Goal: Task Accomplishment & Management: Manage account settings

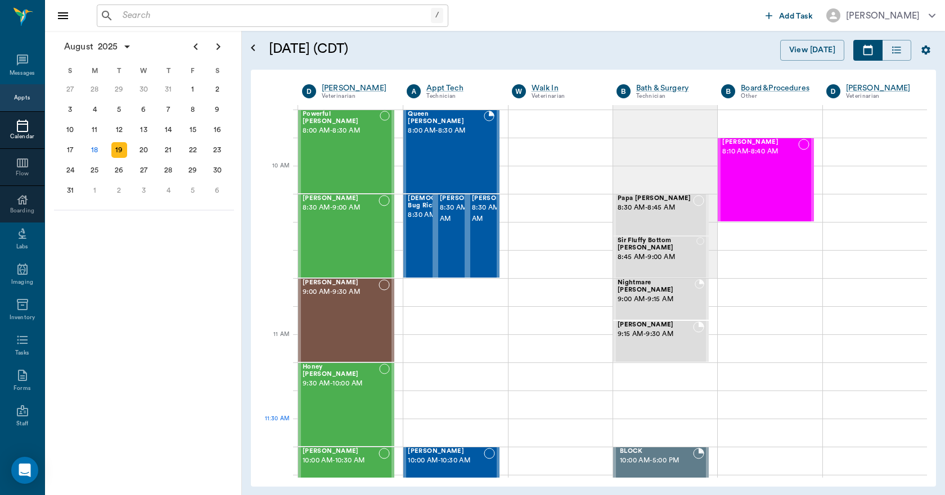
scroll to position [281, 0]
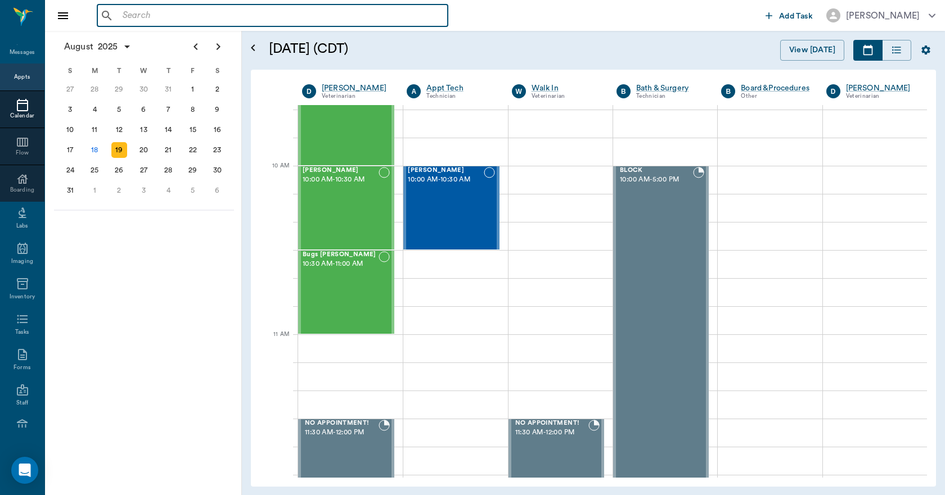
click at [172, 10] on input "text" at bounding box center [280, 16] width 325 height 16
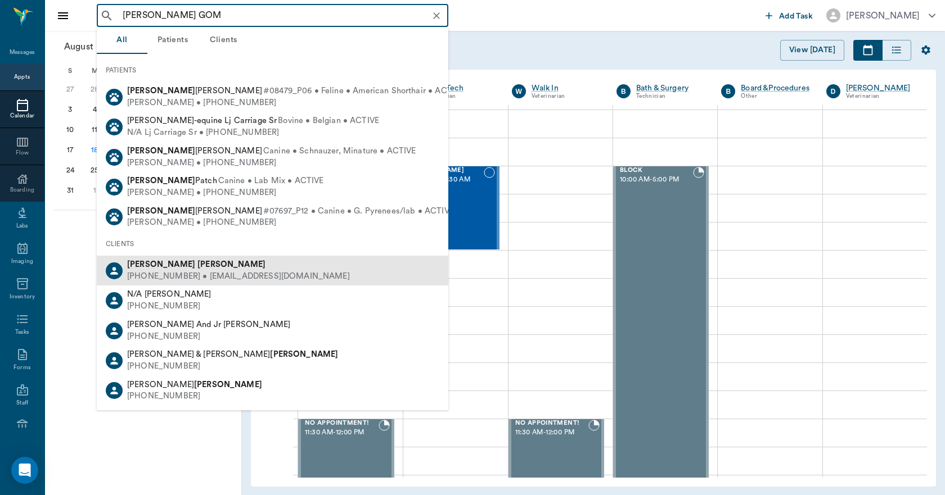
click at [140, 269] on div "Linda Gomes" at bounding box center [238, 265] width 223 height 12
type input "LIND GOM"
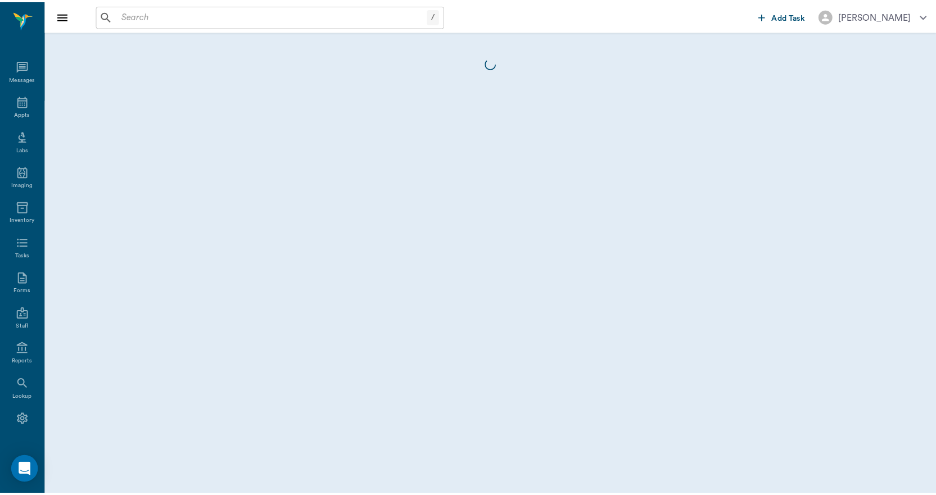
scroll to position [21, 0]
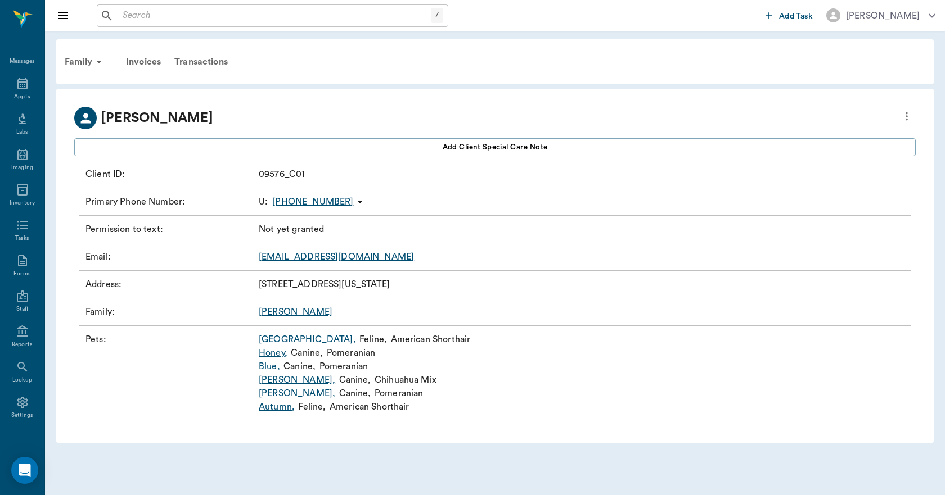
click at [268, 341] on link "Egypt ," at bounding box center [307, 339] width 97 height 13
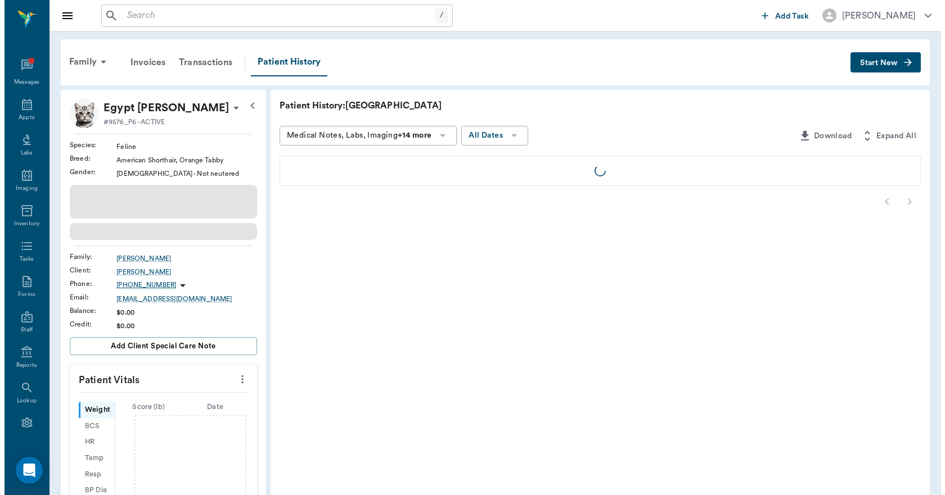
scroll to position [21, 0]
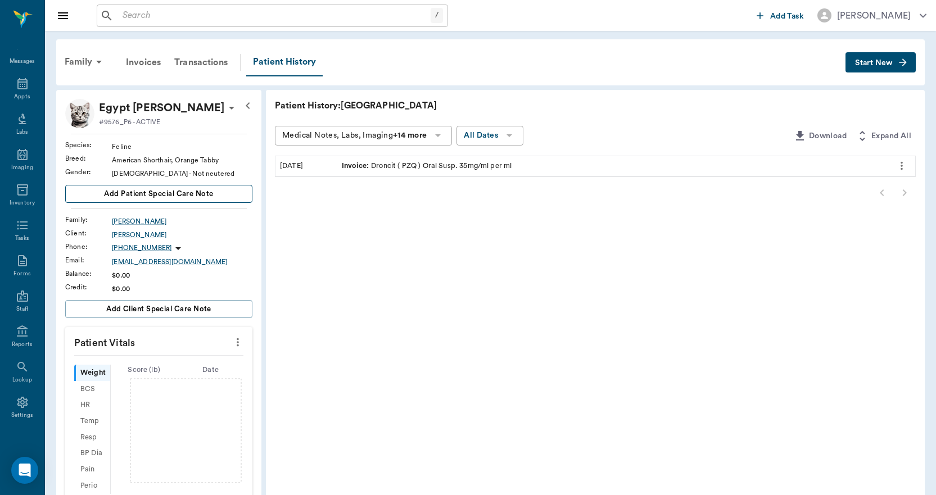
click at [210, 195] on span "Add patient Special Care Note" at bounding box center [158, 194] width 109 height 12
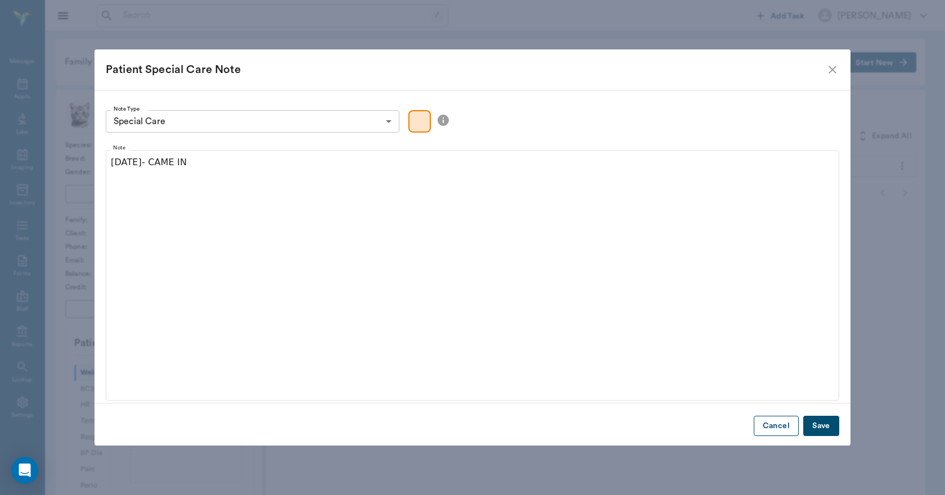
click at [773, 428] on button "Cancel" at bounding box center [776, 426] width 45 height 21
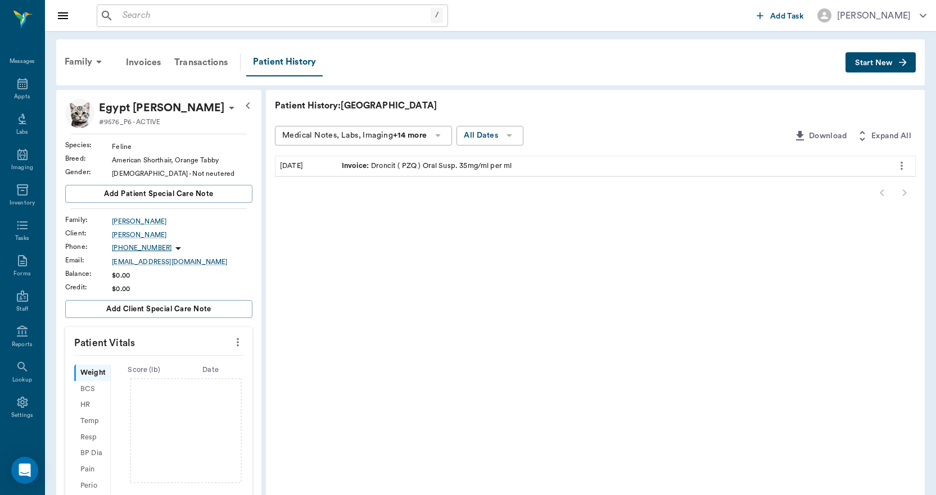
click at [862, 63] on span "Start New" at bounding box center [874, 63] width 38 height 0
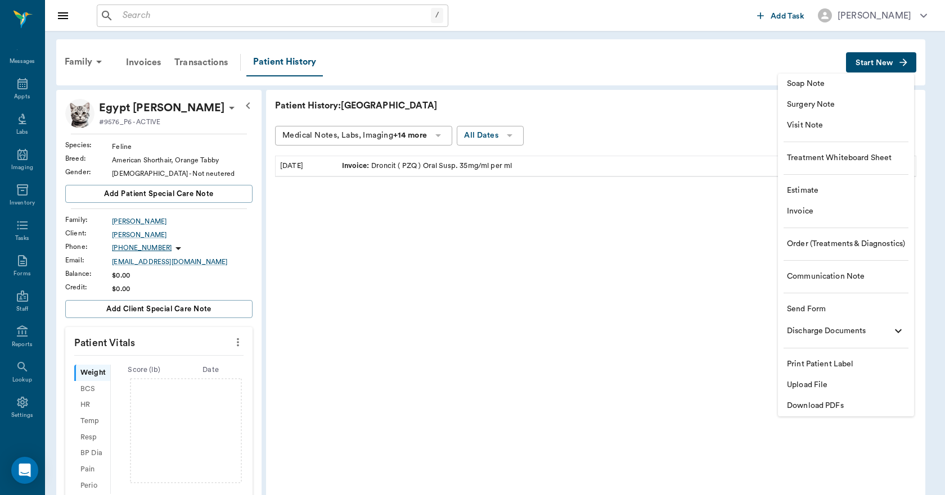
click at [790, 276] on span "Communication Note" at bounding box center [846, 277] width 118 height 12
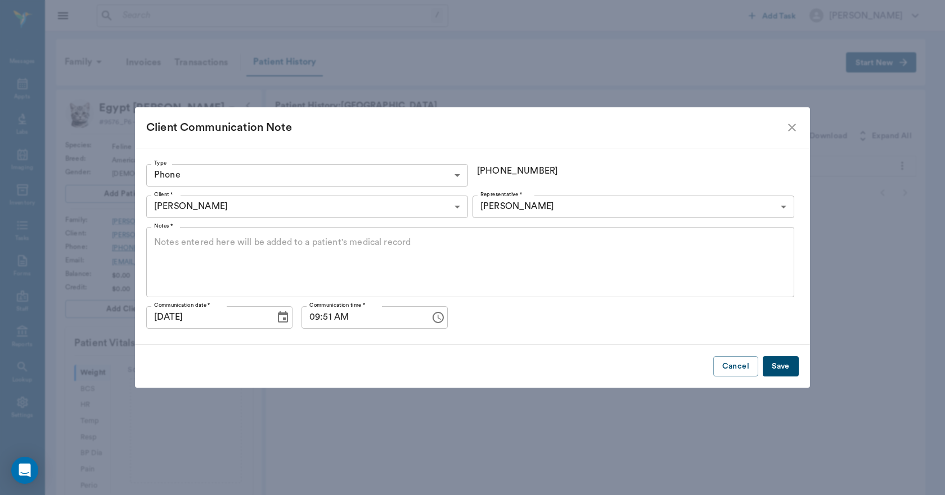
click at [418, 175] on body "/ ​ Add Task Dr. Bert Ellsworth Nectar Messages Appts Labs Imaging Inventory Ta…" at bounding box center [472, 366] width 945 height 732
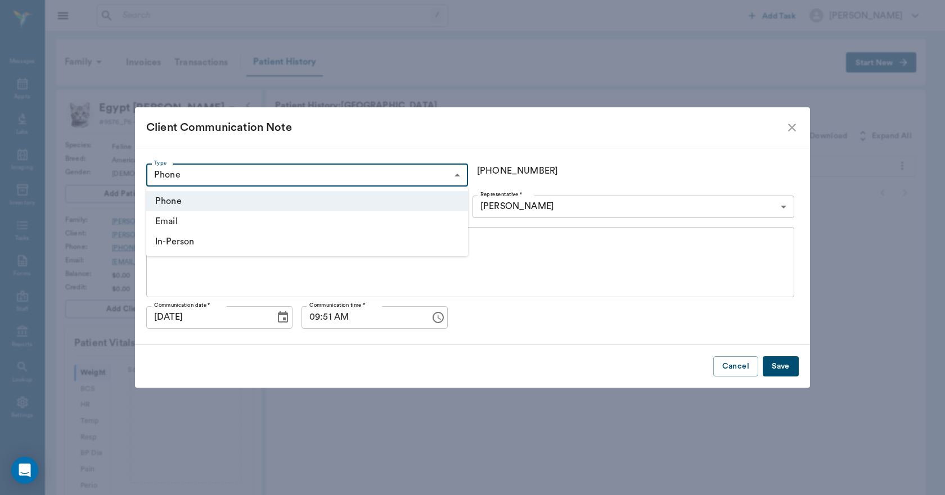
click at [190, 242] on li "In-Person" at bounding box center [307, 242] width 322 height 20
type input "IN_PERSON"
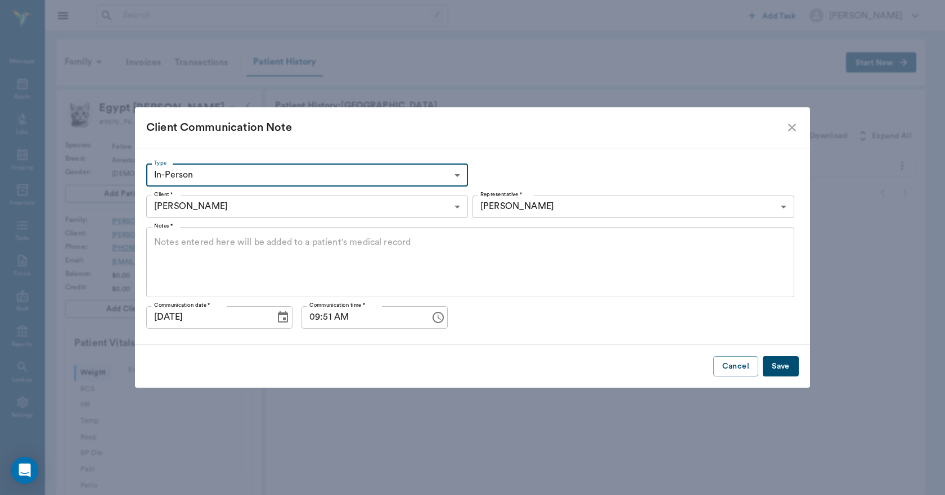
click at [511, 210] on body "/ ​ Add Task Dr. Bert Ellsworth Nectar Messages Appts Labs Imaging Inventory Ta…" at bounding box center [472, 366] width 945 height 732
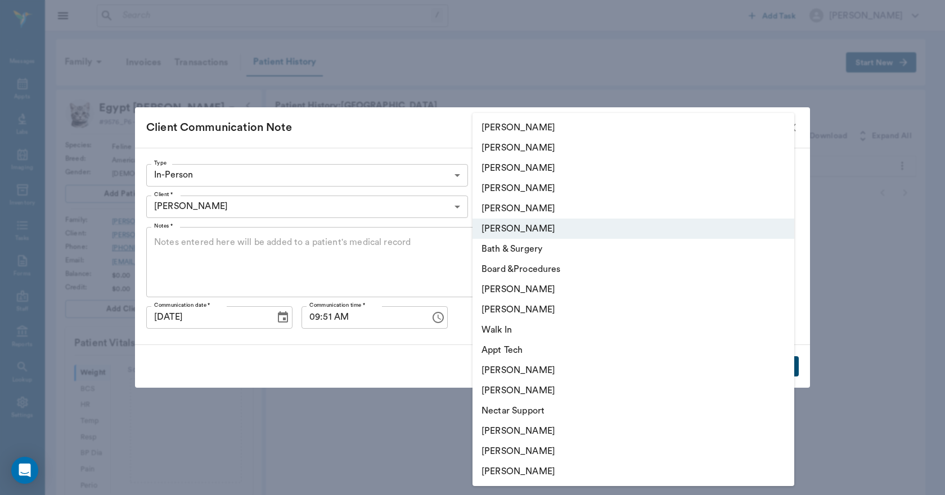
click at [496, 203] on li "[PERSON_NAME]" at bounding box center [633, 209] width 322 height 20
type input "63ec2ece52e12b0ba117cc90"
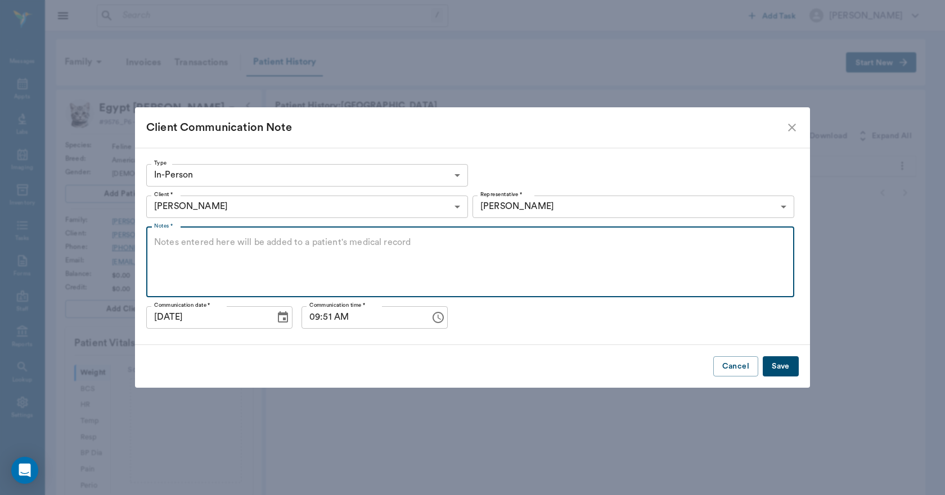
click at [294, 256] on textarea "Notes *" at bounding box center [470, 262] width 632 height 52
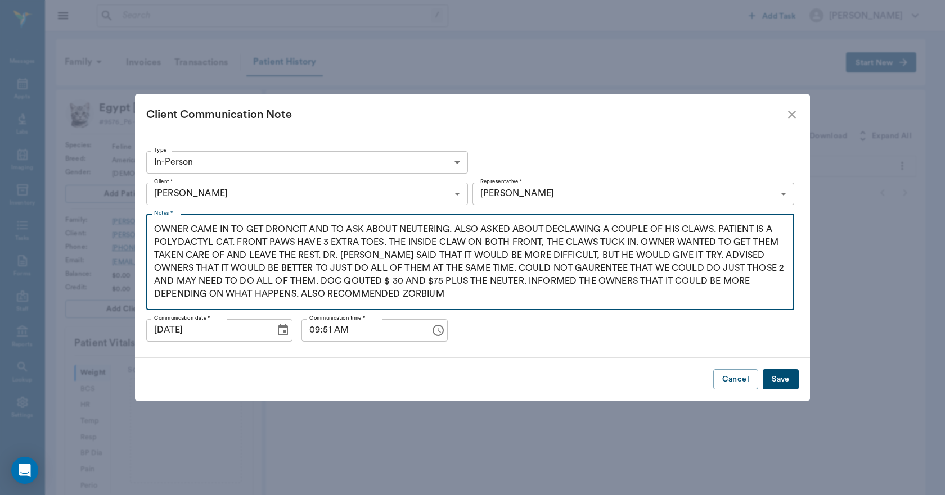
type textarea "OWNER CAME IN TO GET DRONCIT AND TO ASK ABOUT NEUTERING. ALSO ASKED ABOUT DECLA…"
click at [772, 375] on button "Save" at bounding box center [781, 380] width 36 height 21
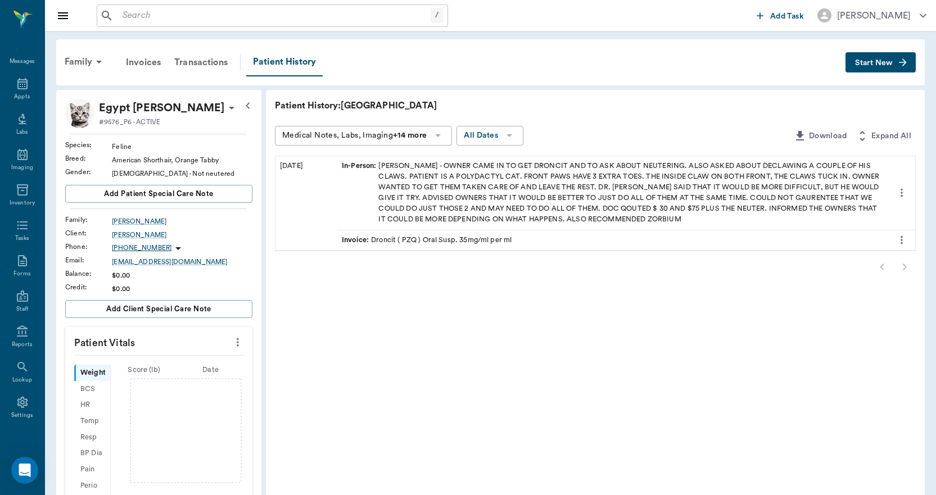
click at [174, 16] on input "text" at bounding box center [274, 16] width 313 height 16
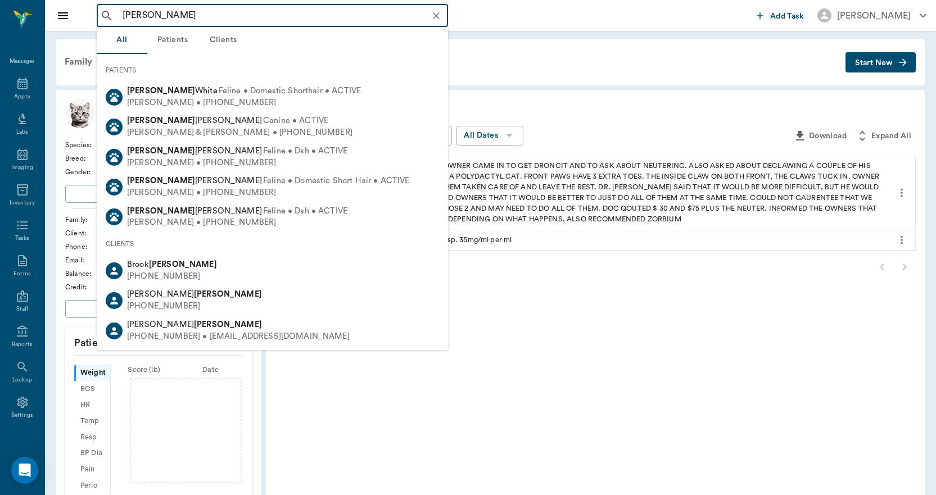
type input "ASHER"
click at [399, 375] on div "Patient History: Egypt Medical Notes, Labs, Imaging +14 more All Dates Download…" at bounding box center [595, 404] width 659 height 629
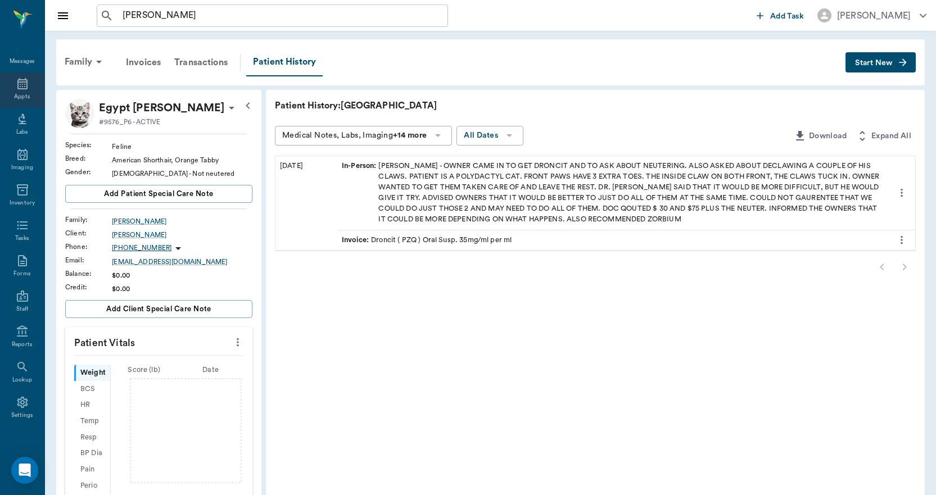
click at [14, 93] on div "Appts" at bounding box center [22, 97] width 16 height 8
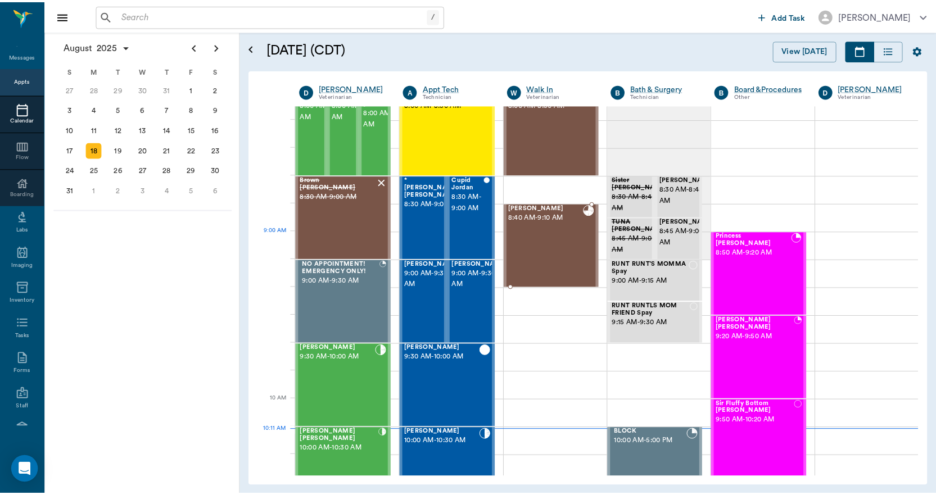
scroll to position [2, 0]
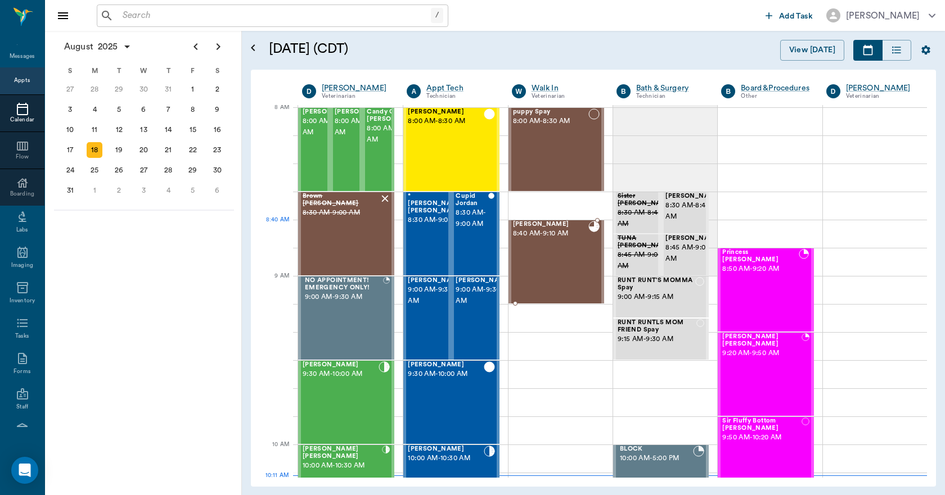
click at [539, 238] on span "8:40 AM - 9:10 AM" at bounding box center [550, 233] width 75 height 11
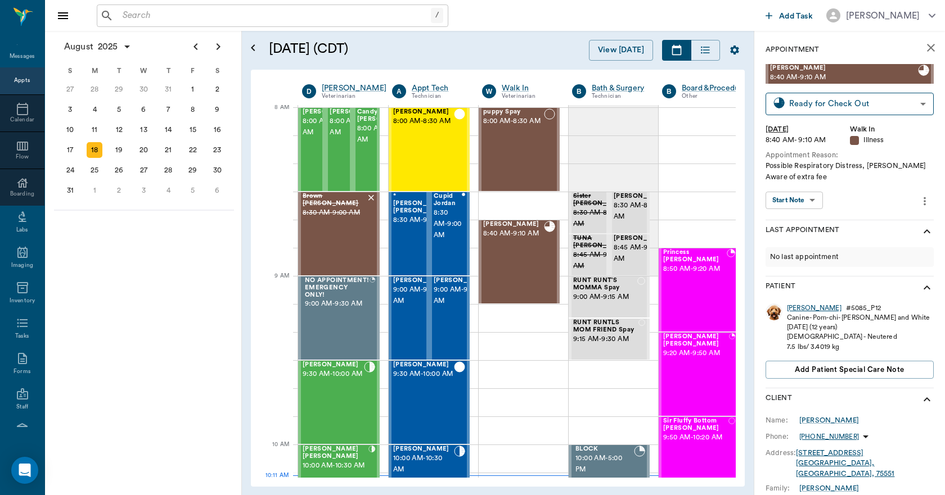
click at [799, 308] on div "Asher" at bounding box center [814, 309] width 55 height 10
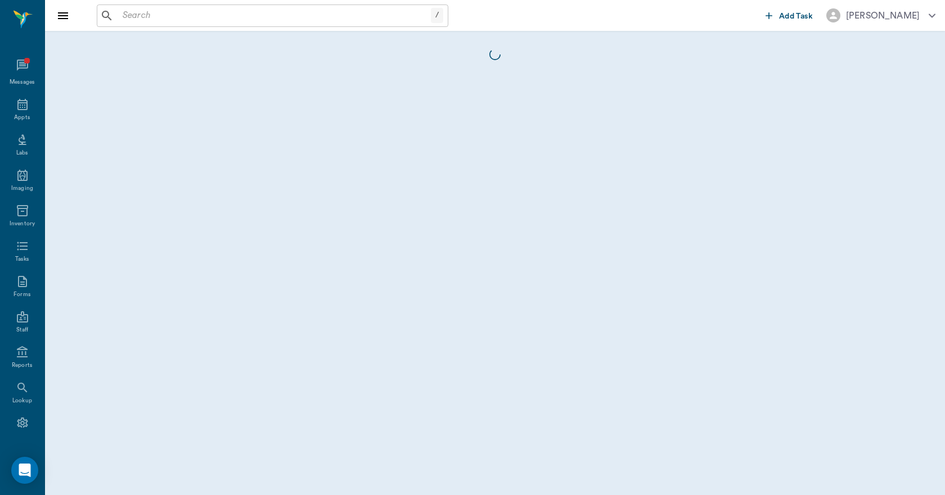
scroll to position [21, 0]
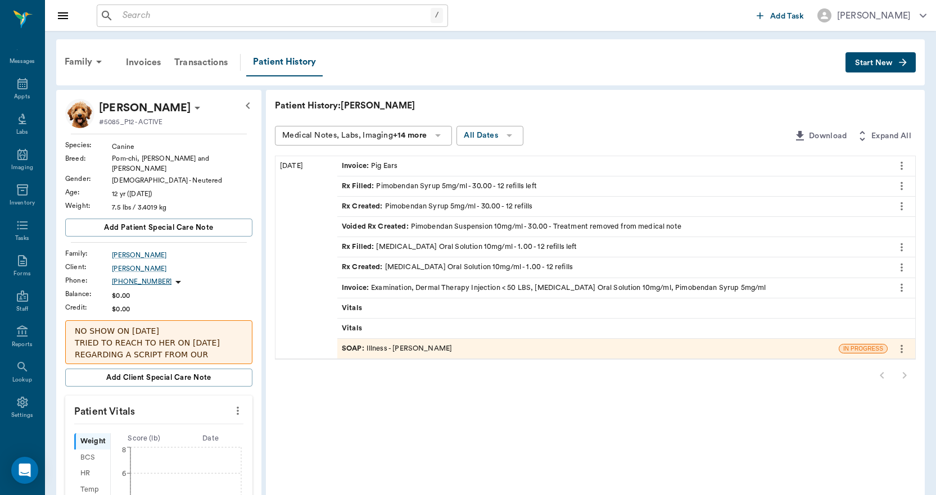
click at [457, 345] on div "SOAP : Illness - Dr. Bert Ellsworth" at bounding box center [588, 349] width 502 height 20
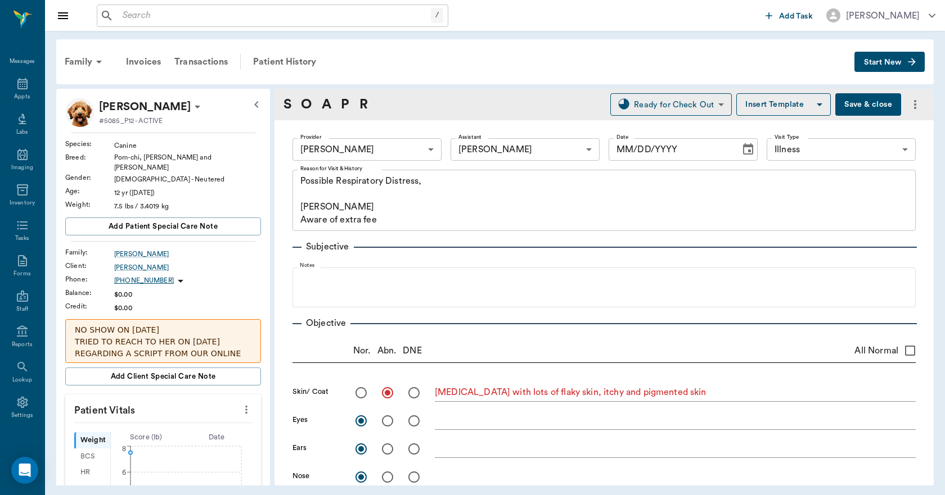
type input "63ec2f075fda476ae8351a4d"
type input "682b670d8bdc6f7f8feef3db"
type input "65d2be4f46e3a538d89b8c15"
type textarea "Possible Respiratory Distress, Caryn Aware of extra fee"
radio input "true"
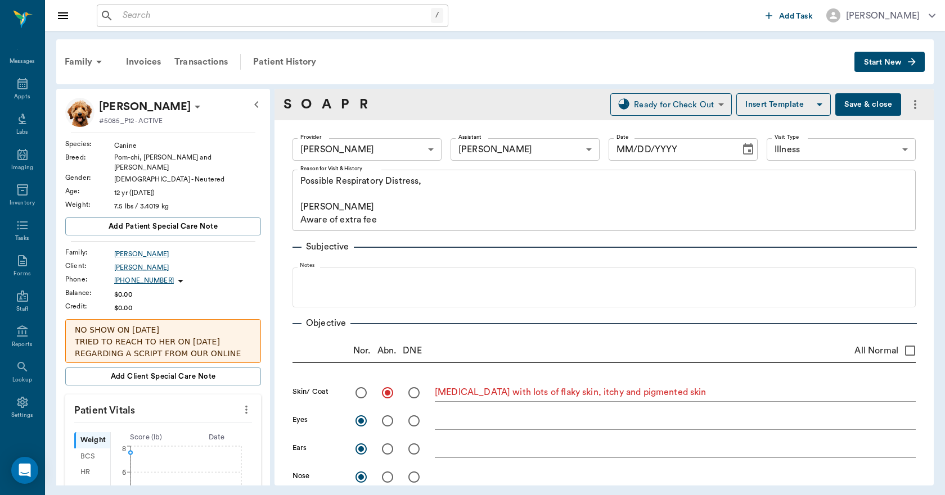
type textarea "allergic dermatitis with lots of flaky skin, itchy and pigmented skin"
radio input "true"
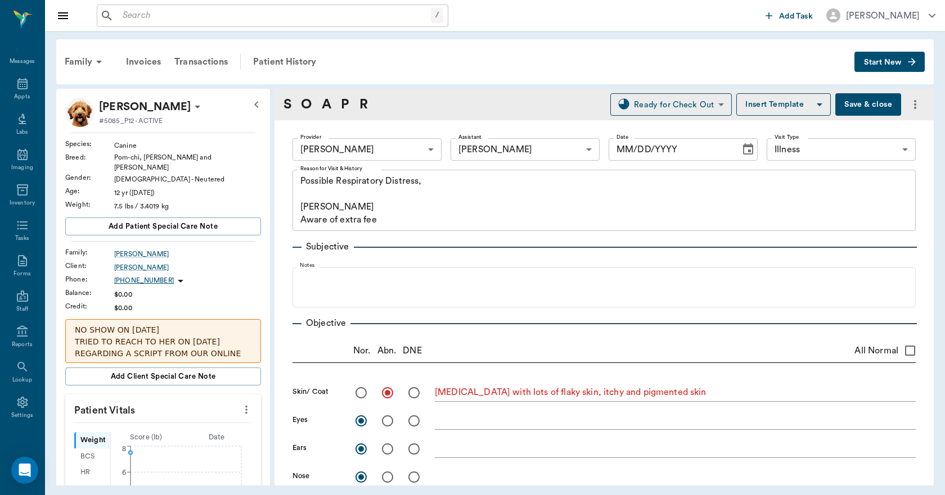
type textarea "muddy, sl cyanotic mm."
radio input "true"
type textarea "Grade 4 bilateral heart murmur"
radio input "true"
type textarea "fluidy rales"
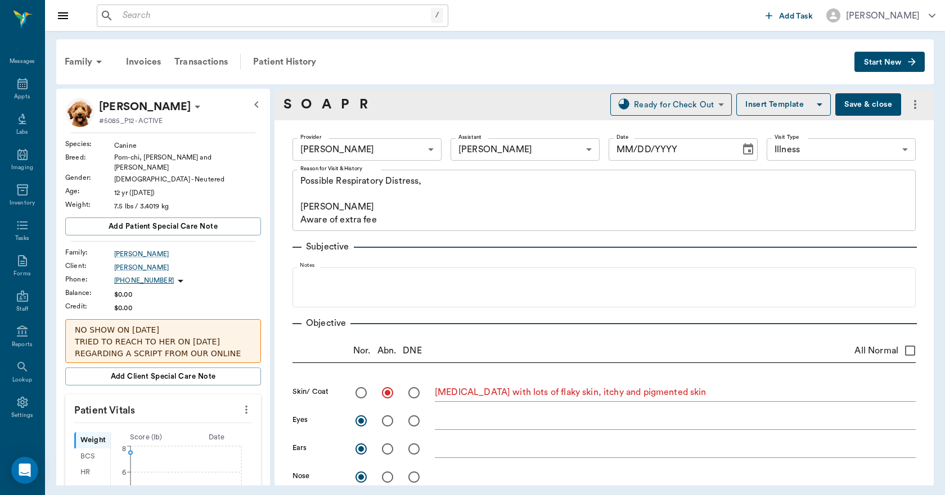
radio input "true"
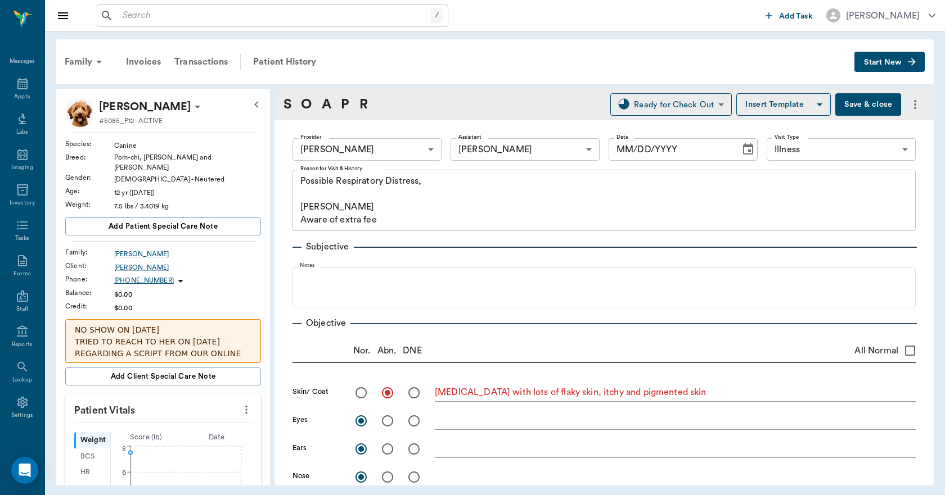
radio input "true"
type input "[DATE]"
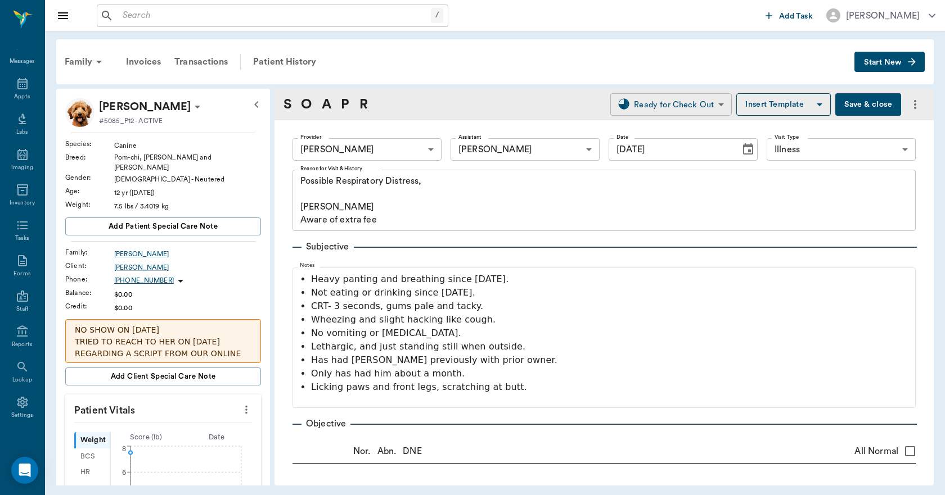
click at [708, 107] on body "/ ​ Add Task Dr. Bert Ellsworth Nectar Messages Appts Labs Imaging Inventory Ta…" at bounding box center [472, 247] width 945 height 495
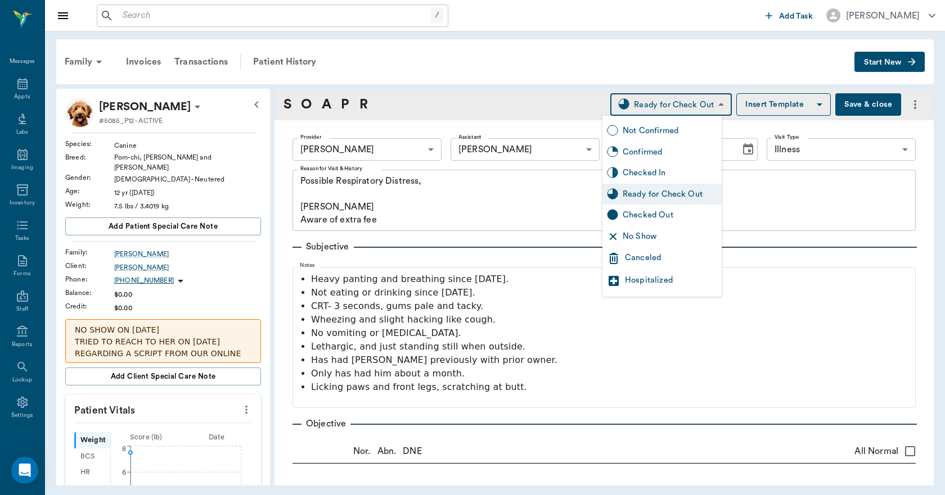
click at [641, 213] on div "Checked Out" at bounding box center [670, 215] width 94 height 12
type input "CHECKED_OUT"
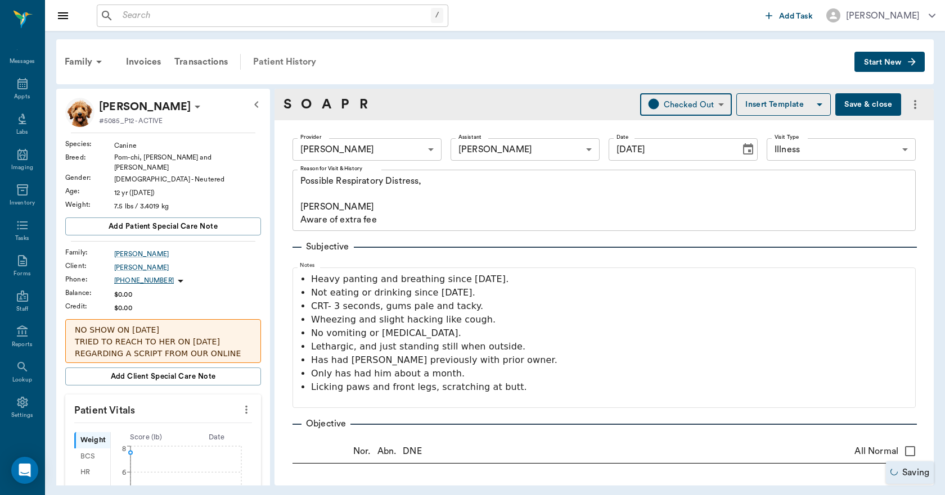
click at [268, 60] on div "Patient History" at bounding box center [284, 61] width 76 height 27
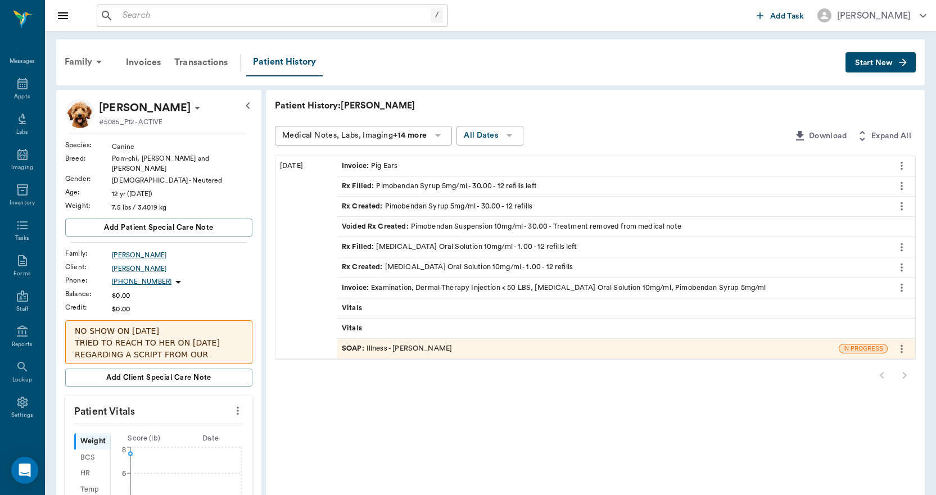
click at [866, 57] on button "Start New" at bounding box center [881, 62] width 70 height 21
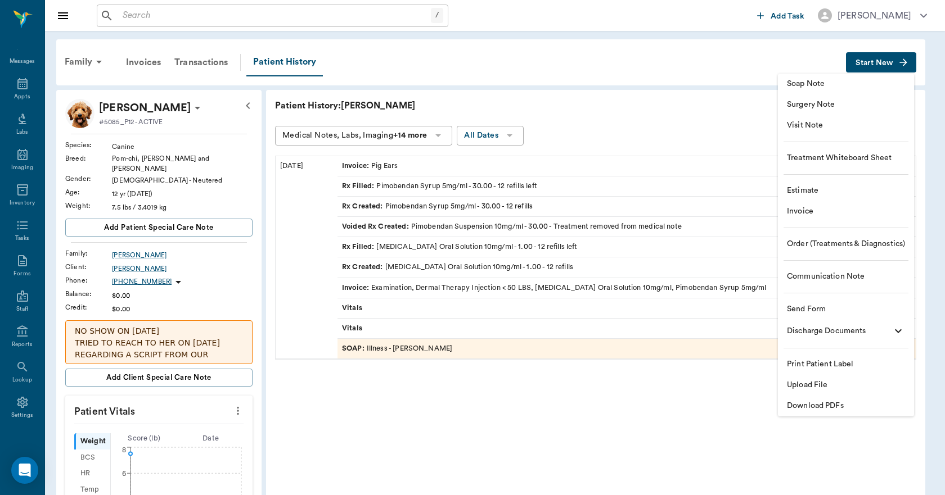
click at [817, 382] on span "Upload File" at bounding box center [846, 386] width 118 height 12
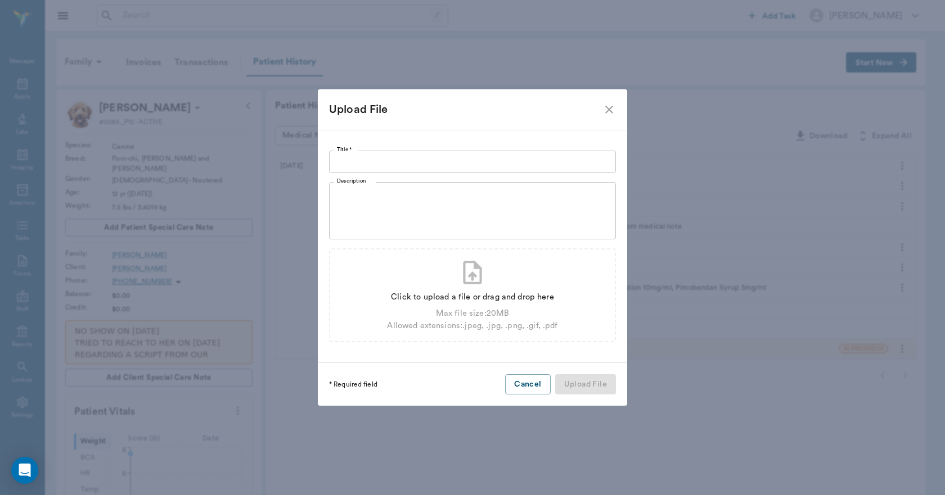
click at [543, 166] on input "Title *" at bounding box center [472, 162] width 287 height 22
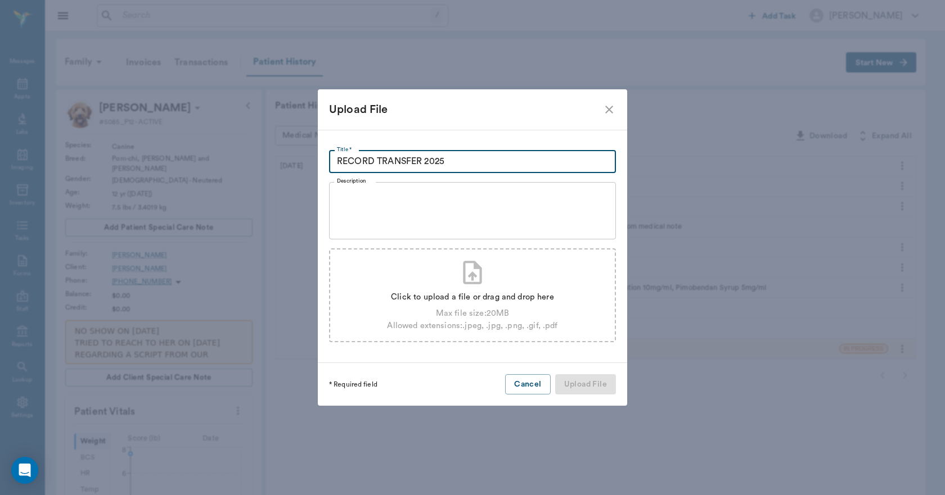
type input "RECORD TRANSFER 2025"
click at [529, 294] on div "Click to upload a file or drag and drop here" at bounding box center [472, 297] width 170 height 12
type input "C:\fakepath\Asher.Snelgrove.RecordTransfer.2025.pdf"
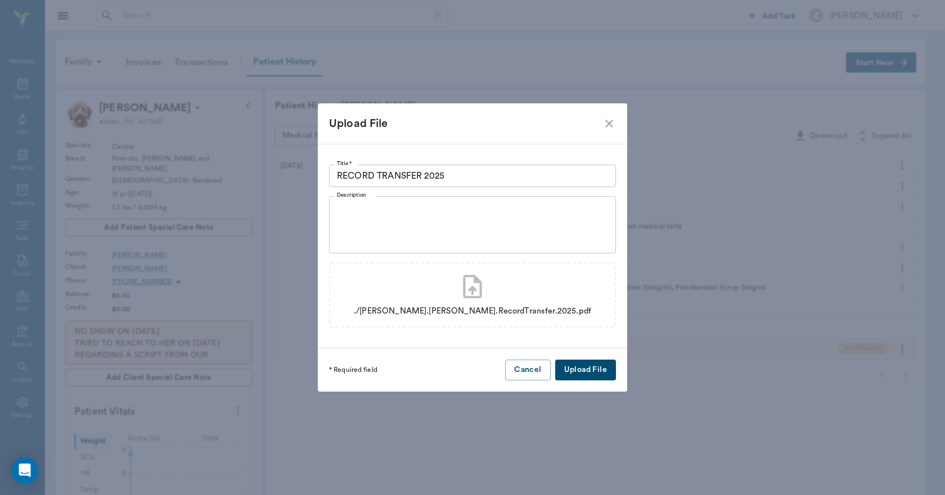
click at [578, 372] on button "Upload File" at bounding box center [585, 370] width 61 height 21
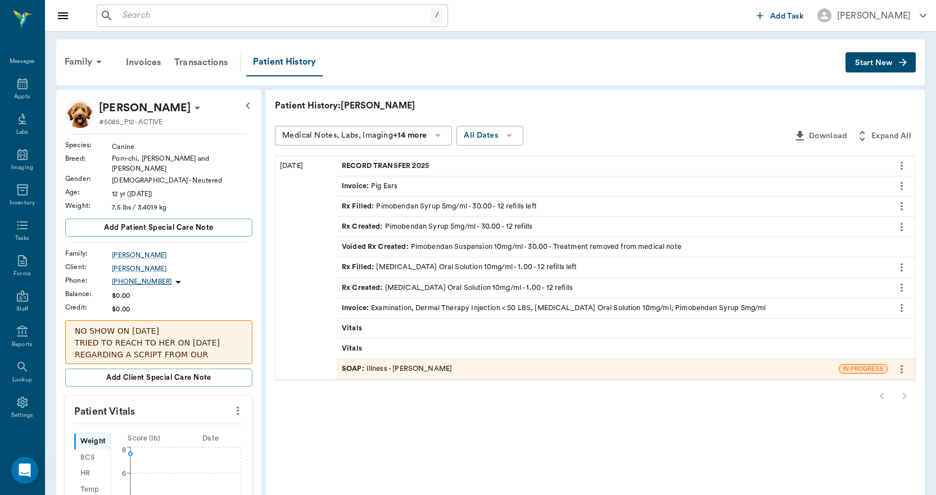
click at [578, 372] on div "SOAP : Illness - Dr. Bert Ellsworth" at bounding box center [588, 369] width 502 height 20
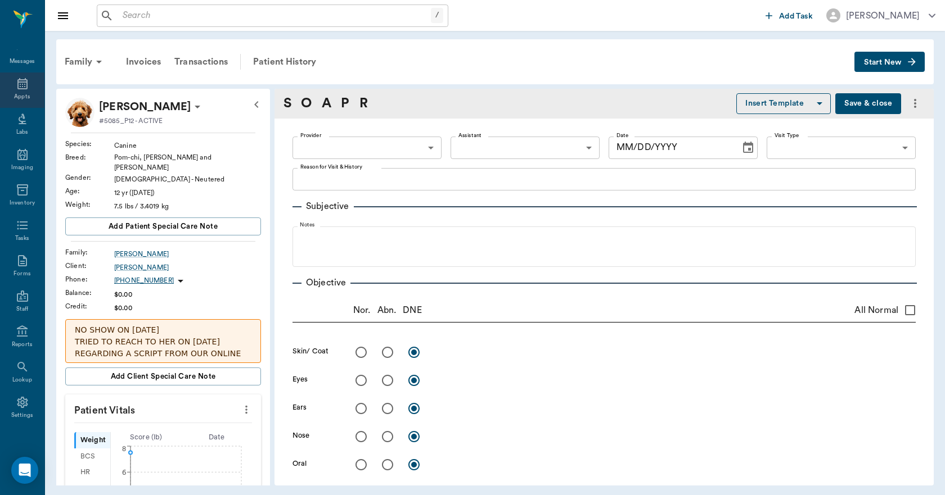
click at [23, 94] on div "Appts" at bounding box center [22, 97] width 16 height 8
type textarea "Possible Respiratory Distress, Caryn Aware of extra fee"
radio input "true"
type textarea "allergic dermatitis with lots of flaky skin, itchy and pigmented skin"
radio input "true"
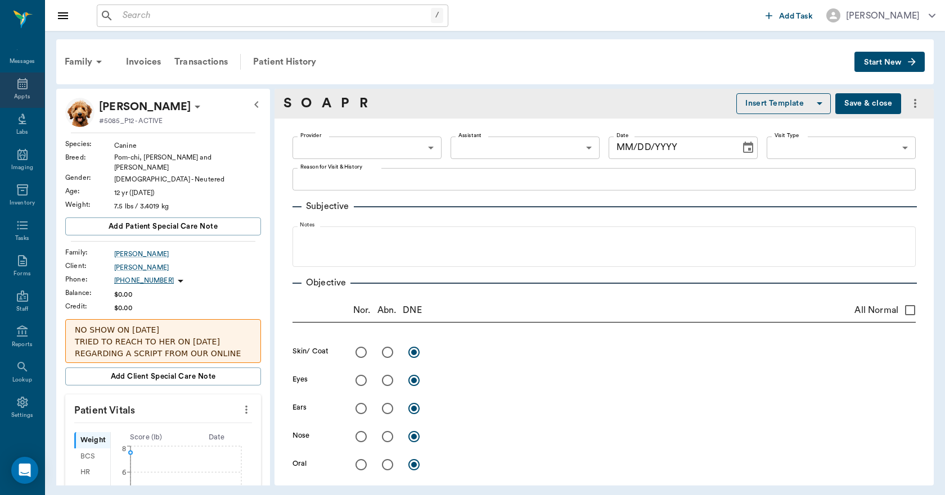
radio input "true"
type textarea "muddy, sl cyanotic mm."
radio input "true"
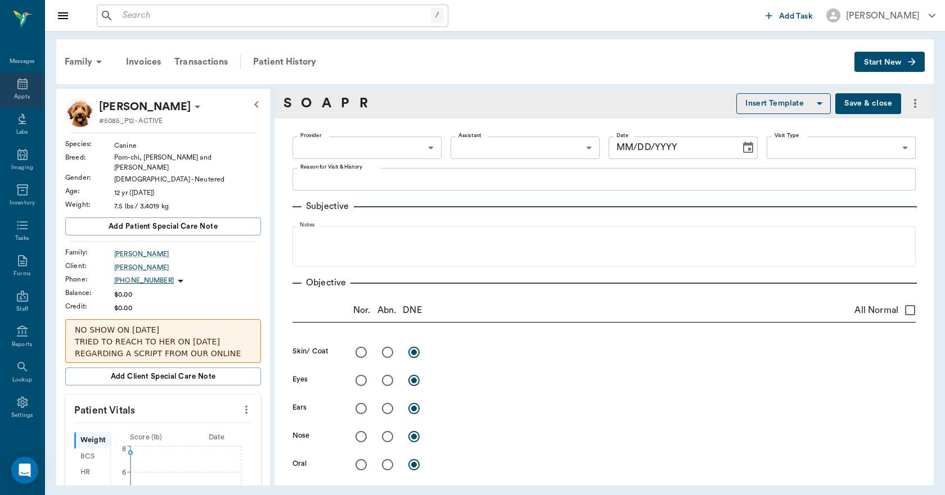
type textarea "Grade 4 bilateral heart murmur"
radio input "true"
type textarea "fluidy rales"
radio input "true"
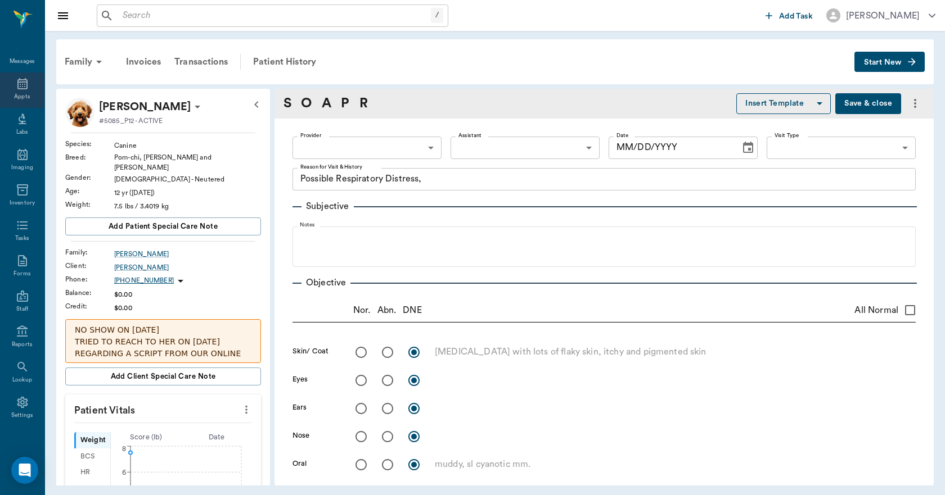
radio input "true"
type input "63ec2f075fda476ae8351a4d"
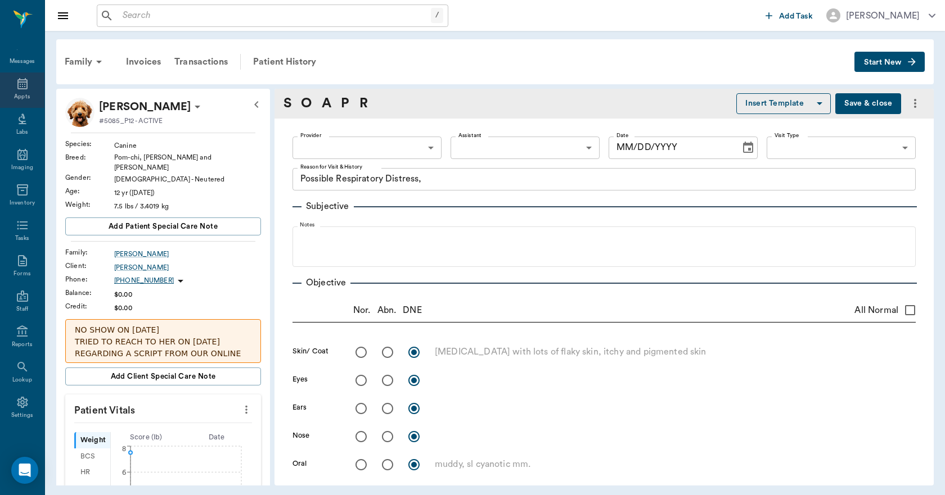
type input "682b670d8bdc6f7f8feef3db"
type input "65d2be4f46e3a538d89b8c15"
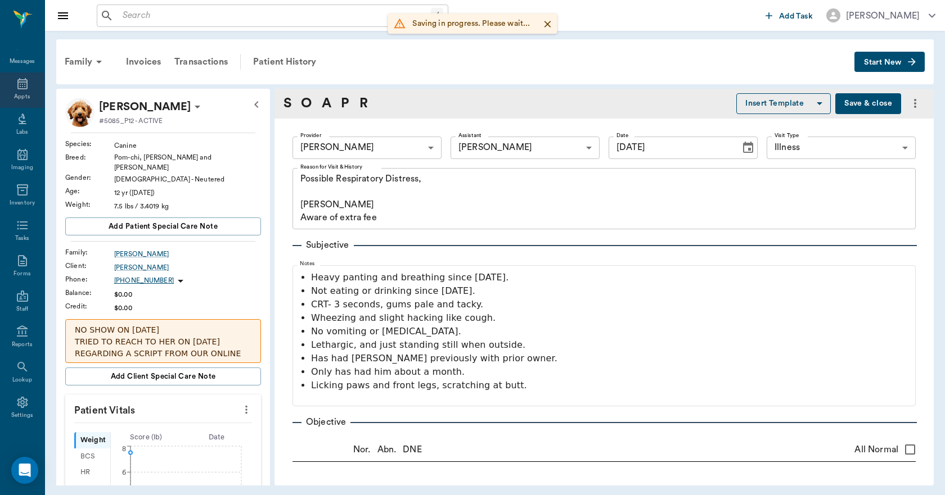
type input "[DATE]"
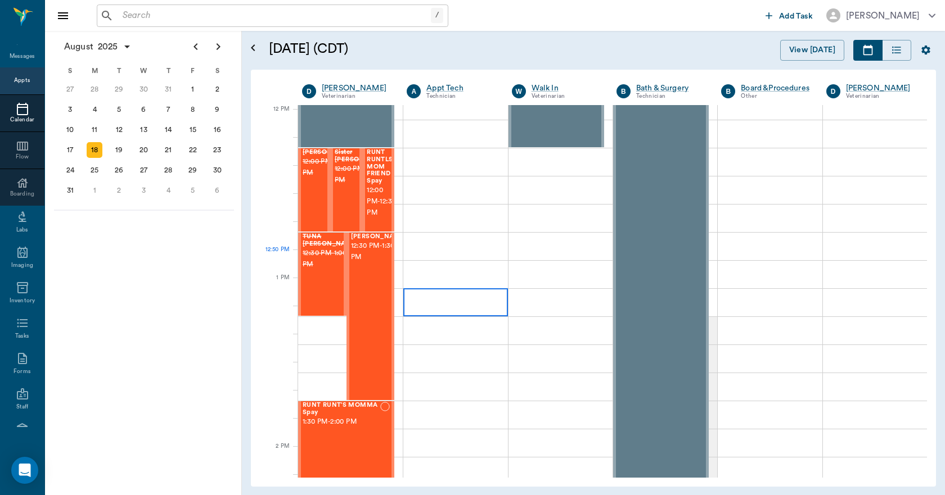
scroll to position [677, 0]
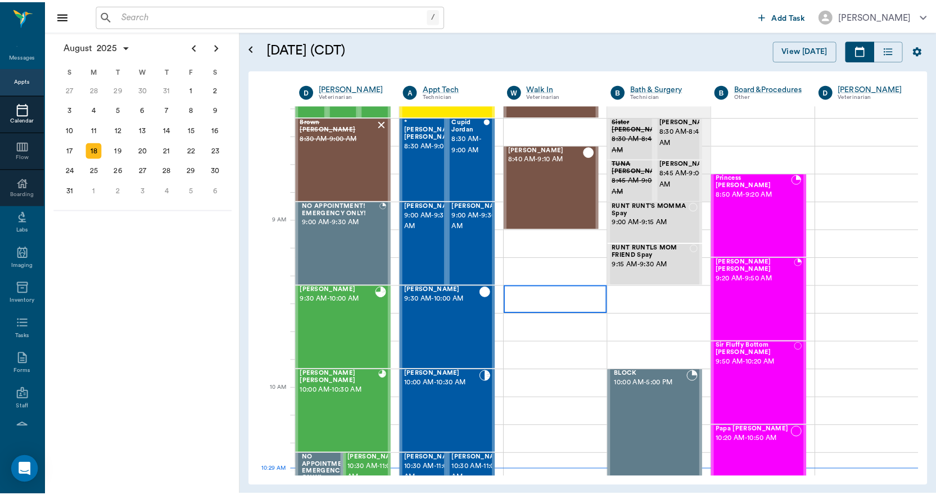
scroll to position [58, 0]
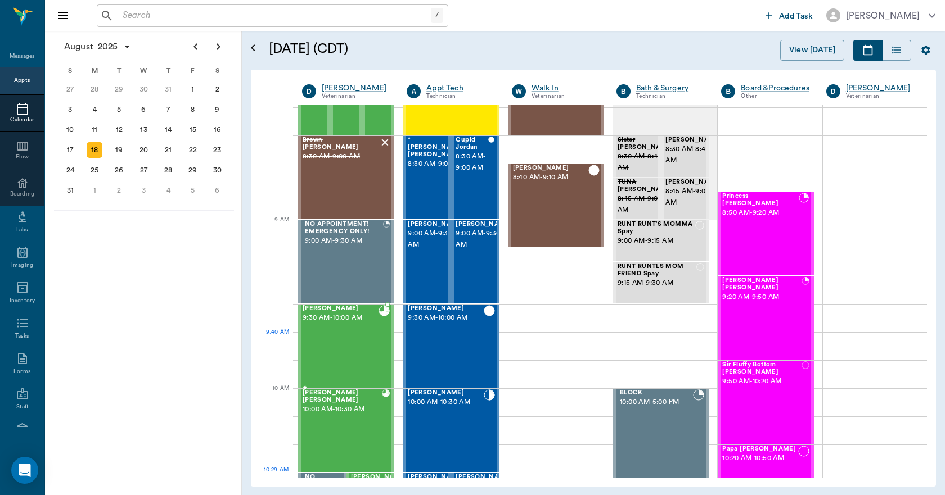
click at [359, 335] on div "Mia Barentine 9:30 AM - 10:00 AM" at bounding box center [341, 346] width 76 height 82
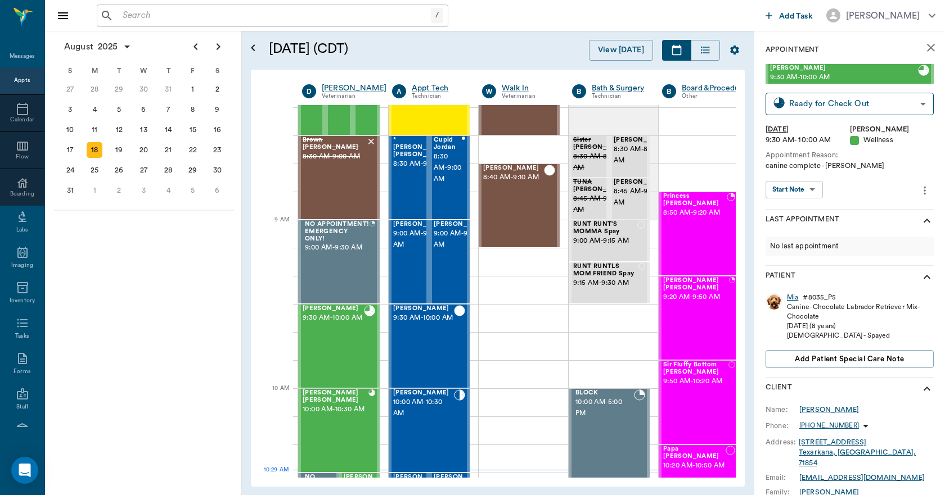
click at [790, 297] on div "Mia" at bounding box center [792, 298] width 11 height 10
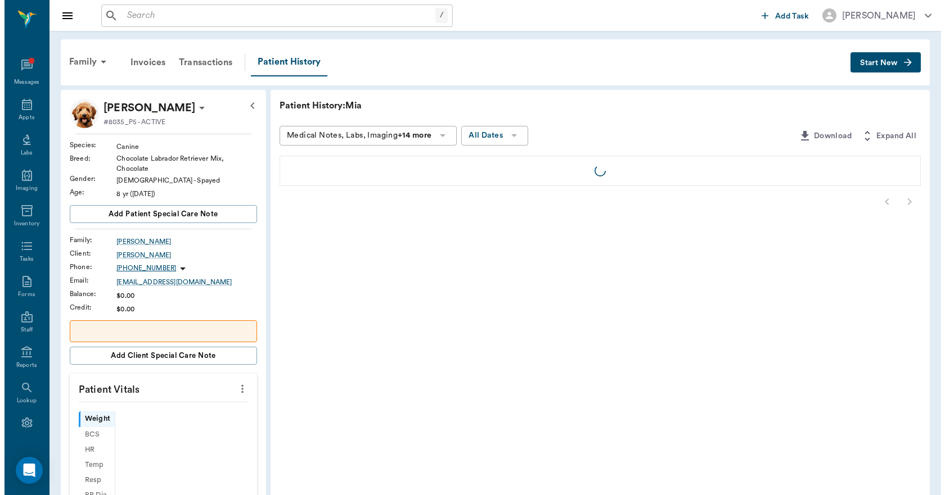
scroll to position [21, 0]
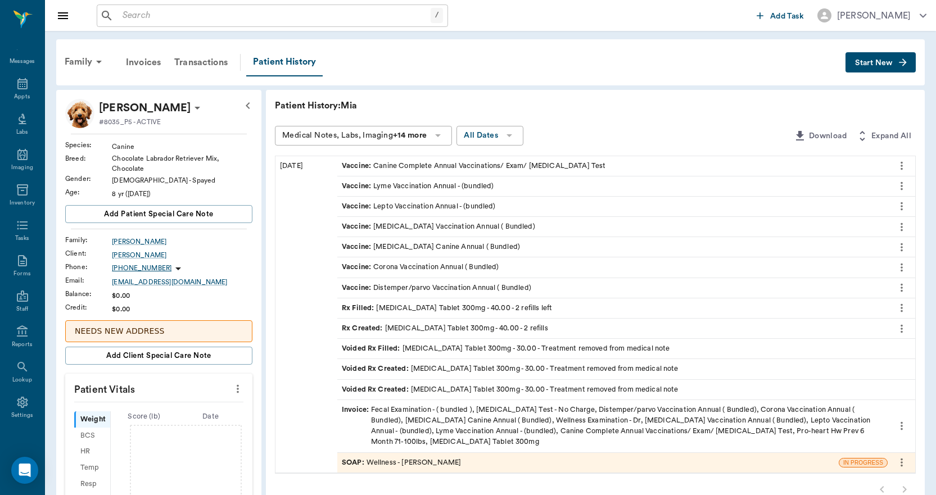
click at [496, 462] on div "SOAP : Wellness - Dr. Bert Ellsworth" at bounding box center [588, 463] width 502 height 20
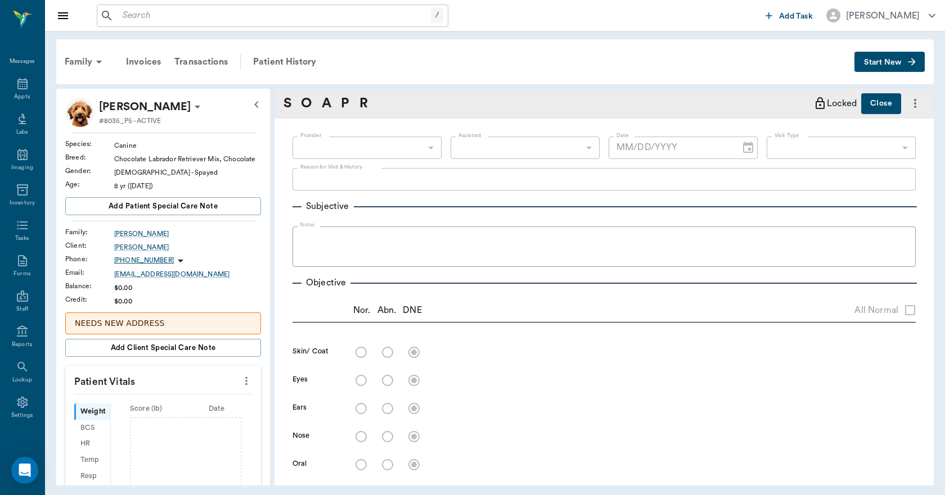
type input "63ec2f075fda476ae8351a4d"
type input "65d2be4f46e3a538d89b8c14"
type textarea "canine complete -jess"
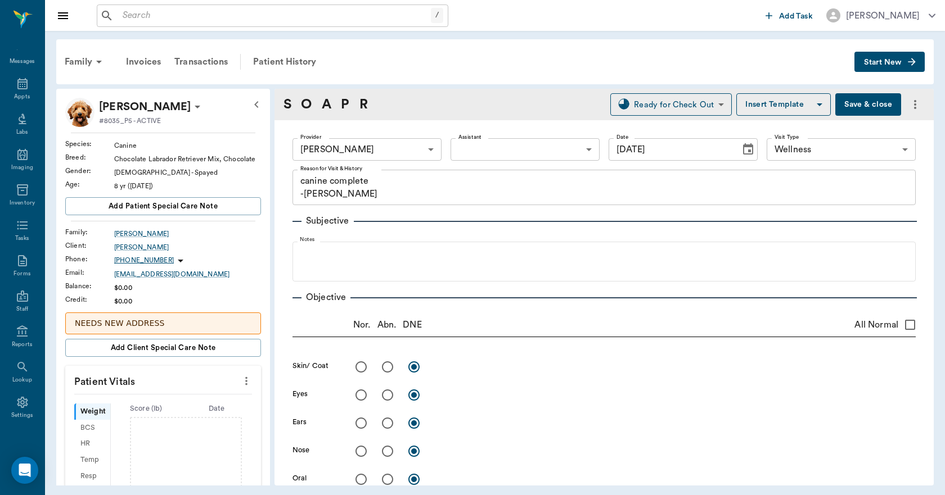
type input "[DATE]"
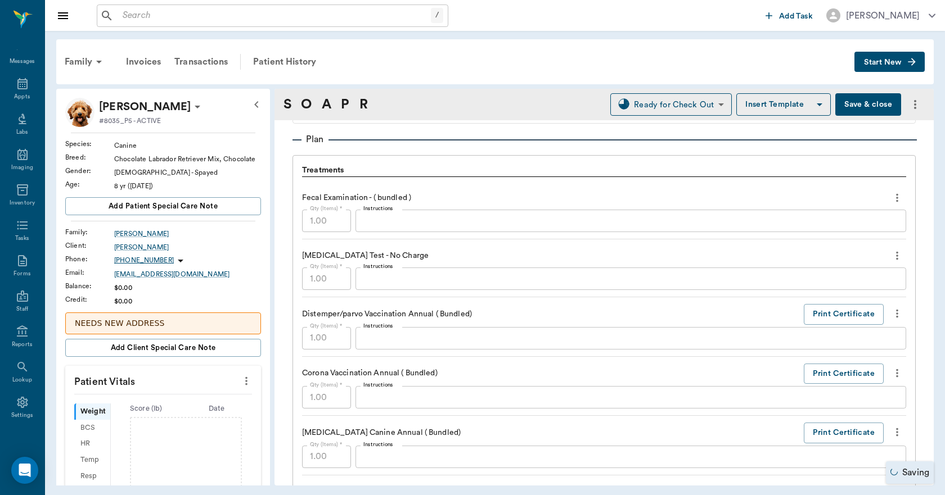
scroll to position [900, 0]
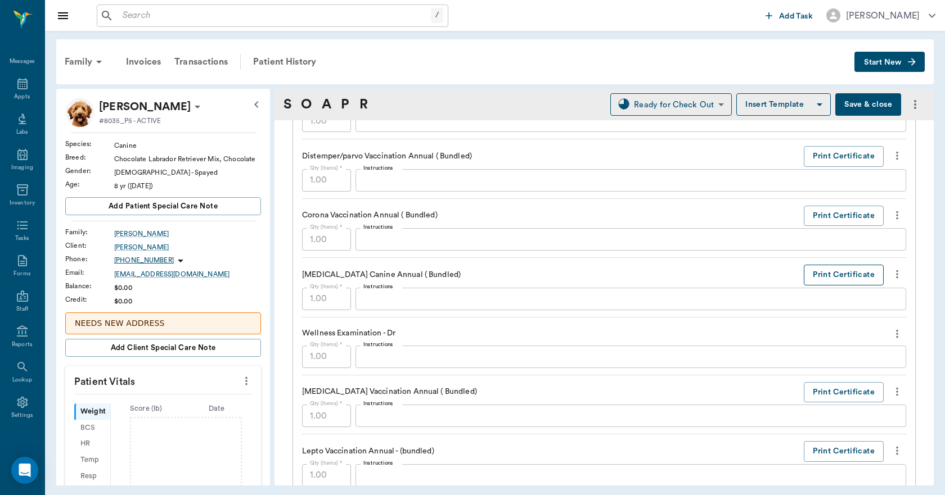
click at [813, 273] on button "Print Certificate" at bounding box center [844, 275] width 80 height 21
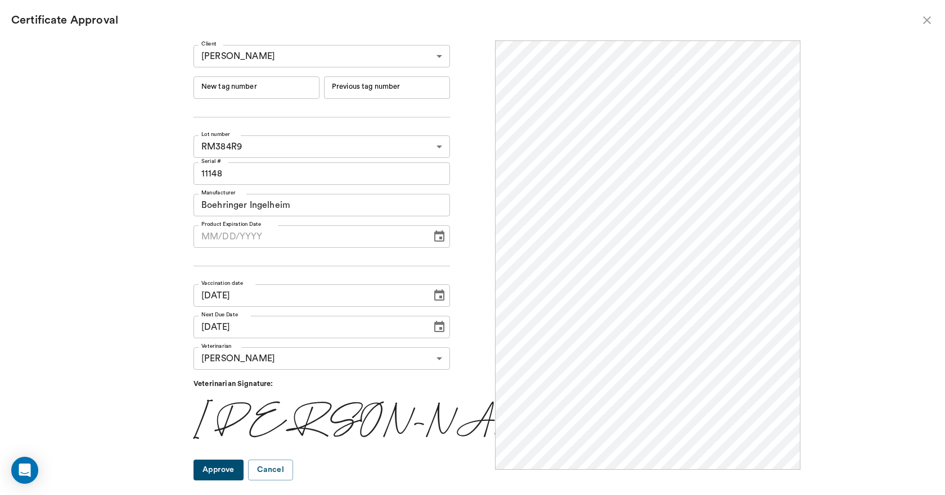
scroll to position [0, 0]
click at [311, 83] on input "New tag number" at bounding box center [256, 87] width 126 height 22
type input "251011"
click at [244, 468] on button "Approve" at bounding box center [218, 470] width 50 height 21
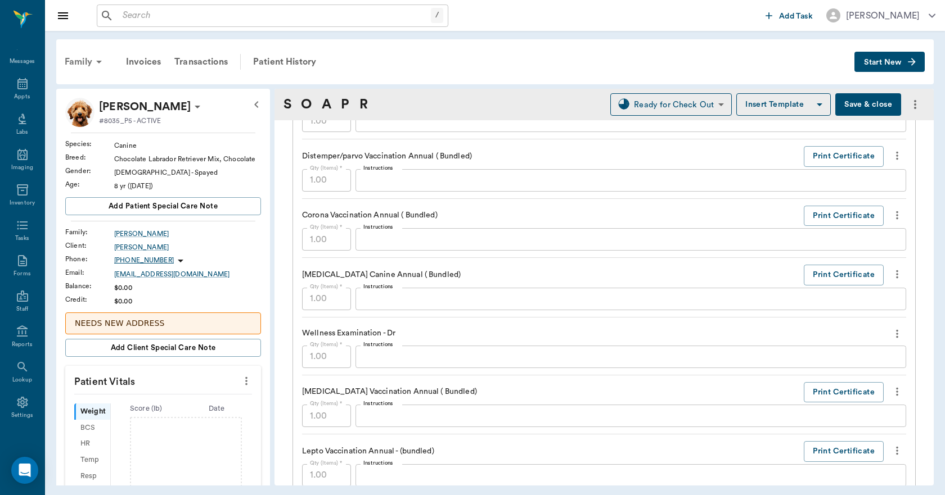
click at [70, 59] on div "Family" at bounding box center [85, 61] width 55 height 27
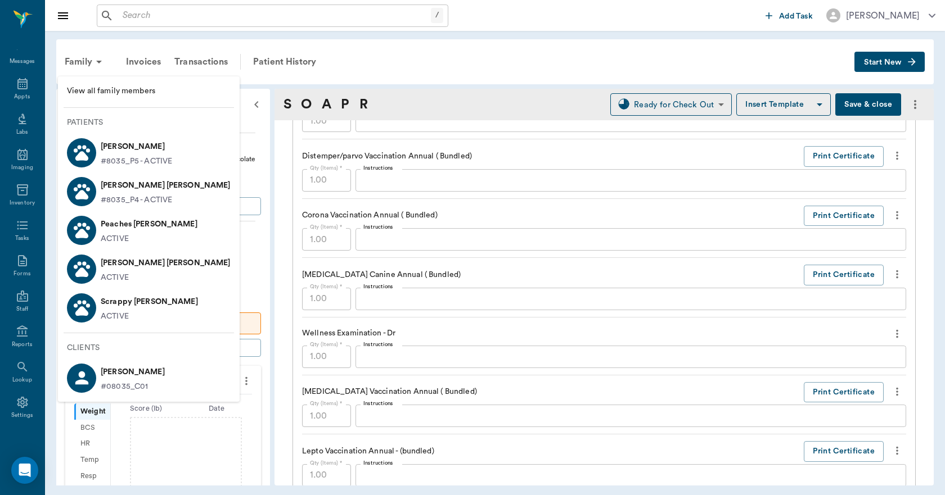
click at [114, 187] on p "Marley Barentine" at bounding box center [166, 186] width 130 height 18
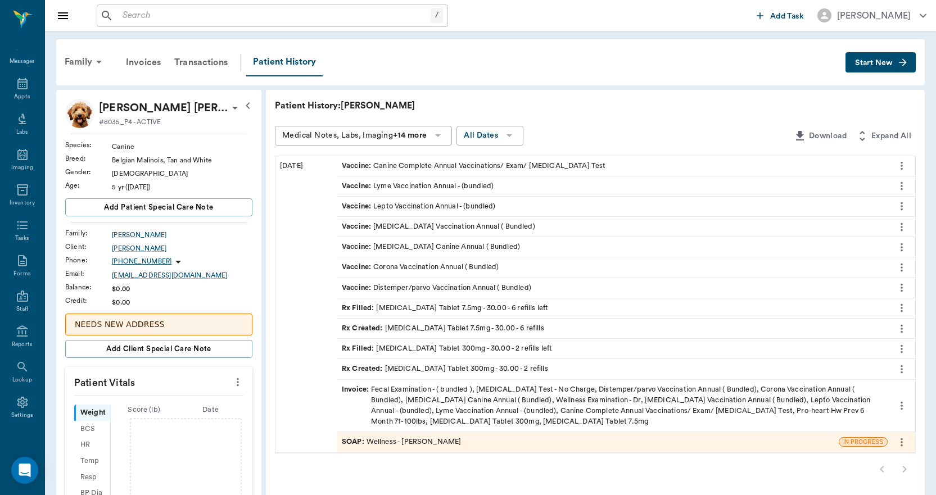
click at [431, 441] on div "SOAP : Wellness - Dr. Bert Ellsworth" at bounding box center [401, 442] width 119 height 11
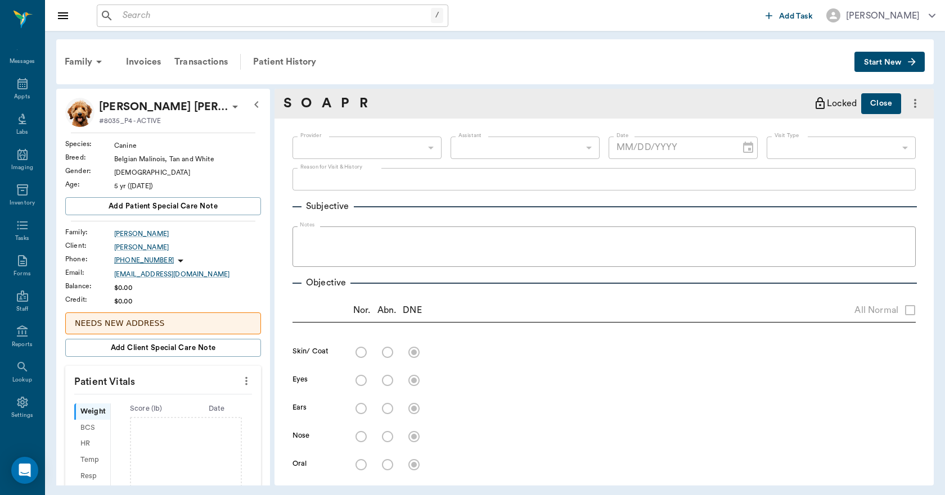
type input "63ec2f075fda476ae8351a4d"
type input "65d2be4f46e3a538d89b8c14"
type textarea "canine complete -jess"
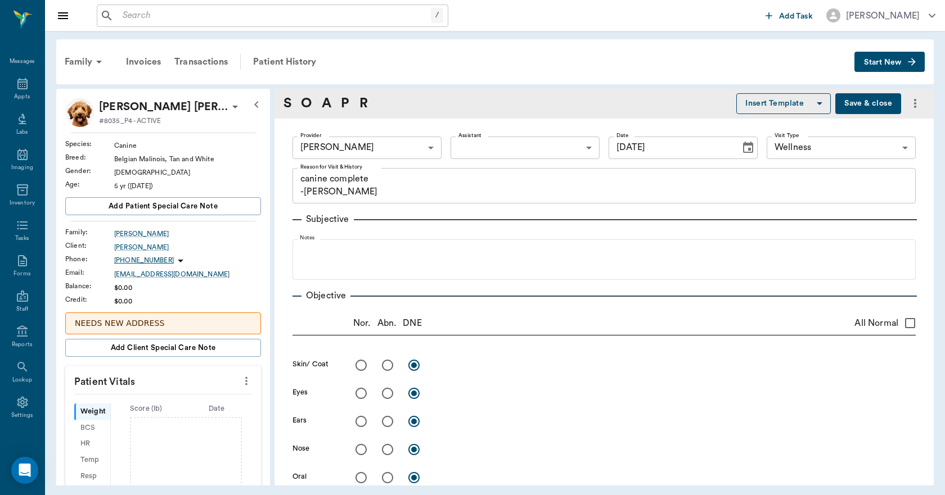
type input "[DATE]"
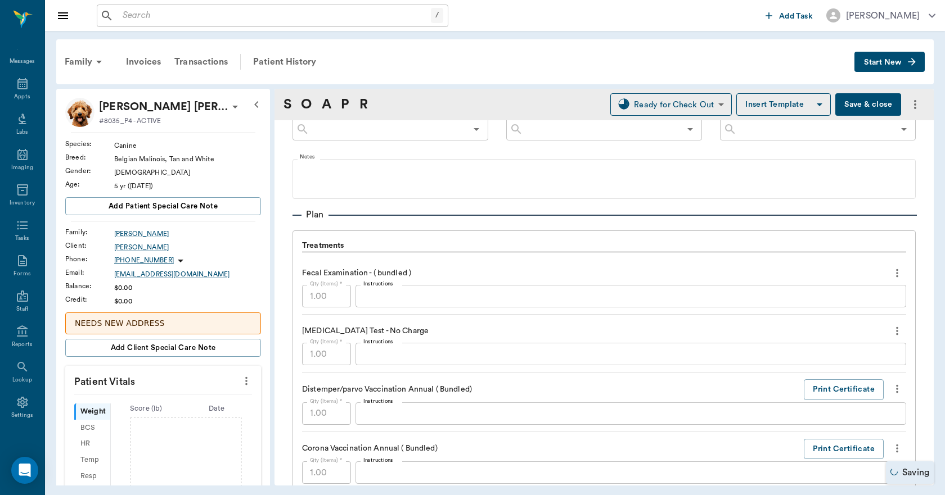
scroll to position [844, 0]
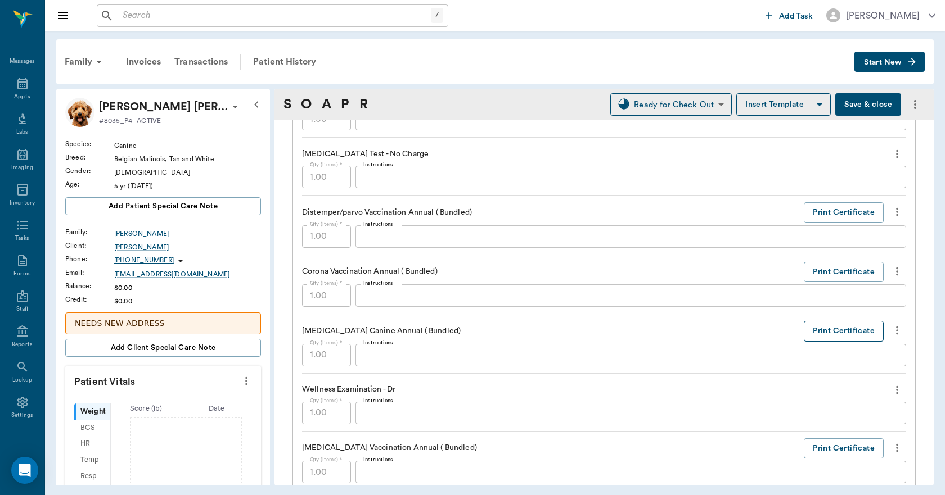
click at [811, 332] on button "Print Certificate" at bounding box center [844, 331] width 80 height 21
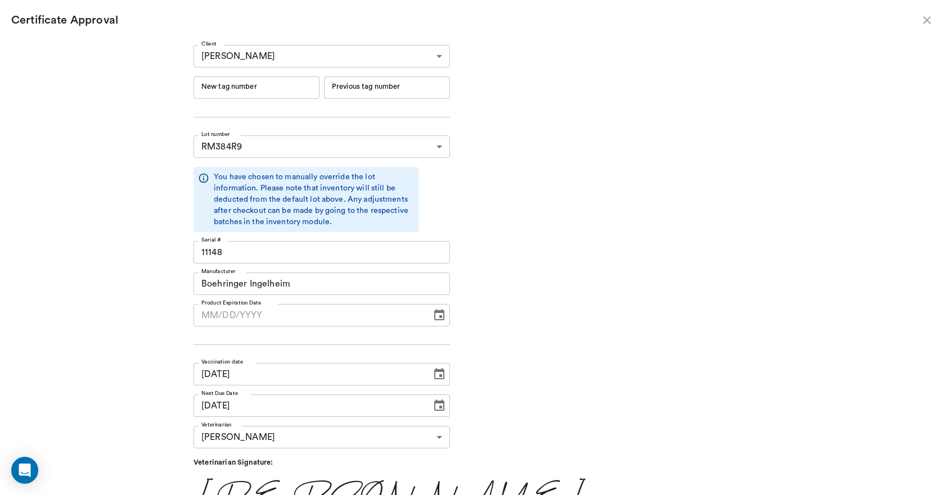
type input "06/19/2026"
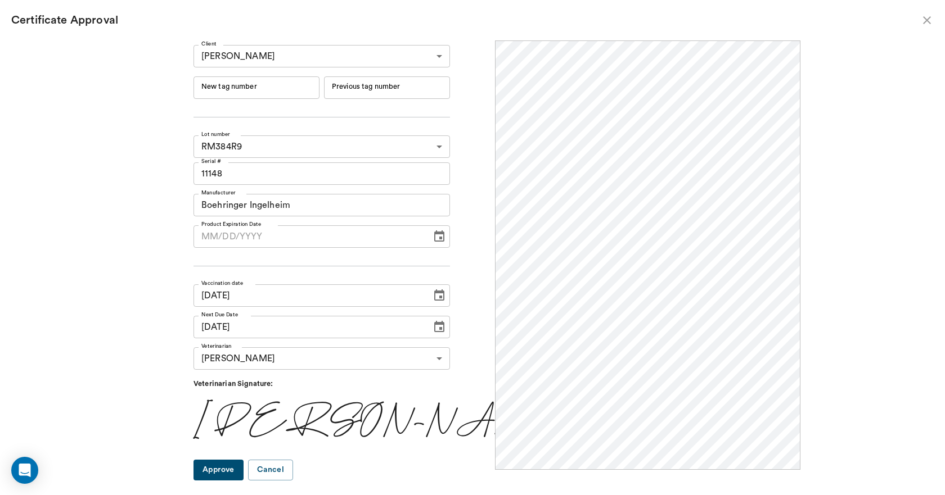
scroll to position [0, 0]
click at [312, 92] on input "New tag number" at bounding box center [256, 87] width 126 height 22
type input "251010"
click at [242, 463] on button "Approve" at bounding box center [218, 470] width 50 height 21
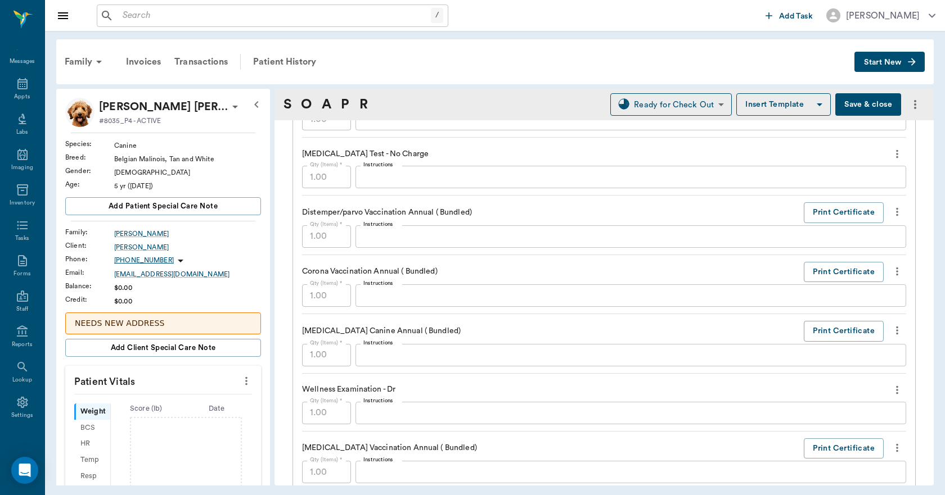
click at [219, 8] on input "text" at bounding box center [274, 16] width 313 height 16
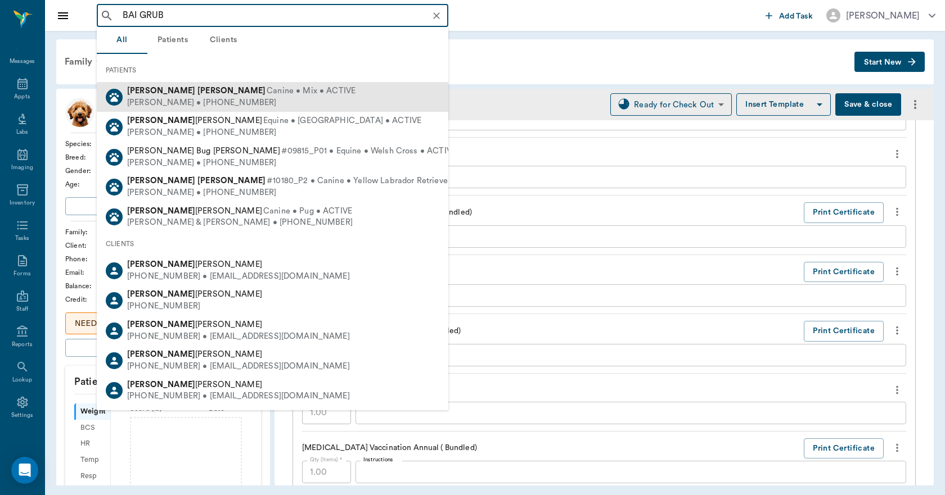
click at [267, 96] on span "Canine • Mix • ACTIVE" at bounding box center [311, 91] width 89 height 12
type input "BAI GRUB"
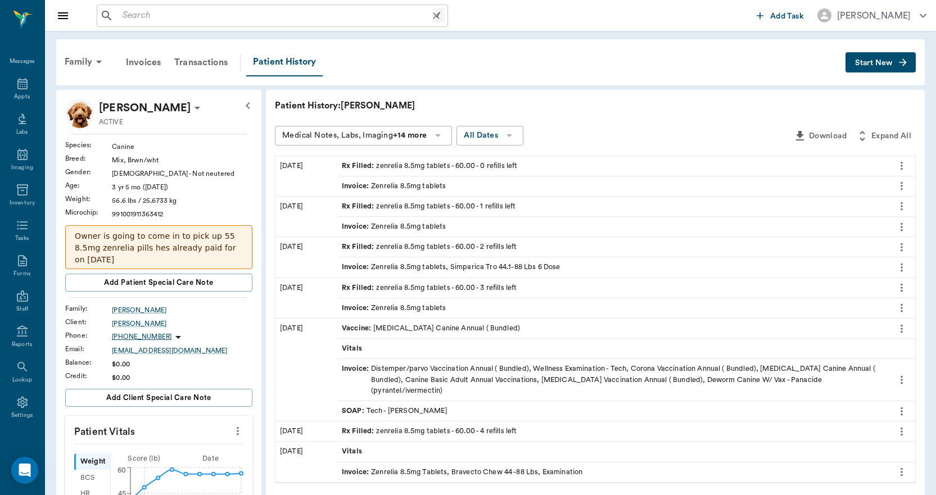
click at [208, 18] on input "text" at bounding box center [275, 16] width 314 height 16
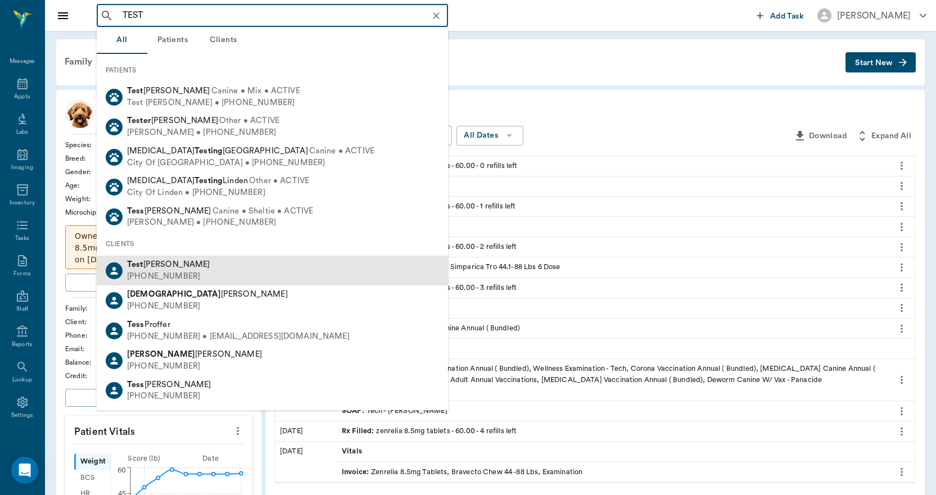
click at [150, 262] on span "Test Lee" at bounding box center [168, 264] width 83 height 8
type input "TEST"
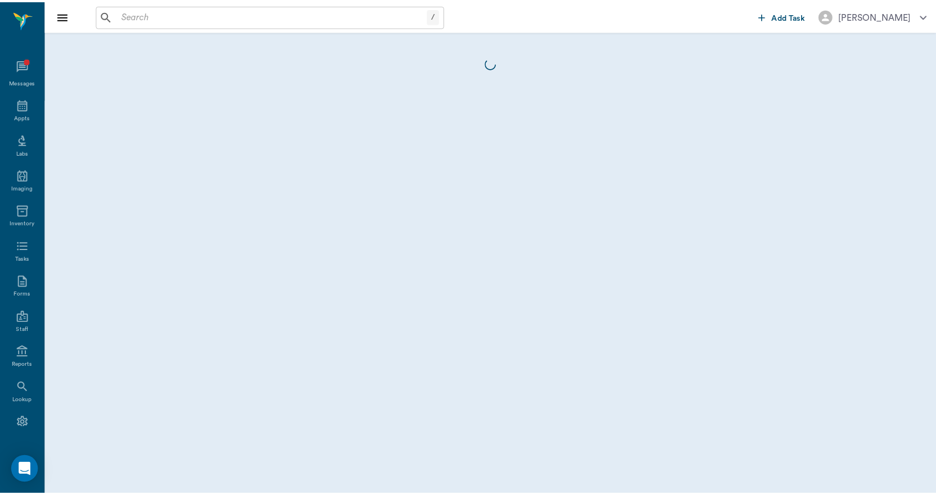
scroll to position [21, 0]
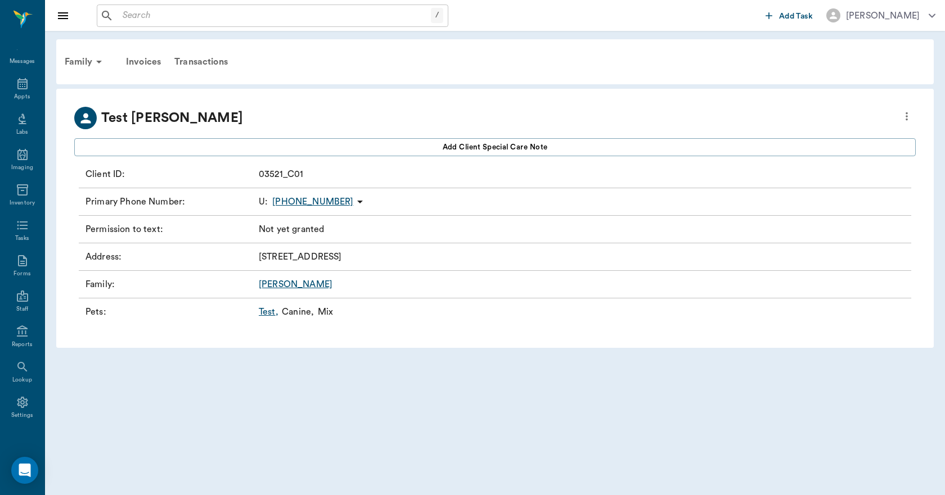
click at [273, 316] on link "Test ," at bounding box center [269, 311] width 20 height 13
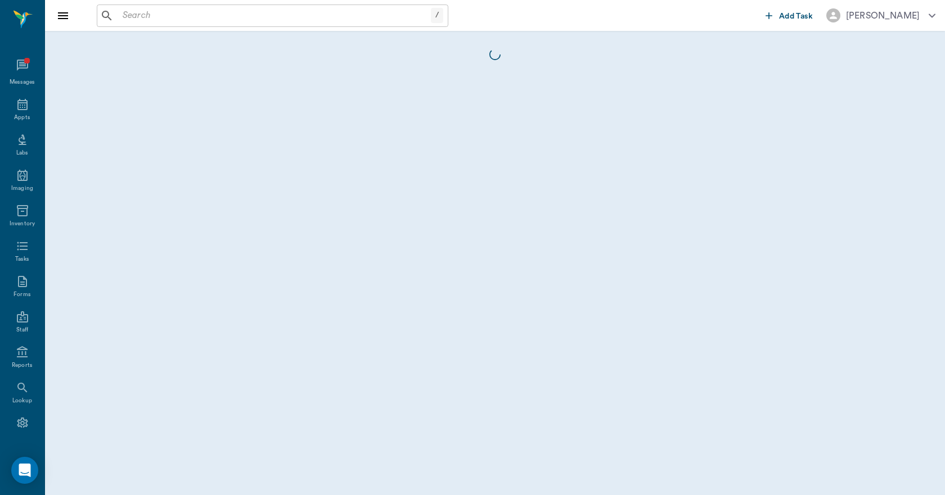
scroll to position [21, 0]
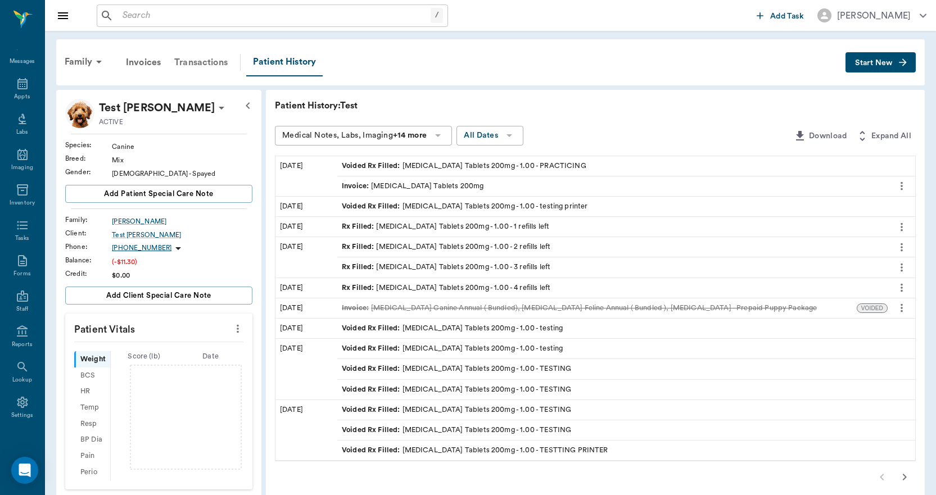
click at [200, 62] on div "Transactions" at bounding box center [201, 62] width 67 height 27
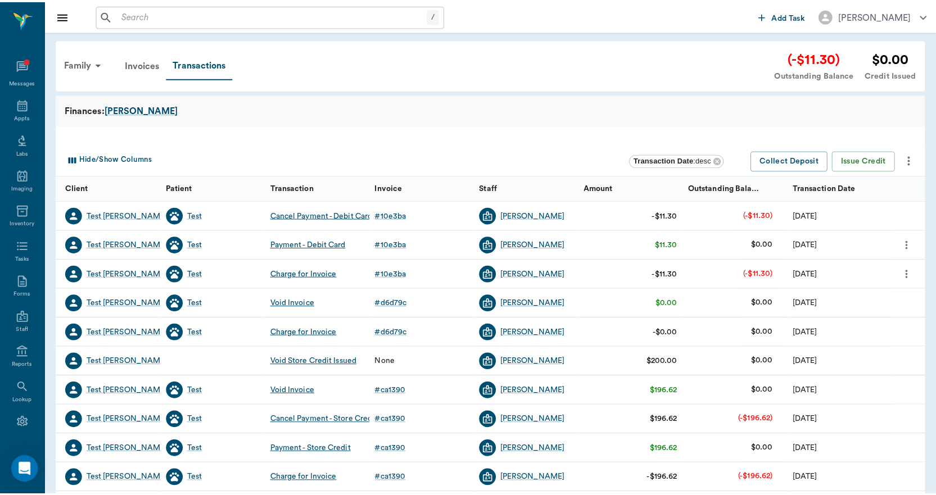
scroll to position [21, 0]
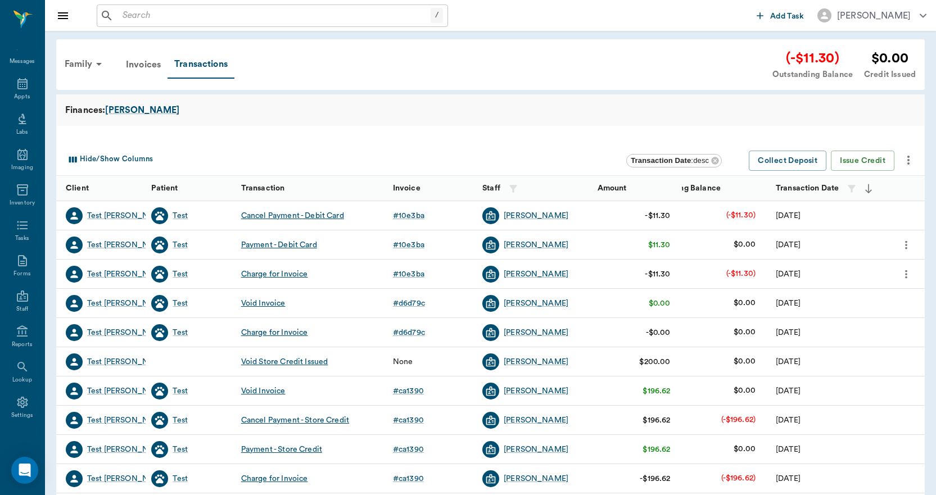
click at [907, 272] on icon "more" at bounding box center [906, 274] width 2 height 8
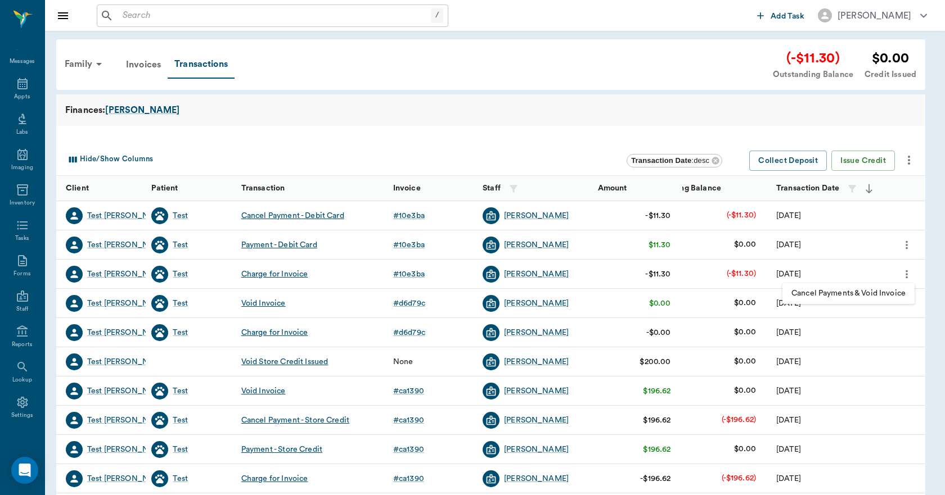
click at [889, 292] on span "Cancel Payments & Void Invoice" at bounding box center [848, 294] width 114 height 12
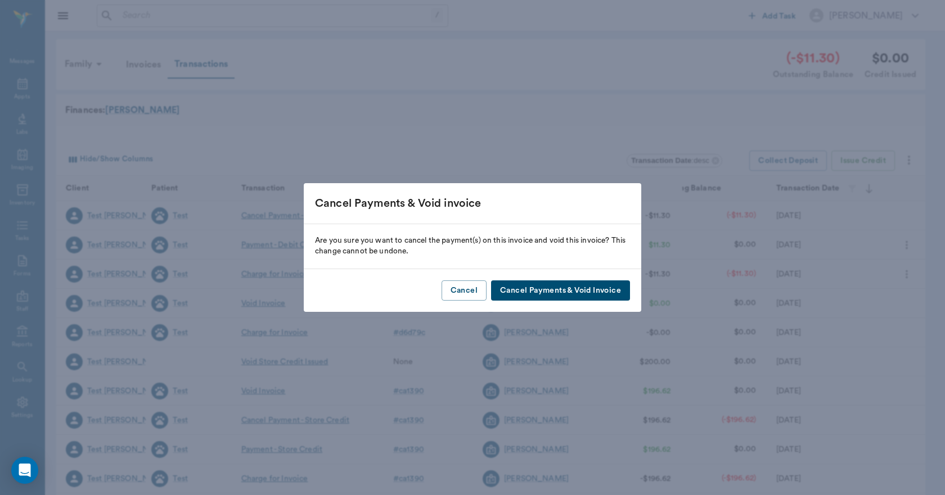
click at [603, 292] on button "Cancel Payments & Void Invoice" at bounding box center [560, 291] width 139 height 21
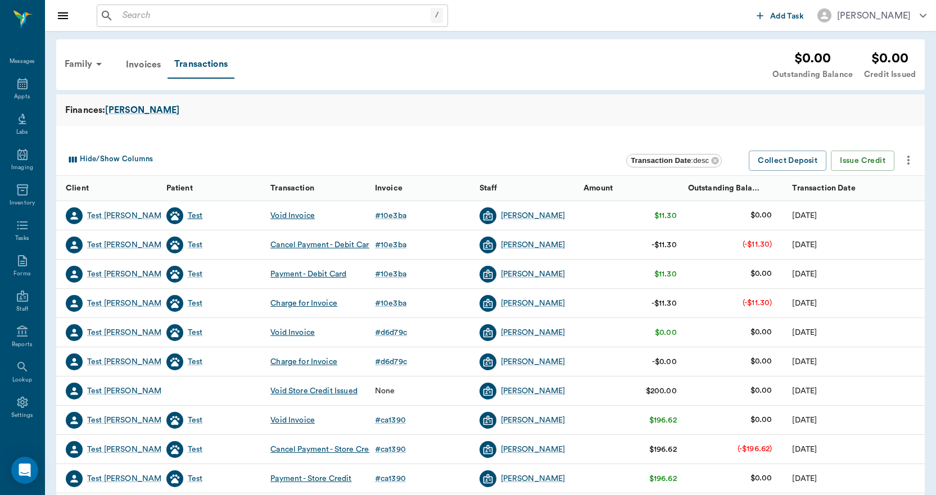
click at [192, 218] on div "Test" at bounding box center [195, 215] width 15 height 11
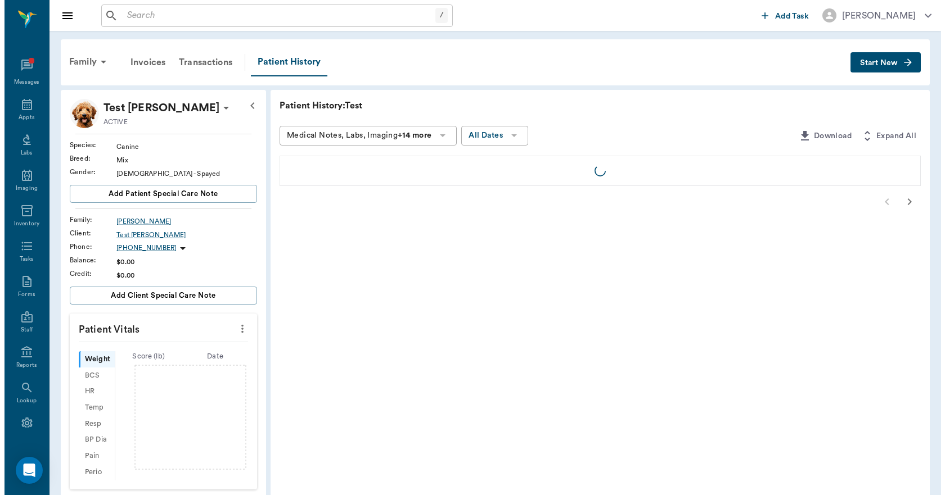
scroll to position [21, 0]
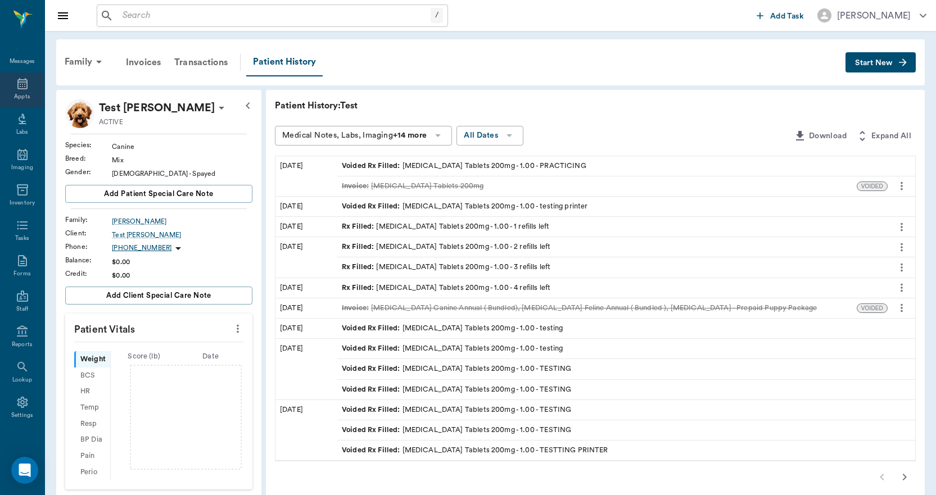
click at [19, 80] on icon at bounding box center [22, 83] width 10 height 11
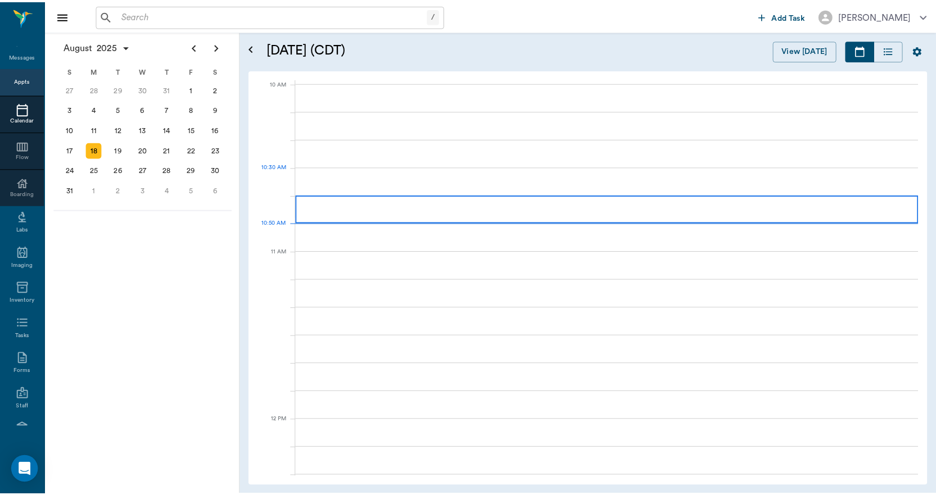
scroll to position [337, 0]
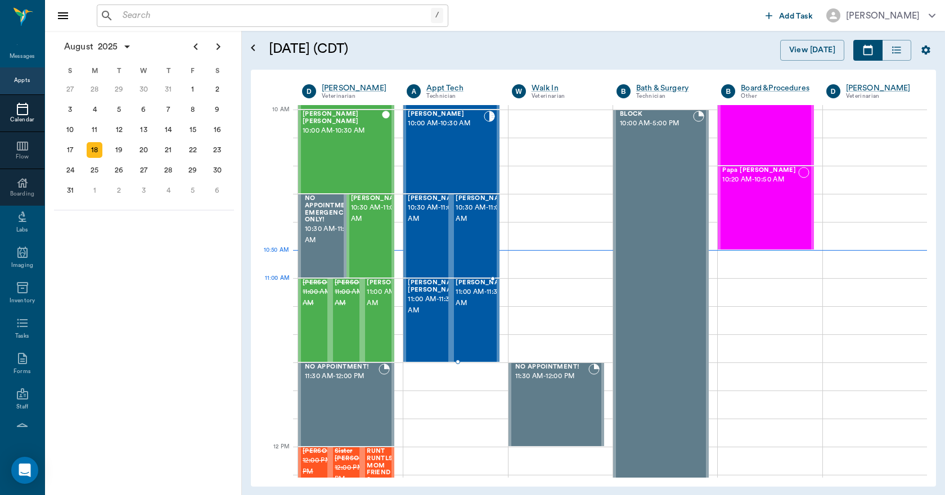
click at [471, 300] on span "11:00 AM - 11:30 AM" at bounding box center [484, 298] width 56 height 22
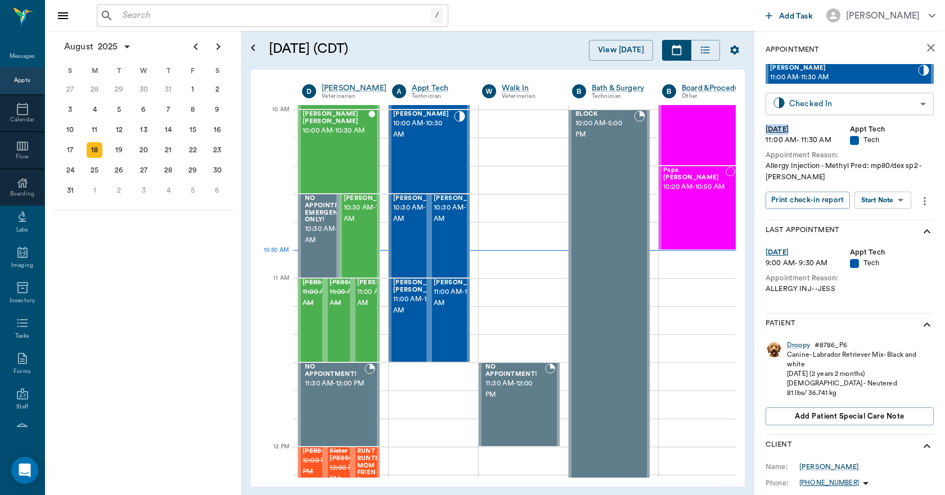
click at [795, 112] on div "Droopy Wynn 11:00 AM - 11:30 AM Checked In CHECKED_IN ​ Mon, Aug 18, 2025 11:00…" at bounding box center [849, 142] width 168 height 156
click at [803, 103] on body "/ ​ Add Task Dr. Bert Ellsworth Nectar Messages Appts Calendar Flow Boarding La…" at bounding box center [472, 247] width 945 height 495
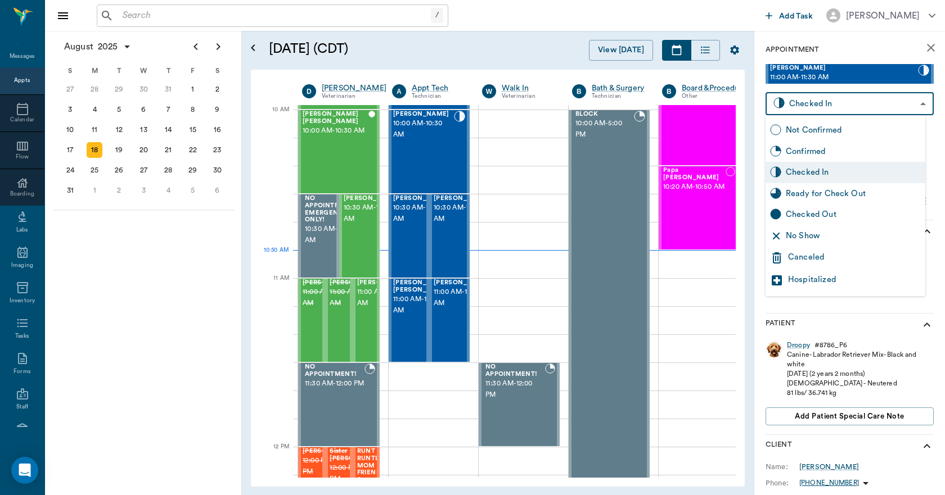
click at [802, 103] on div at bounding box center [472, 247] width 945 height 495
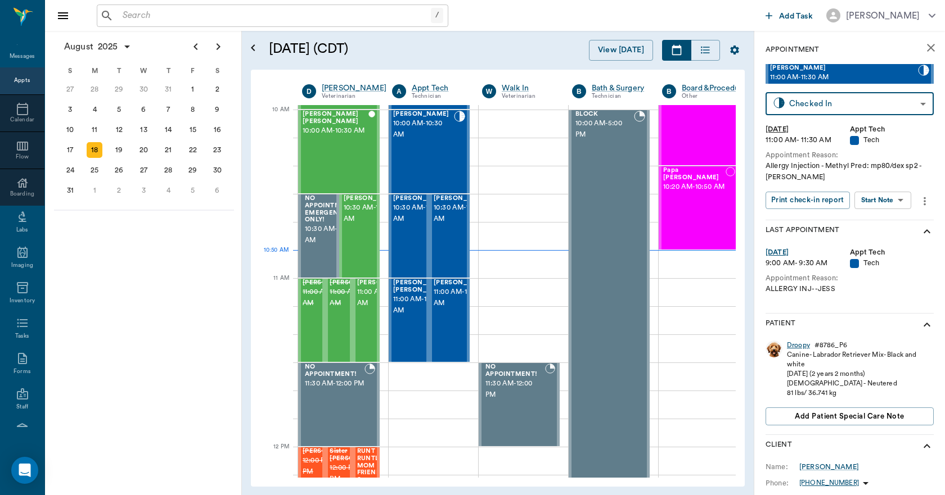
click at [796, 346] on div "Droopy" at bounding box center [798, 346] width 23 height 10
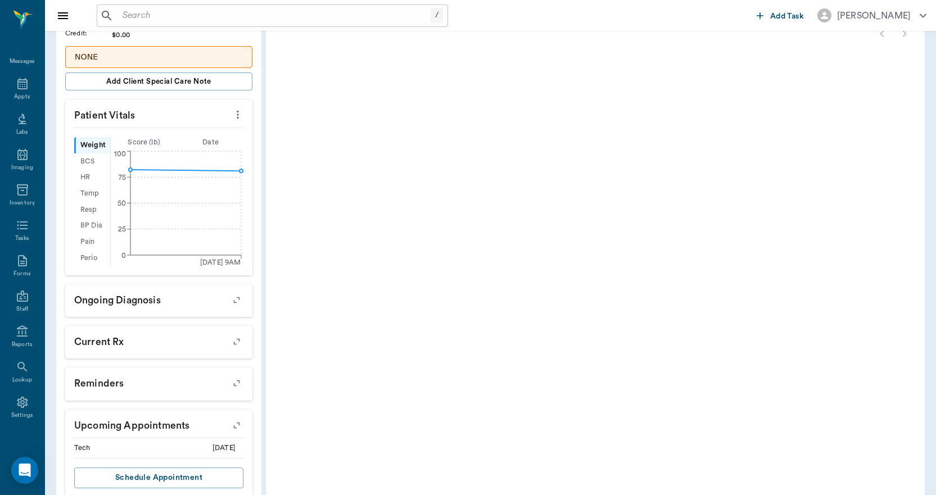
scroll to position [310, 0]
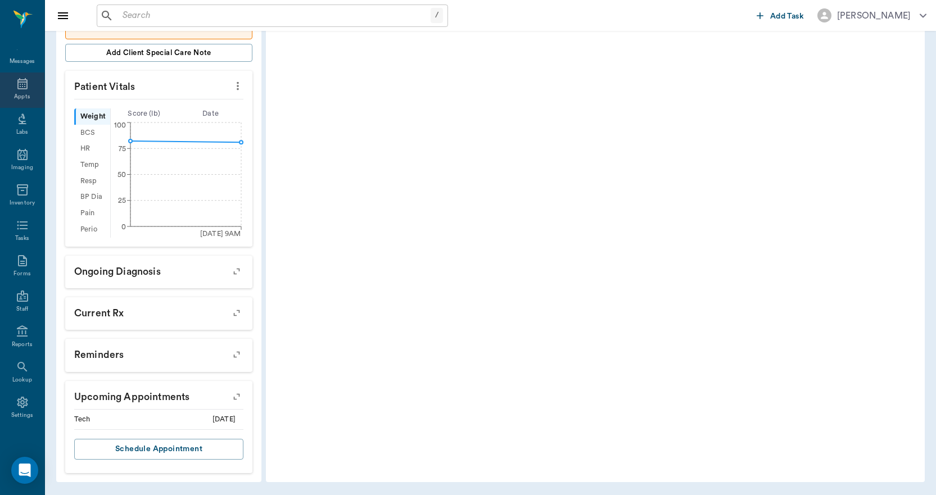
click at [17, 87] on icon at bounding box center [22, 83] width 10 height 11
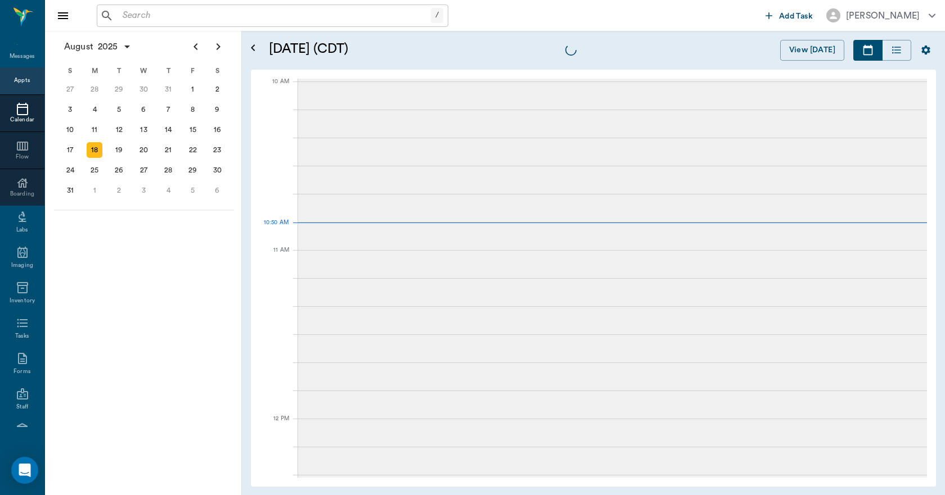
scroll to position [339, 0]
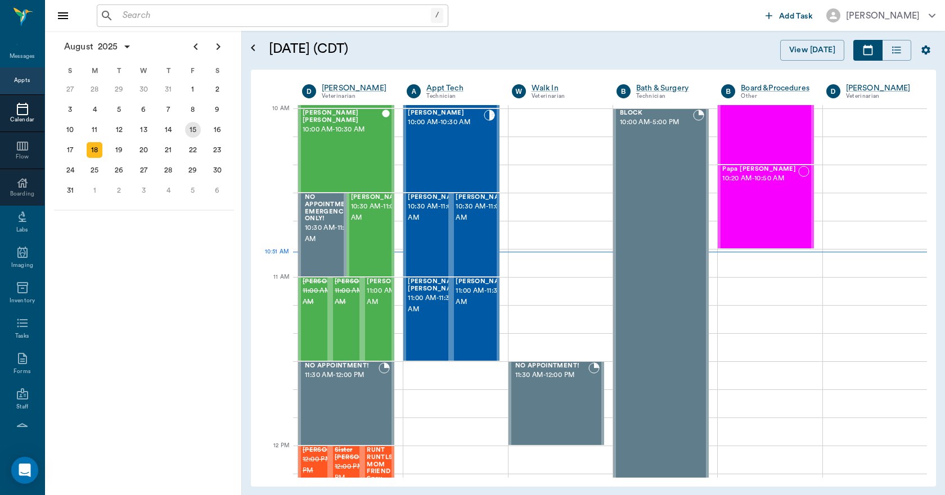
click at [188, 129] on div "15" at bounding box center [193, 130] width 16 height 16
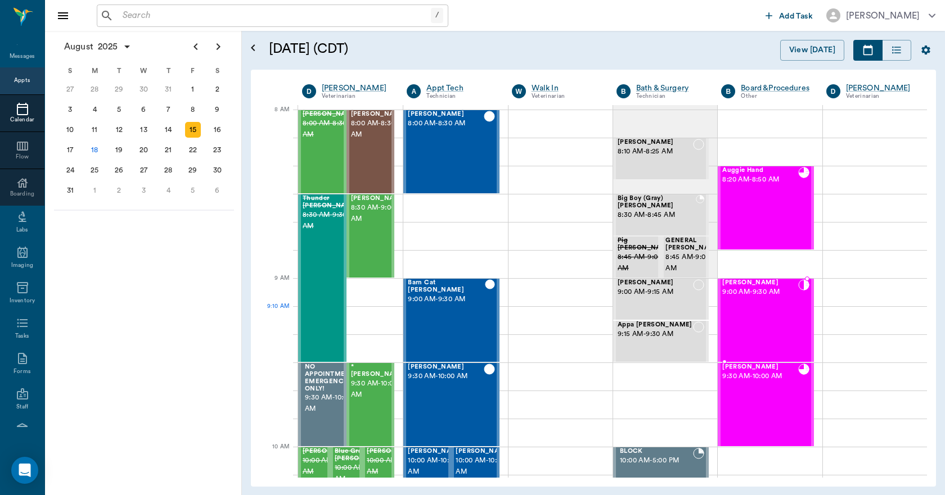
click at [747, 322] on div "Juliette Aprile 9:00 AM - 9:30 AM" at bounding box center [759, 321] width 75 height 82
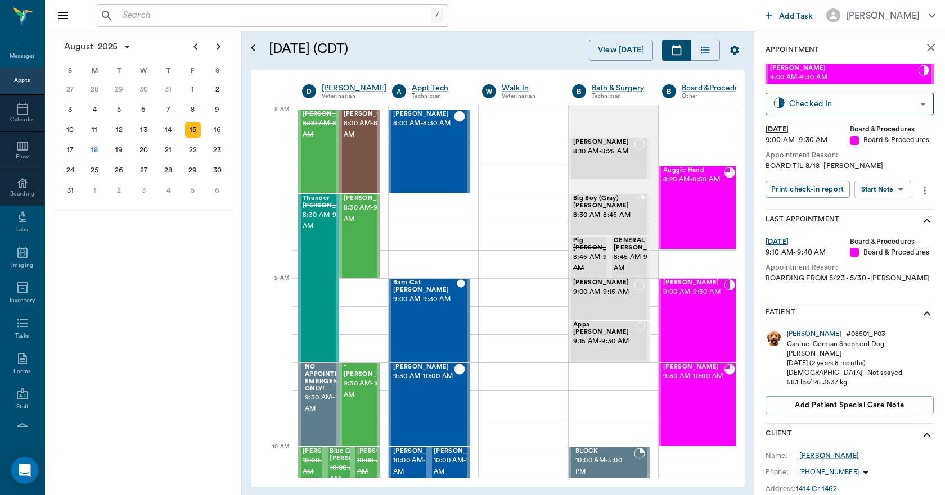
click at [796, 332] on div "[PERSON_NAME]" at bounding box center [814, 335] width 55 height 10
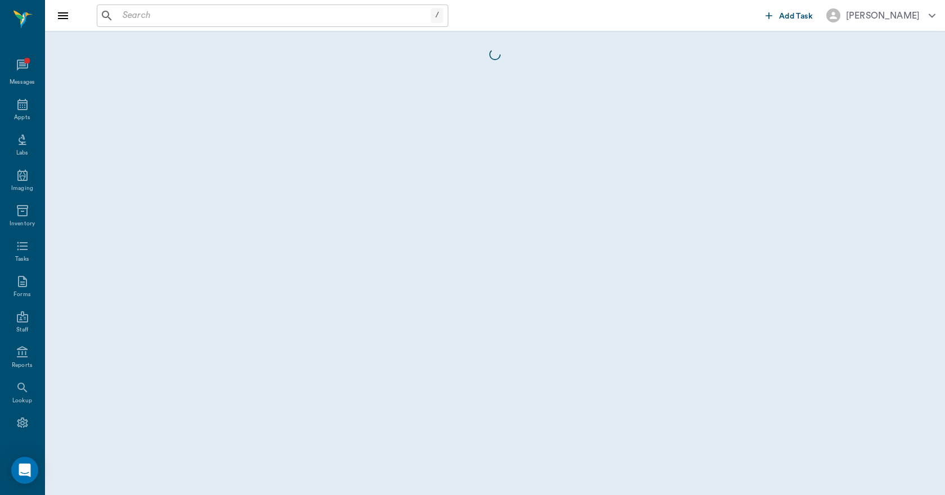
scroll to position [21, 0]
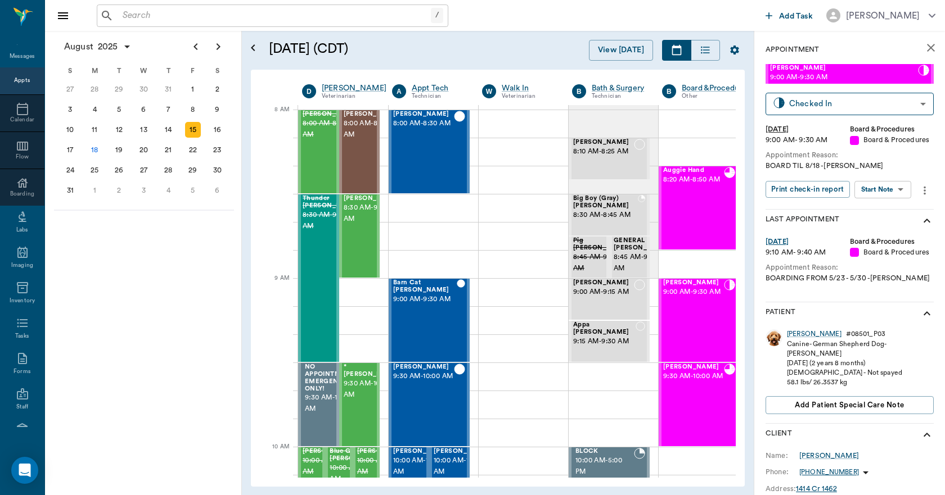
scroll to position [0, 1]
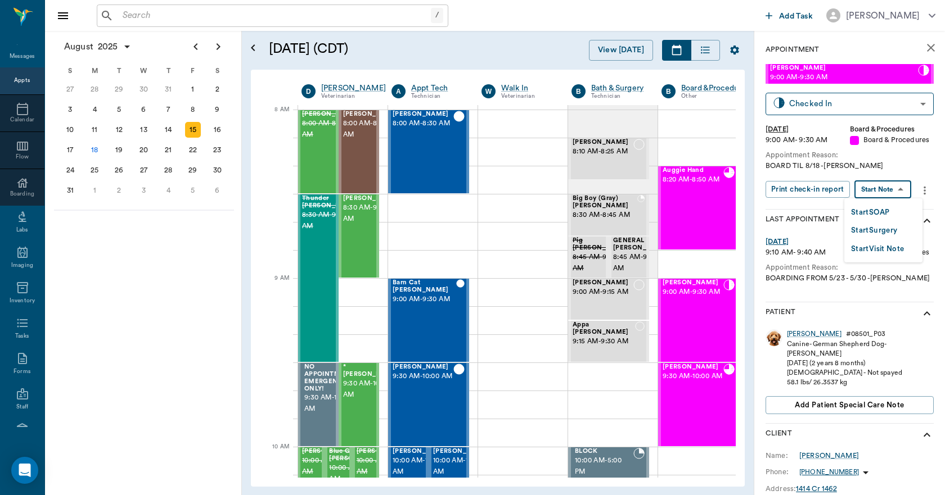
click at [881, 188] on body "/ ​ Add Task Dr. Bert Ellsworth Nectar Messages Appts Calendar Flow Boarding La…" at bounding box center [472, 247] width 945 height 495
click at [873, 210] on button "Start SOAP" at bounding box center [870, 212] width 38 height 13
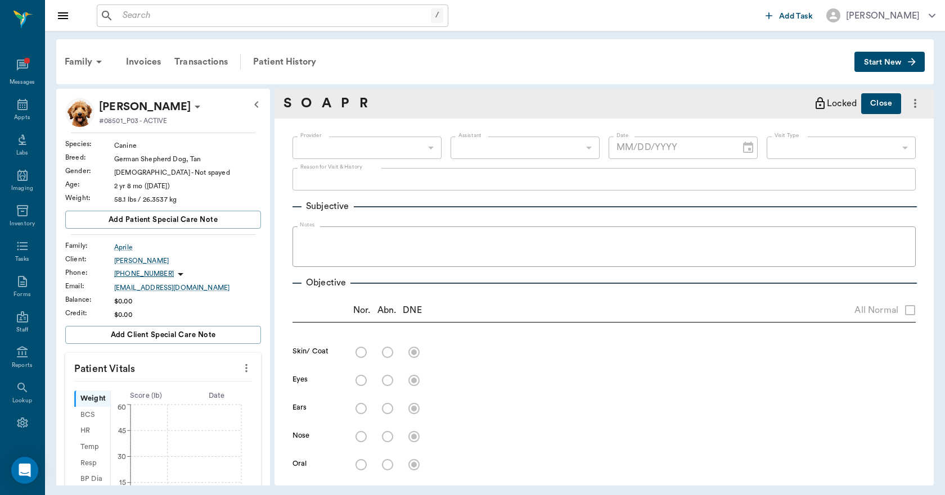
scroll to position [21, 0]
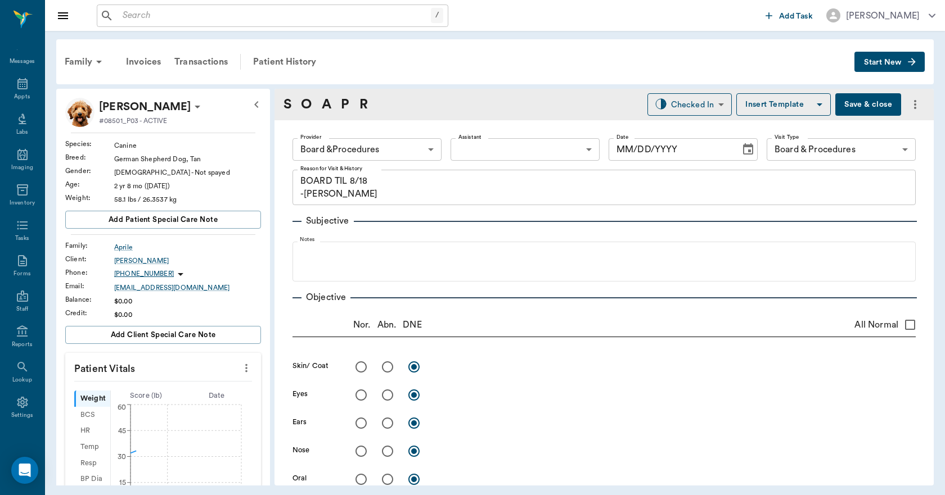
type input "63ec2f075fda476ae8351a51"
type input "67816c1cf444b6f7d0a603e8"
type textarea "BOARD TIL 8/18 -LORY"
type input "08/18/2025"
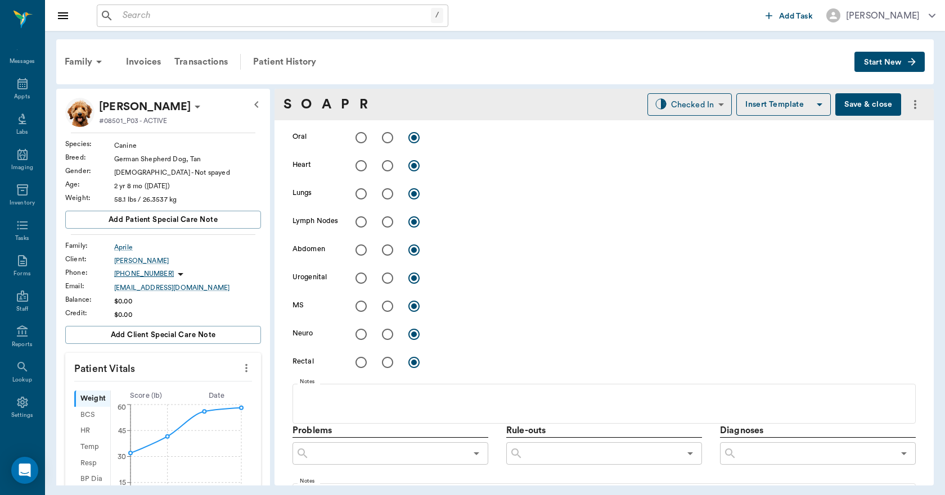
scroll to position [619, 0]
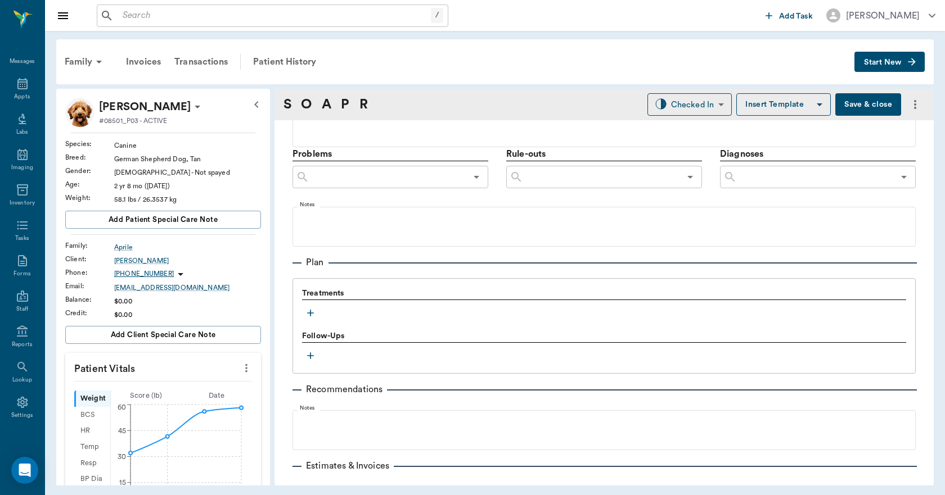
click at [311, 316] on icon "button" at bounding box center [310, 313] width 11 height 11
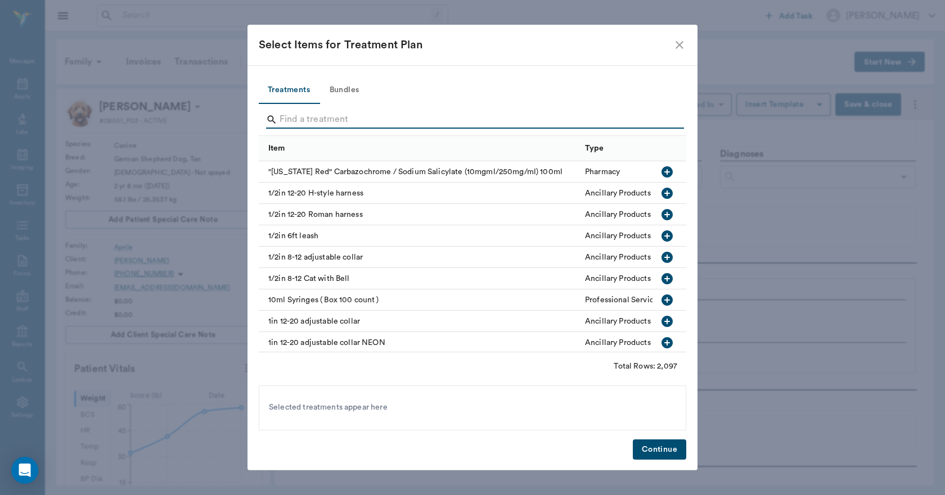
click at [324, 116] on input "Search" at bounding box center [474, 120] width 388 height 18
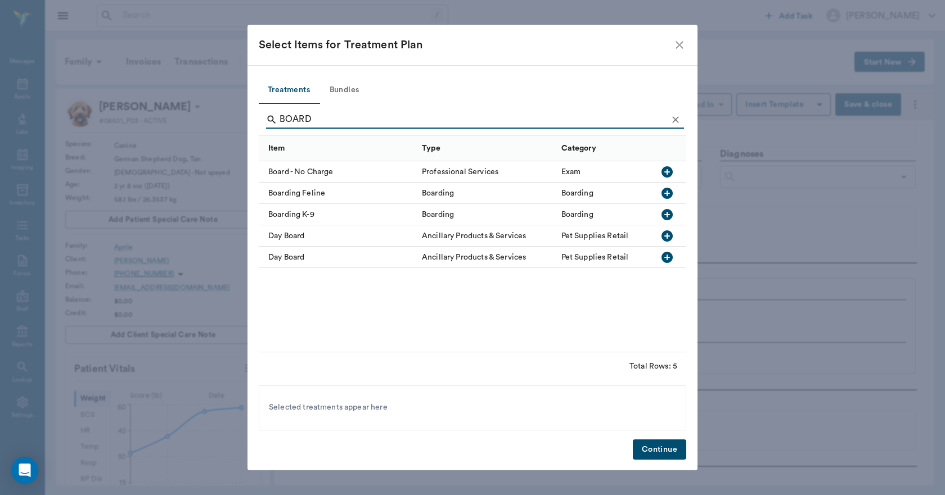
type input "BOARD"
click at [668, 213] on icon "button" at bounding box center [666, 214] width 11 height 11
click at [657, 455] on button "Continue" at bounding box center [659, 450] width 53 height 21
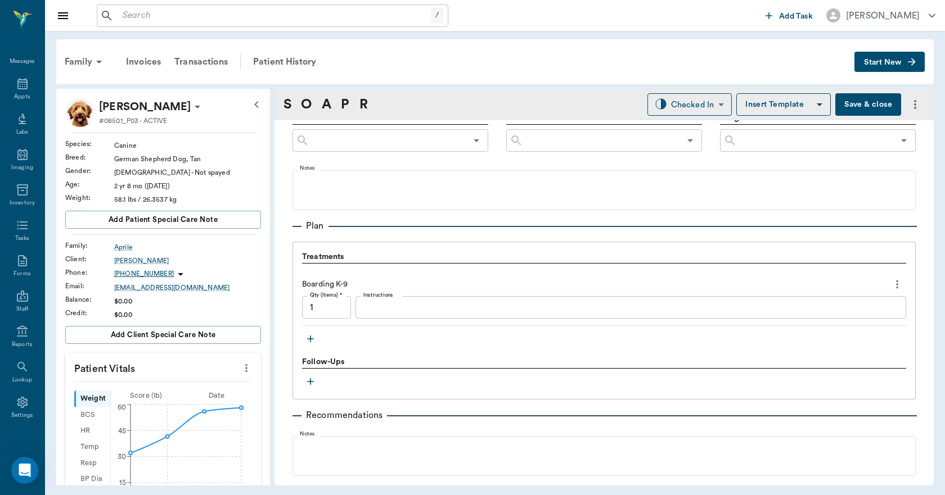
scroll to position [675, 0]
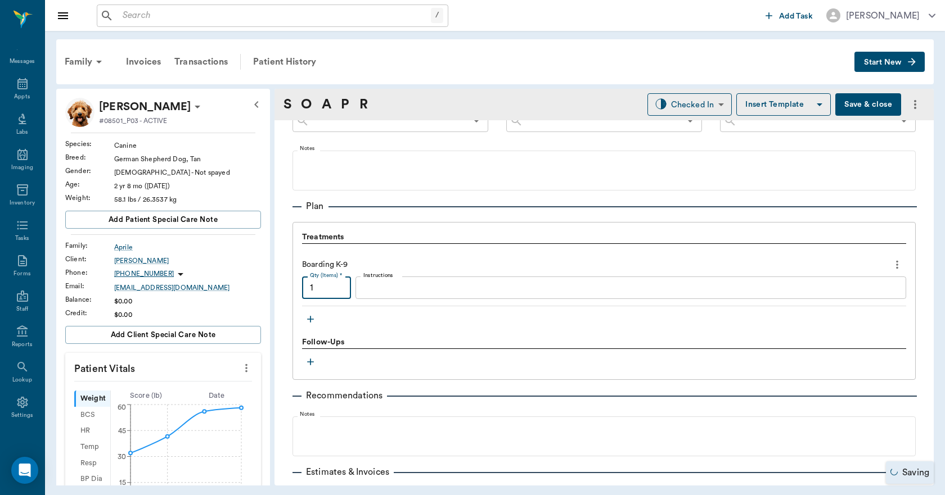
click at [324, 283] on input "1" at bounding box center [326, 288] width 49 height 22
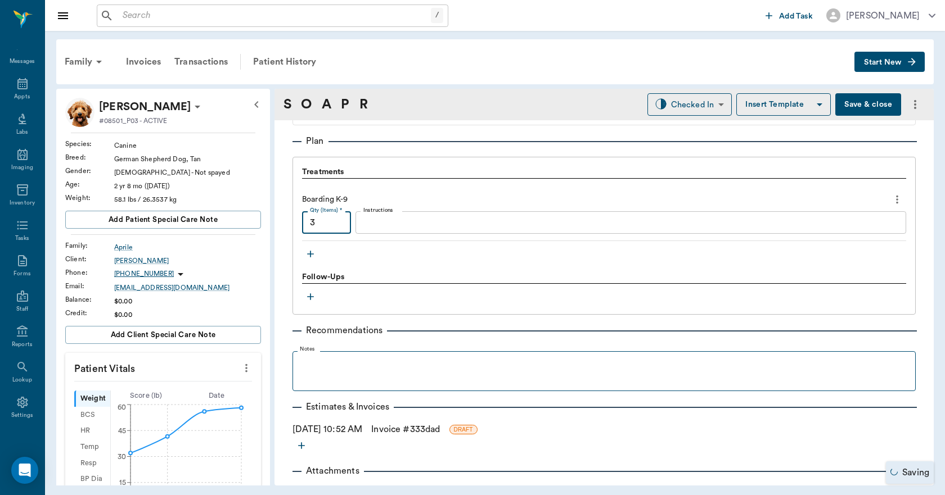
scroll to position [763, 0]
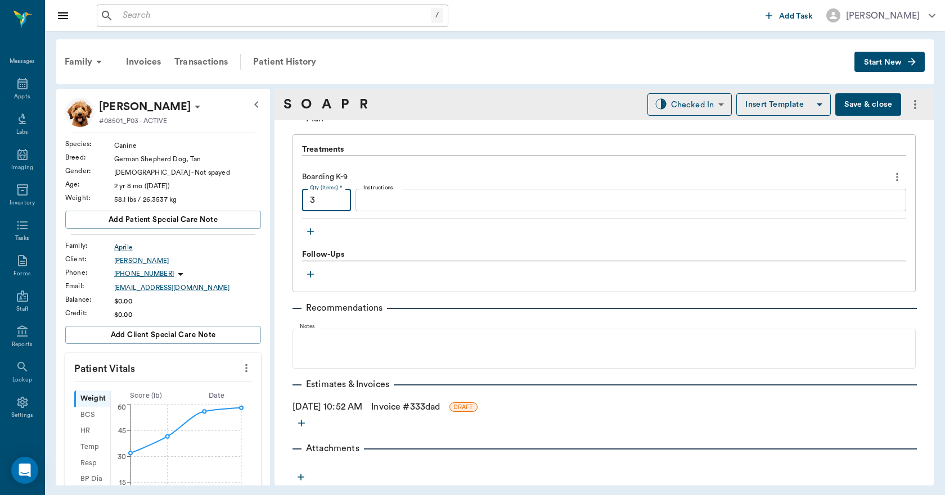
type input "3"
click at [427, 411] on link "Invoice # 333dad" at bounding box center [405, 406] width 69 height 13
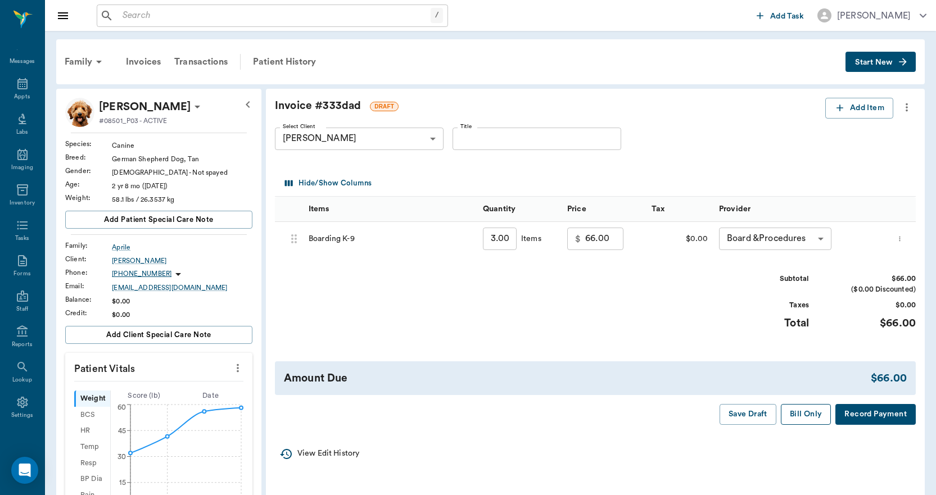
click at [799, 413] on button "Bill Only" at bounding box center [806, 414] width 51 height 21
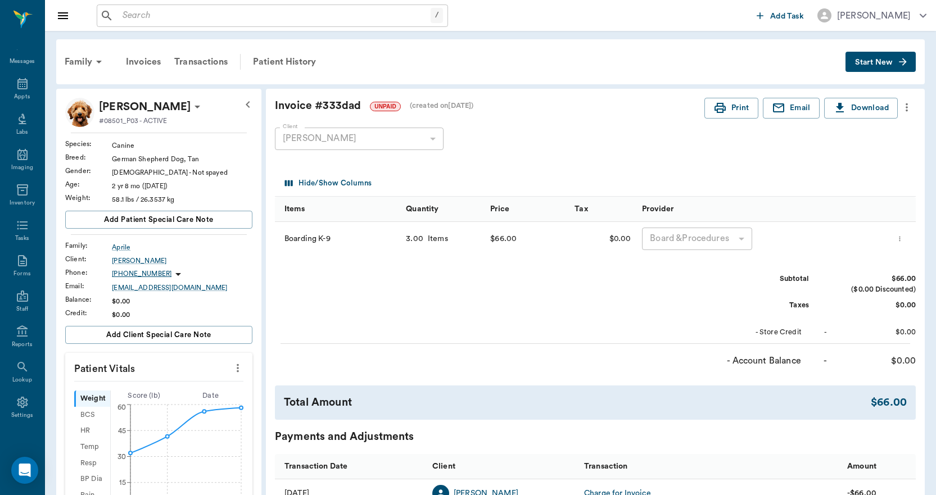
click at [78, 62] on div "Family" at bounding box center [85, 61] width 55 height 27
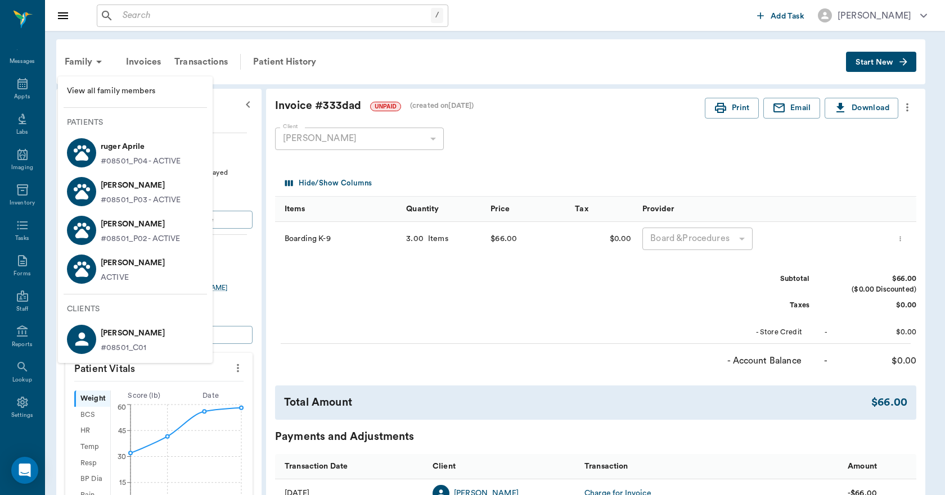
click at [115, 268] on p "[PERSON_NAME]" at bounding box center [133, 263] width 64 height 18
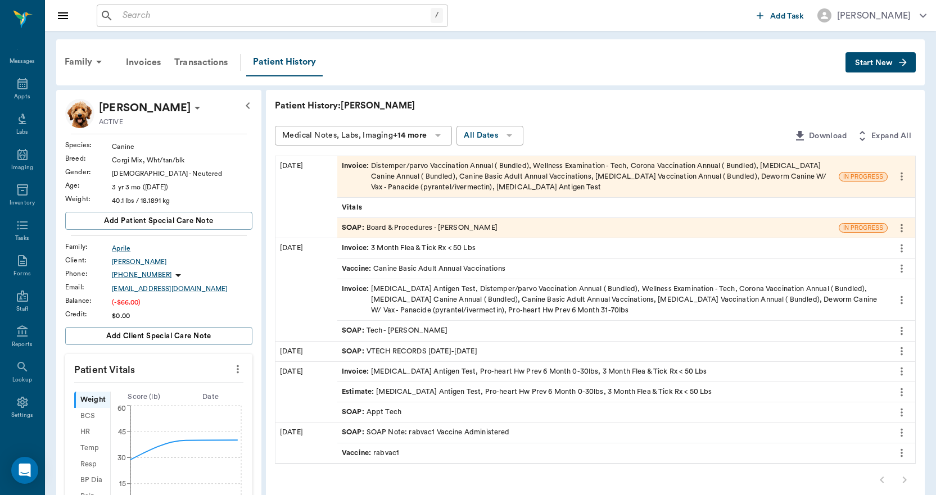
click at [487, 220] on div "SOAP : Board & Procedures - Julie Dickerson" at bounding box center [588, 228] width 502 height 20
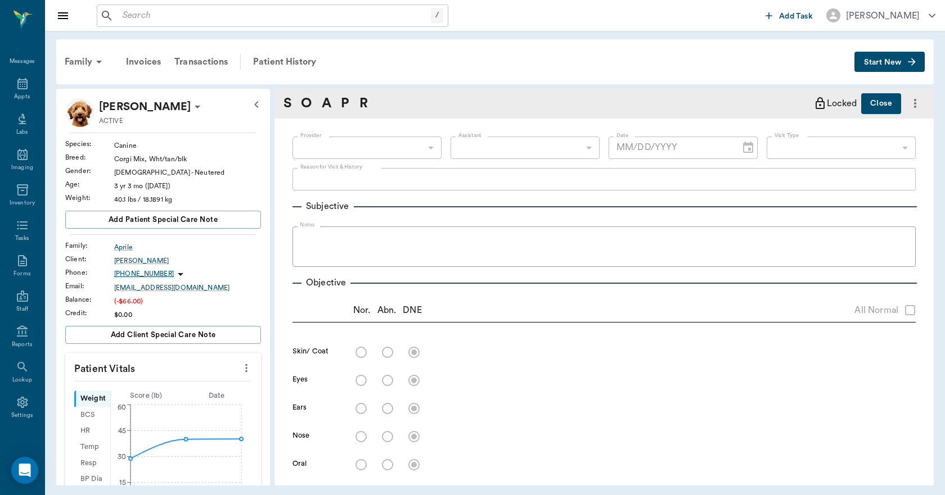
type input "63ec2e7e52e12b0ba117b124"
type input "682b670d8bdc6f7f8feef3db"
type input "67816c1cf444b6f7d0a603e8"
type textarea "BOARD TIL 8/18 LORY"
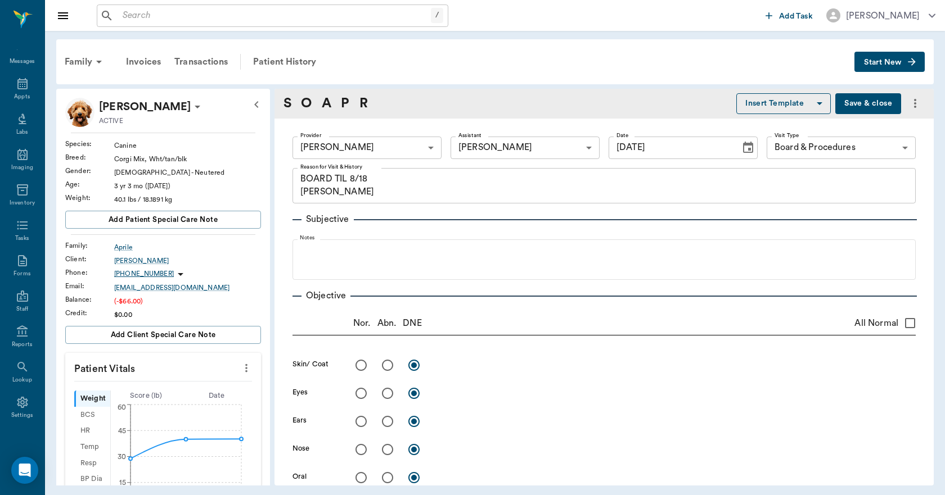
type input "08/18/2025"
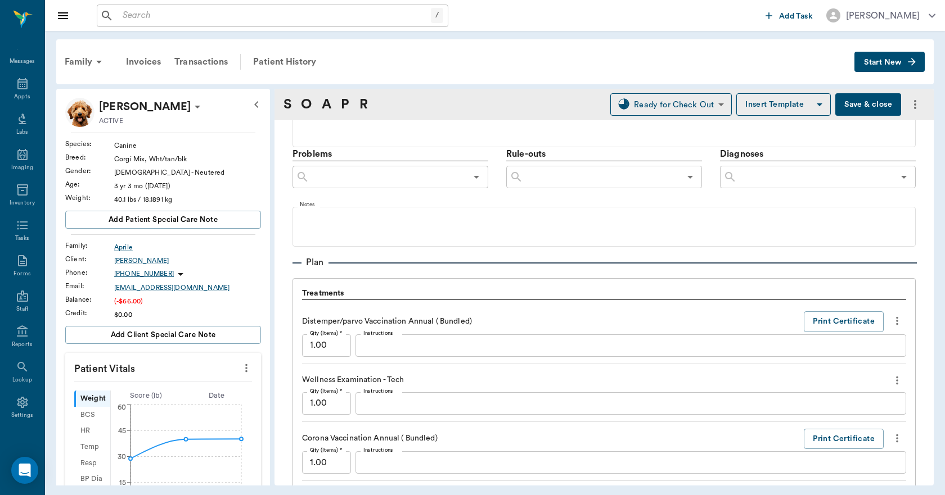
scroll to position [844, 0]
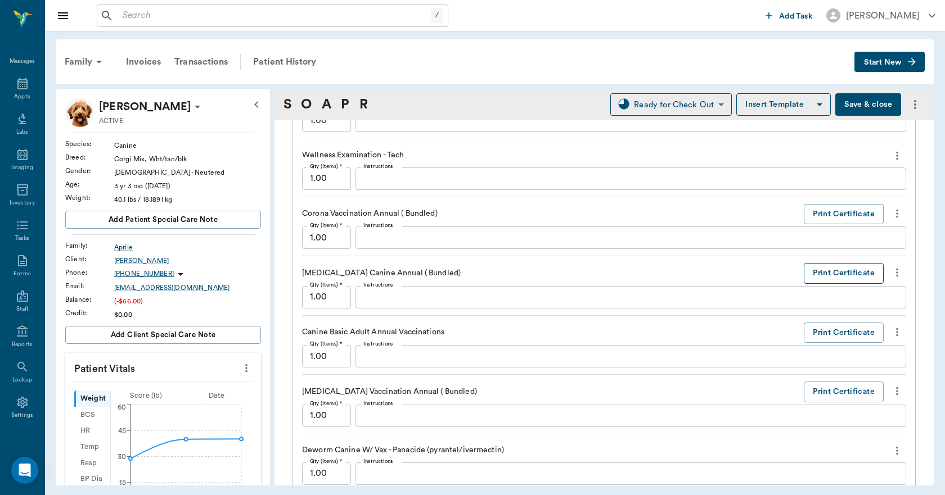
click at [822, 267] on button "Print Certificate" at bounding box center [844, 273] width 80 height 21
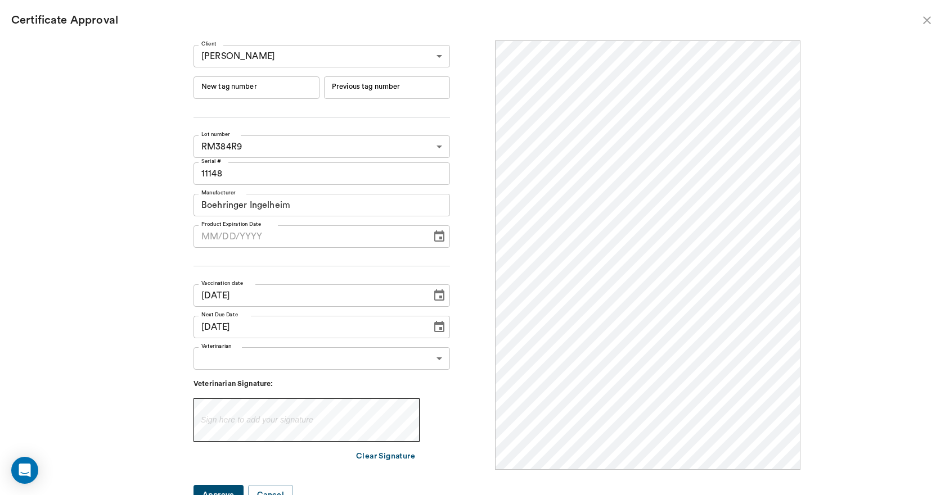
scroll to position [0, 0]
click at [302, 88] on input "New tag number" at bounding box center [256, 87] width 126 height 22
type input "251009"
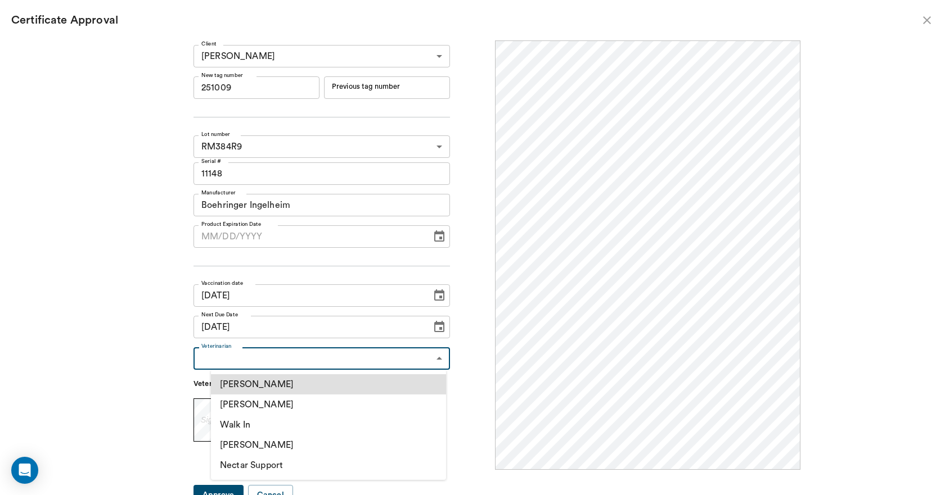
click at [304, 361] on body "/ ​ Add Task Dr. Bert Ellsworth Nectar Messages Appts Labs Imaging Inventory Ta…" at bounding box center [472, 247] width 945 height 495
click at [266, 403] on li "[PERSON_NAME]" at bounding box center [328, 405] width 235 height 20
type input "63ec2f075fda476ae8351a4d"
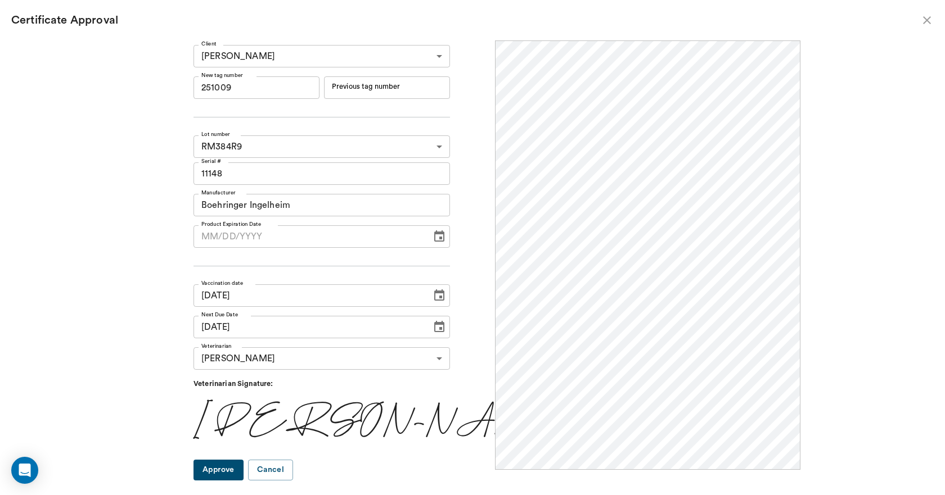
click at [244, 468] on button "Approve" at bounding box center [218, 470] width 50 height 21
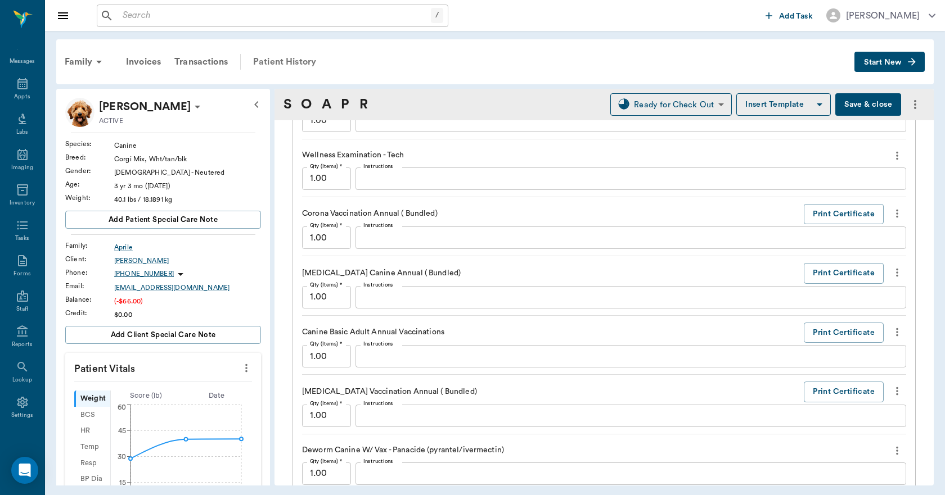
click at [303, 60] on div "Patient History" at bounding box center [284, 61] width 76 height 27
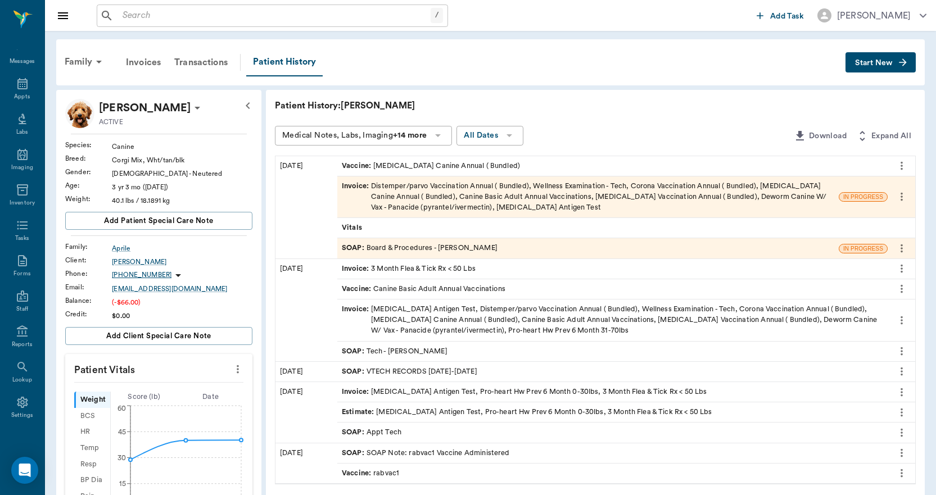
click at [517, 190] on div "Invoice : Distemper/parvo Vaccination Annual ( Bundled), Wellness Examination -…" at bounding box center [588, 197] width 493 height 33
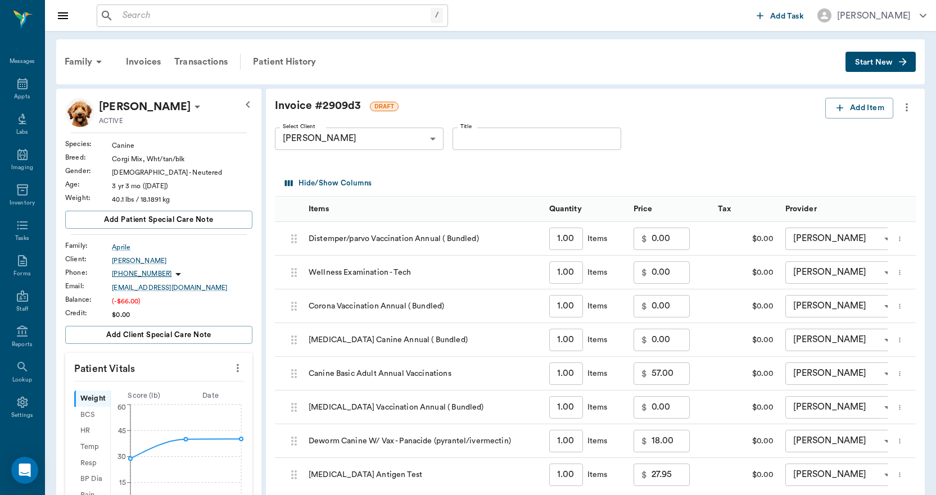
scroll to position [56, 0]
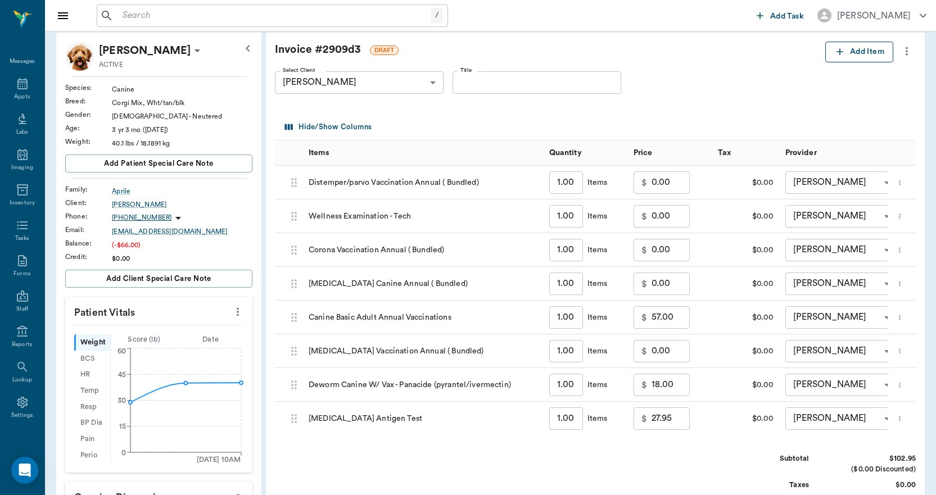
click at [850, 54] on button "Add Item" at bounding box center [860, 52] width 68 height 21
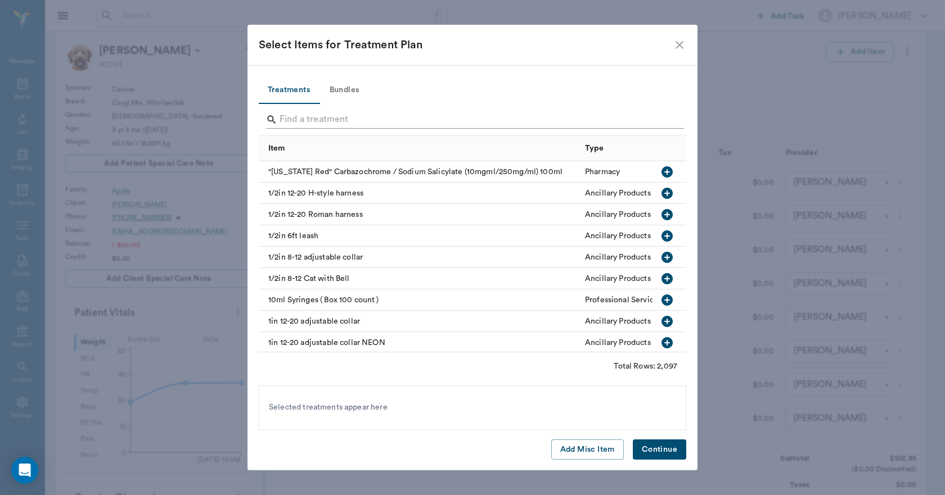
click at [434, 116] on input "Search" at bounding box center [474, 120] width 388 height 18
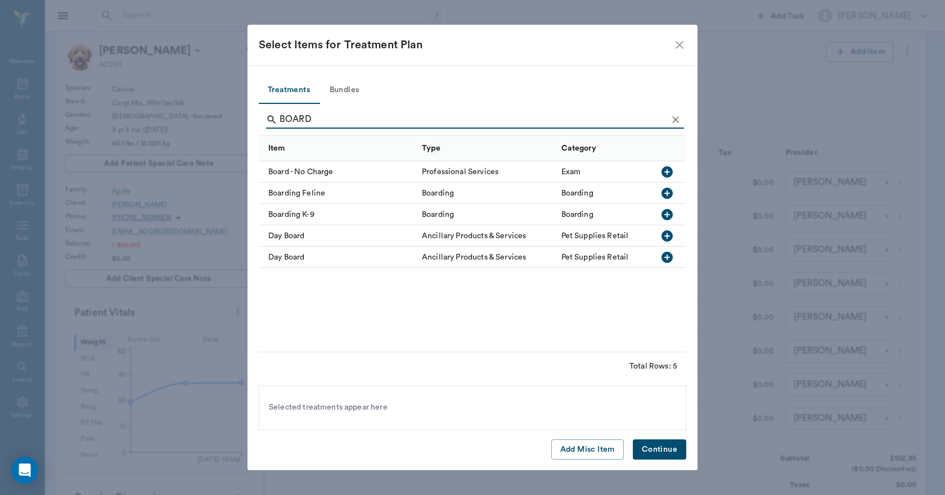
type input "BOARD"
click at [668, 214] on icon "button" at bounding box center [666, 214] width 13 height 13
drag, startPoint x: 671, startPoint y: 452, endPoint x: 494, endPoint y: 324, distance: 218.2
click at [671, 453] on button "Continue" at bounding box center [659, 450] width 53 height 21
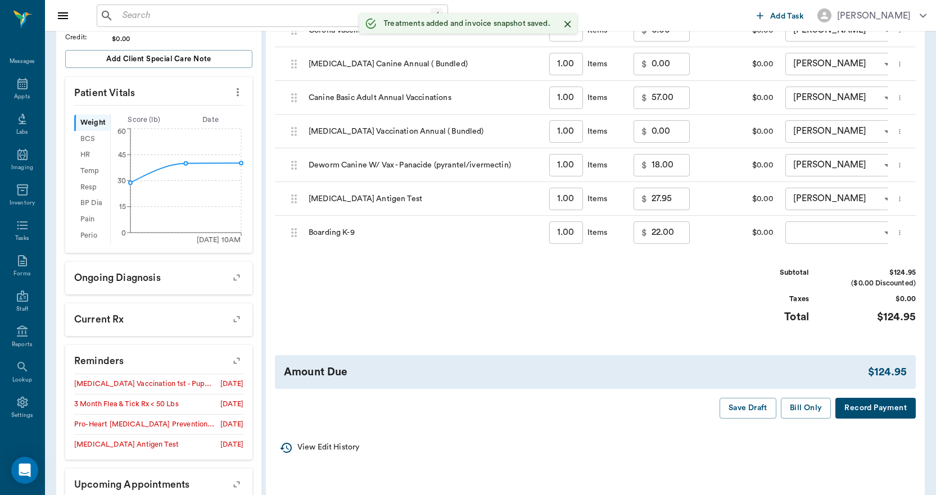
scroll to position [281, 0]
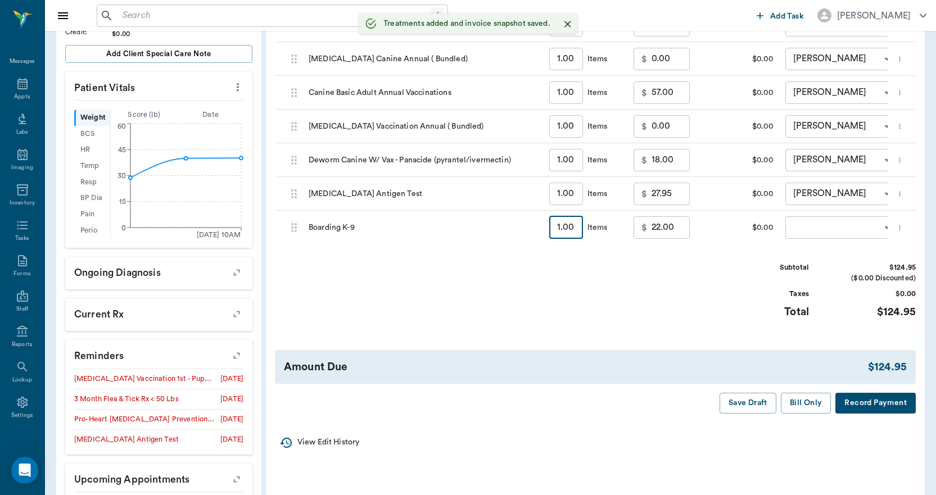
click at [573, 229] on input "1.00" at bounding box center [566, 228] width 34 height 22
type input "3"
type input "66.00"
type input "3"
click at [795, 228] on body "/ ​ Add Task Dr. Bert Ellsworth Nectar Messages Appts Labs Imaging Inventory Ta…" at bounding box center [468, 138] width 936 height 839
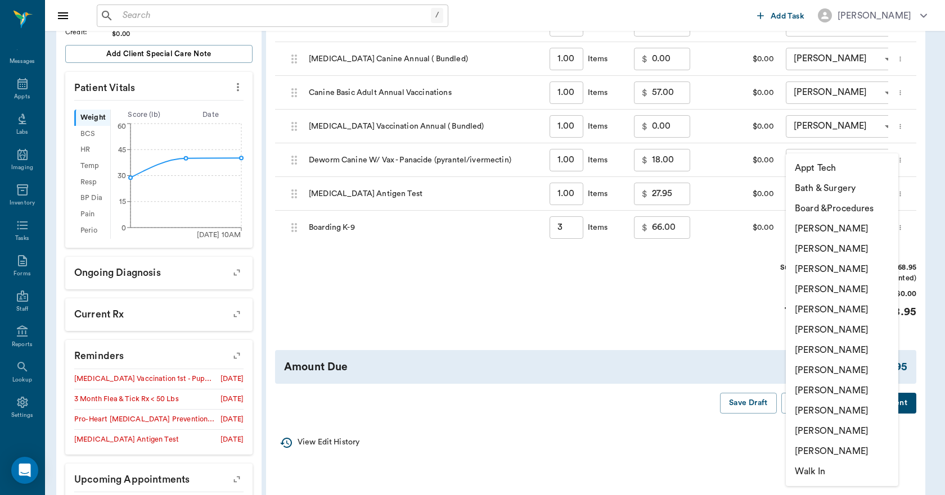
click at [808, 410] on li "Lorean Lingle" at bounding box center [842, 411] width 112 height 20
type input "none-63ec2ece52e12b0ba117cc90"
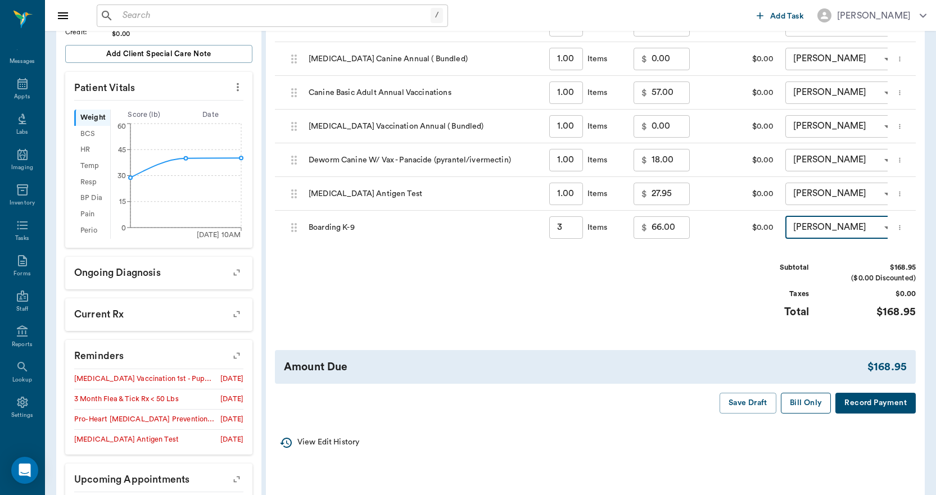
click at [805, 414] on button "Bill Only" at bounding box center [806, 403] width 51 height 21
type input "3.00"
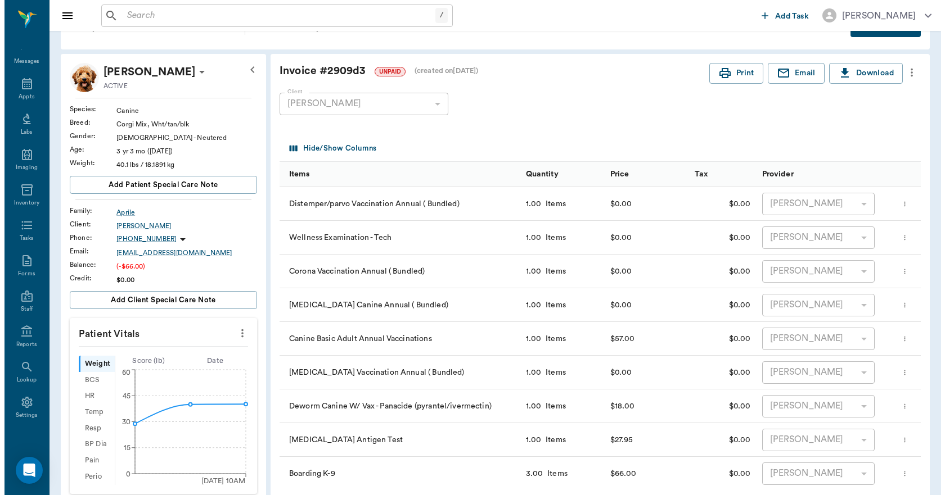
scroll to position [0, 0]
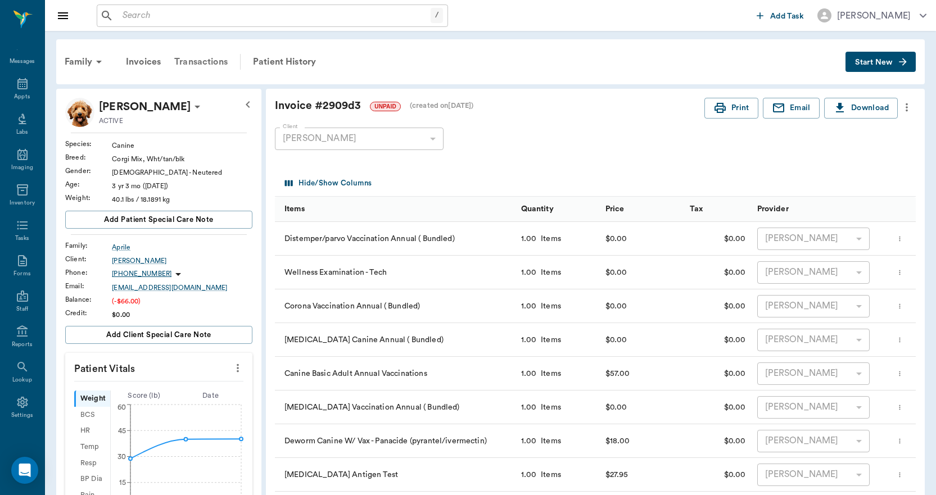
click at [216, 61] on div "Transactions" at bounding box center [201, 61] width 67 height 27
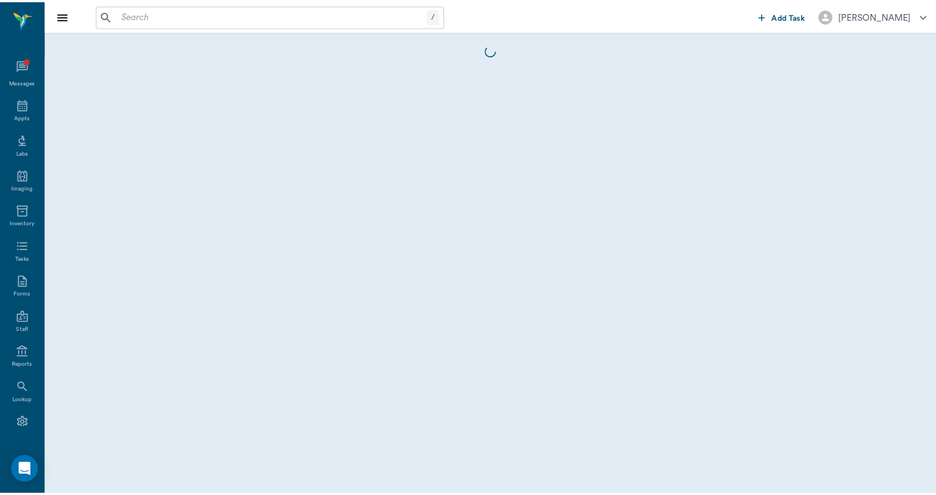
scroll to position [21, 0]
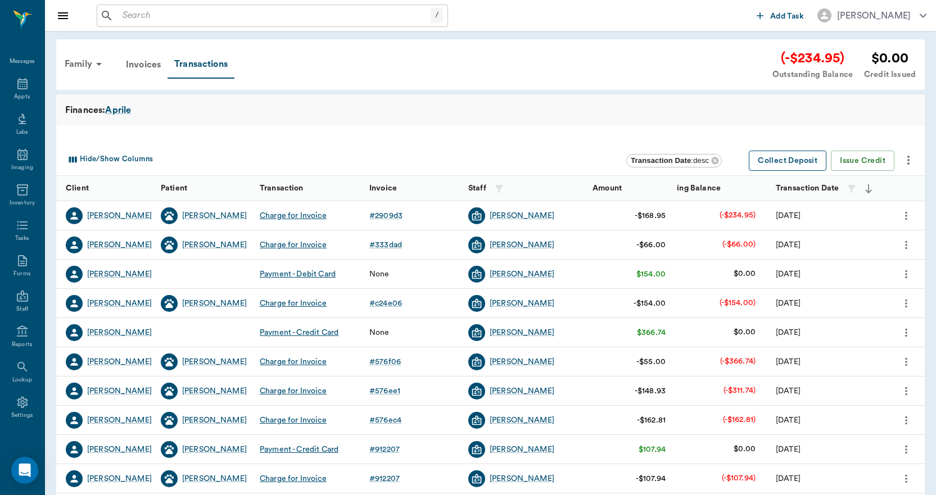
click at [801, 163] on button "Collect Deposit" at bounding box center [788, 161] width 78 height 21
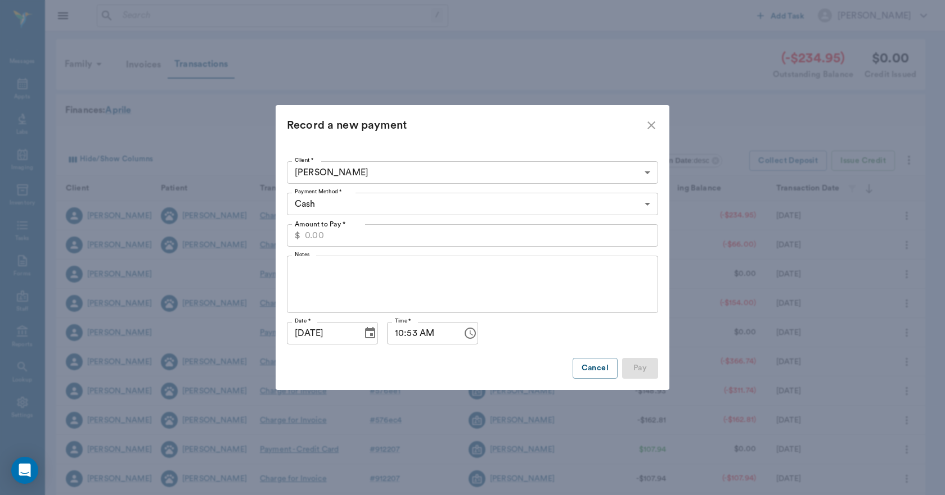
click at [548, 241] on input "Amount to Pay *" at bounding box center [481, 235] width 353 height 22
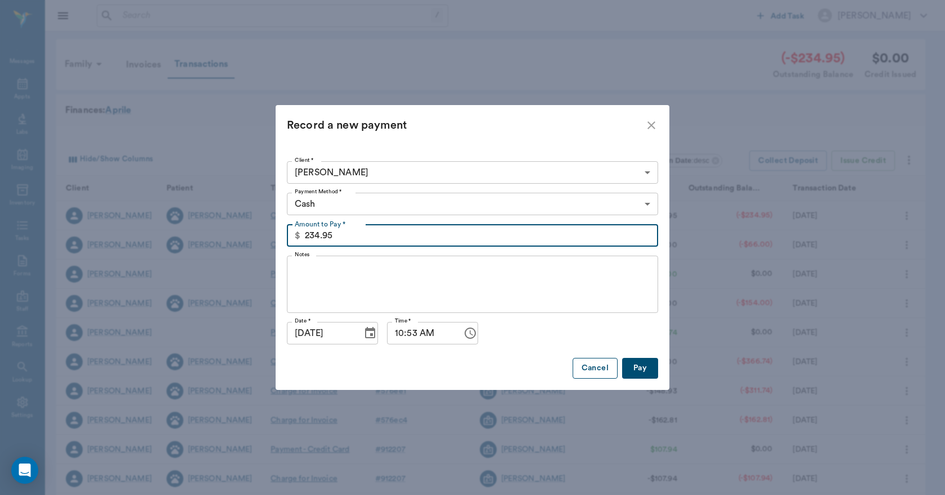
type input "234.95"
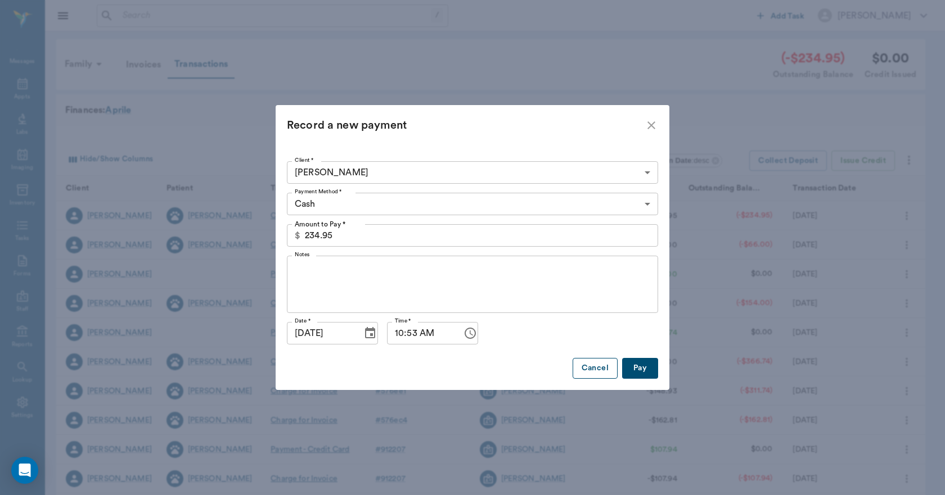
click at [607, 373] on button "Cancel" at bounding box center [595, 368] width 45 height 21
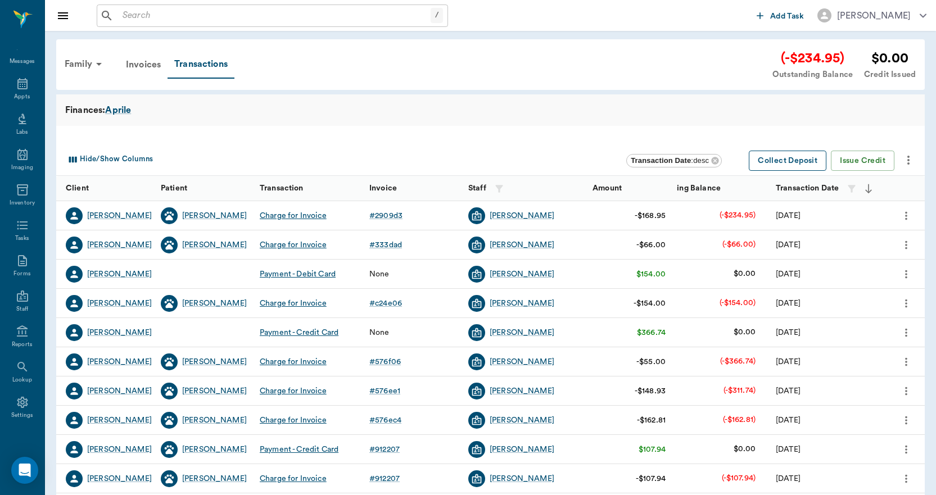
click at [767, 155] on button "Collect Deposit" at bounding box center [788, 161] width 78 height 21
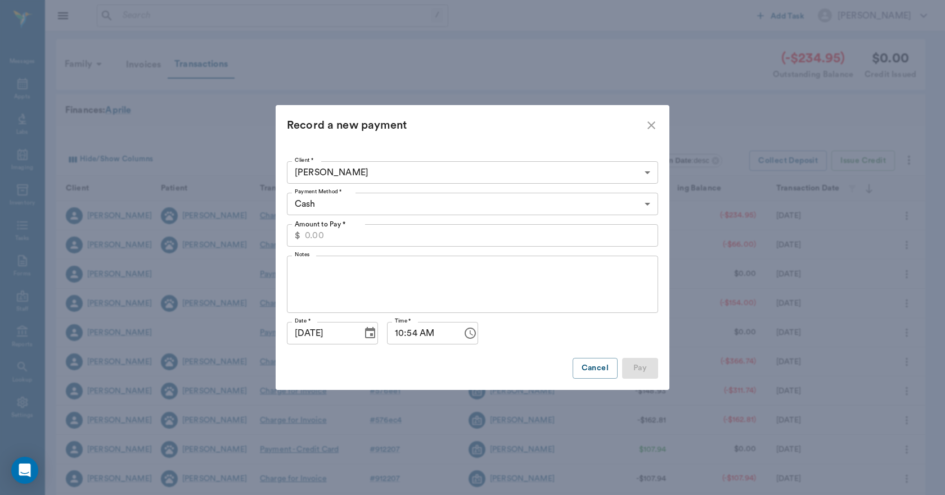
click at [661, 123] on payment "Record a new payment" at bounding box center [473, 125] width 394 height 40
click at [648, 127] on icon "close" at bounding box center [651, 125] width 13 height 13
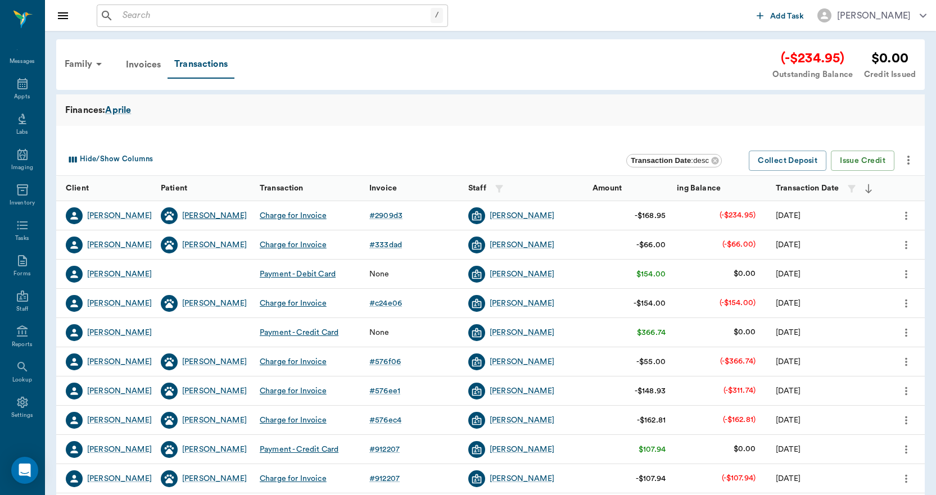
click at [202, 218] on div "[PERSON_NAME]" at bounding box center [214, 215] width 65 height 11
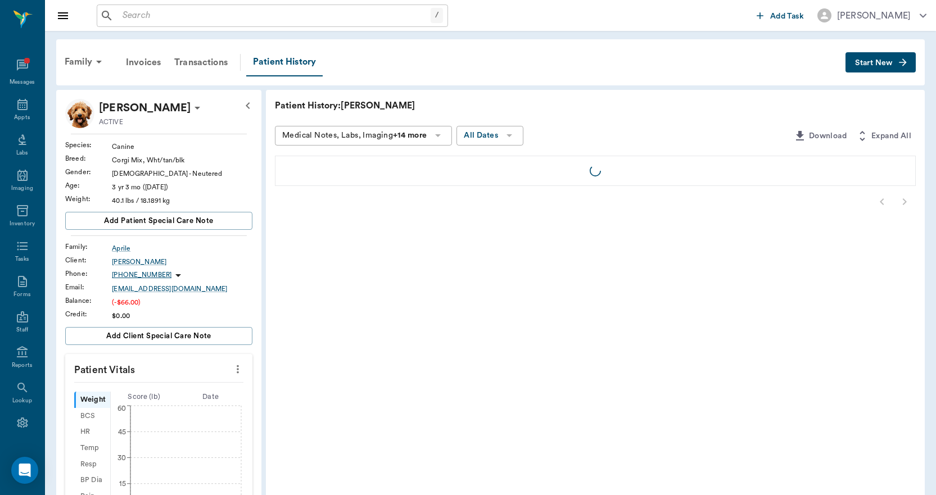
scroll to position [21, 0]
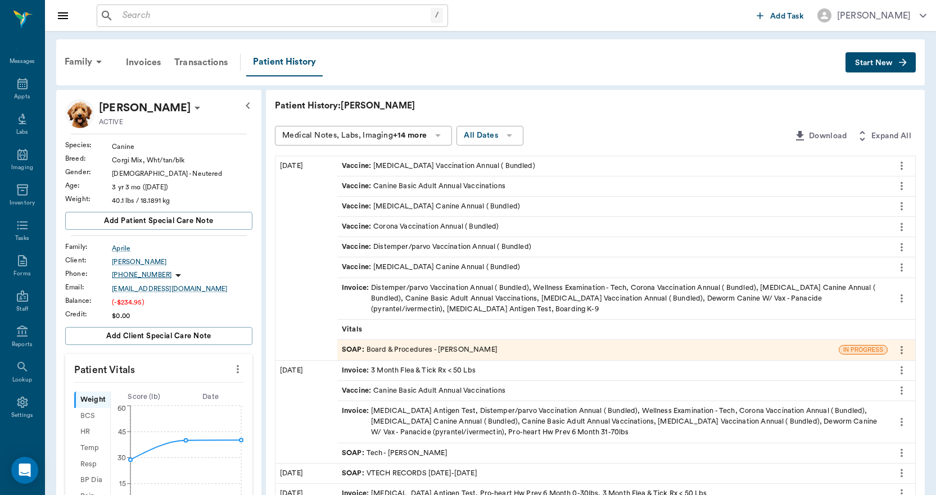
click at [905, 296] on icon "more" at bounding box center [902, 298] width 12 height 13
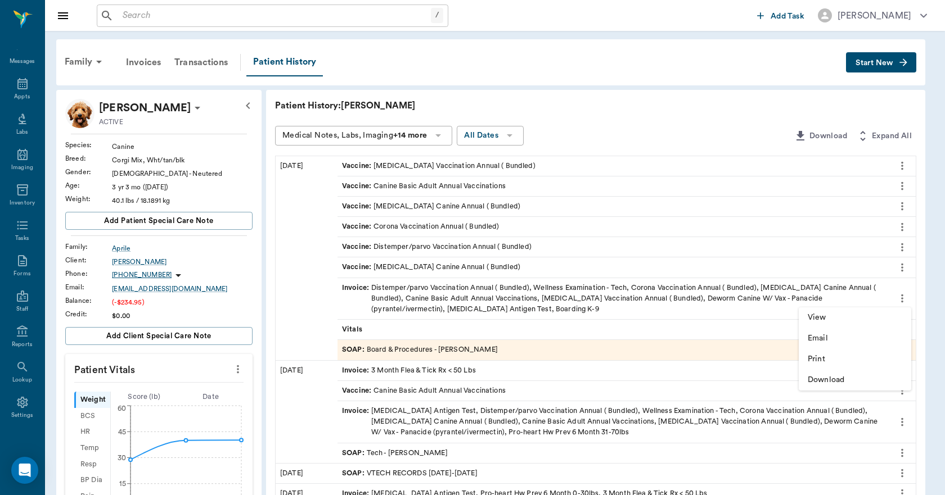
click at [746, 302] on div at bounding box center [472, 247] width 945 height 495
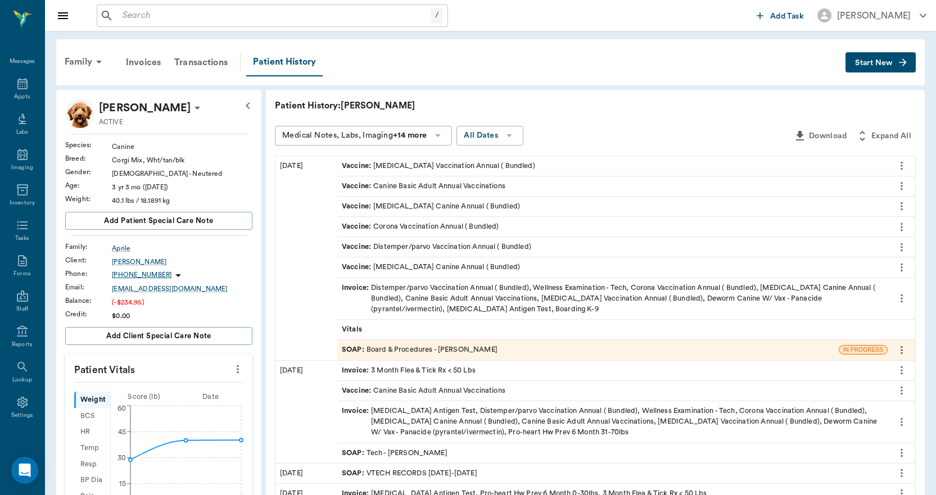
click at [479, 302] on div "Invoice : Distemper/parvo Vaccination Annual ( Bundled), Wellness Examination -…" at bounding box center [613, 299] width 542 height 33
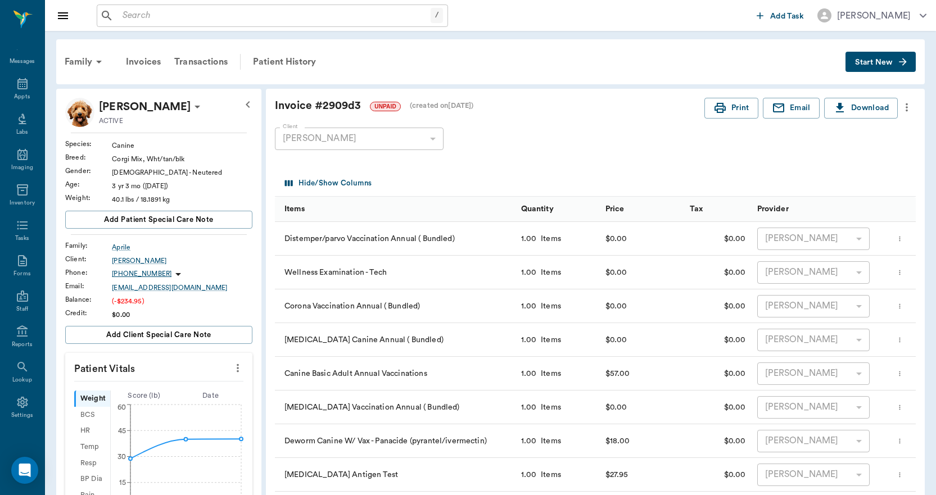
click at [905, 110] on icon "more" at bounding box center [907, 107] width 12 height 13
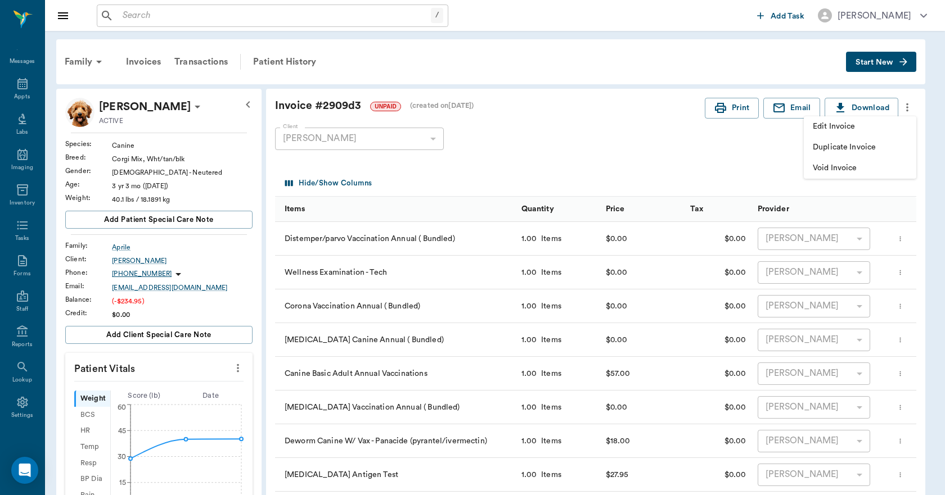
click at [850, 130] on span "Edit Invoice" at bounding box center [860, 127] width 94 height 12
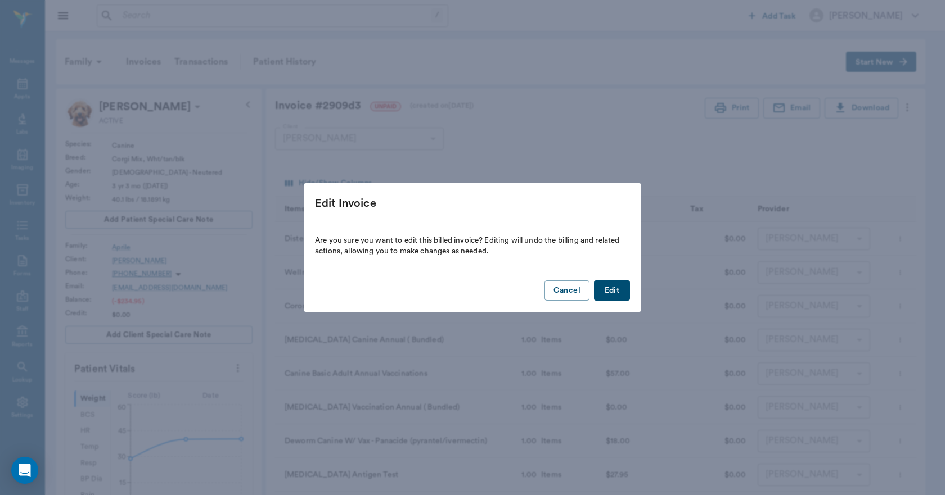
click at [608, 291] on button "Edit" at bounding box center [612, 291] width 36 height 21
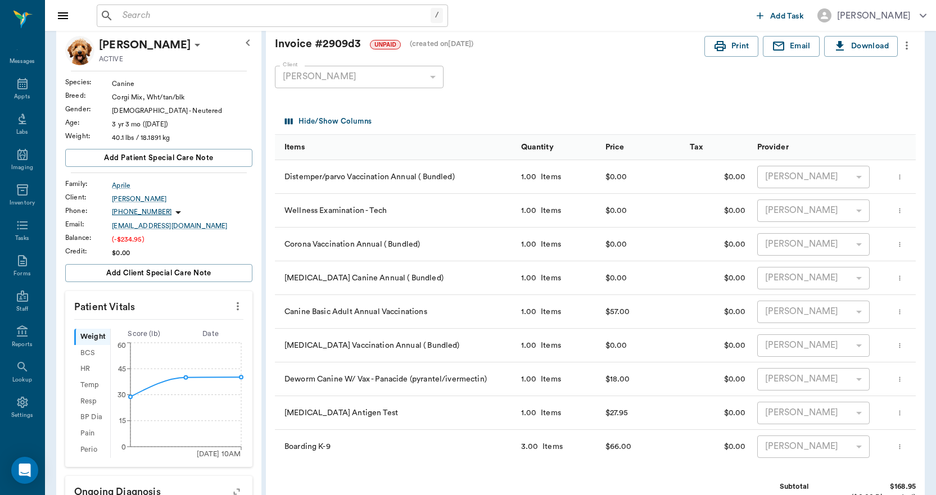
scroll to position [56, 0]
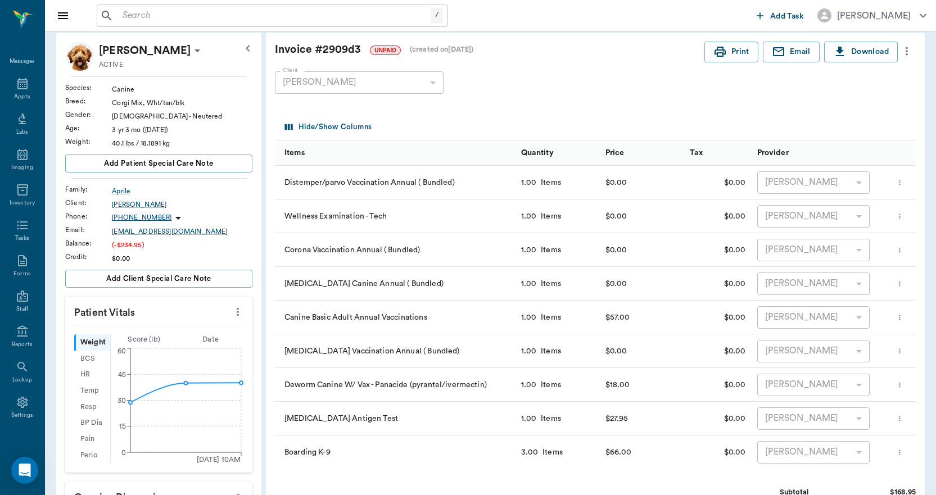
click at [907, 46] on icon "more" at bounding box center [907, 50] width 12 height 13
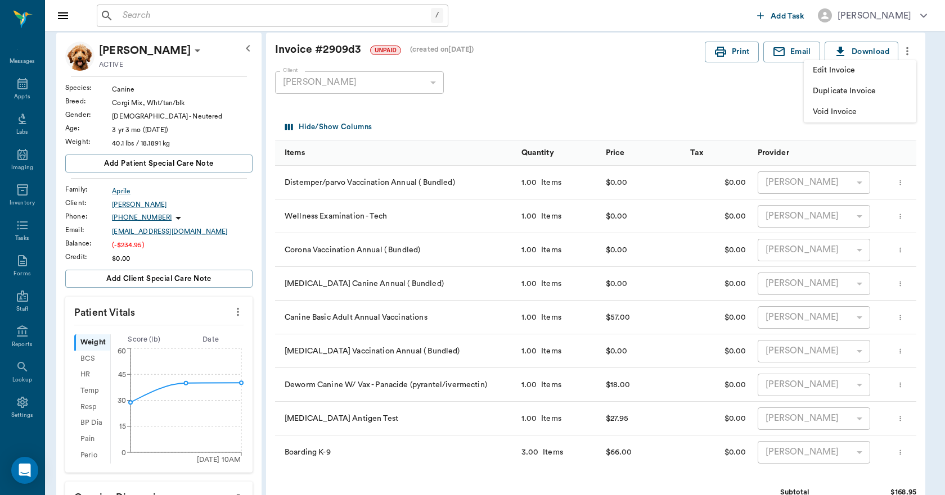
click at [839, 68] on span "Edit Invoice" at bounding box center [860, 71] width 94 height 12
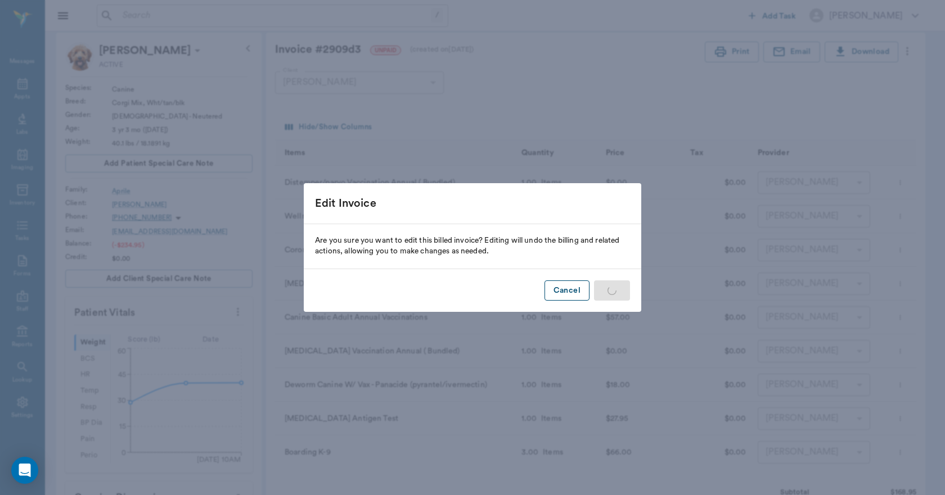
click at [579, 291] on button "Cancel" at bounding box center [566, 291] width 45 height 21
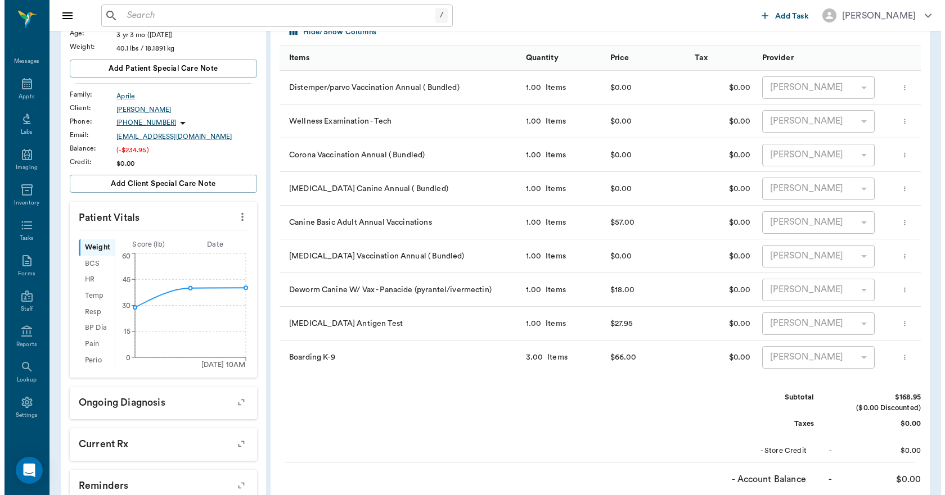
scroll to position [0, 0]
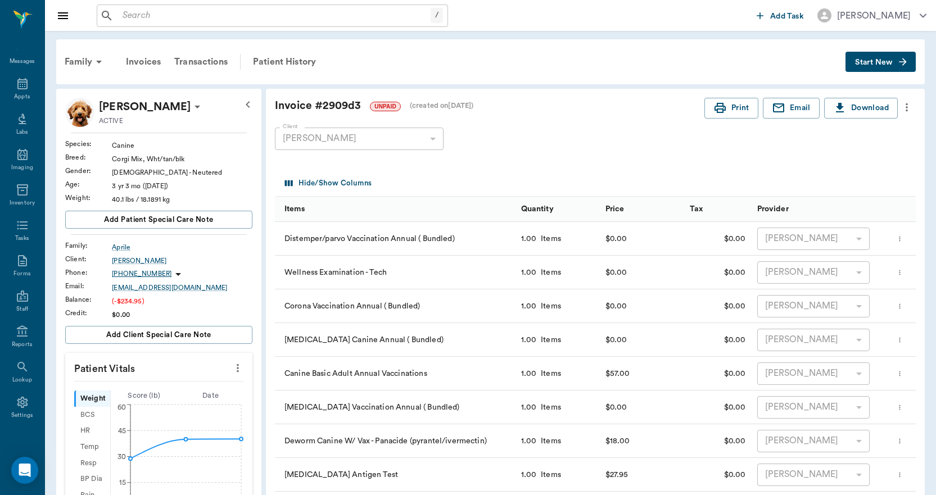
click at [907, 109] on icon "more" at bounding box center [907, 107] width 12 height 13
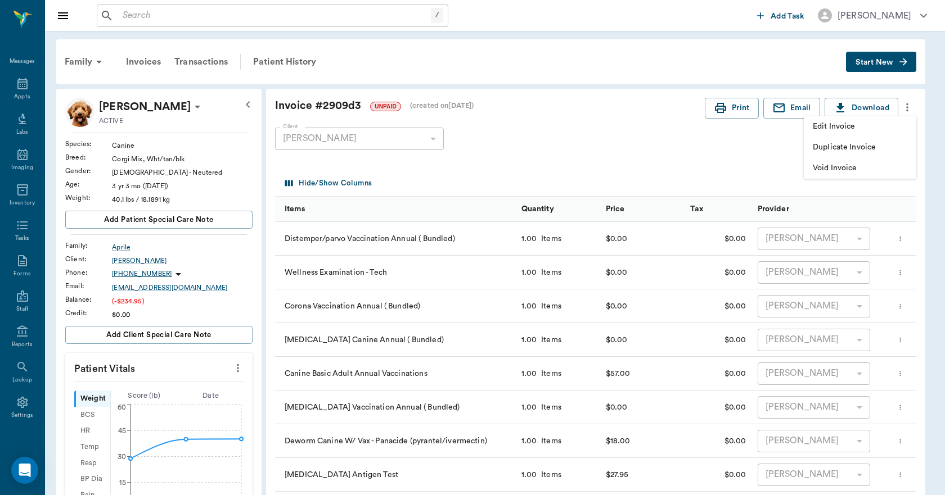
click at [853, 125] on span "Edit Invoice" at bounding box center [860, 127] width 94 height 12
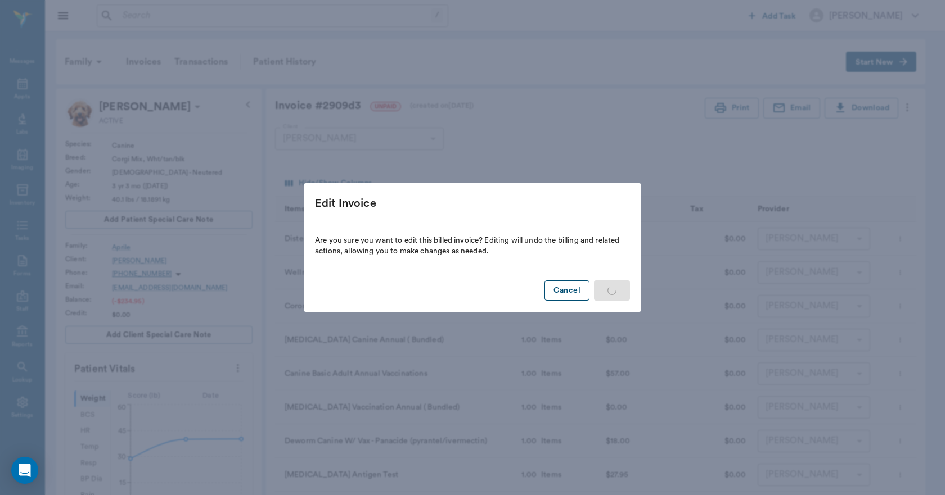
click at [575, 292] on button "Cancel" at bounding box center [566, 291] width 45 height 21
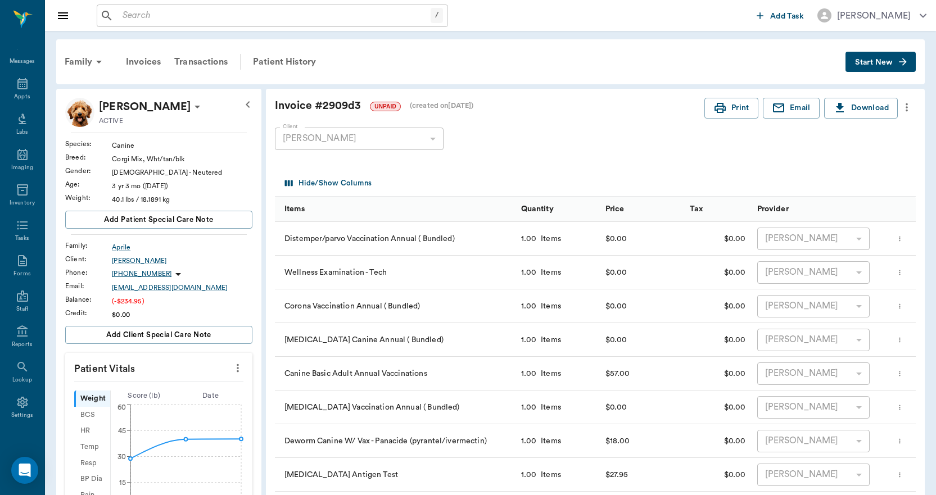
click at [862, 62] on span "Start New" at bounding box center [874, 62] width 38 height 0
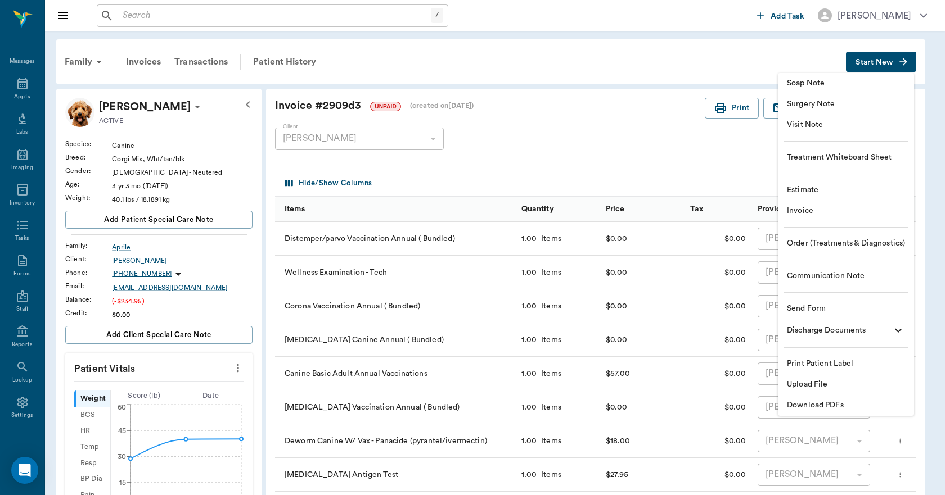
click at [796, 209] on span "Invoice" at bounding box center [846, 211] width 118 height 12
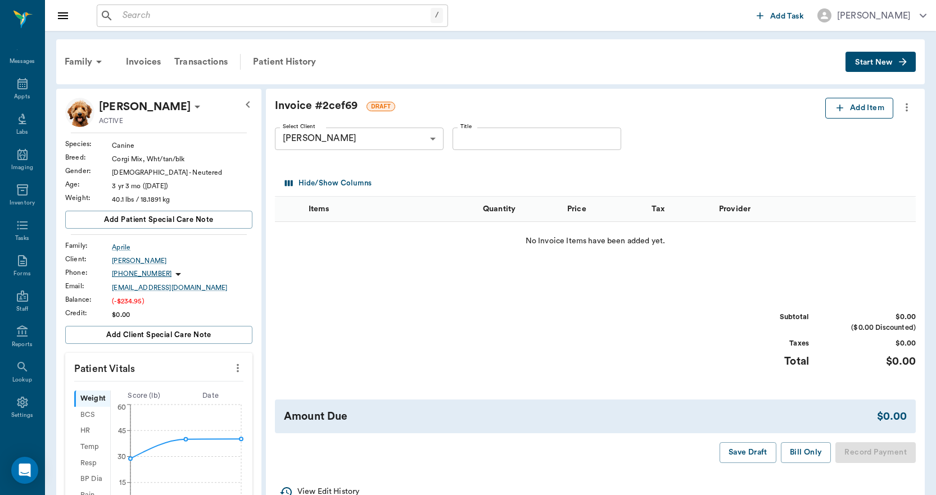
click at [857, 104] on button "Add Item" at bounding box center [860, 108] width 68 height 21
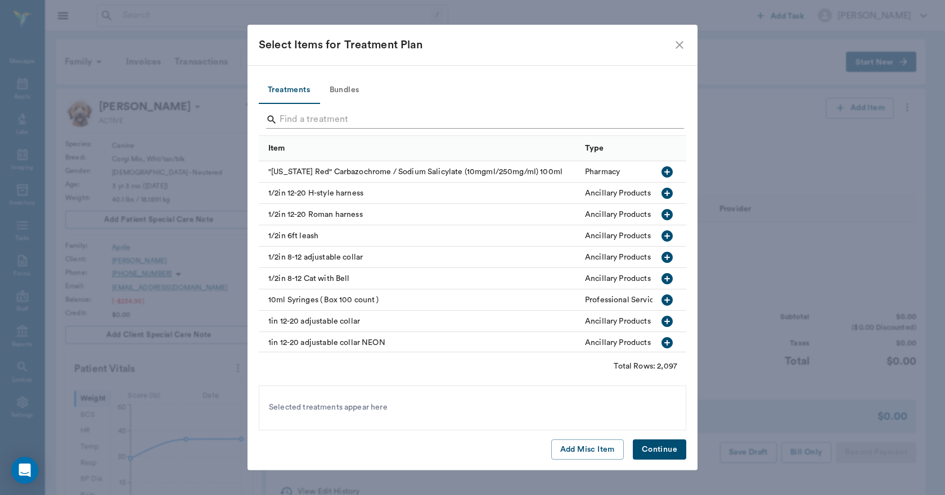
click at [507, 115] on input "Search" at bounding box center [474, 120] width 388 height 18
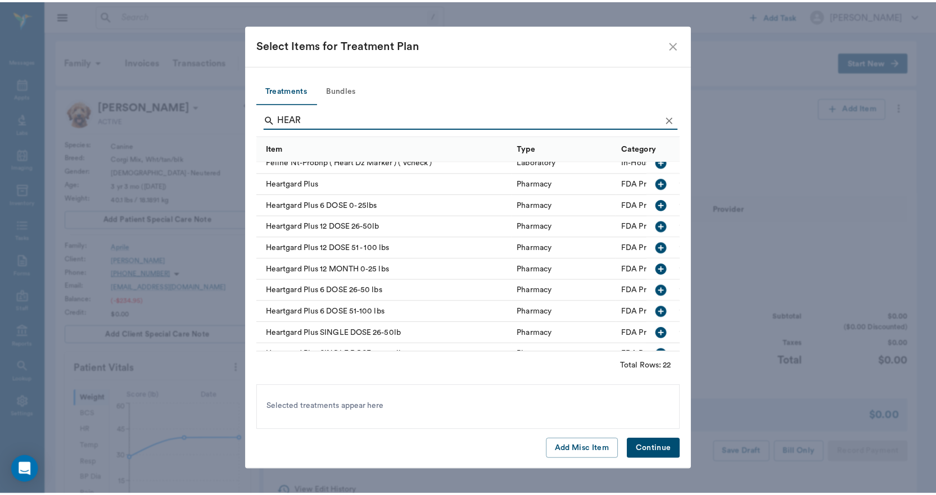
scroll to position [112, 0]
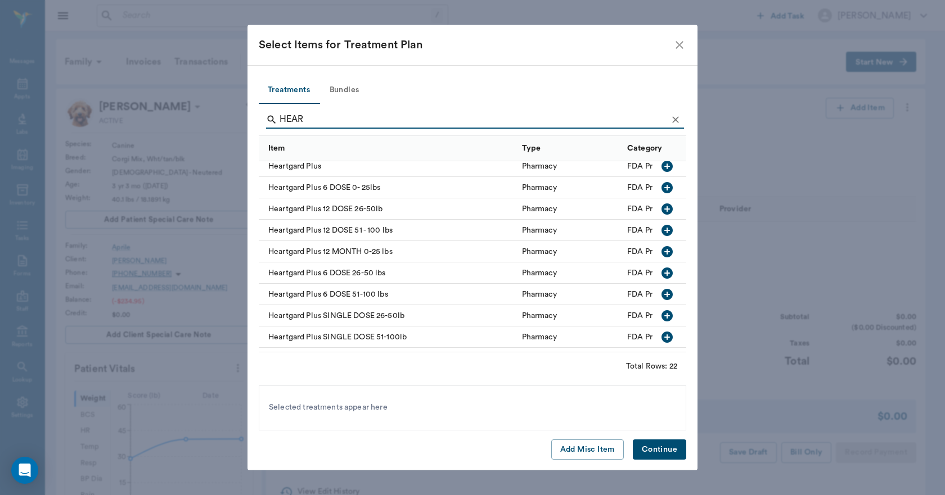
type input "HEAR"
click at [661, 274] on icon "button" at bounding box center [666, 273] width 11 height 11
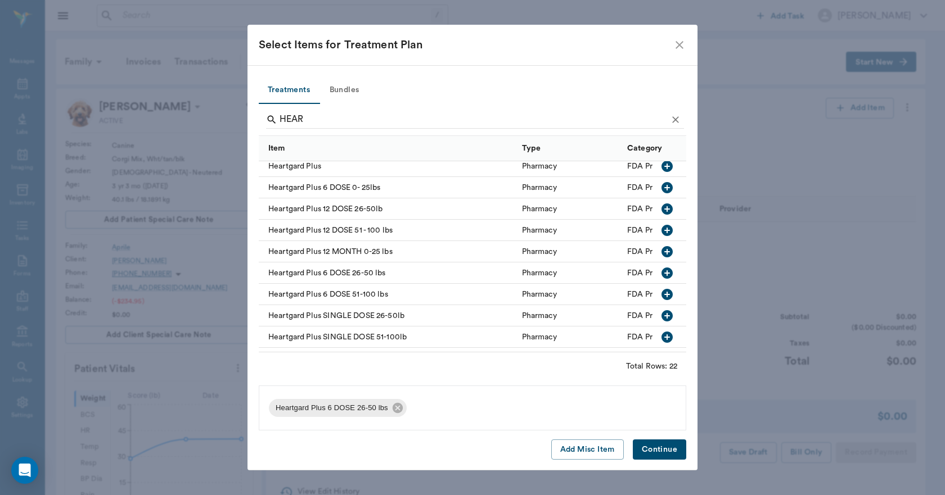
click at [660, 445] on button "Continue" at bounding box center [659, 450] width 53 height 21
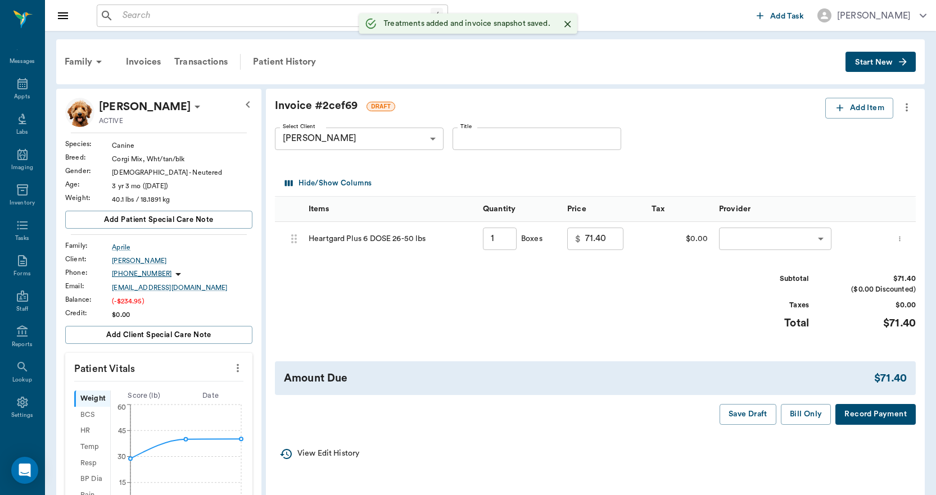
type input "1.00"
click at [758, 226] on div "​ ​" at bounding box center [801, 239] width 174 height 34
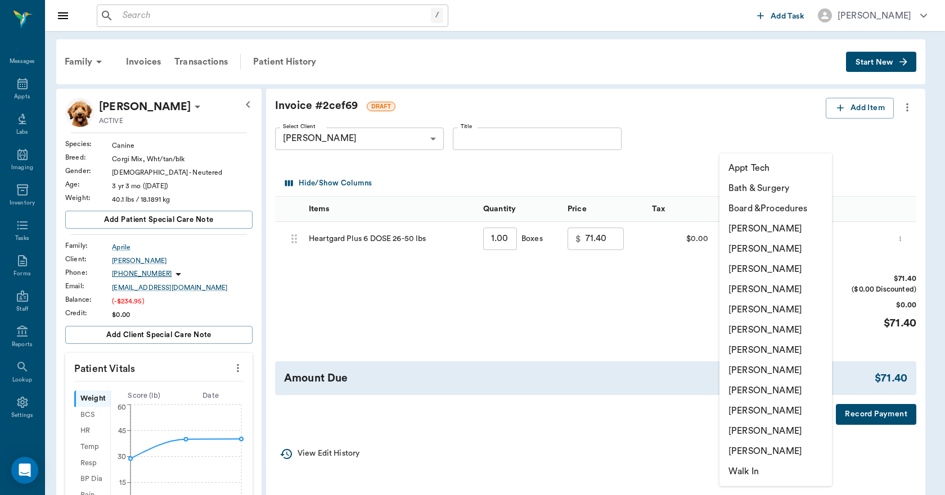
click at [758, 241] on body "/ ​ Add Task Dr. Bert Ellsworth Nectar Messages Appts Labs Imaging Inventory Ta…" at bounding box center [472, 419] width 945 height 839
click at [750, 412] on li "Lorean Lingle" at bounding box center [775, 411] width 112 height 20
type input "none-63ec2ece52e12b0ba117cc90"
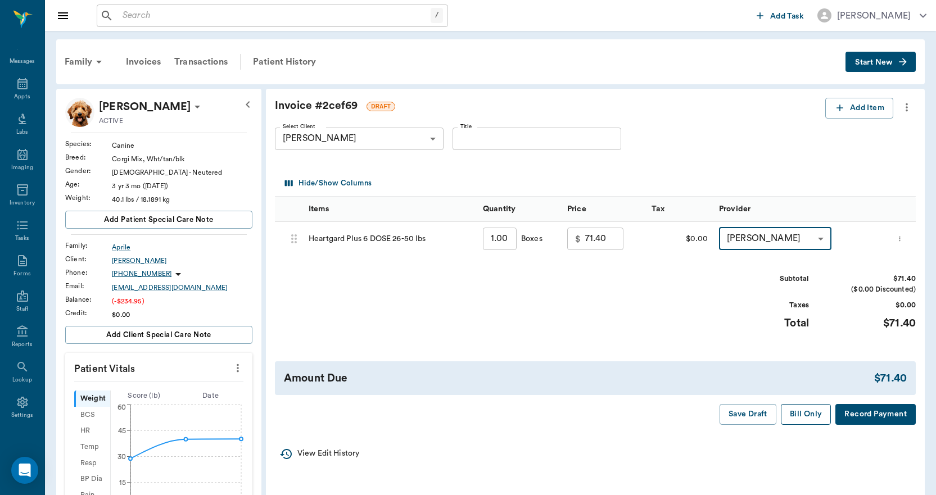
click at [807, 415] on button "Bill Only" at bounding box center [806, 414] width 51 height 21
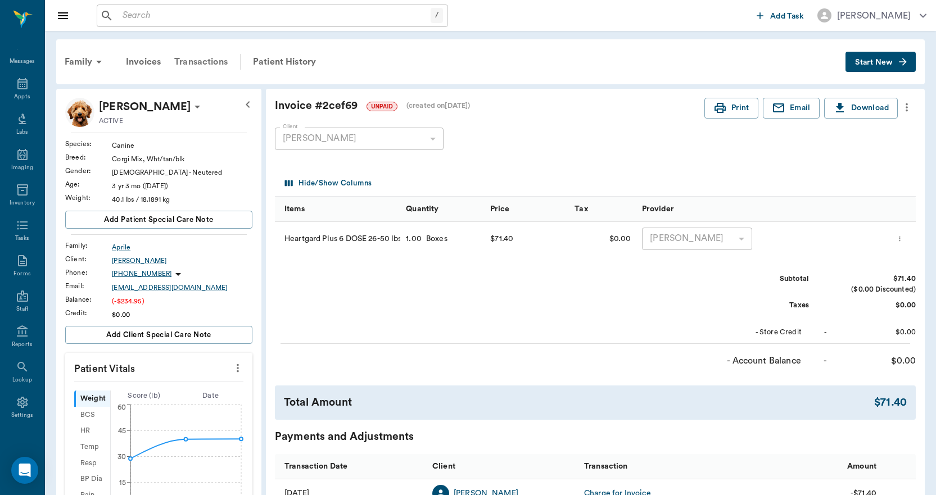
click at [213, 58] on div "Transactions" at bounding box center [201, 61] width 67 height 27
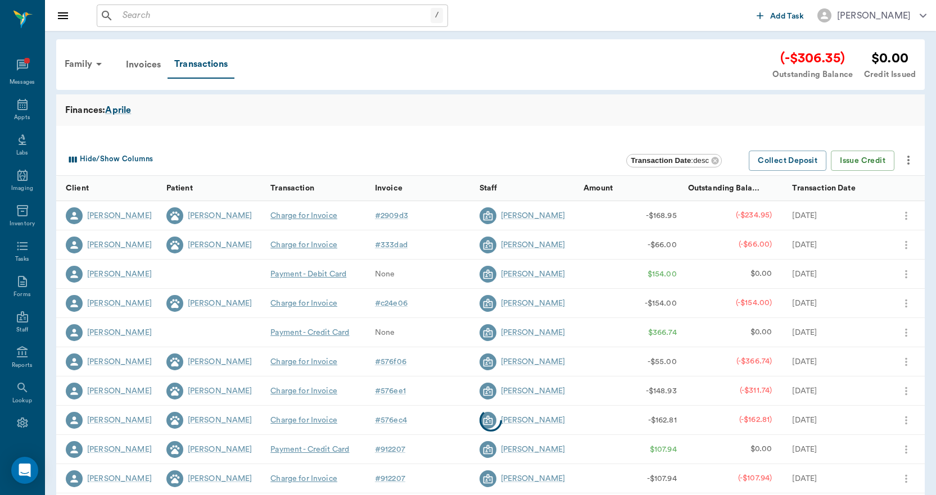
scroll to position [21, 0]
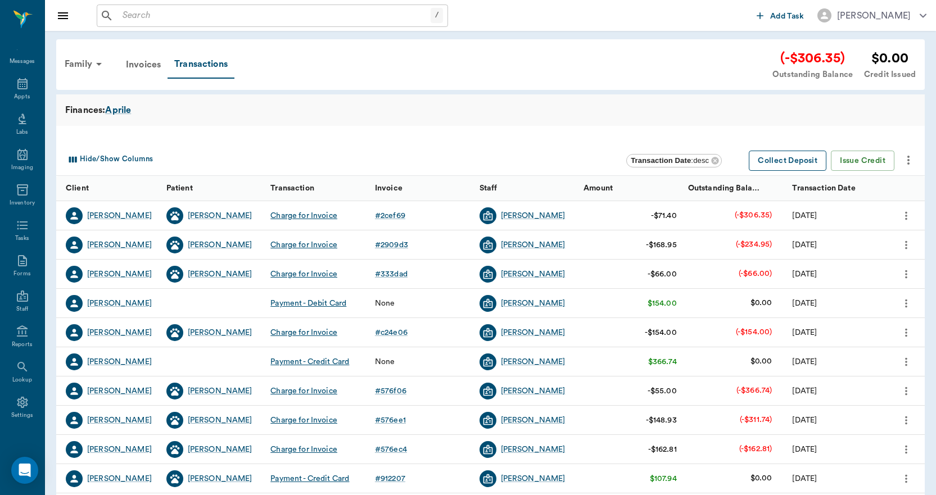
click at [795, 159] on button "Collect Deposit" at bounding box center [788, 161] width 78 height 21
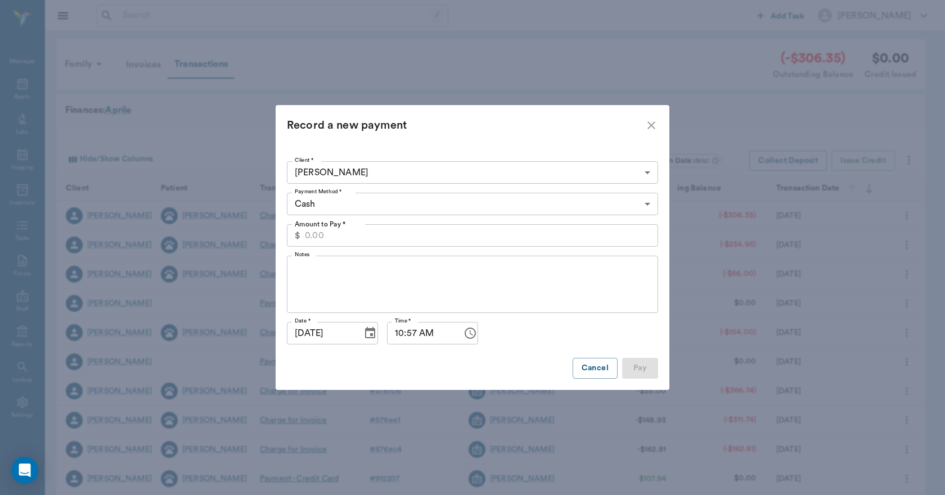
click at [370, 205] on body "/ ​ Add Task Dr. Bert Ellsworth Nectar Messages Appts Labs Imaging Inventory Ta…" at bounding box center [472, 346] width 945 height 692
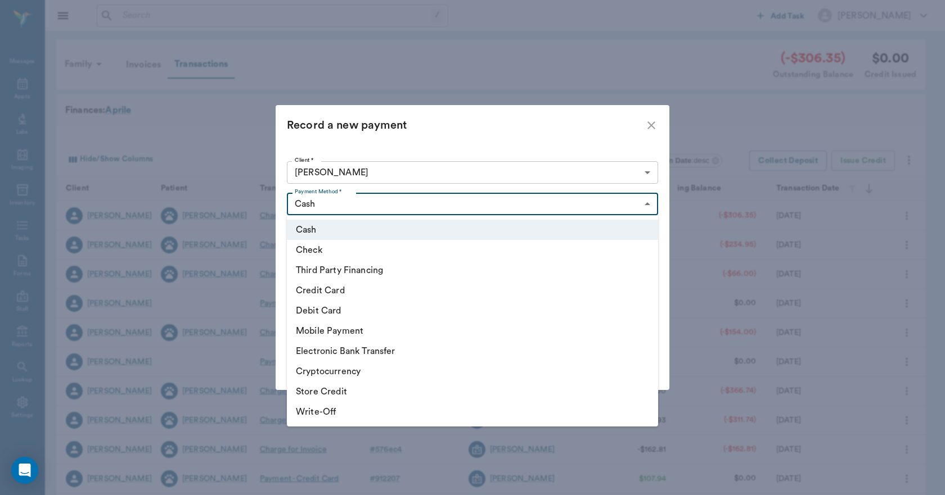
click at [332, 313] on li "Debit Card" at bounding box center [472, 311] width 371 height 20
type input "DEBIT_CARD"
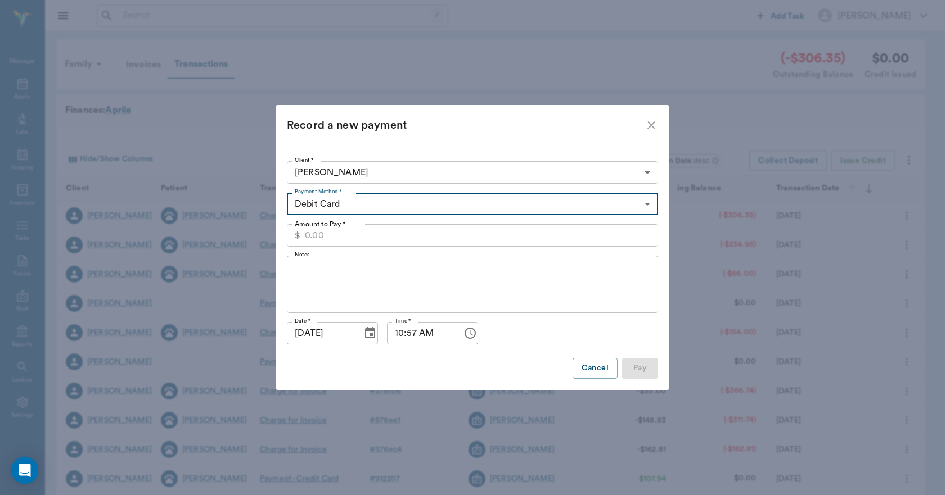
click at [373, 238] on input "Amount to Pay *" at bounding box center [481, 235] width 353 height 22
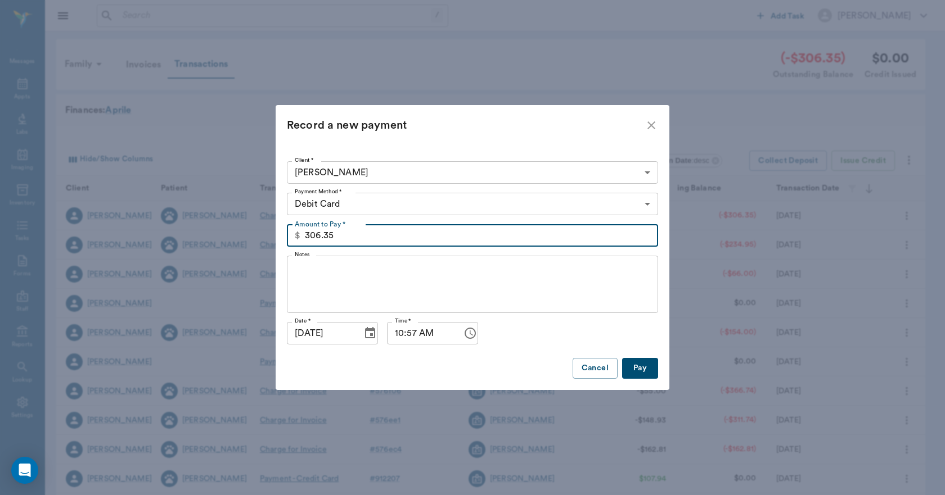
type input "306.35"
click at [627, 363] on button "Pay" at bounding box center [640, 368] width 36 height 21
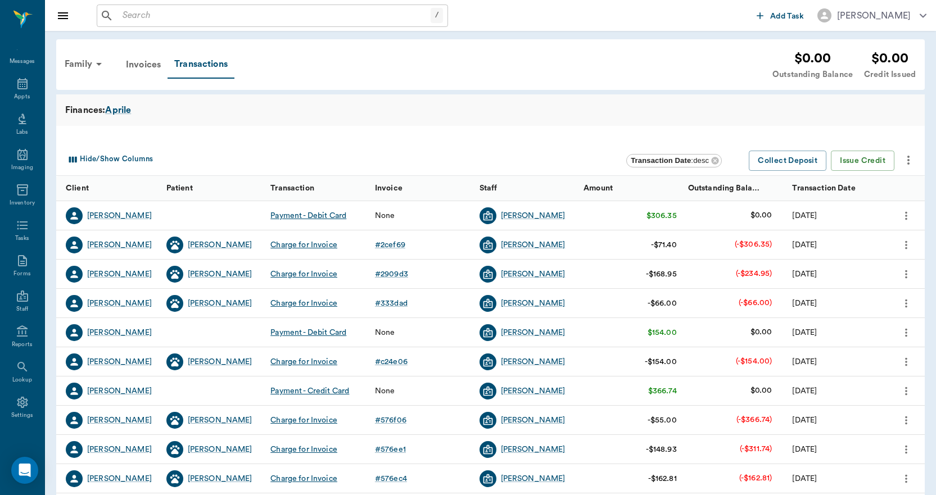
click at [910, 212] on icon "more" at bounding box center [906, 215] width 12 height 13
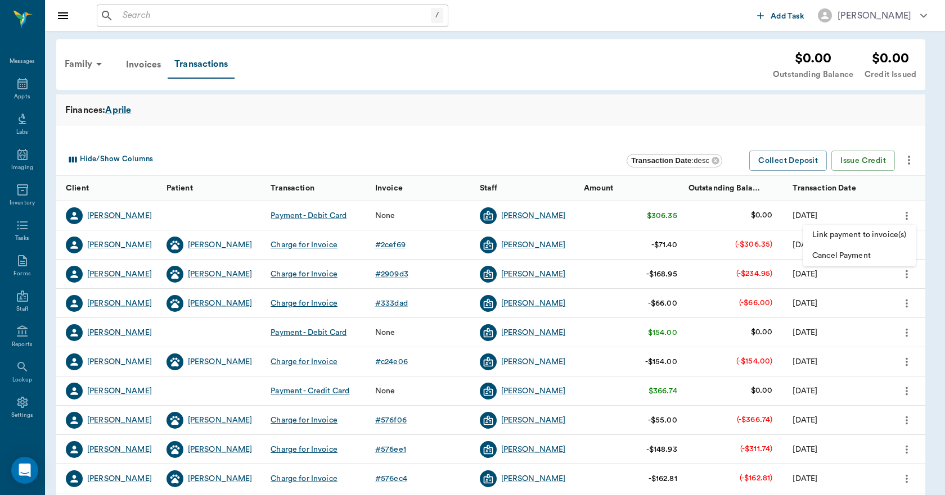
click at [866, 230] on span "Link payment to invoice(s)" at bounding box center [859, 235] width 94 height 12
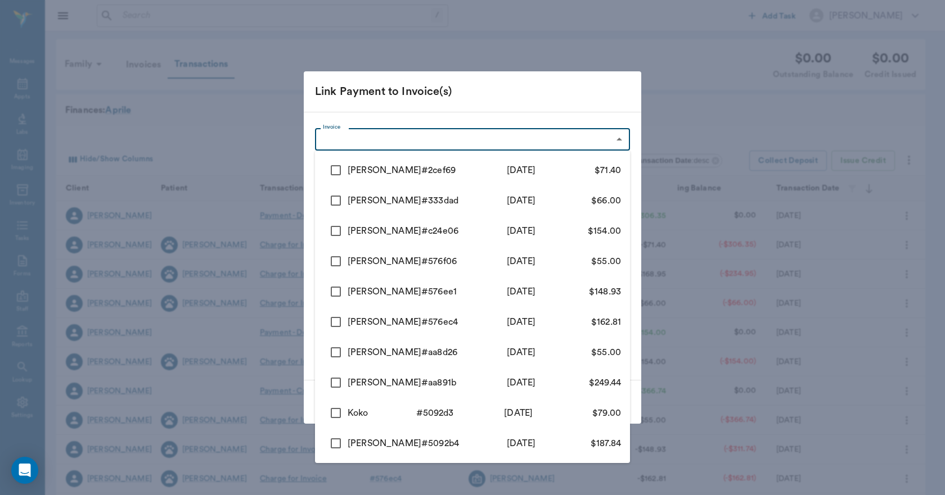
click at [460, 134] on body "/ ​ Add Task Dr. Bert Ellsworth Nectar Messages Appts Labs Imaging Inventory Ta…" at bounding box center [472, 346] width 945 height 692
click at [339, 172] on input "checkbox" at bounding box center [336, 171] width 24 height 24
checkbox input "true"
type input "68a34d04bed7d00a812cef69"
type input "71.40"
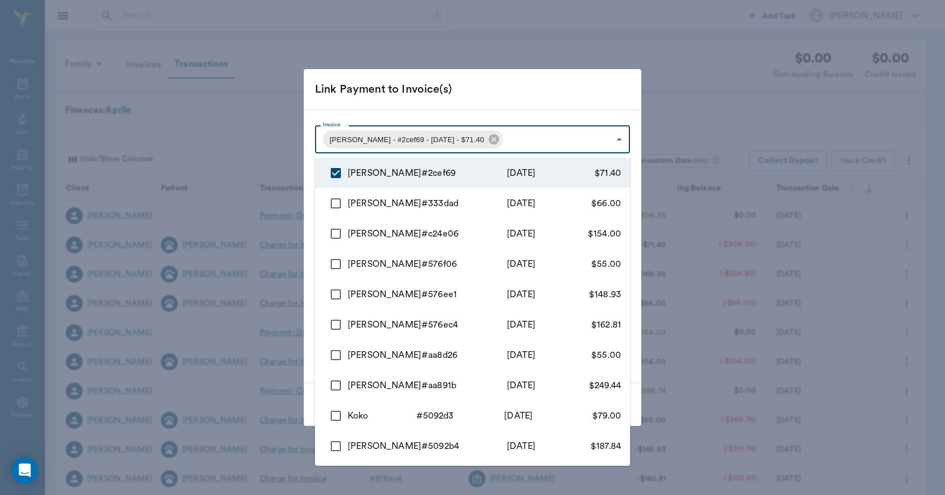
click at [336, 202] on input "checkbox" at bounding box center [336, 204] width 24 height 24
checkbox input "true"
type input "68a34d04bed7d00a812cef69,68a34c27798cc966f3333dad"
type input "137.40"
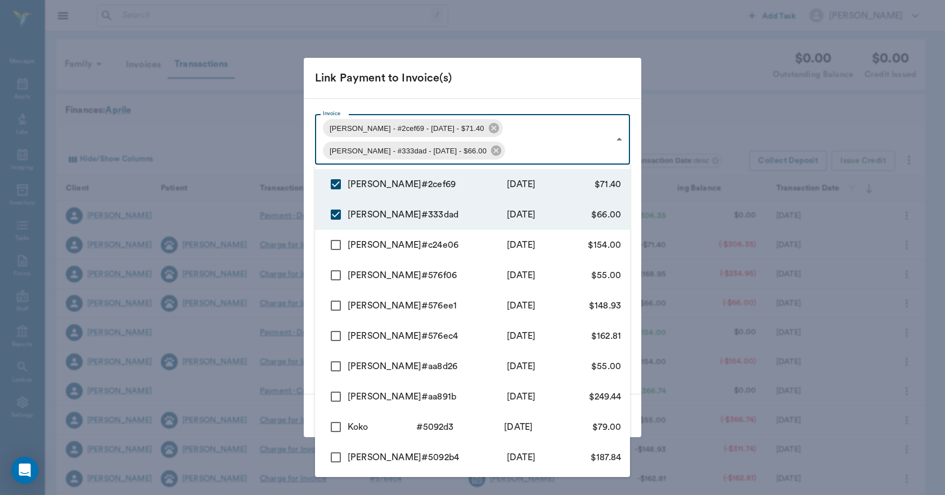
click at [335, 238] on input "checkbox" at bounding box center [336, 245] width 24 height 24
checkbox input "true"
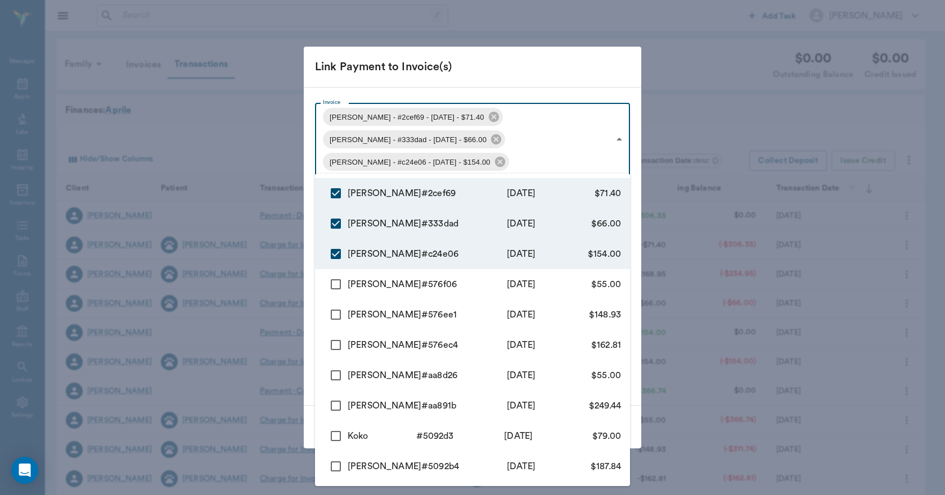
type input "68a34d04bed7d00a812cef69,68a34c27798cc966f3333dad,6839f59ed9e5de6b43c24e06"
type input "291.40"
click at [502, 65] on div at bounding box center [472, 247] width 945 height 495
click at [512, 134] on body "/ ​ Add Task Dr. Bert Ellsworth Nectar Messages Appts Labs Imaging Inventory Ta…" at bounding box center [472, 346] width 945 height 692
click at [332, 255] on input "checkbox" at bounding box center [336, 254] width 24 height 24
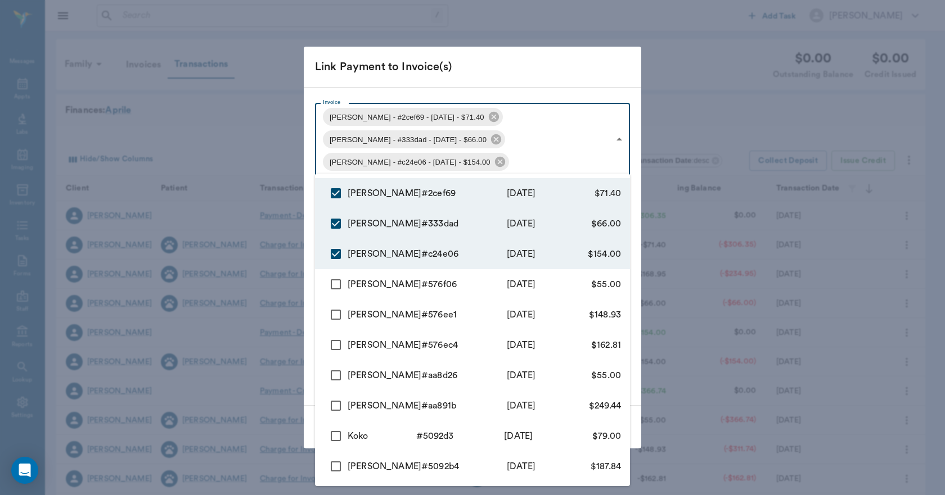
checkbox input "false"
type input "68a34d04bed7d00a812cef69,68a34c27798cc966f3333dad"
type input "137.40"
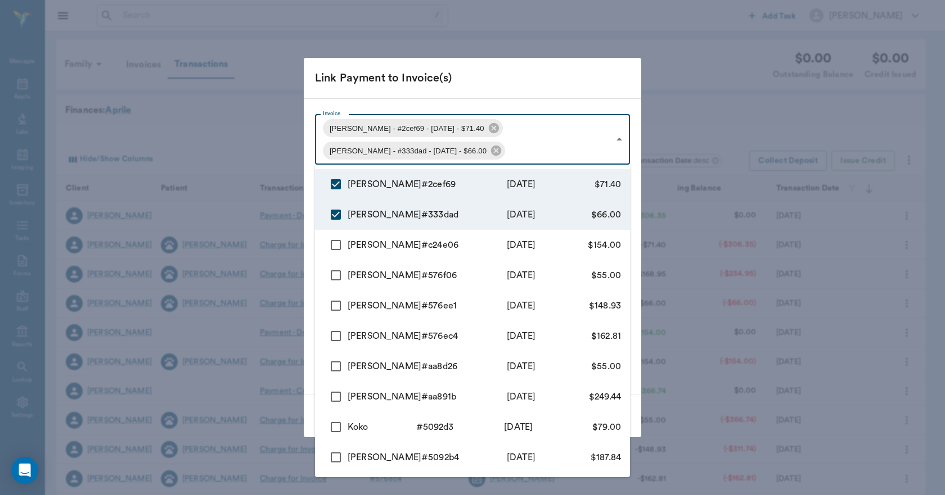
click at [507, 71] on div at bounding box center [472, 247] width 945 height 495
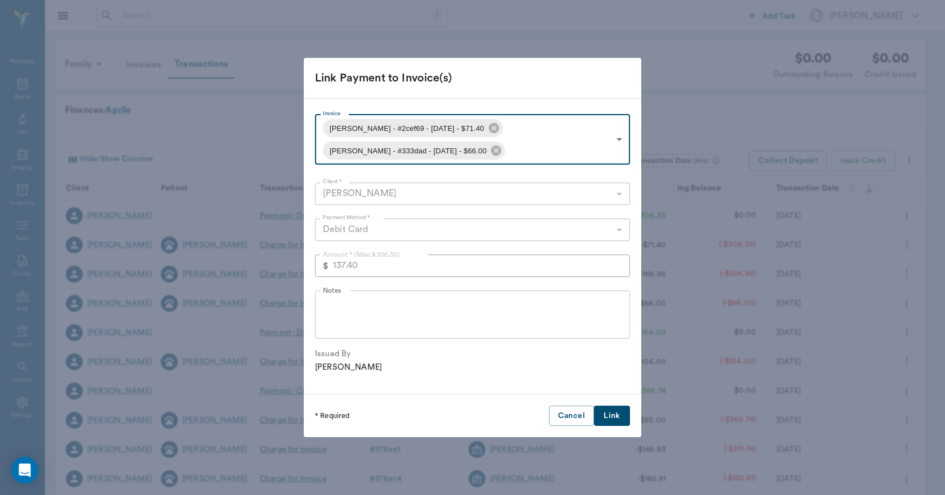
click at [578, 418] on button "Cancel" at bounding box center [571, 416] width 45 height 21
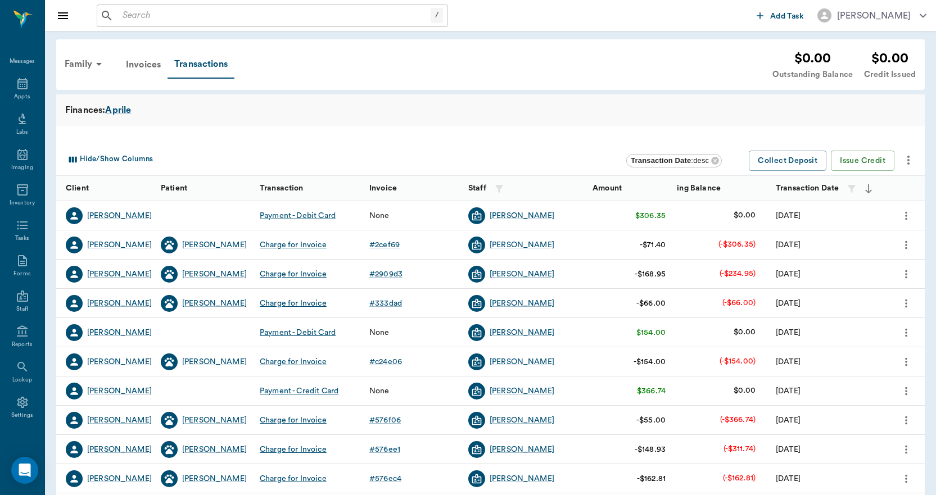
click at [912, 215] on icon "more" at bounding box center [906, 215] width 12 height 13
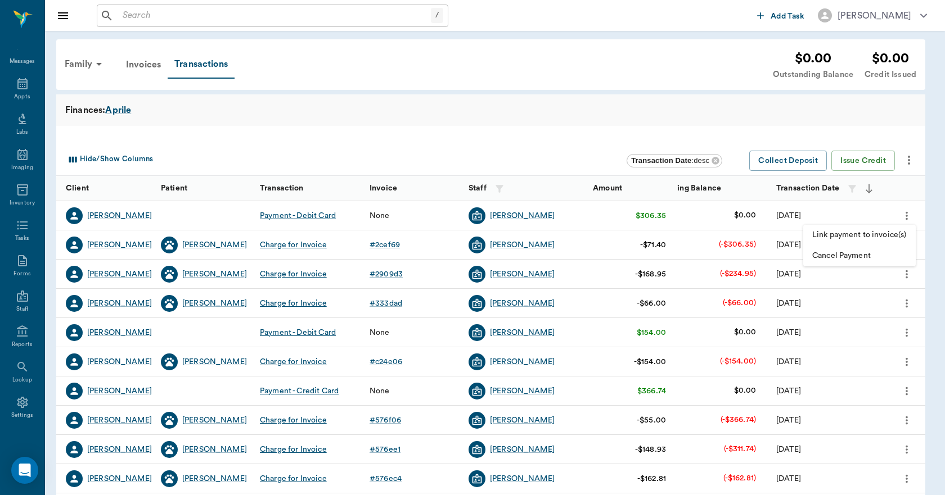
click at [855, 231] on span "Link payment to invoice(s)" at bounding box center [859, 235] width 94 height 12
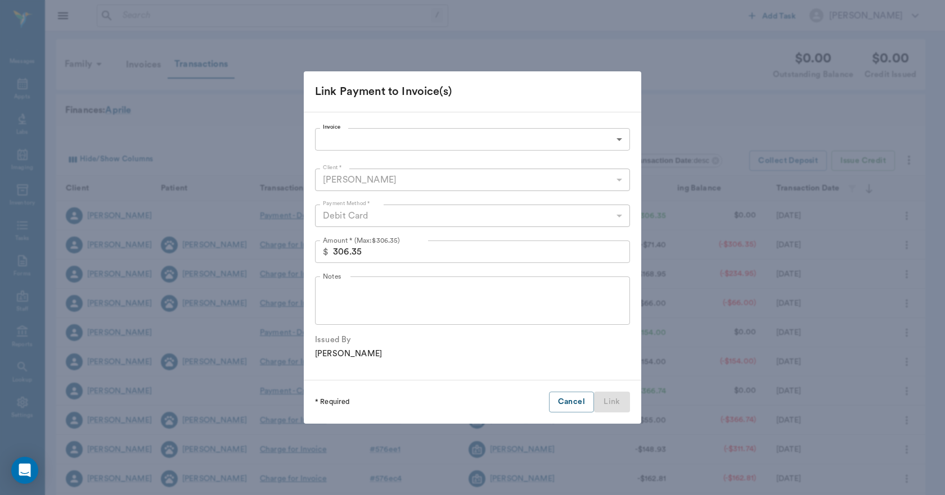
click at [420, 138] on body "/ ​ Add Task Dr. Bert Ellsworth Nectar Messages Appts Labs Imaging Inventory Ta…" at bounding box center [472, 346] width 945 height 692
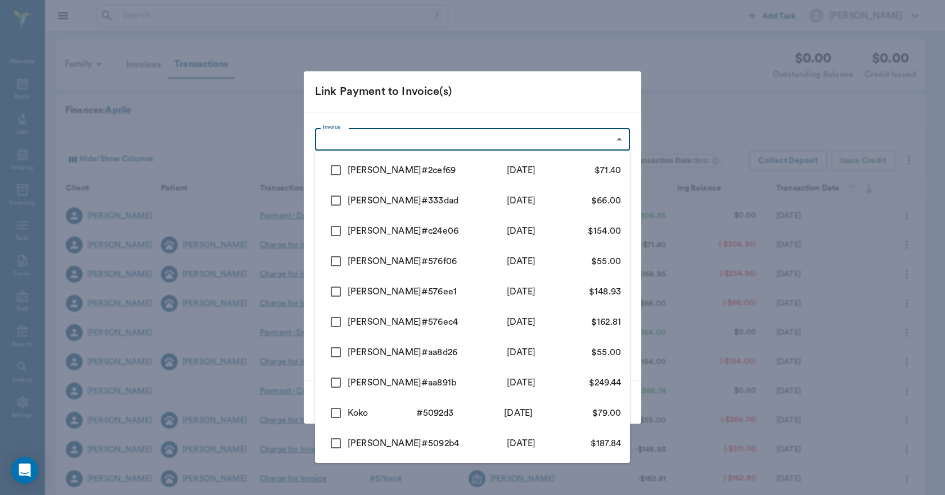
click at [512, 103] on div at bounding box center [472, 247] width 945 height 495
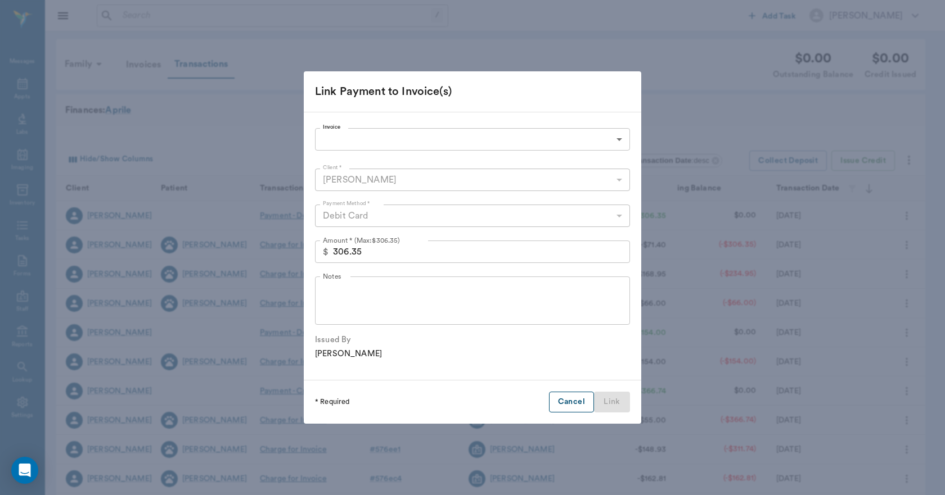
click at [565, 402] on button "Cancel" at bounding box center [571, 402] width 45 height 21
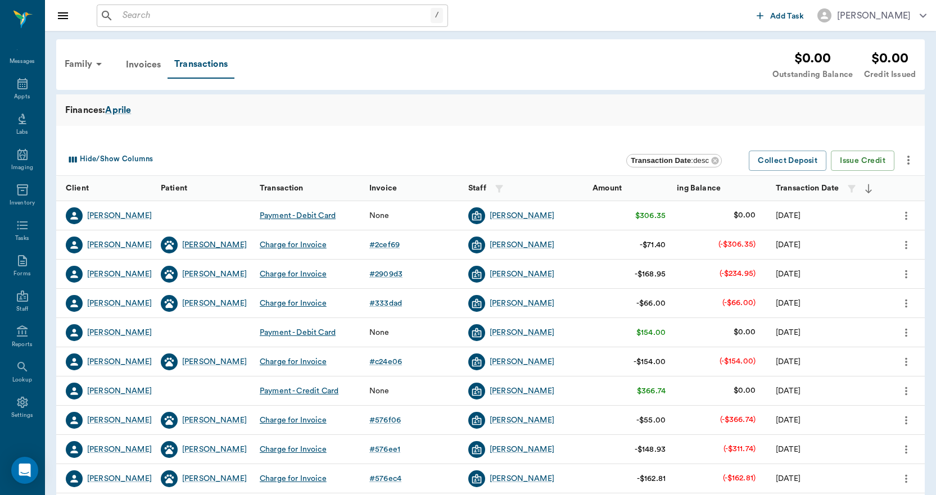
click at [202, 242] on div "Hopper" at bounding box center [214, 245] width 65 height 11
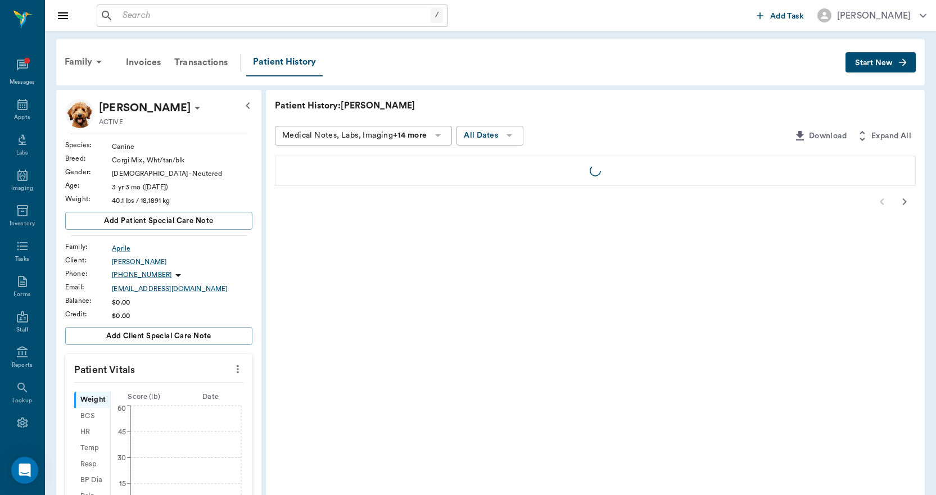
scroll to position [21, 0]
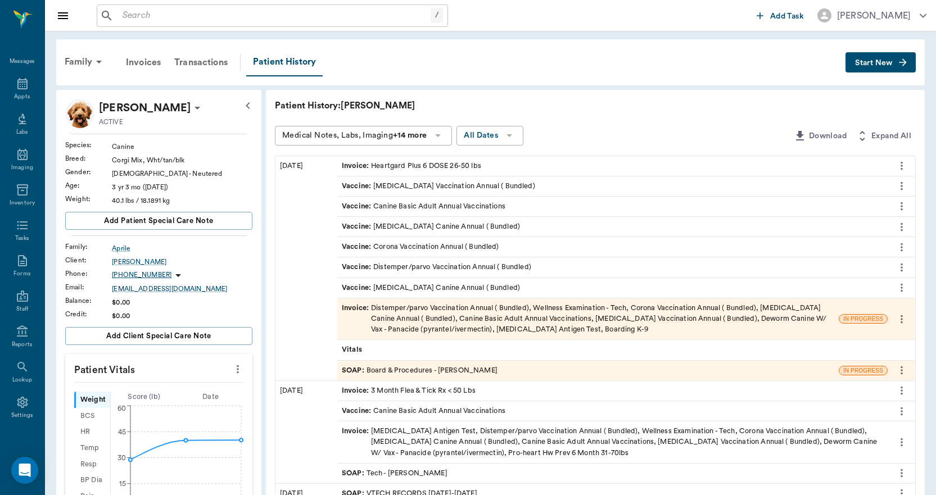
click at [442, 317] on div "Invoice : Distemper/parvo Vaccination Annual ( Bundled), Wellness Examination -…" at bounding box center [588, 319] width 493 height 33
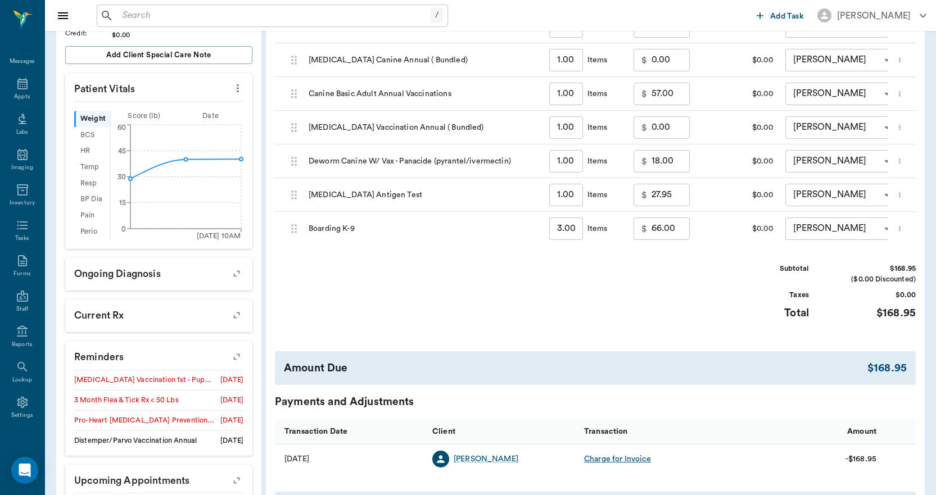
scroll to position [337, 0]
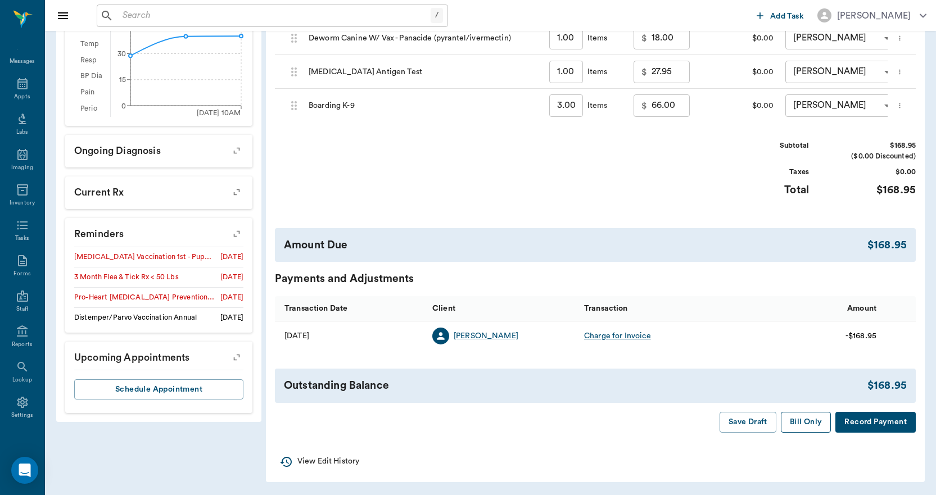
click at [804, 423] on button "Bill Only" at bounding box center [806, 422] width 51 height 21
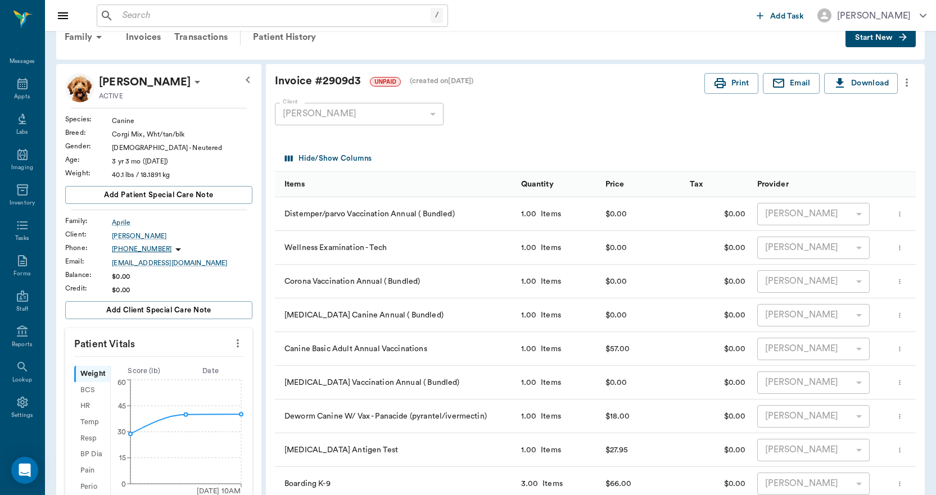
scroll to position [0, 0]
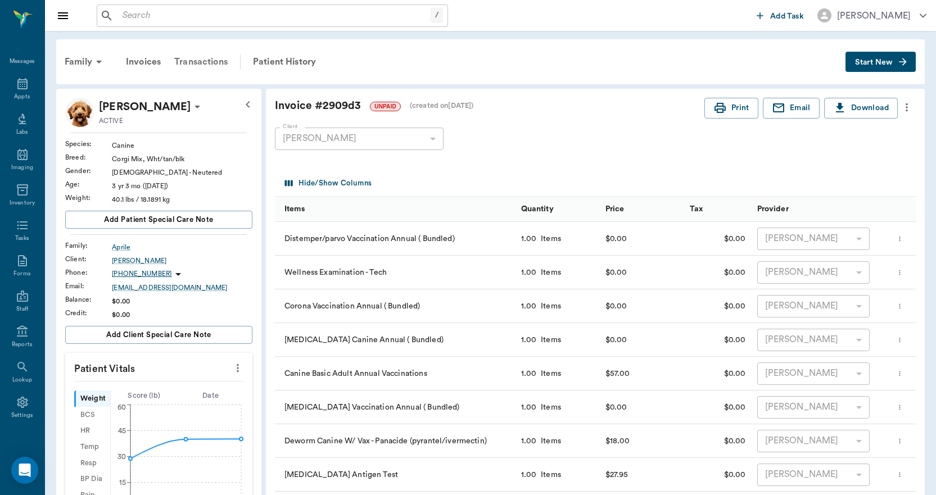
click at [220, 60] on div "Transactions" at bounding box center [201, 61] width 67 height 27
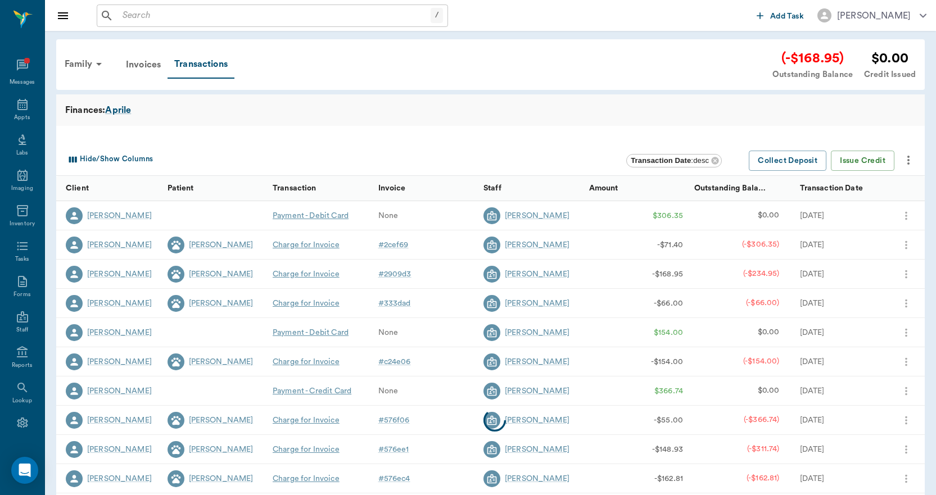
scroll to position [21, 0]
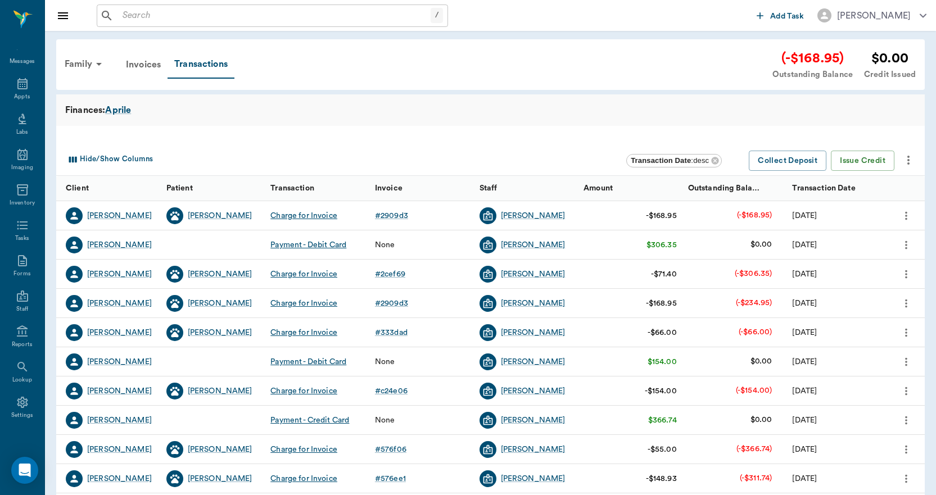
click at [907, 216] on icon "more" at bounding box center [906, 215] width 2 height 8
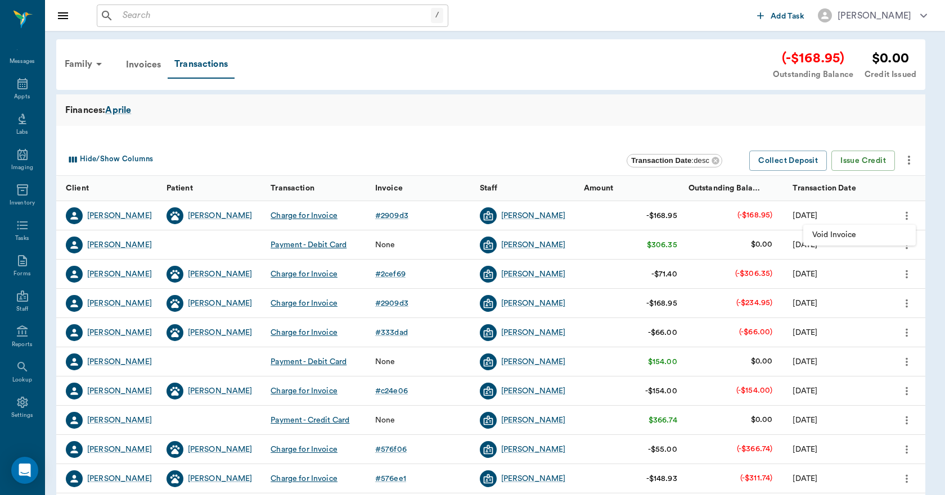
click at [844, 238] on span "Void Invoice" at bounding box center [859, 235] width 94 height 12
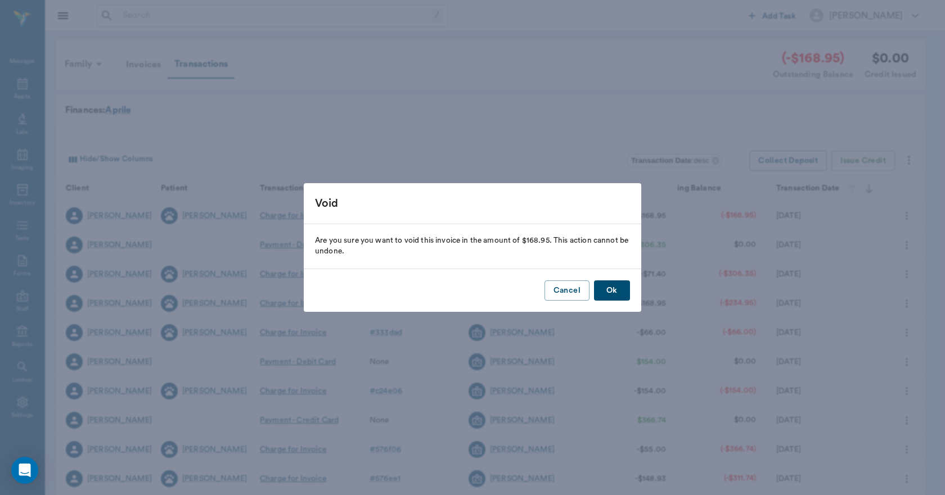
click at [616, 289] on button "Ok" at bounding box center [612, 291] width 36 height 21
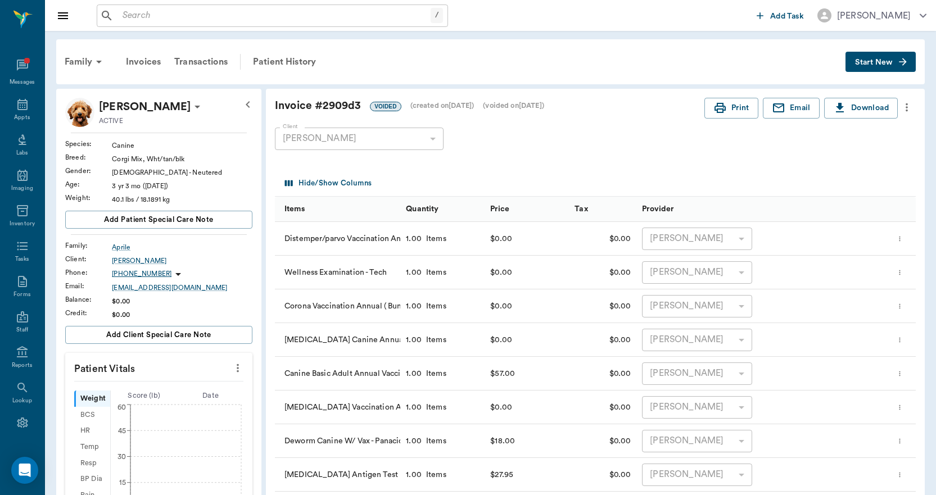
scroll to position [21, 0]
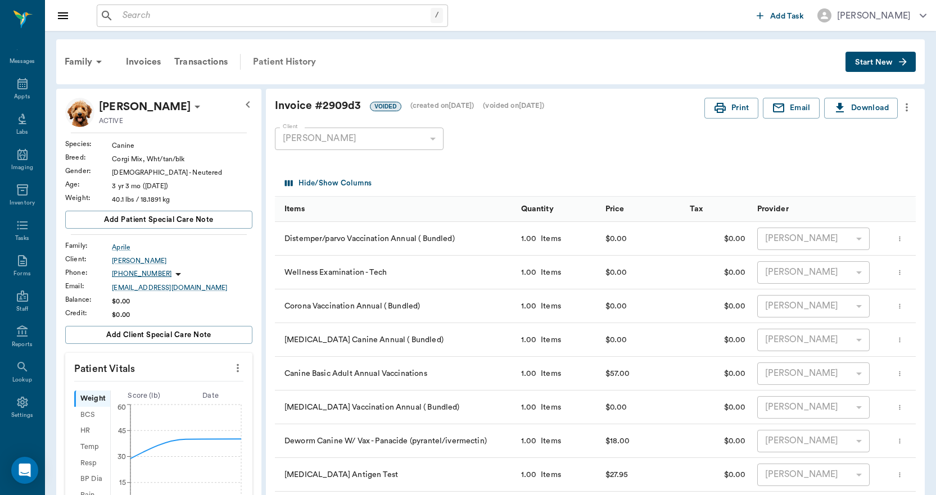
click at [290, 61] on div "Patient History" at bounding box center [284, 61] width 76 height 27
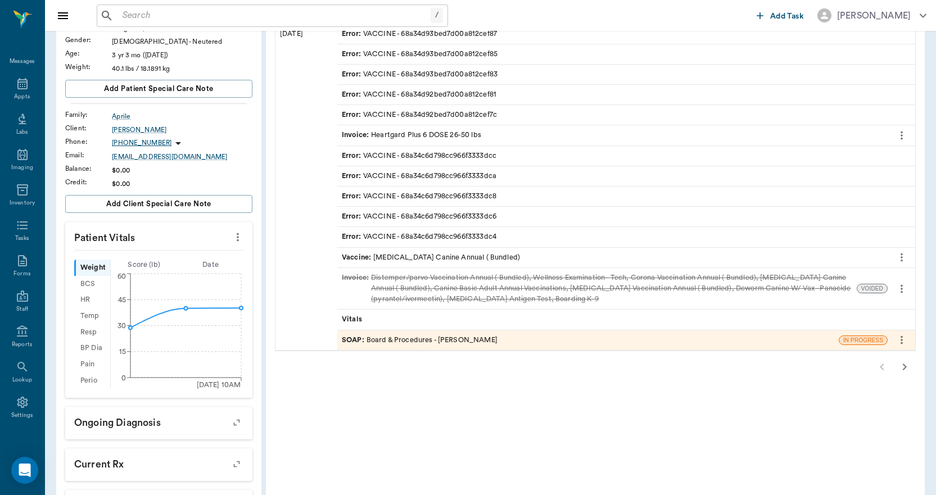
scroll to position [112, 0]
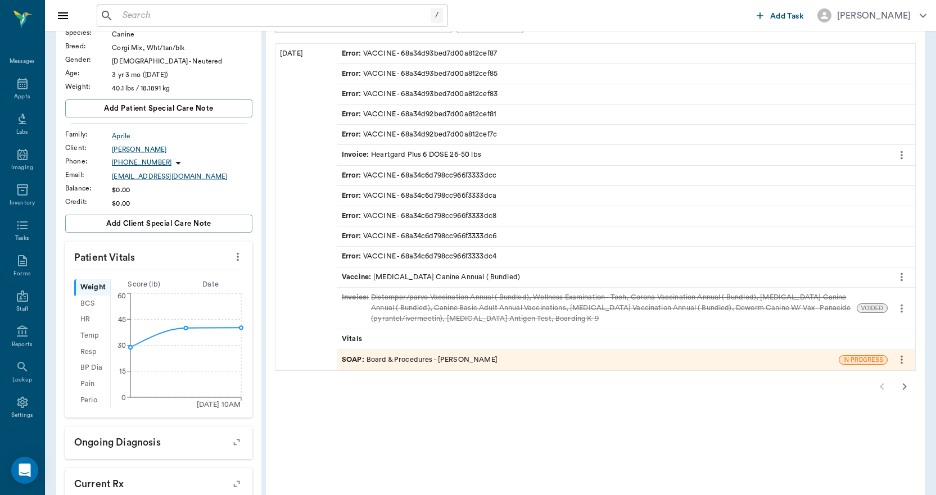
click at [899, 277] on icon "more" at bounding box center [902, 277] width 12 height 13
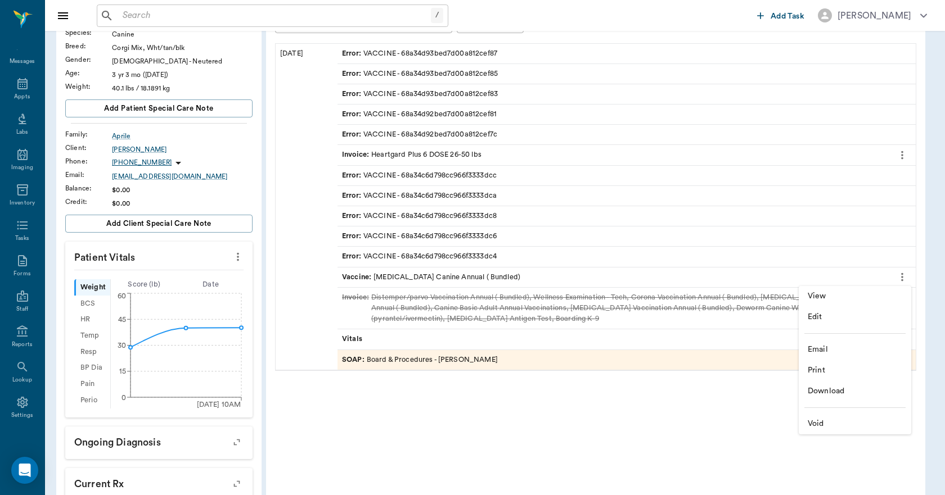
click at [828, 294] on span "View" at bounding box center [855, 297] width 94 height 12
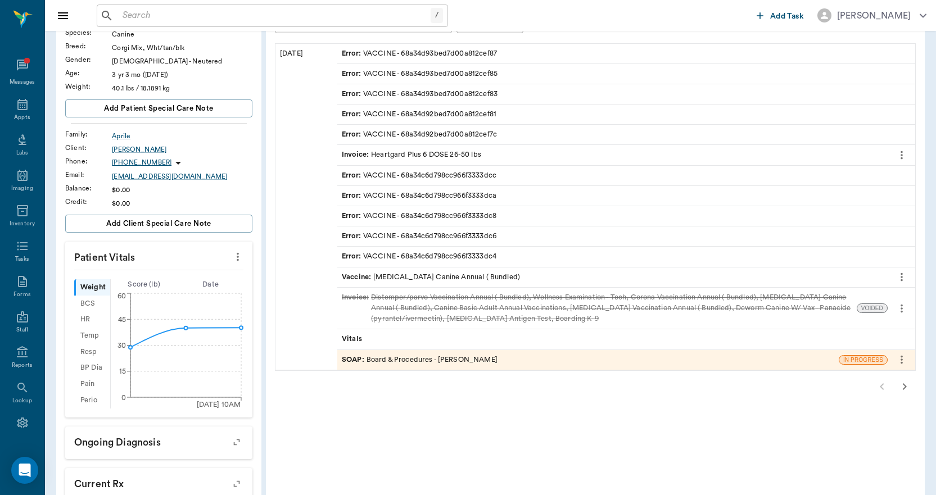
scroll to position [21, 0]
click at [480, 363] on div "SOAP : Board & Procedures - [PERSON_NAME]" at bounding box center [420, 360] width 156 height 11
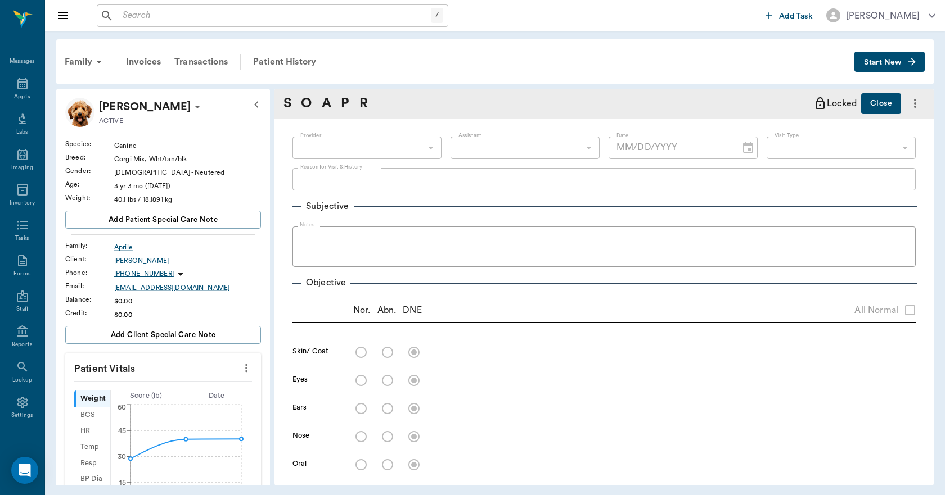
type textarea "BOARD TIL 8/18 [PERSON_NAME]"
type input "63ec2e7e52e12b0ba117b124"
type input "682b670d8bdc6f7f8feef3db"
type input "67816c1cf444b6f7d0a603e8"
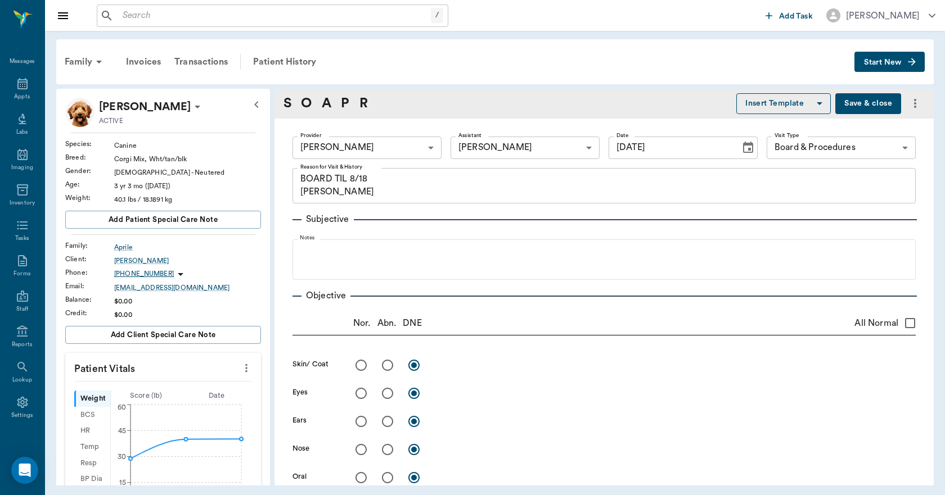
type input "[DATE]"
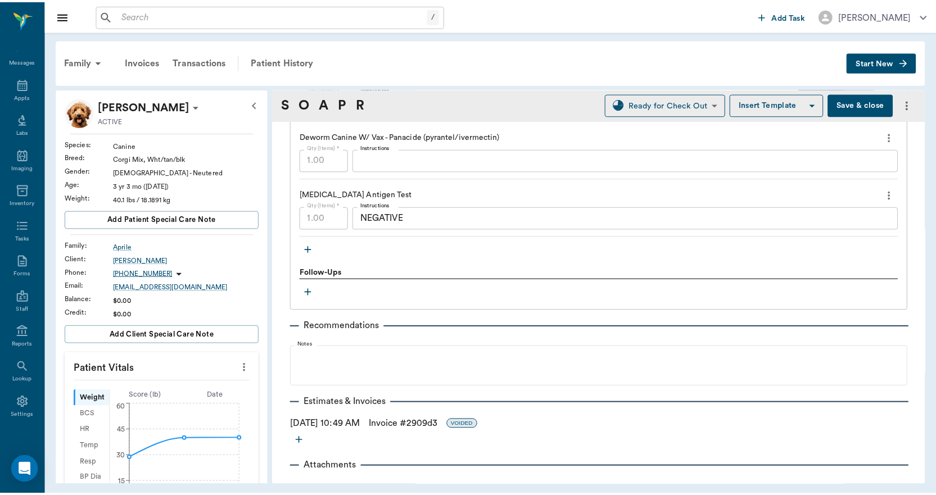
scroll to position [1175, 0]
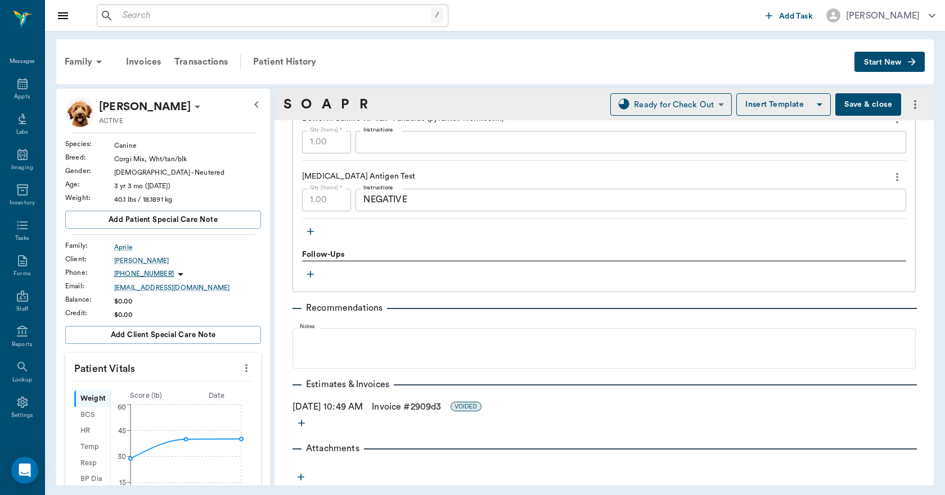
click at [297, 422] on icon "more" at bounding box center [301, 423] width 11 height 11
click at [281, 462] on span "Invoice" at bounding box center [301, 464] width 94 height 12
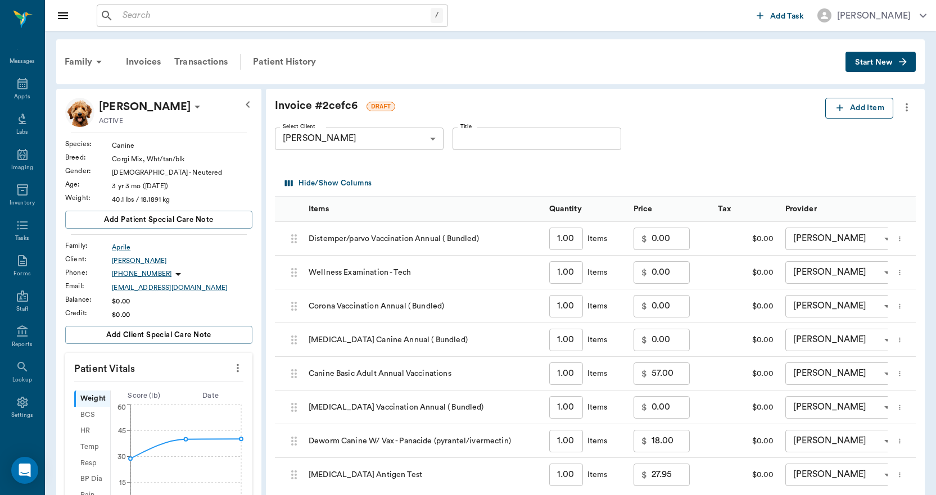
click at [845, 103] on icon "button" at bounding box center [840, 107] width 11 height 11
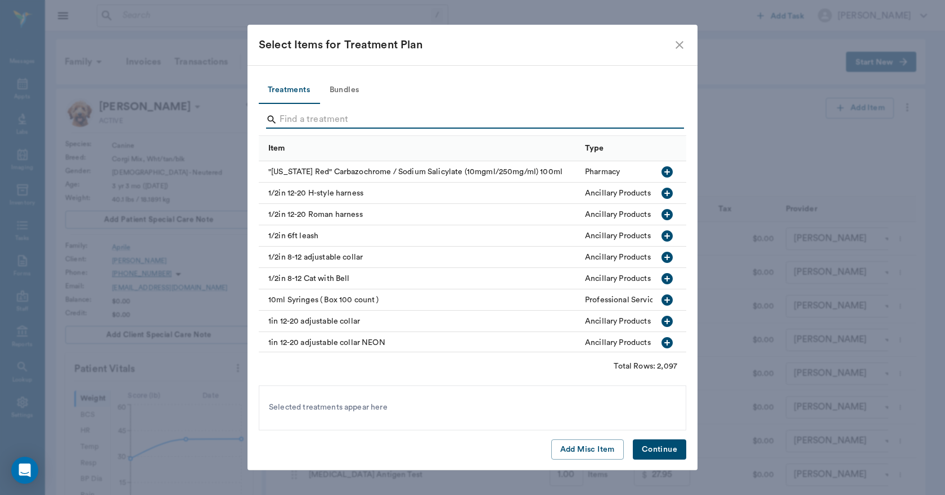
click at [316, 114] on input "Search" at bounding box center [474, 120] width 388 height 18
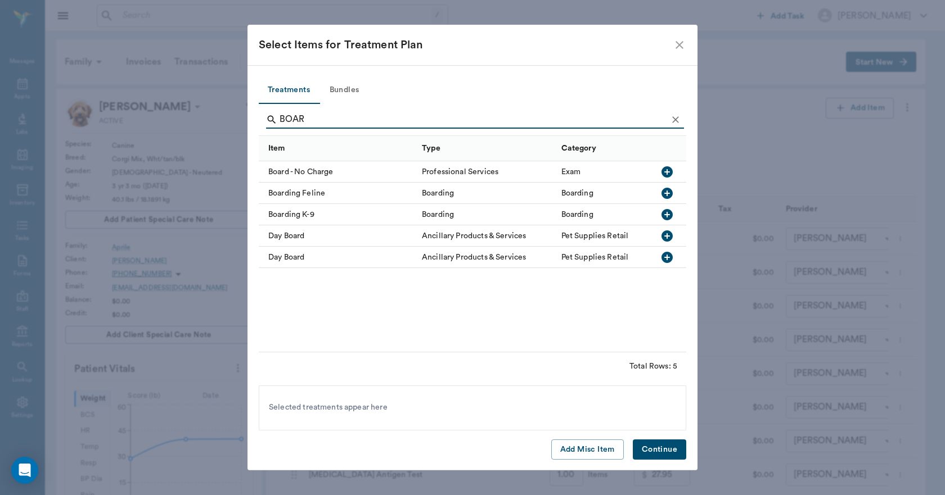
type input "BOAR"
click at [665, 211] on icon "button" at bounding box center [666, 214] width 11 height 11
click at [654, 448] on button "Continue" at bounding box center [659, 450] width 53 height 21
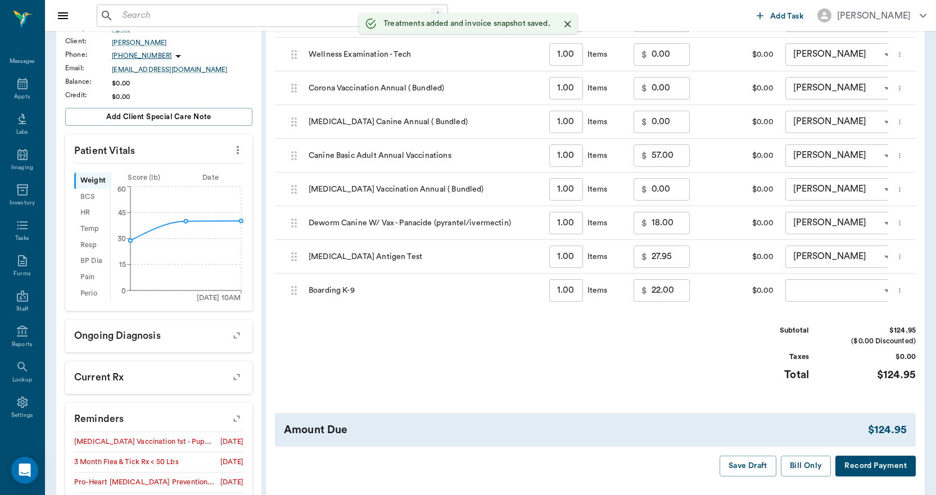
scroll to position [281, 0]
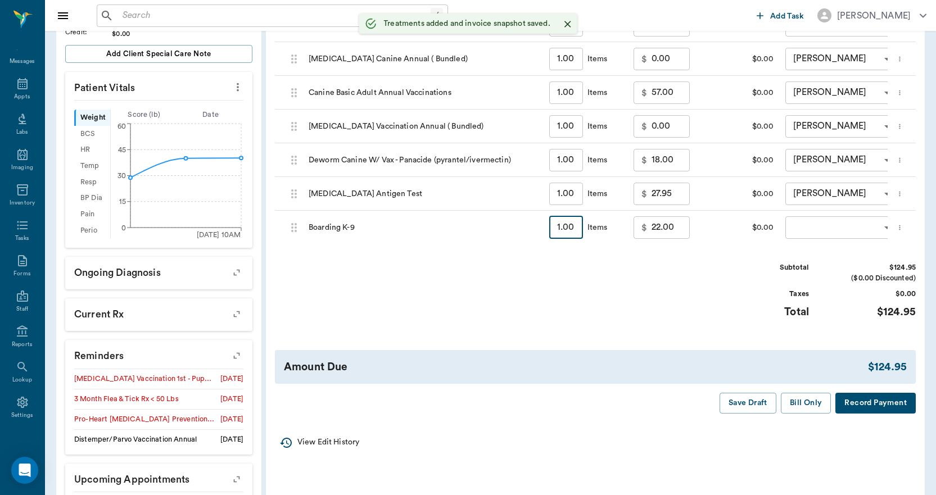
click at [573, 230] on input "1.00" at bounding box center [566, 228] width 34 height 22
type input "3"
type input "66.00"
type input "3"
click at [859, 223] on body "/ ​ Add Task Dr. Bert Ellsworth Nectar Messages Appts Labs Imaging Inventory Ta…" at bounding box center [468, 138] width 936 height 839
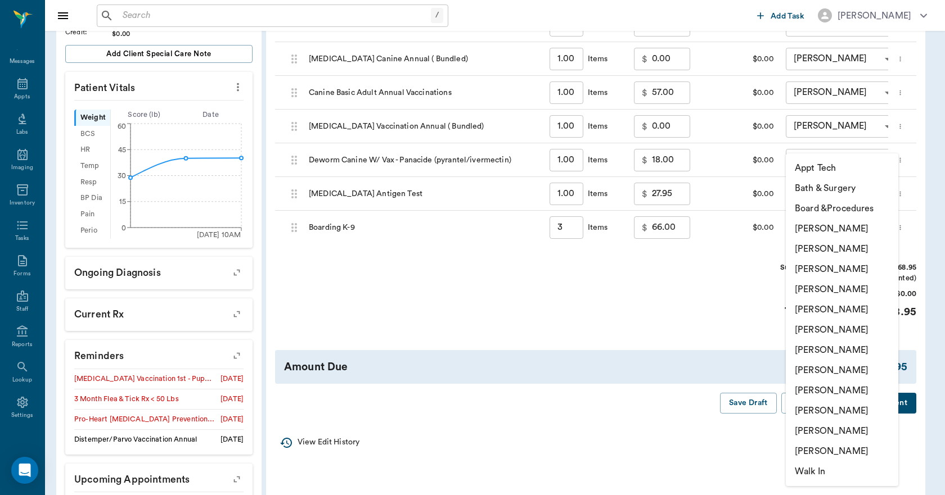
click at [827, 410] on li "Lorean Lingle" at bounding box center [842, 411] width 112 height 20
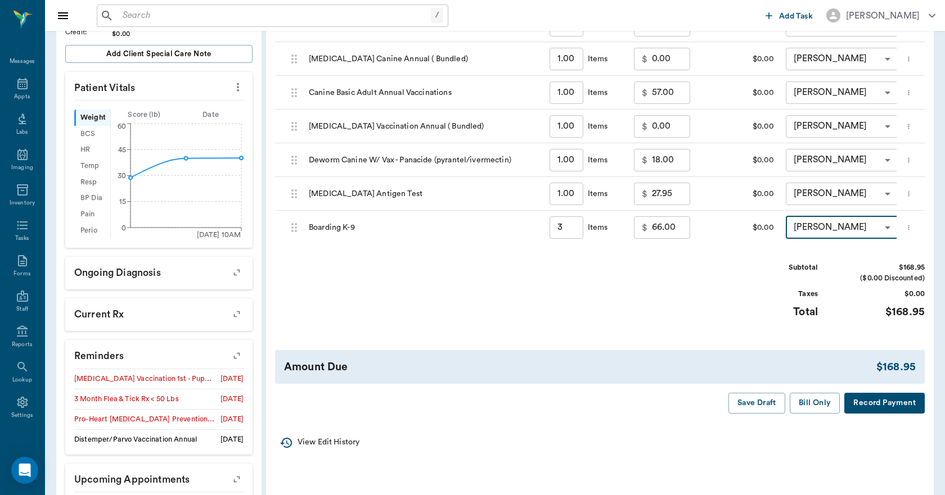
type input "none-63ec2ece52e12b0ba117cc90"
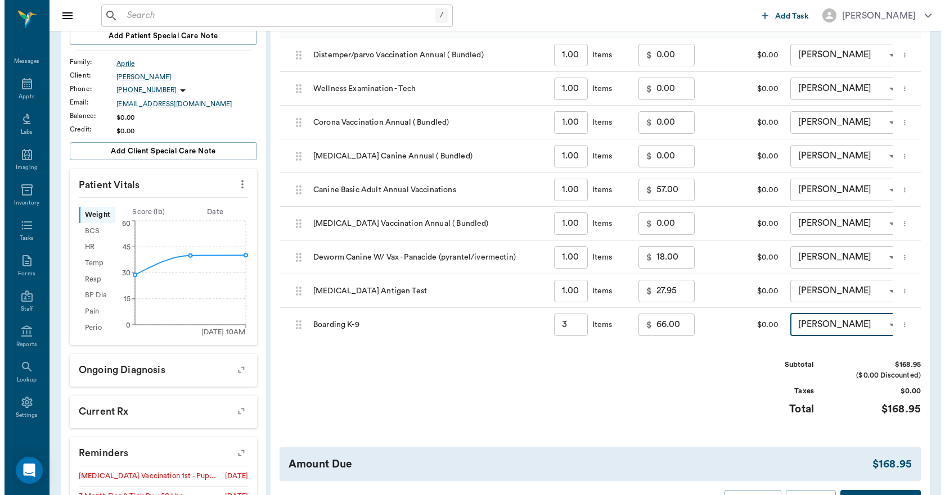
scroll to position [0, 0]
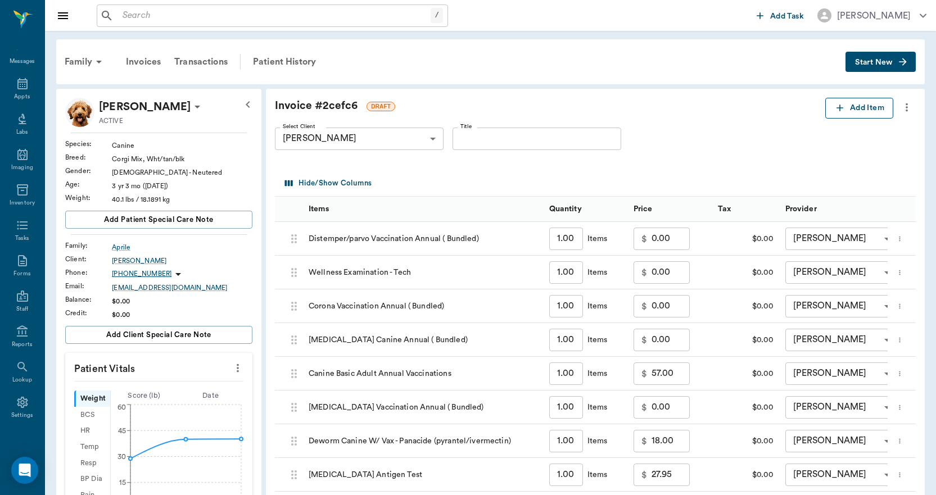
click at [847, 107] on button "Add Item" at bounding box center [860, 108] width 68 height 21
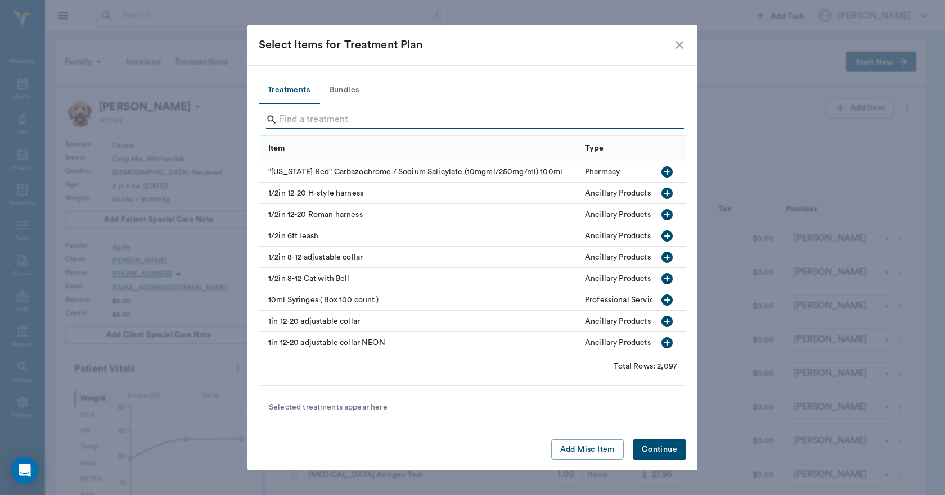
click at [409, 111] on input "Search" at bounding box center [474, 120] width 388 height 18
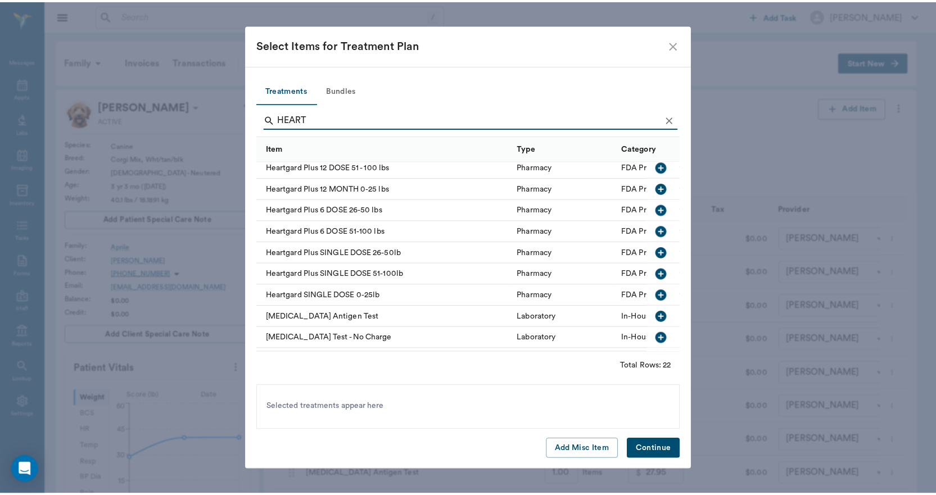
scroll to position [169, 0]
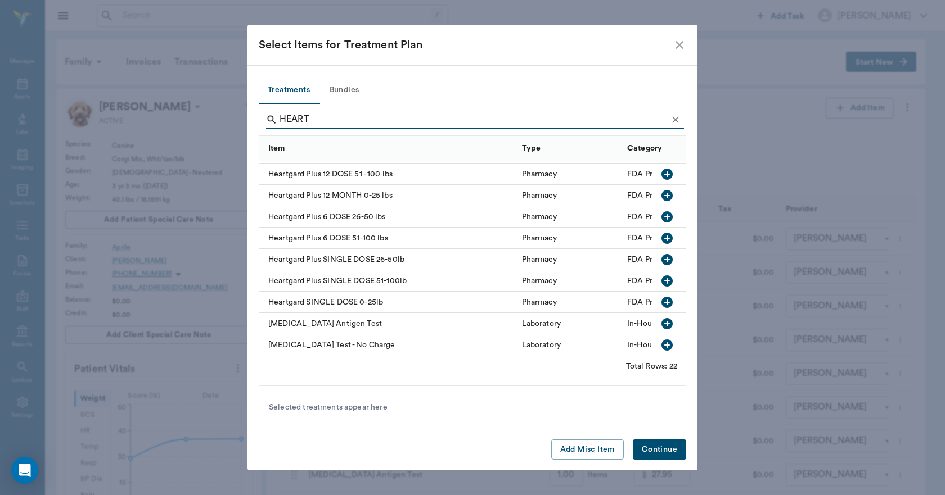
type input "HEART"
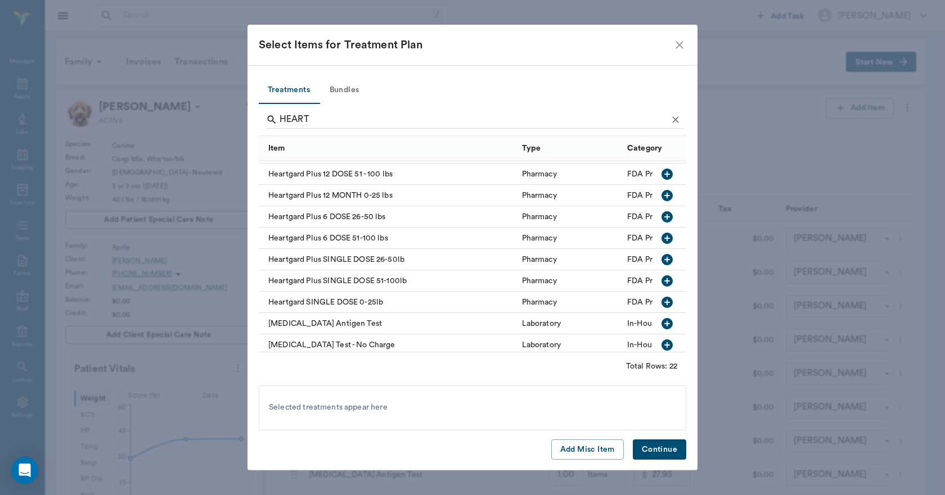
click at [661, 212] on icon "button" at bounding box center [666, 216] width 11 height 11
click at [668, 447] on button "Continue" at bounding box center [659, 450] width 53 height 21
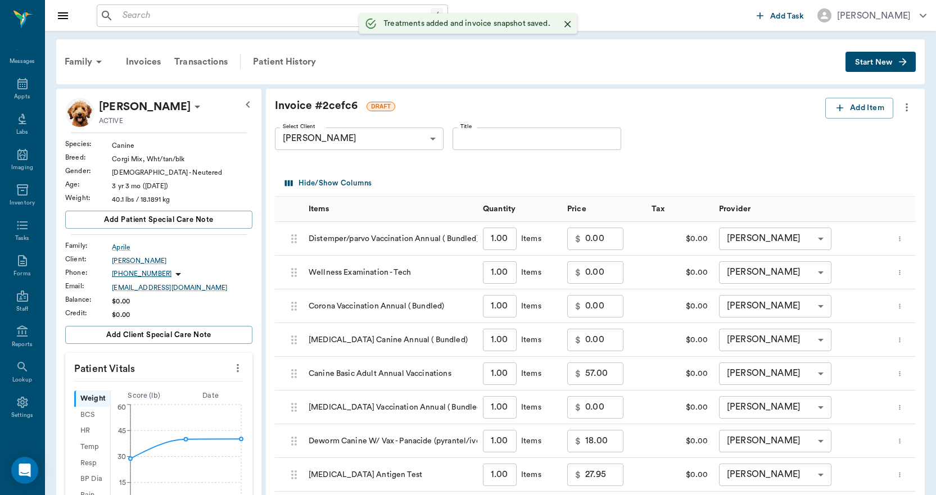
type input "3.00"
type input "1.00"
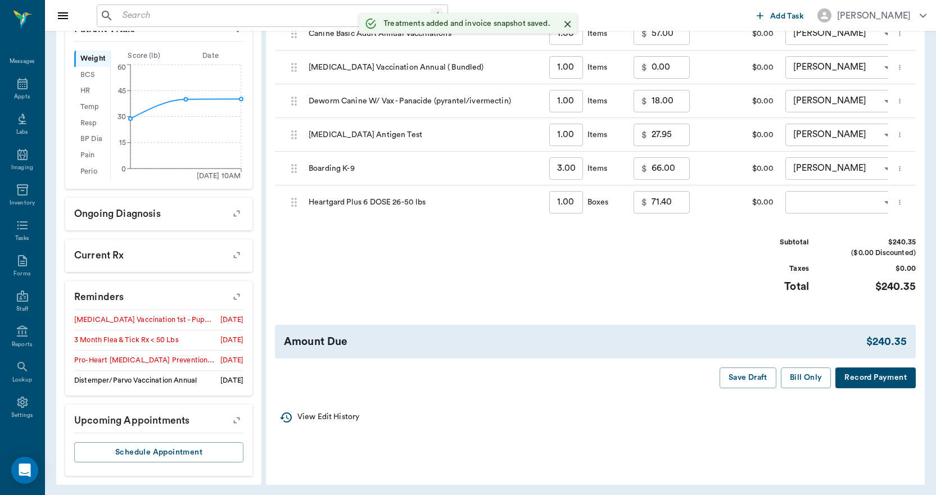
scroll to position [343, 0]
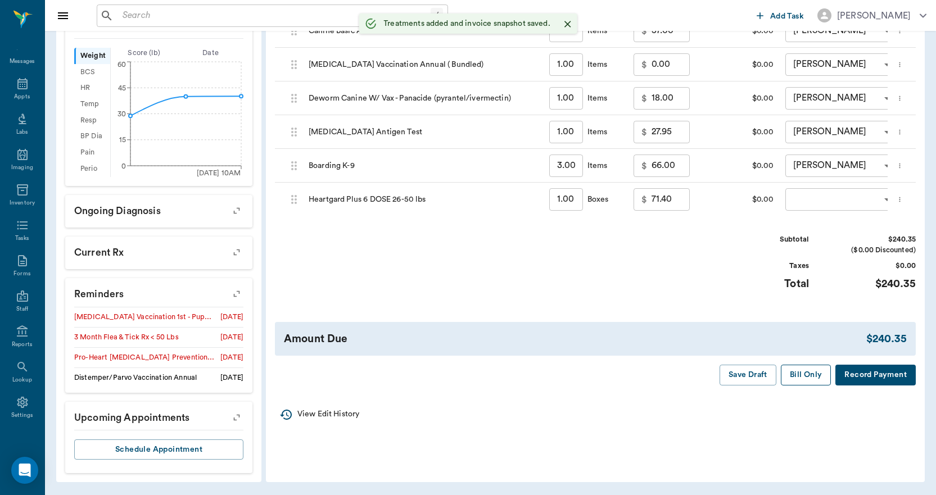
click at [794, 377] on button "Bill Only" at bounding box center [806, 375] width 51 height 21
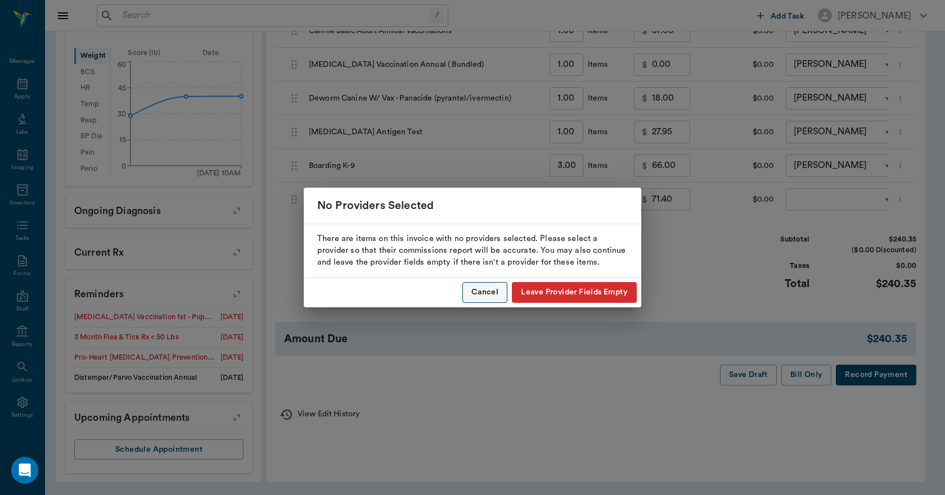
click at [490, 296] on button "Cancel" at bounding box center [484, 292] width 45 height 21
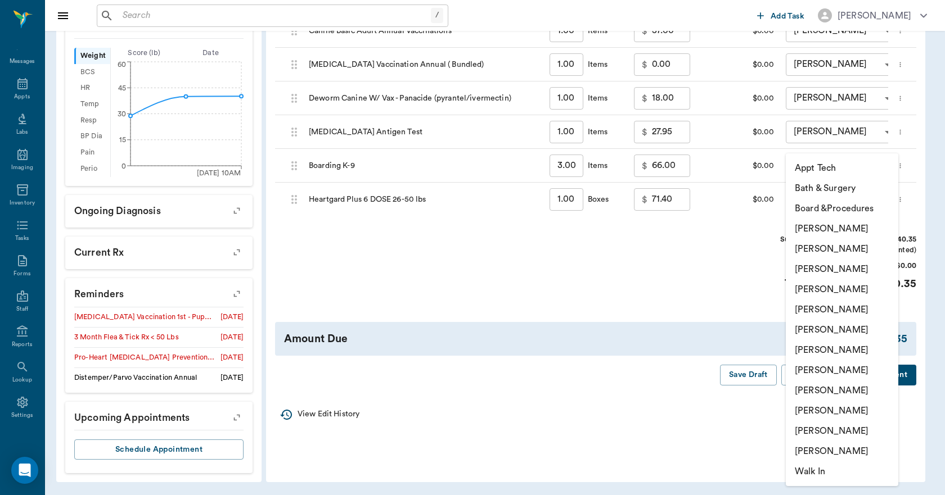
click at [825, 191] on body "/ ​ Add Task Dr. Bert Ellsworth Nectar Messages Appts Labs Imaging Inventory Ta…" at bounding box center [472, 76] width 945 height 839
click at [817, 408] on li "Lorean Lingle" at bounding box center [842, 411] width 112 height 20
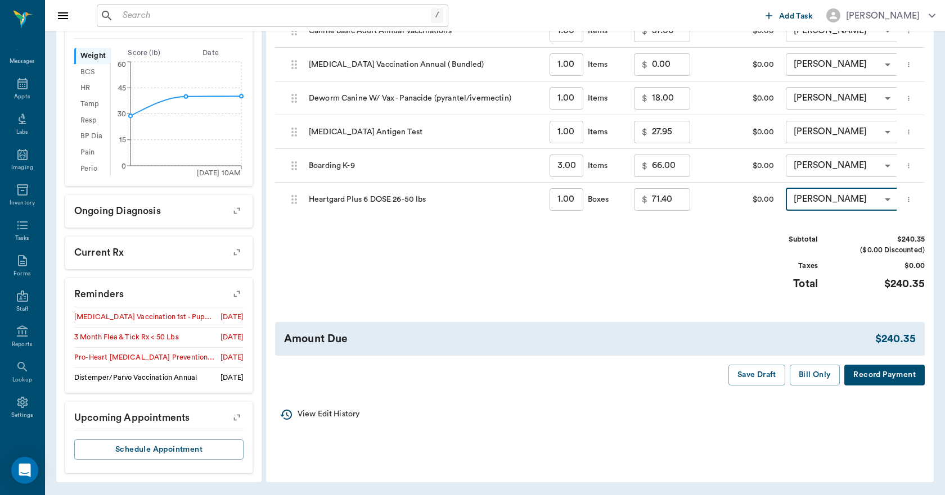
type input "none-63ec2ece52e12b0ba117cc90"
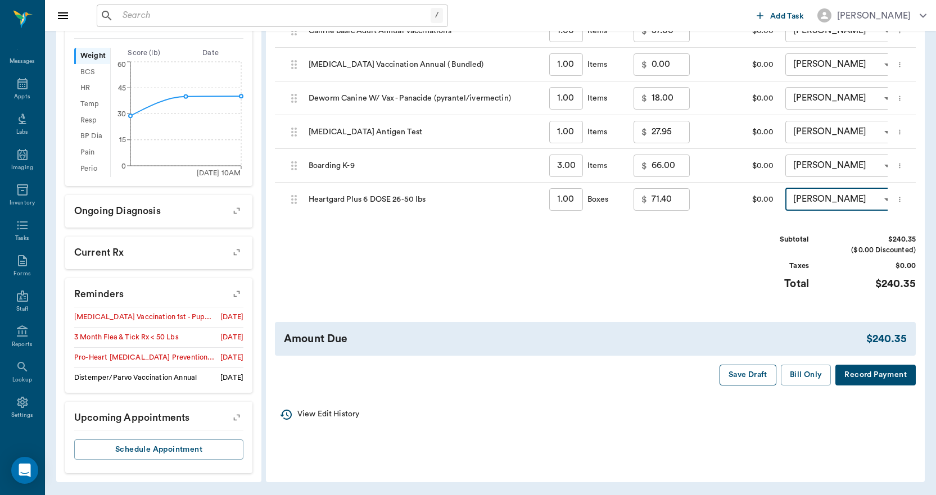
click at [767, 383] on button "Save Draft" at bounding box center [748, 375] width 57 height 21
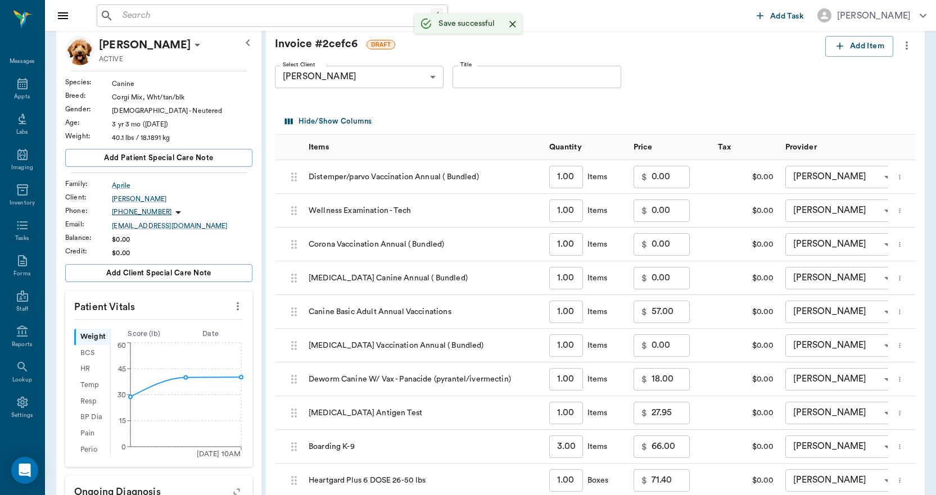
scroll to position [0, 0]
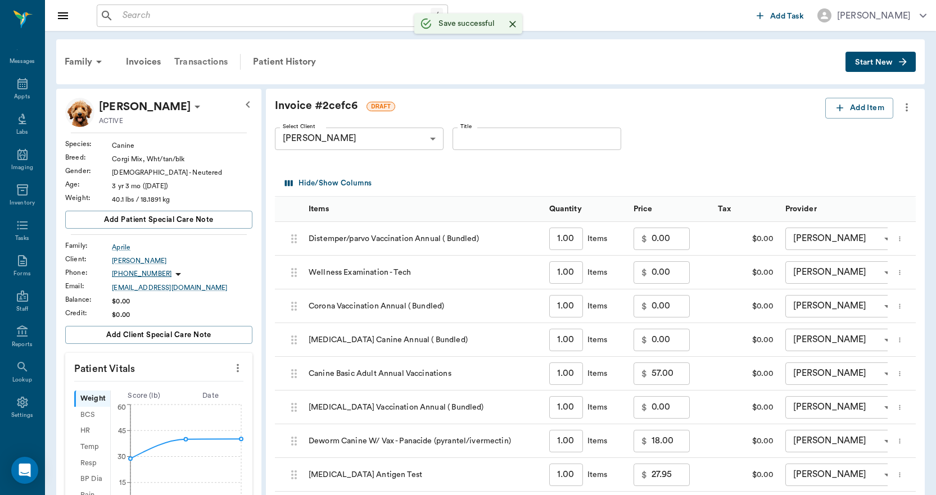
click at [214, 55] on div "Transactions" at bounding box center [201, 61] width 67 height 27
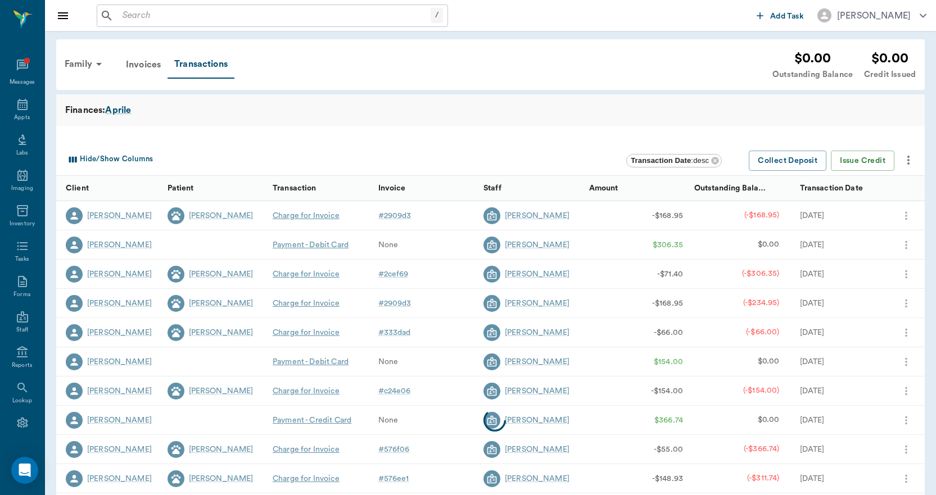
scroll to position [21, 0]
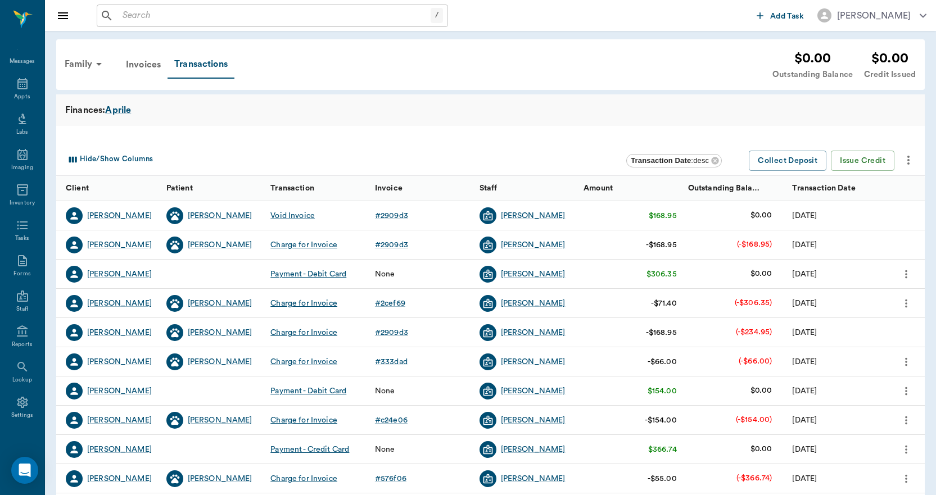
click at [909, 273] on icon "more" at bounding box center [906, 274] width 12 height 13
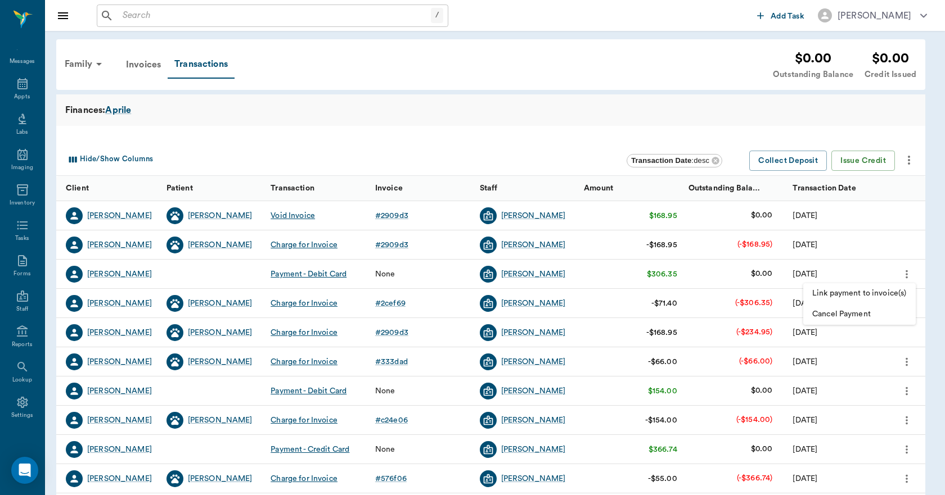
click at [863, 311] on span "Cancel Payment" at bounding box center [859, 315] width 94 height 12
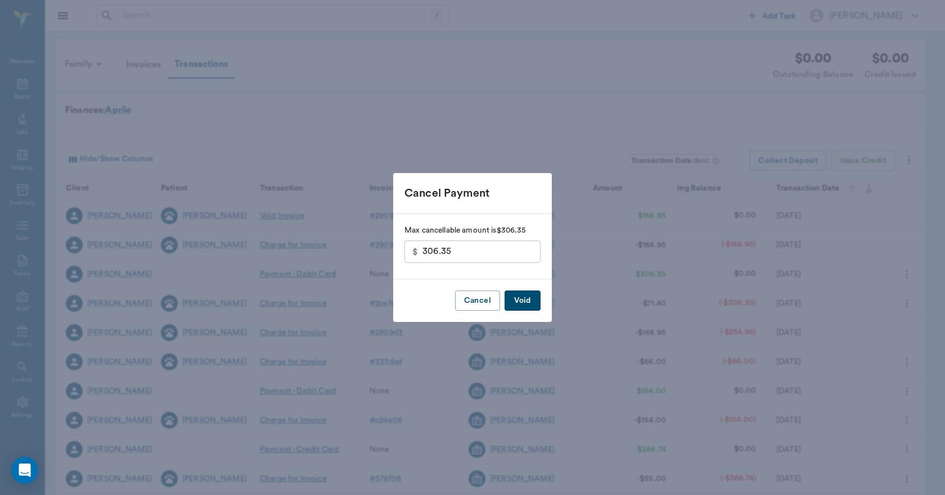
click at [521, 303] on button "Void" at bounding box center [522, 301] width 36 height 21
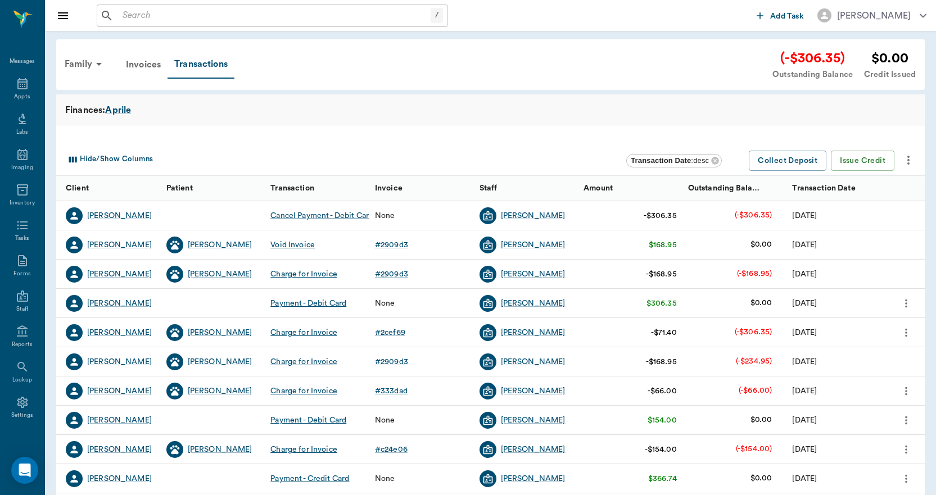
click at [907, 335] on icon "more" at bounding box center [906, 332] width 2 height 8
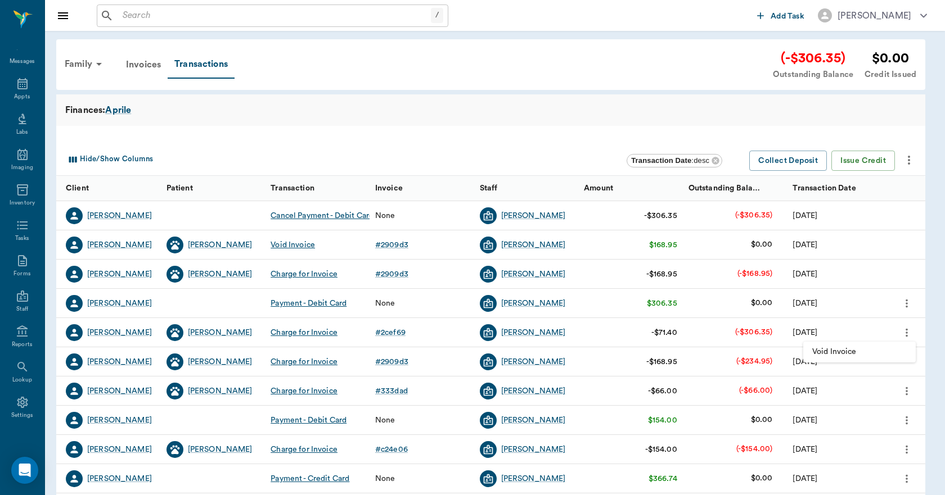
click at [857, 352] on span "Void Invoice" at bounding box center [859, 352] width 94 height 12
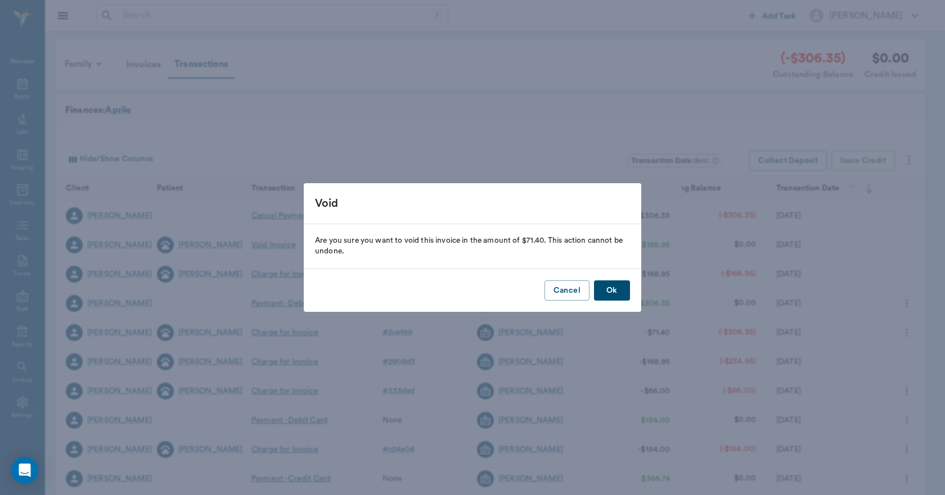
click at [611, 291] on button "Ok" at bounding box center [612, 291] width 36 height 21
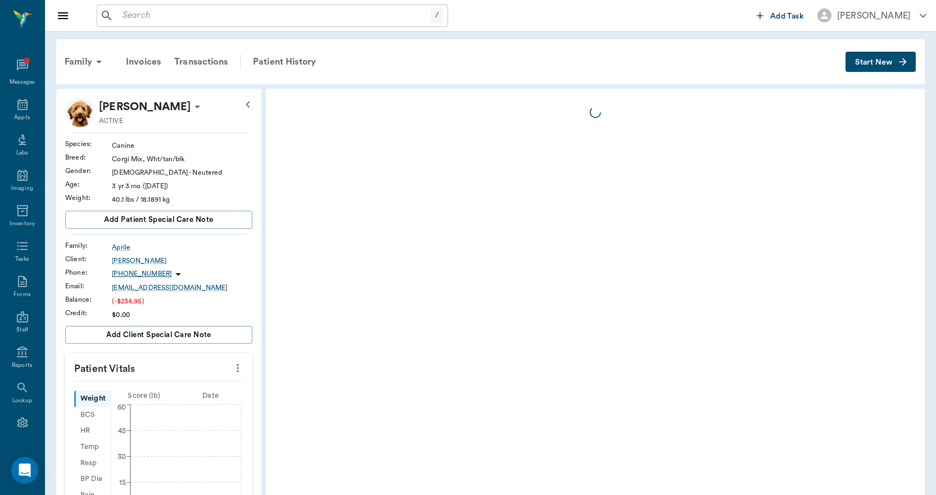
scroll to position [21, 0]
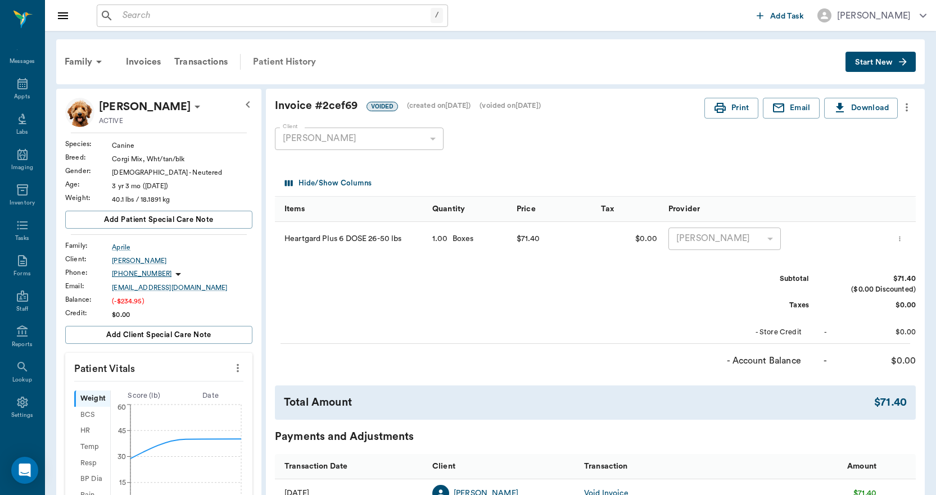
click at [290, 61] on div "Patient History" at bounding box center [284, 61] width 76 height 27
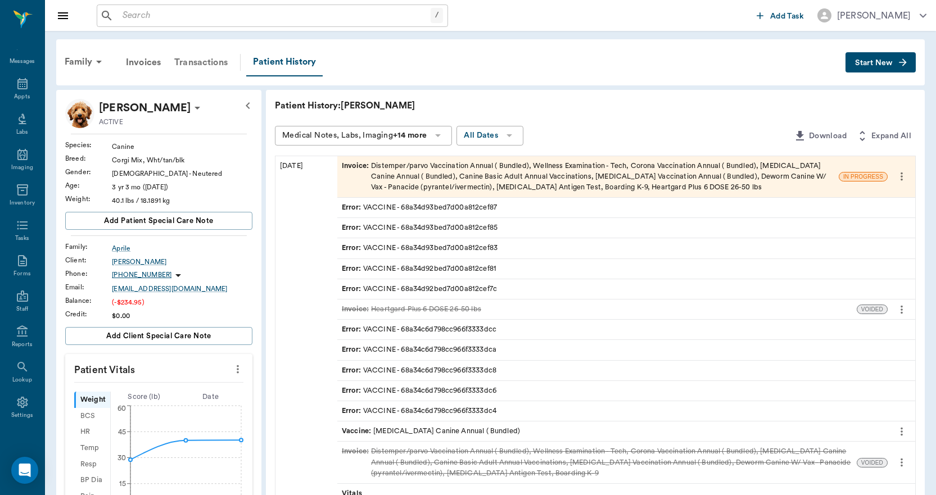
click at [196, 57] on div "Transactions" at bounding box center [201, 62] width 67 height 27
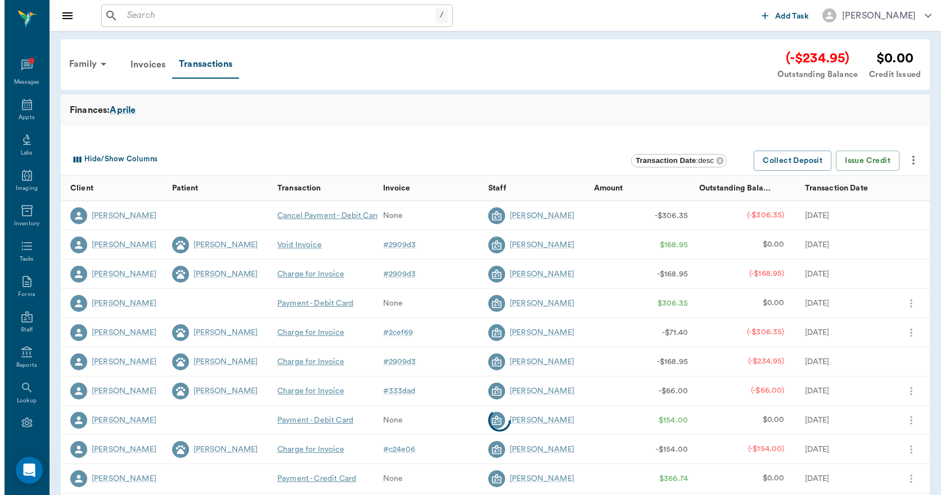
scroll to position [21, 0]
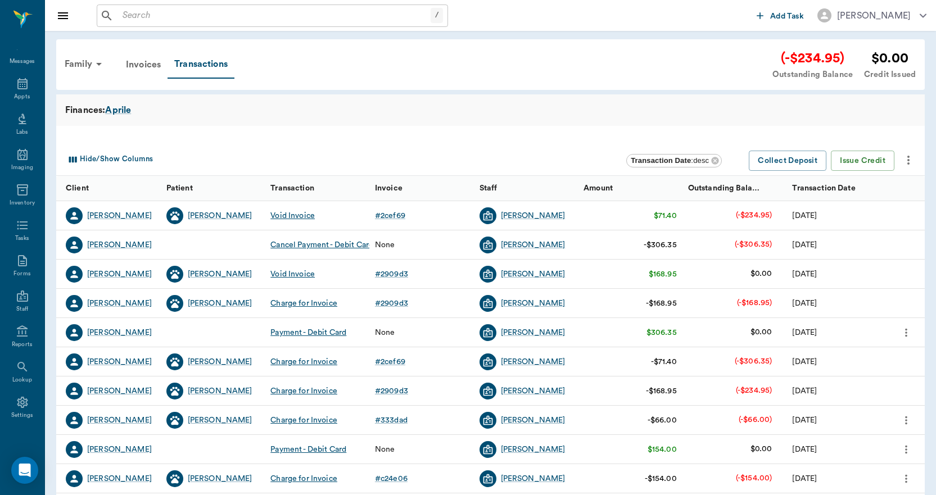
click at [905, 335] on icon "more" at bounding box center [906, 332] width 12 height 13
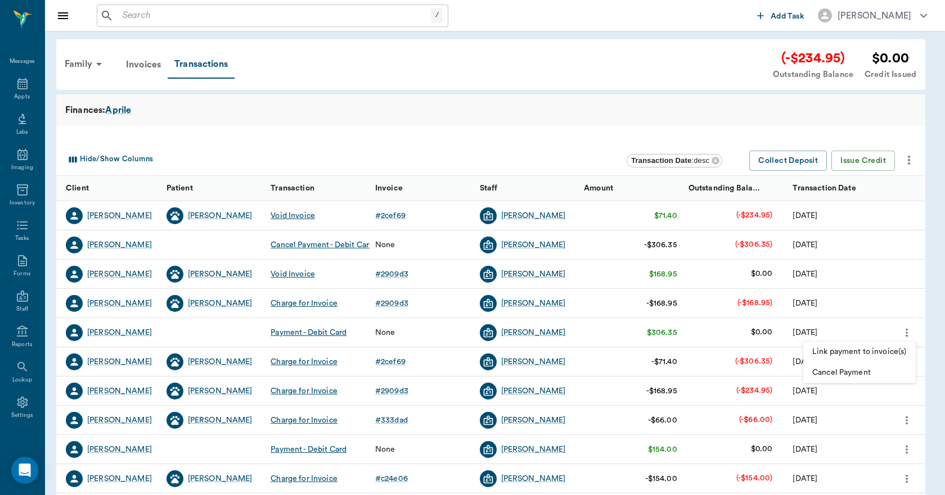
click at [863, 373] on span "Cancel Payment" at bounding box center [859, 373] width 94 height 12
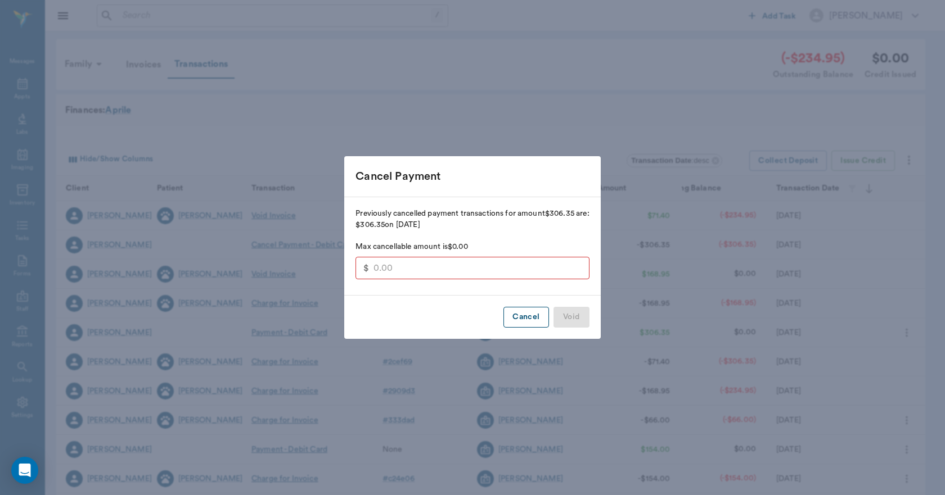
click at [524, 317] on button "Cancel" at bounding box center [525, 317] width 45 height 21
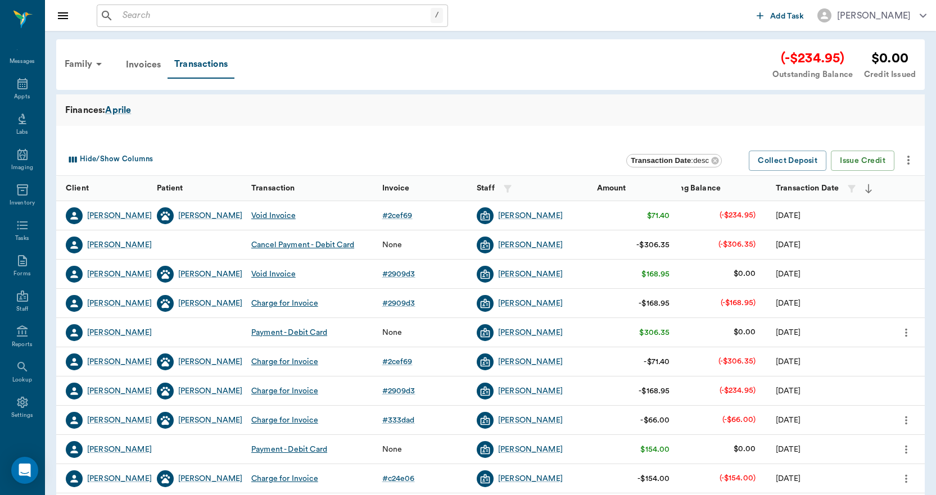
click at [910, 426] on icon "more" at bounding box center [906, 420] width 12 height 13
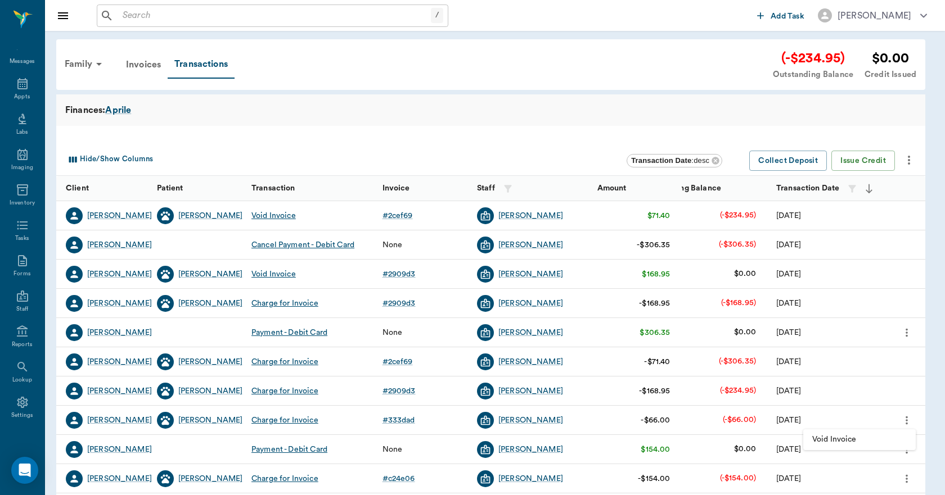
click at [874, 438] on span "Void Invoice" at bounding box center [859, 440] width 94 height 12
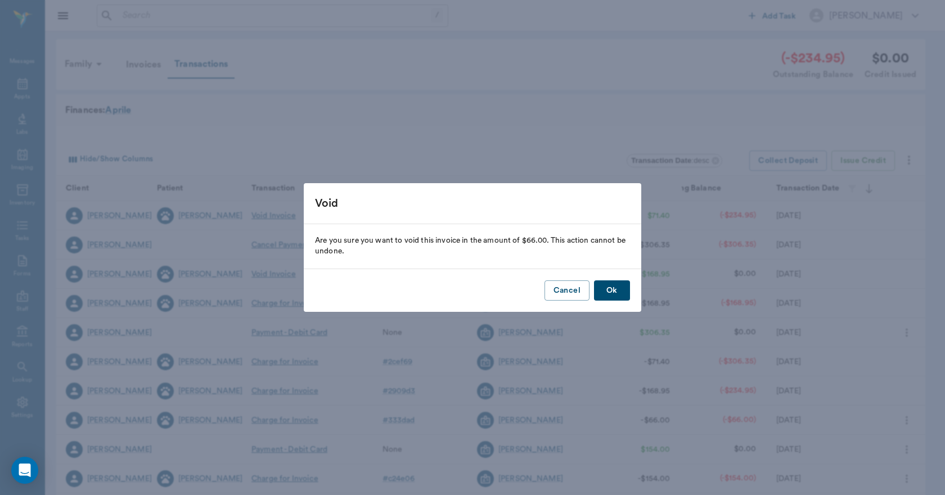
click at [616, 289] on button "Ok" at bounding box center [612, 291] width 36 height 21
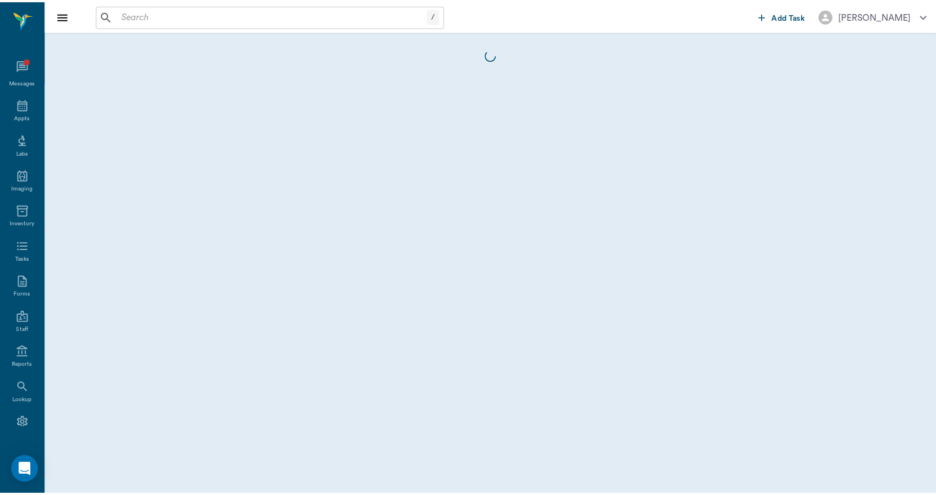
scroll to position [21, 0]
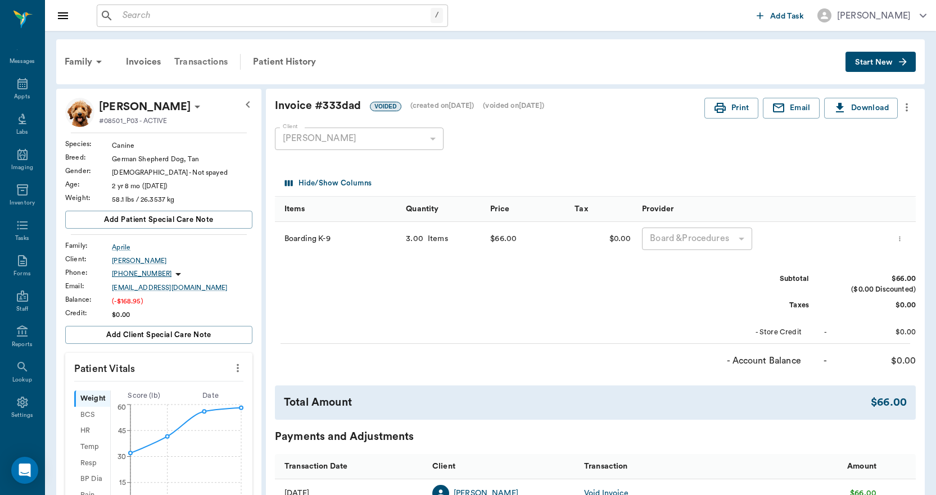
click at [199, 56] on div "Transactions" at bounding box center [201, 61] width 67 height 27
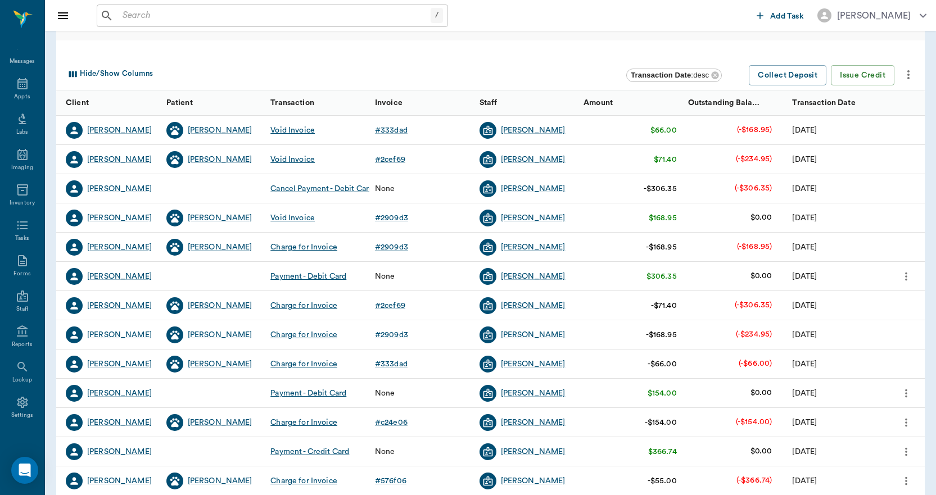
scroll to position [112, 0]
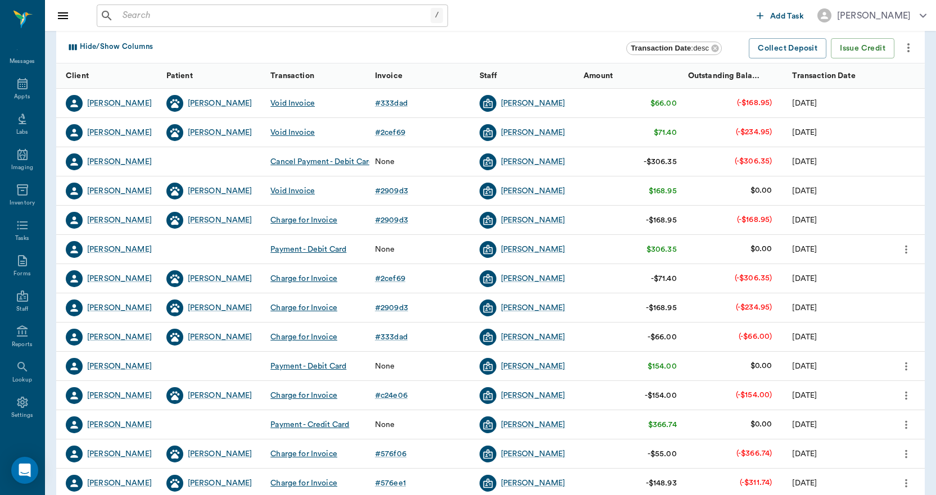
click at [904, 254] on icon "more" at bounding box center [906, 249] width 12 height 13
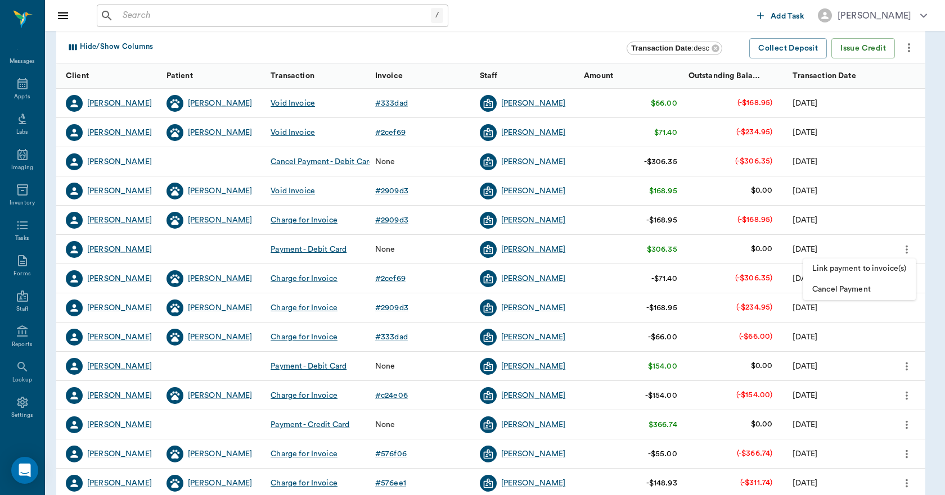
click at [865, 285] on span "Cancel Payment" at bounding box center [859, 290] width 94 height 12
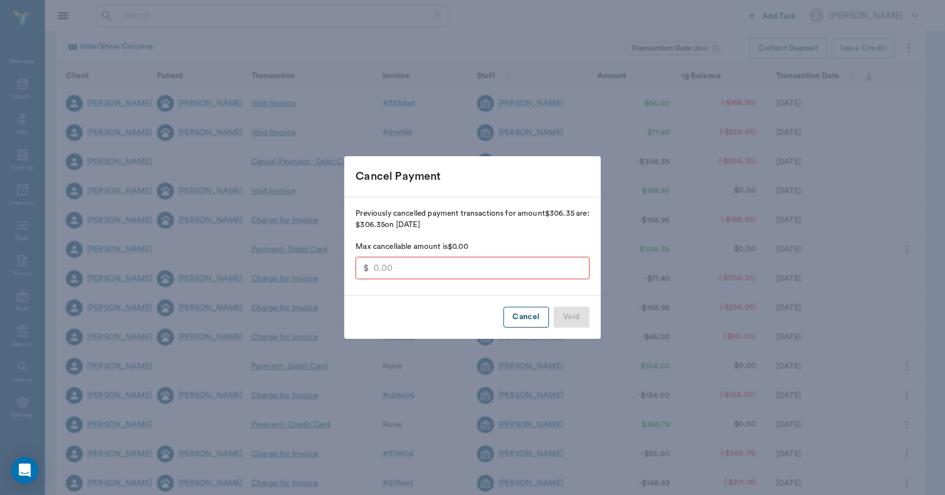
click at [527, 324] on button "Cancel" at bounding box center [525, 317] width 45 height 21
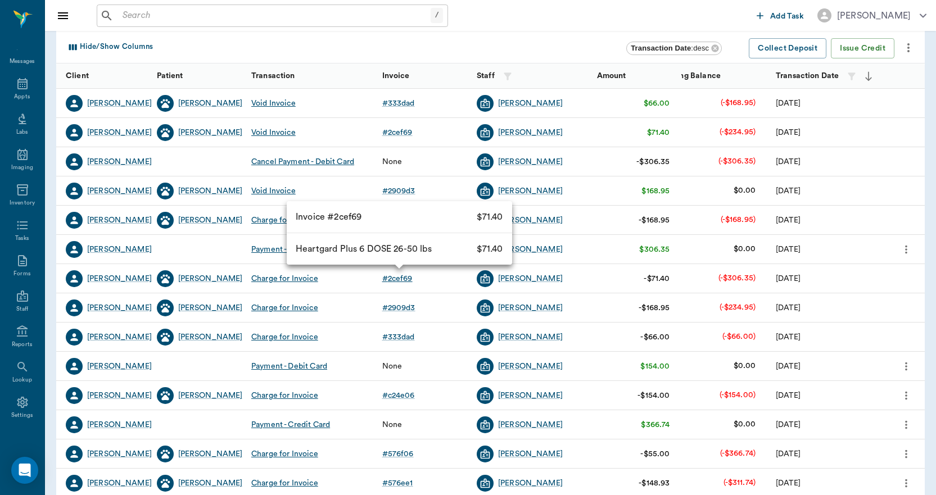
click at [407, 279] on div "# 2cef69" at bounding box center [397, 278] width 30 height 11
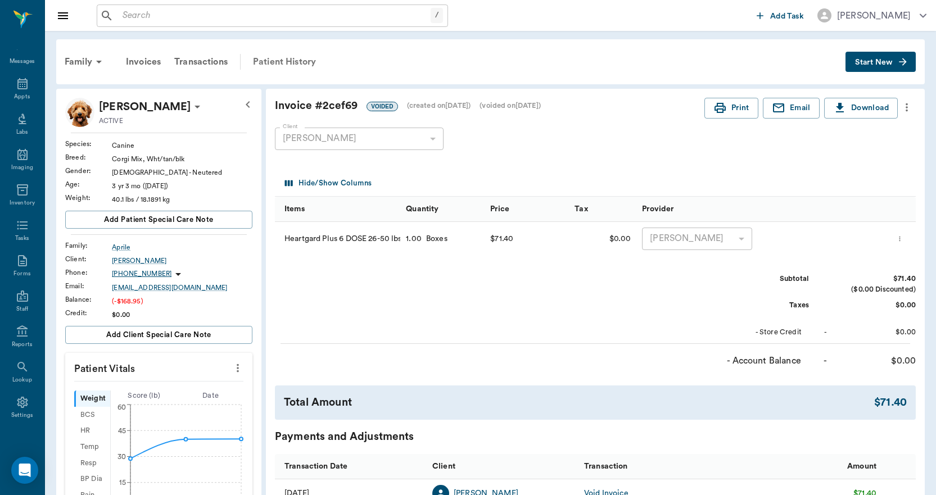
click at [308, 60] on div "Patient History" at bounding box center [284, 61] width 76 height 27
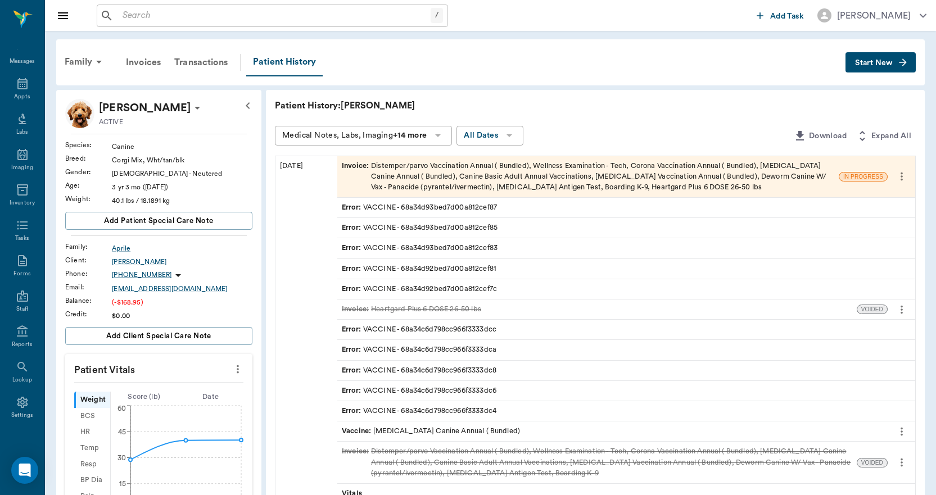
click at [200, 60] on div "Transactions" at bounding box center [201, 62] width 67 height 27
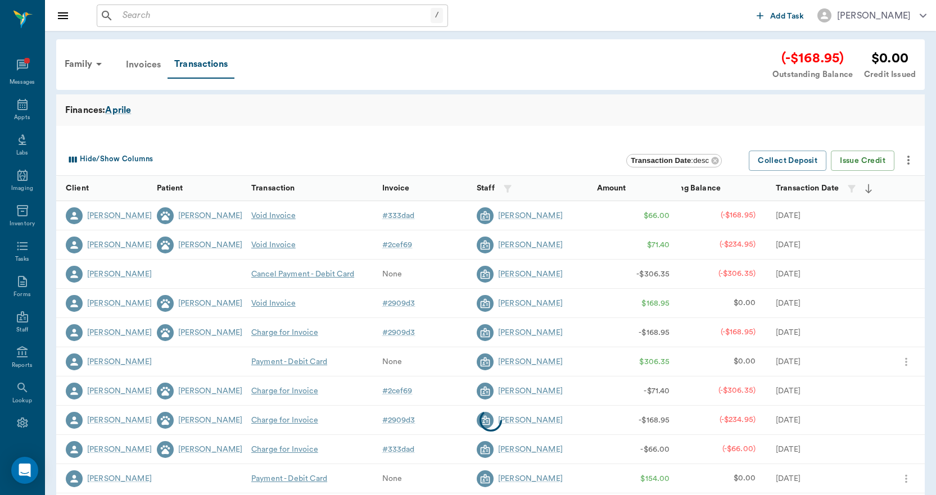
scroll to position [21, 0]
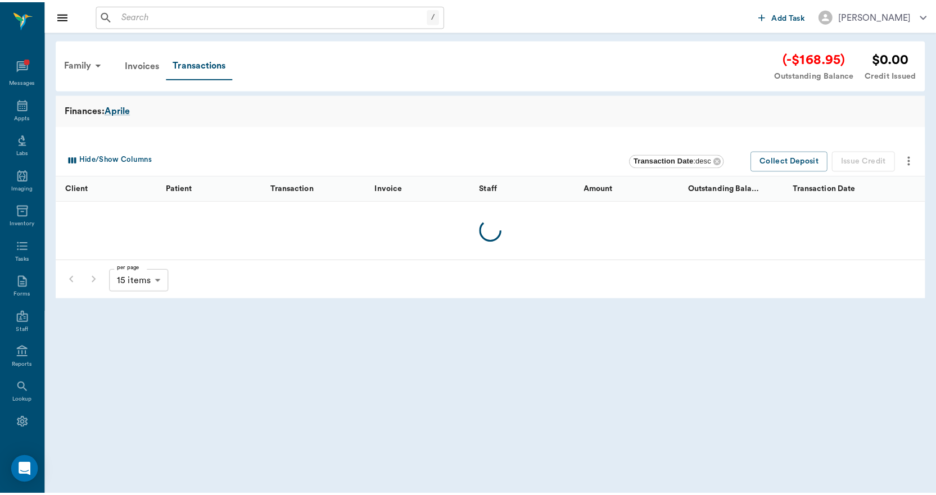
scroll to position [21, 0]
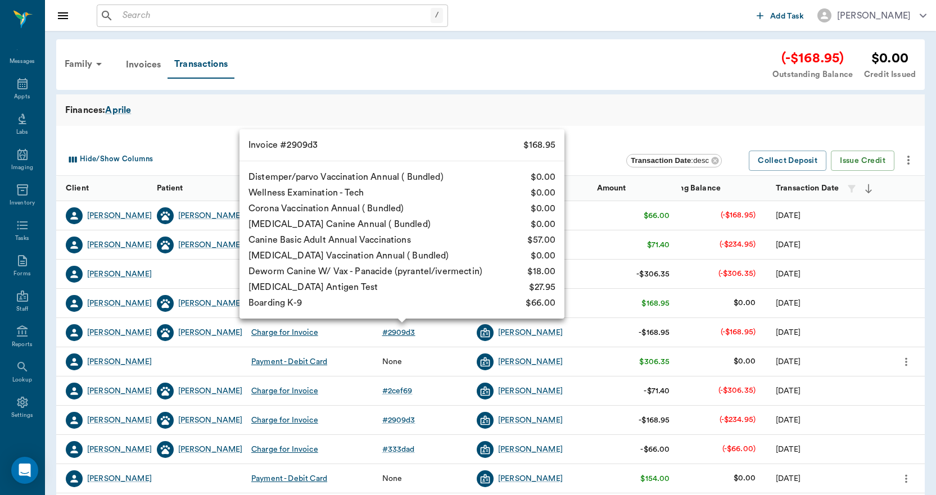
click at [409, 332] on div "# 2909d3" at bounding box center [398, 332] width 33 height 11
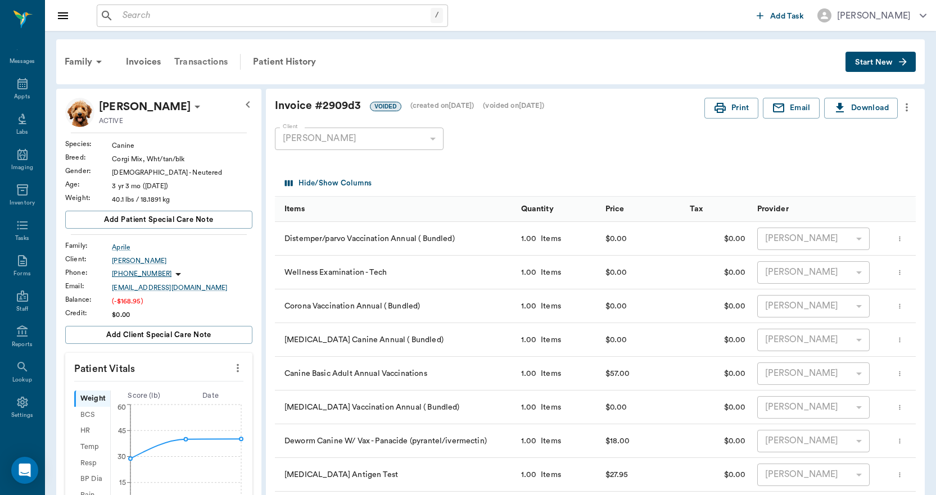
click at [201, 62] on div "Transactions" at bounding box center [201, 61] width 67 height 27
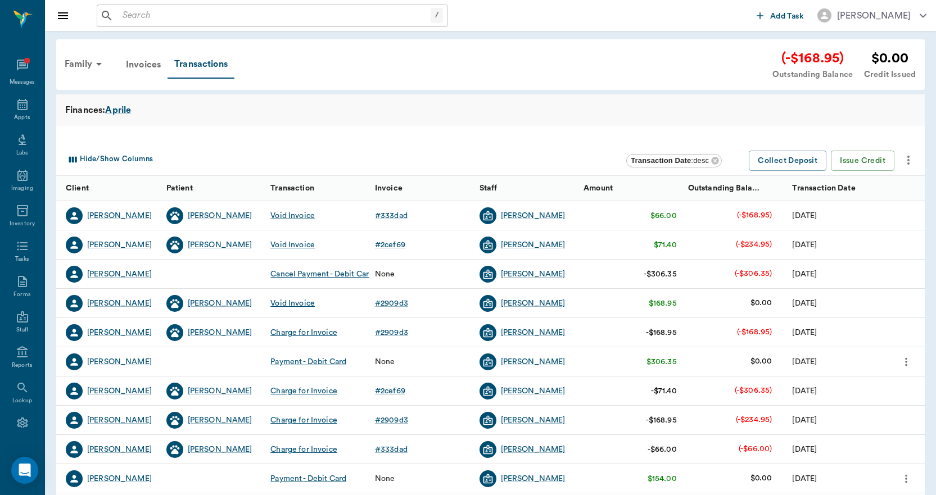
scroll to position [21, 0]
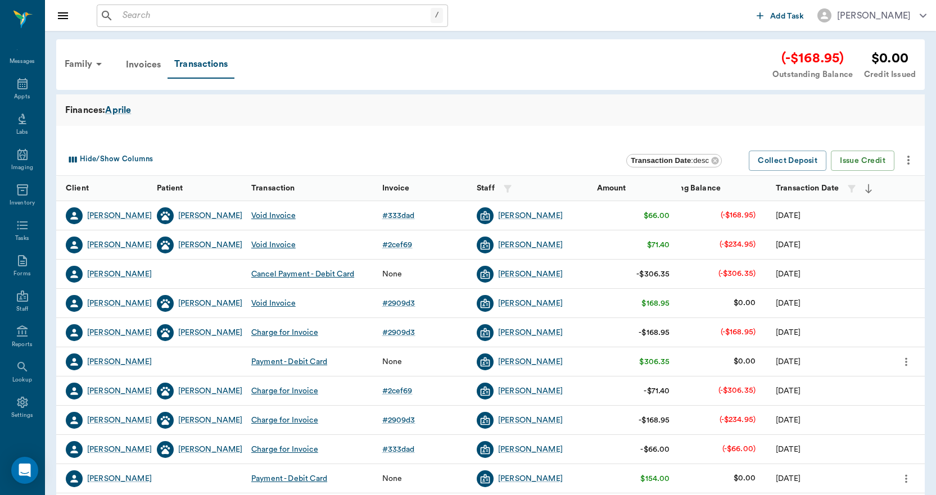
click at [325, 361] on div "Payment - Debit Card" at bounding box center [289, 362] width 76 height 11
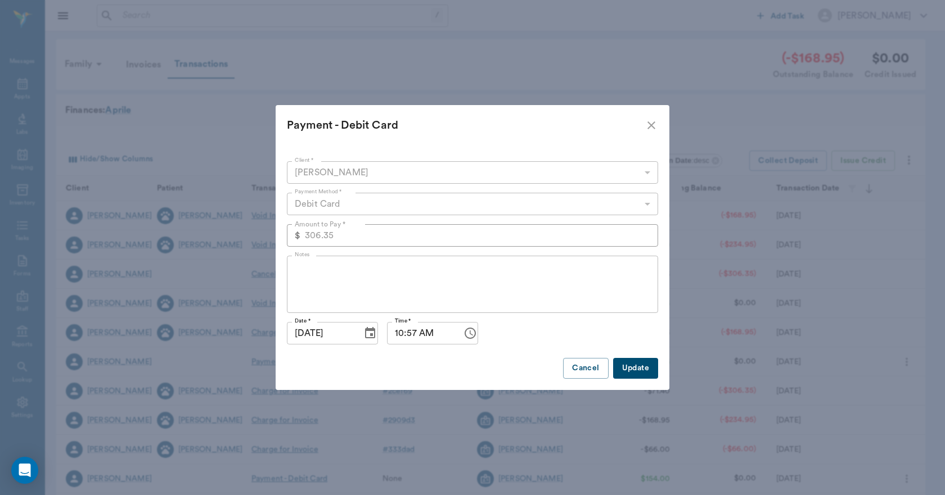
click at [643, 371] on button "Update" at bounding box center [635, 368] width 45 height 21
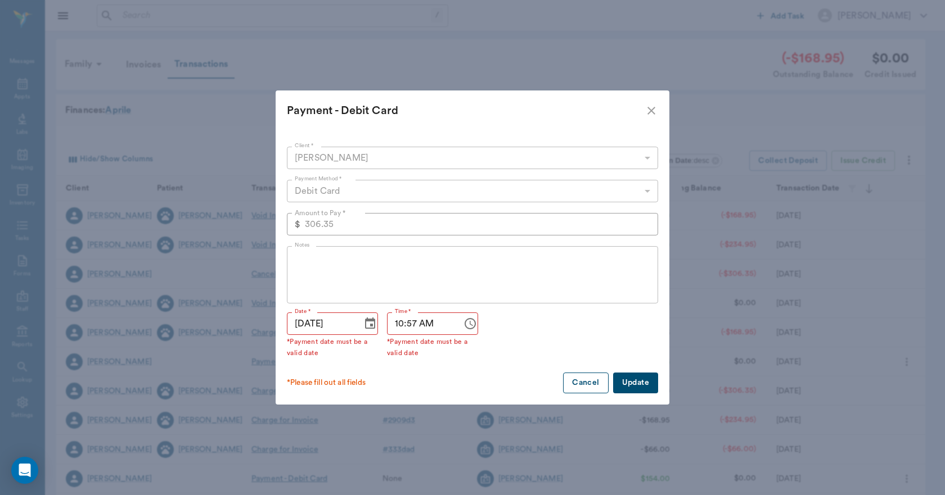
click at [585, 378] on button "Cancel" at bounding box center [585, 383] width 45 height 21
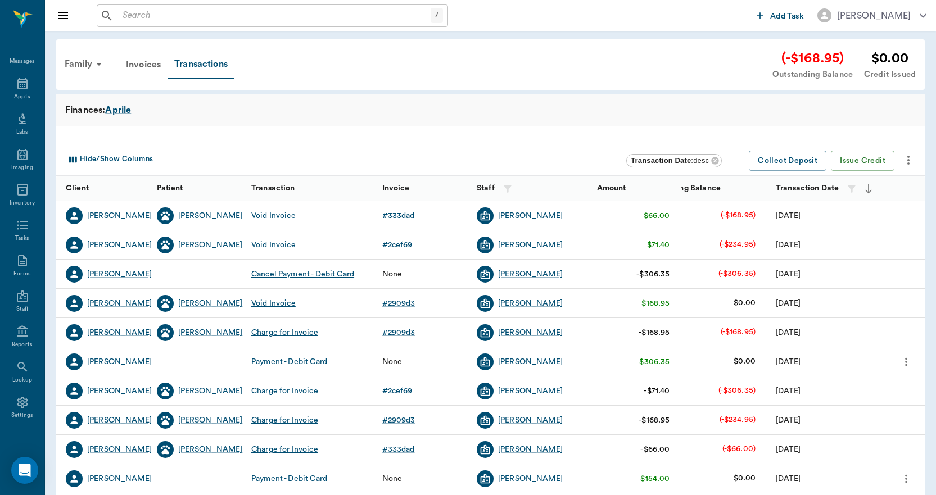
click at [907, 363] on icon "more" at bounding box center [906, 361] width 12 height 13
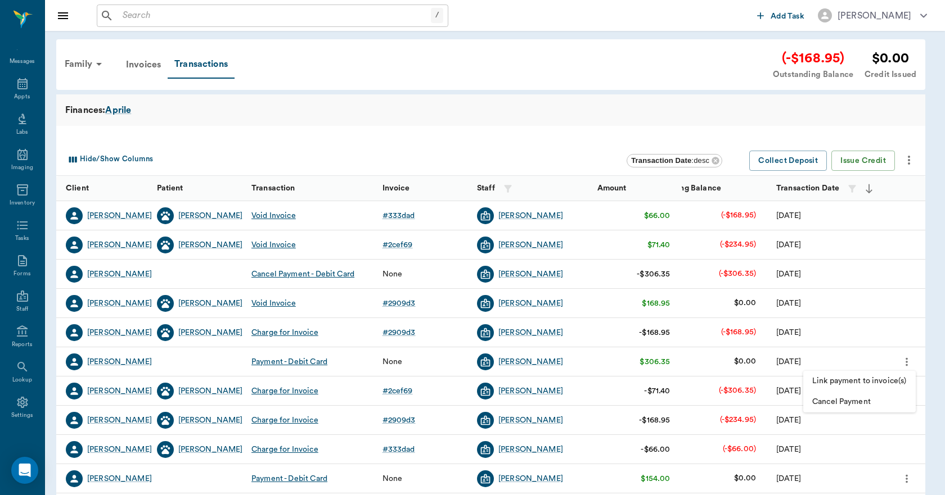
click at [860, 382] on span "Link payment to invoice(s)" at bounding box center [859, 382] width 94 height 12
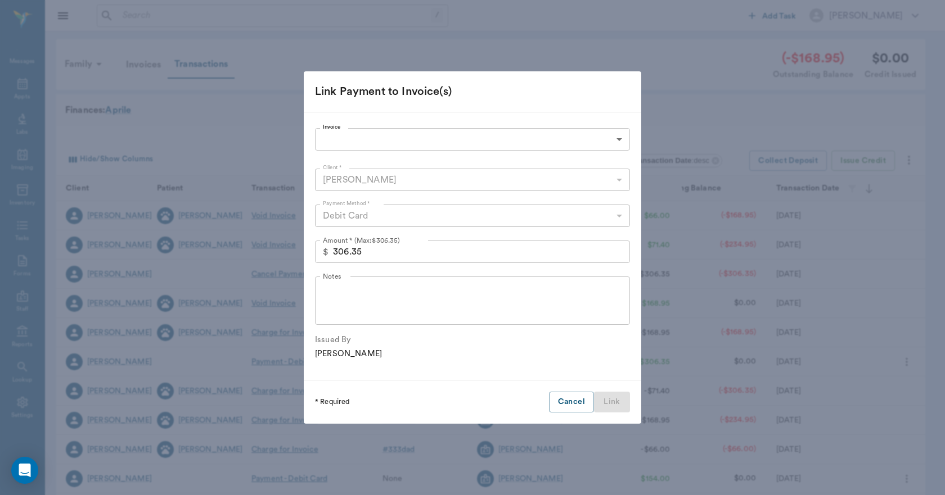
click at [479, 144] on body "/ ​ Add Task Dr. Bert Ellsworth Nectar Messages Appts Labs Imaging Inventory Ta…" at bounding box center [472, 346] width 945 height 692
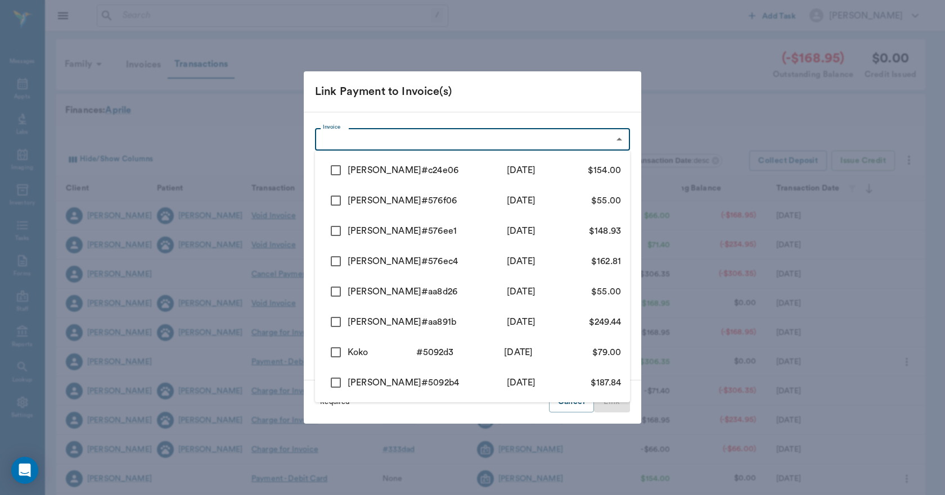
click at [501, 92] on div at bounding box center [472, 247] width 945 height 495
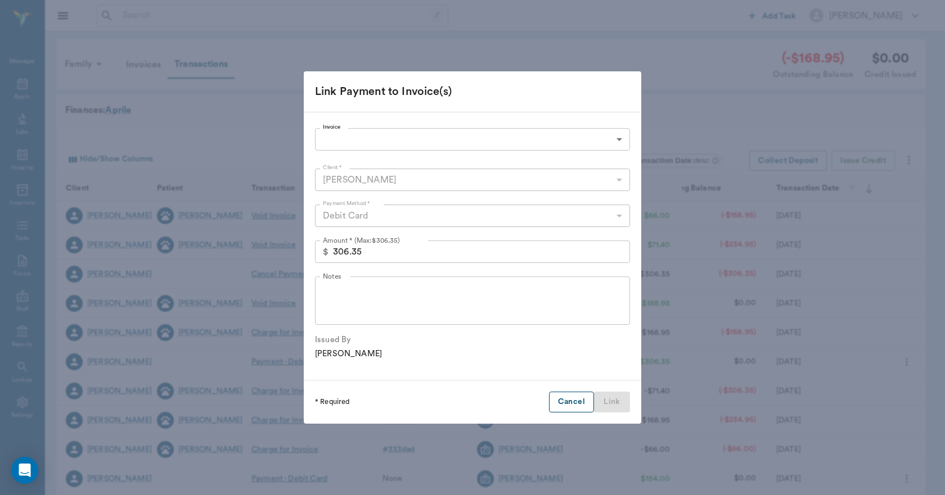
click at [565, 393] on button "Cancel" at bounding box center [571, 402] width 45 height 21
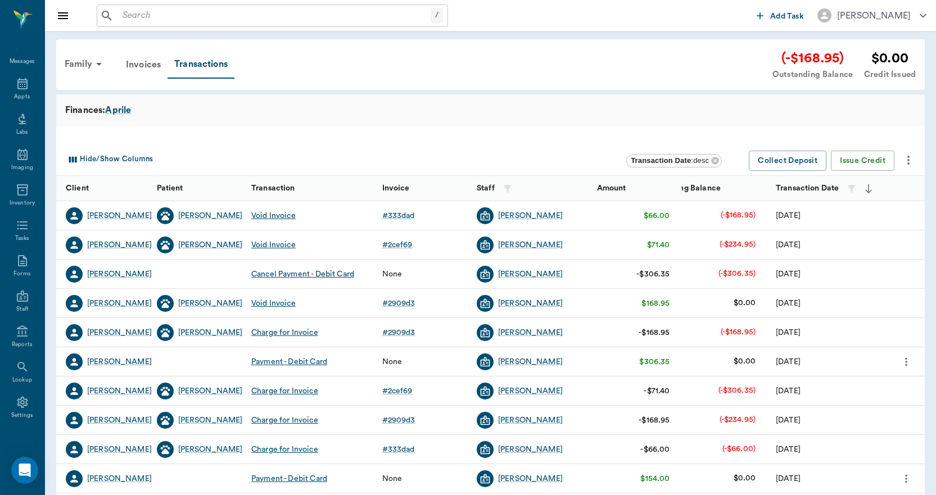
click at [911, 360] on icon "more" at bounding box center [906, 361] width 12 height 13
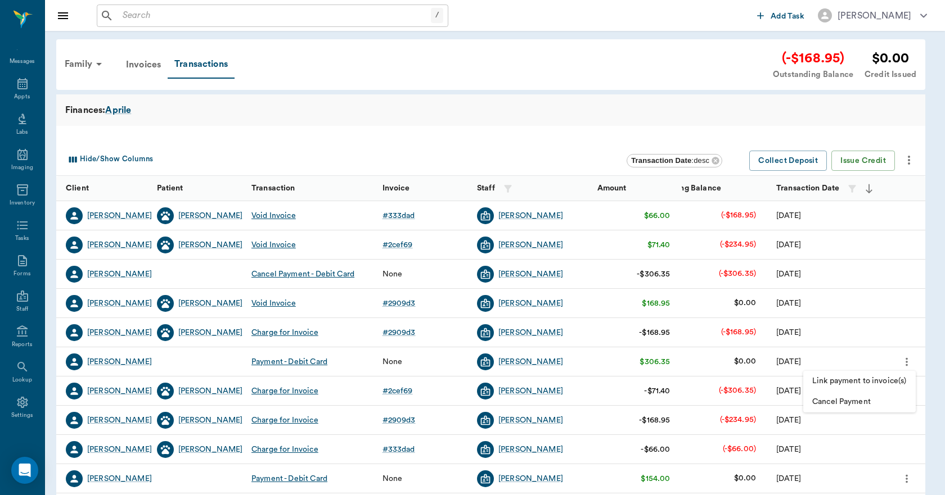
click at [850, 403] on span "Cancel Payment" at bounding box center [859, 403] width 94 height 12
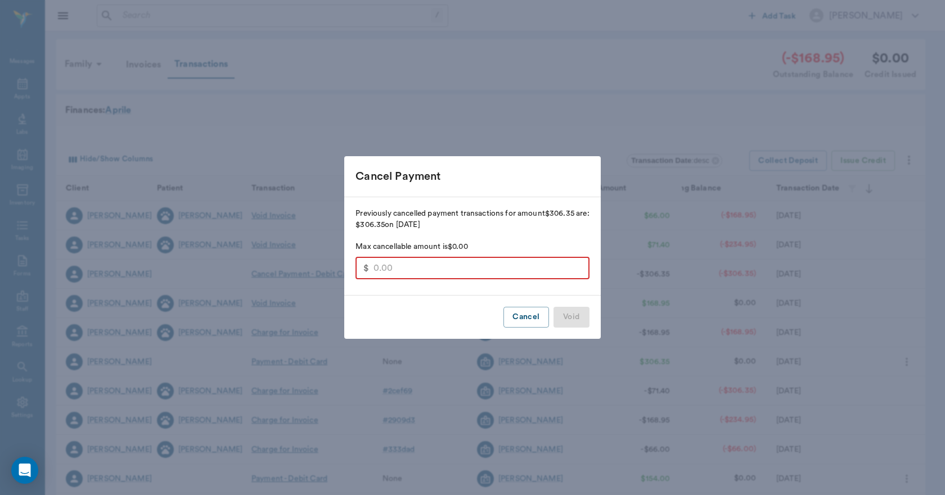
click at [460, 269] on input "text" at bounding box center [480, 268] width 215 height 22
type input "168.95"
click at [573, 318] on div "Cancel Void" at bounding box center [472, 317] width 256 height 43
click at [535, 314] on button "Cancel" at bounding box center [525, 317] width 45 height 21
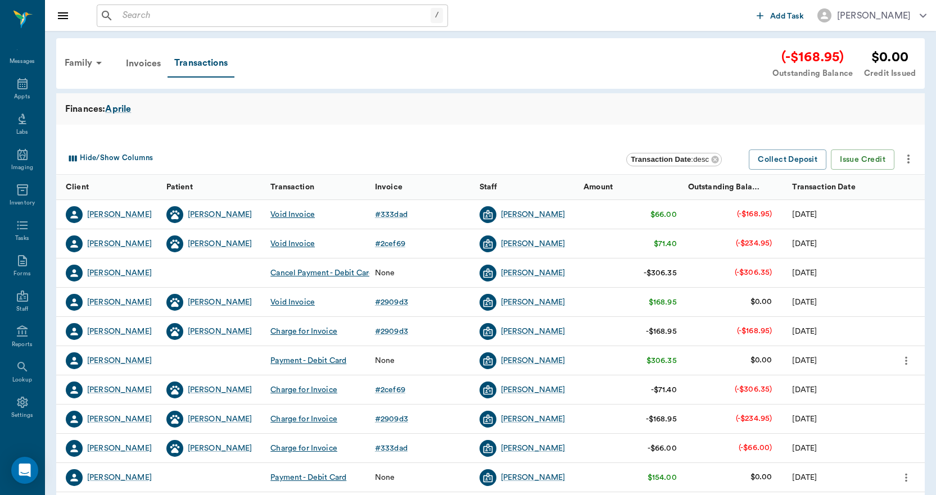
scroll to position [0, 0]
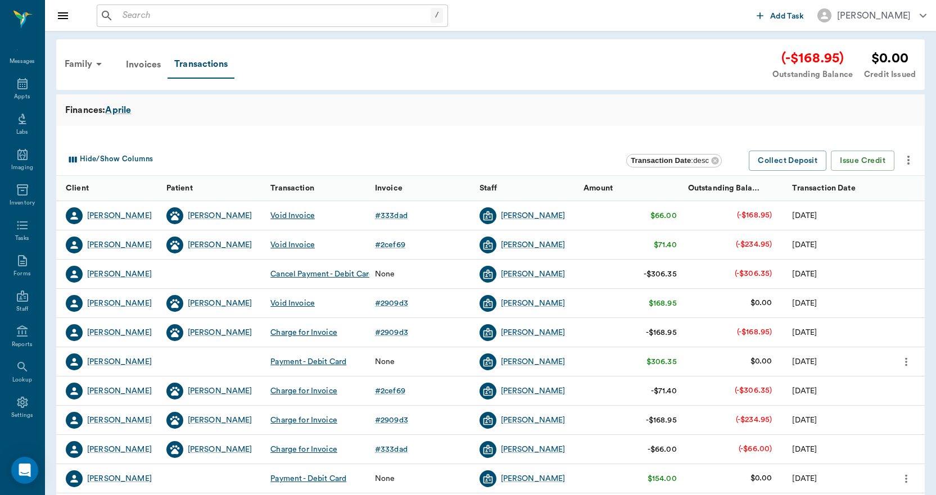
click at [205, 216] on div "[PERSON_NAME]" at bounding box center [220, 215] width 65 height 11
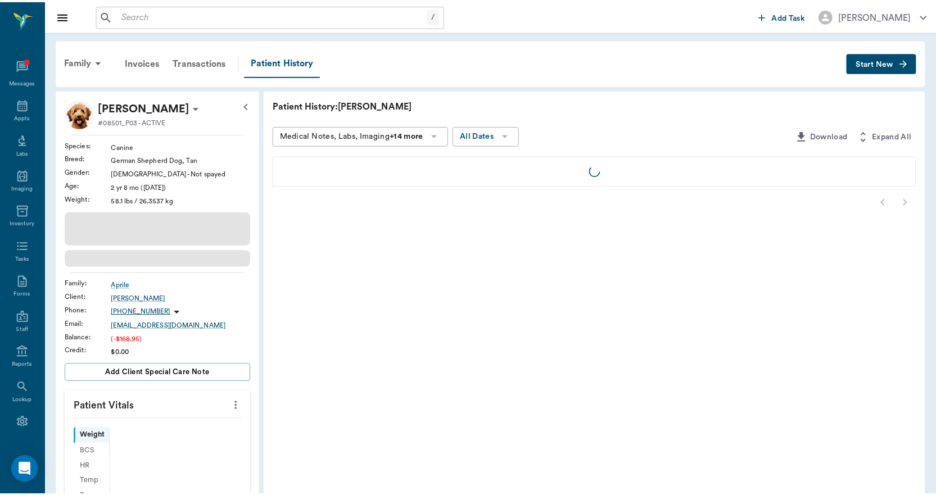
scroll to position [21, 0]
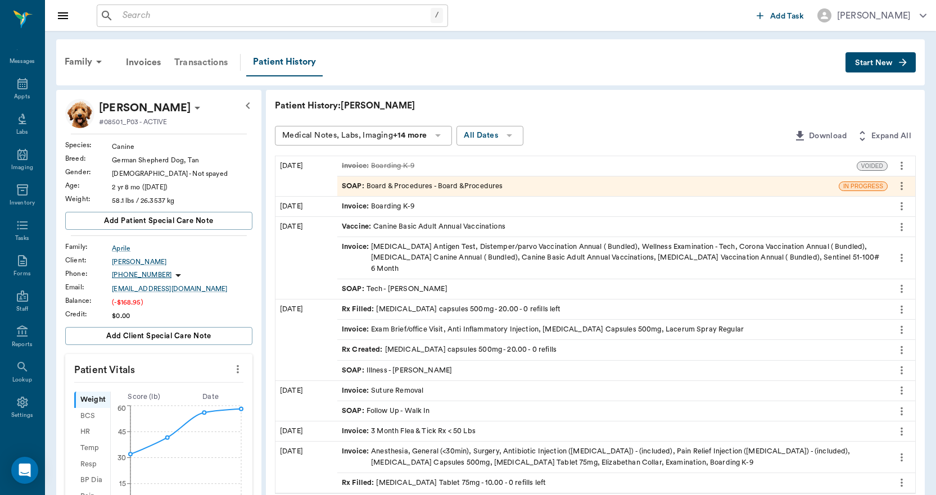
click at [217, 64] on div "Transactions" at bounding box center [201, 62] width 67 height 27
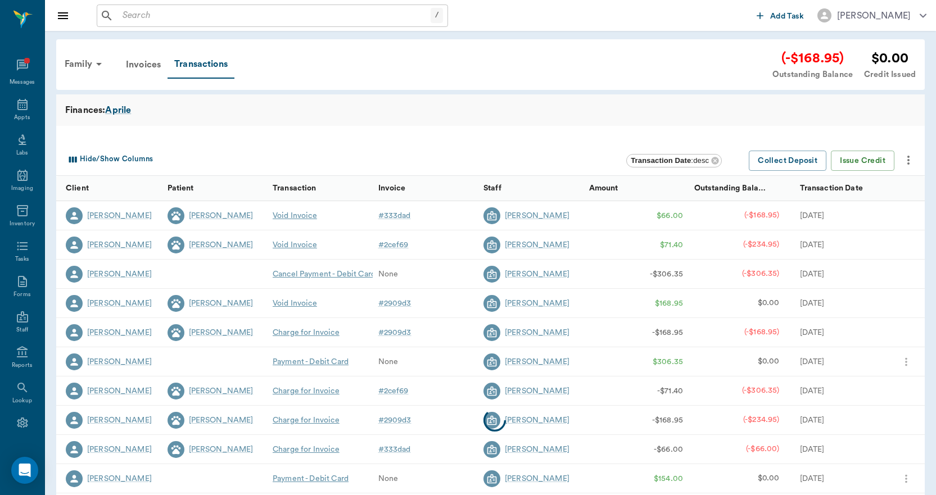
scroll to position [21, 0]
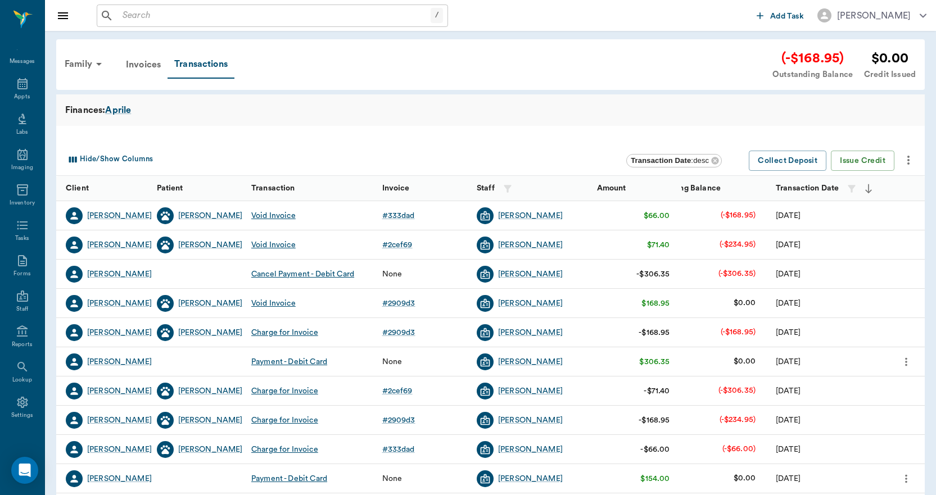
click at [911, 160] on icon "more" at bounding box center [908, 160] width 13 height 13
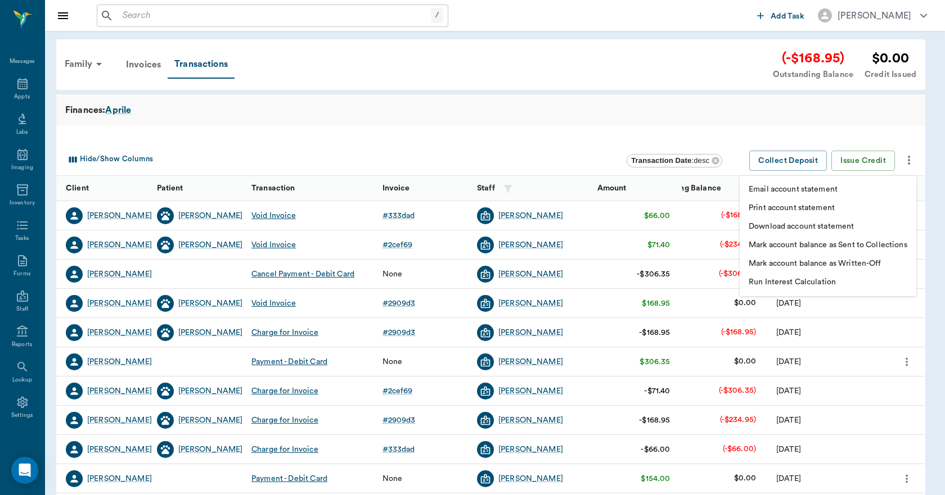
click at [582, 130] on div at bounding box center [472, 247] width 945 height 495
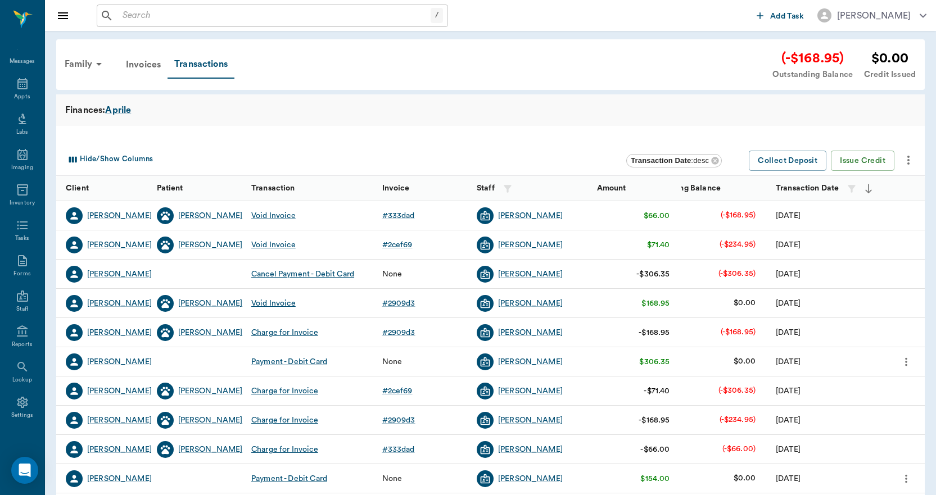
click at [273, 304] on div "Void Invoice" at bounding box center [273, 303] width 44 height 11
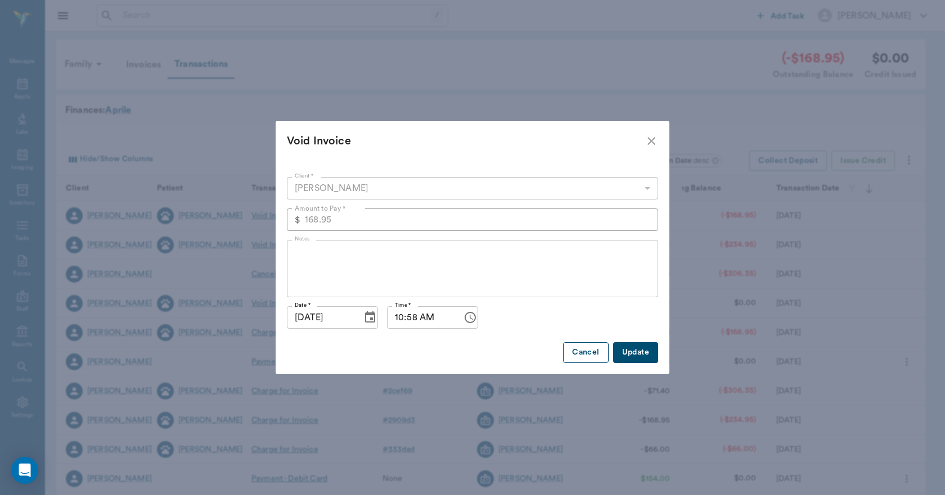
click at [586, 355] on button "Cancel" at bounding box center [585, 353] width 45 height 21
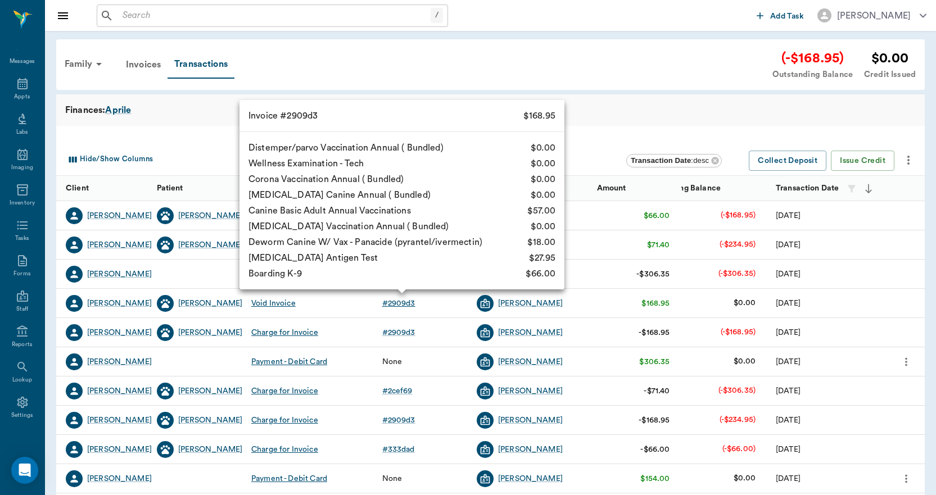
click at [407, 306] on div "# 2909d3" at bounding box center [398, 303] width 33 height 11
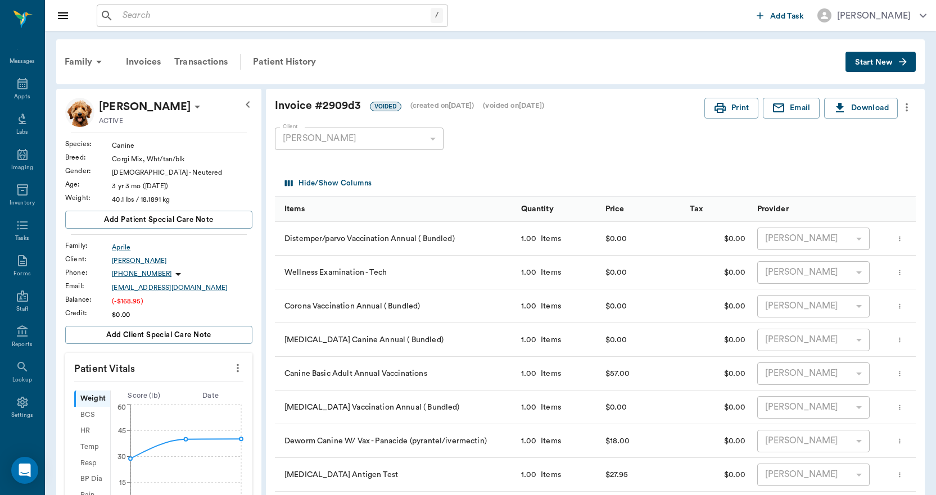
click at [908, 105] on icon "more" at bounding box center [907, 107] width 2 height 8
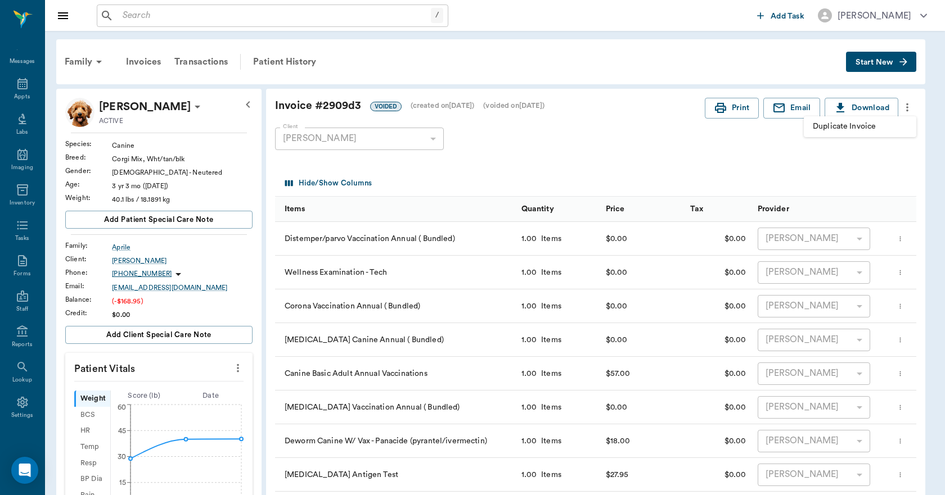
click at [706, 168] on div at bounding box center [472, 247] width 945 height 495
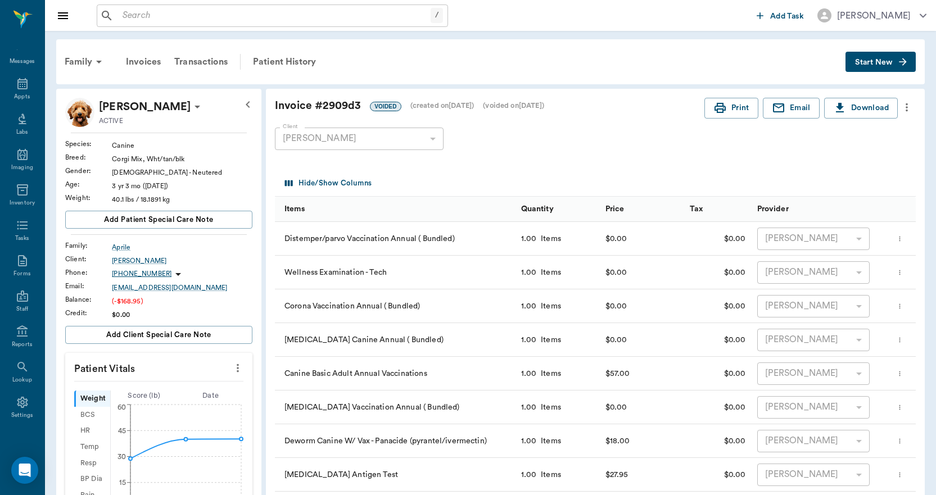
click at [372, 60] on div "Family Invoices Transactions Patient History" at bounding box center [452, 61] width 788 height 27
click at [23, 471] on icon "Open Intercom Messenger" at bounding box center [24, 470] width 13 height 15
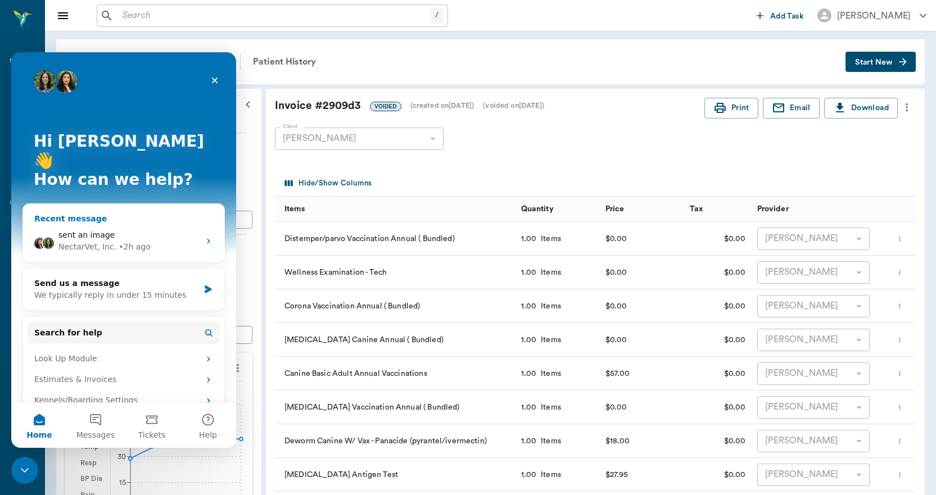
click at [71, 241] on div "NectarVet, Inc." at bounding box center [87, 247] width 58 height 12
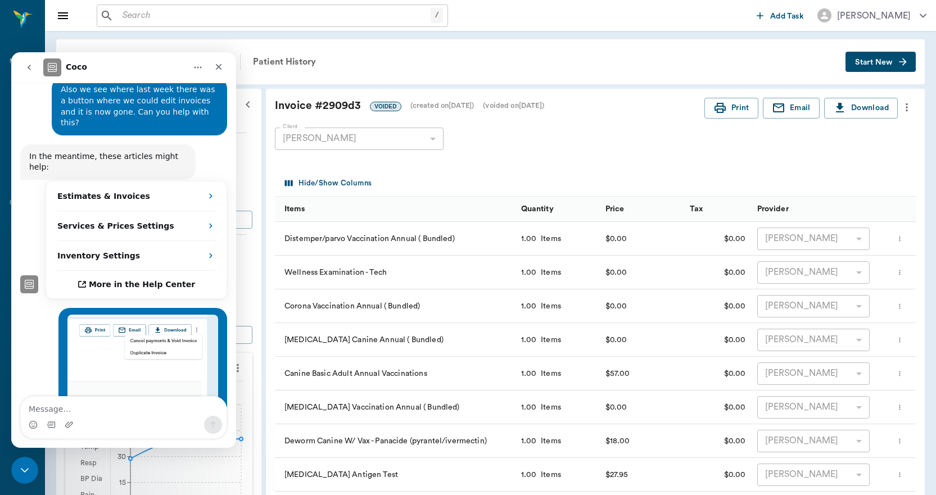
scroll to position [357, 0]
click at [112, 410] on textarea "Message…" at bounding box center [124, 406] width 206 height 19
drag, startPoint x: 112, startPoint y: 410, endPoint x: 102, endPoint y: 418, distance: 12.4
drag, startPoint x: 102, startPoint y: 418, endPoint x: 147, endPoint y: 425, distance: 45.0
click at [147, 425] on div "Intercom messenger" at bounding box center [124, 425] width 206 height 18
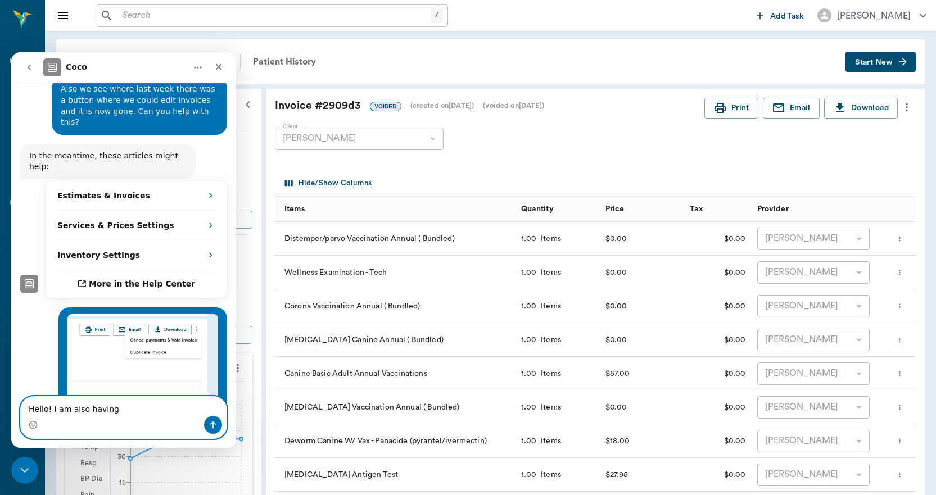
click at [115, 409] on textarea "Hello! I am also having" at bounding box center [124, 406] width 206 height 19
type textarea "H"
click at [116, 409] on textarea "Message…" at bounding box center [124, 406] width 206 height 19
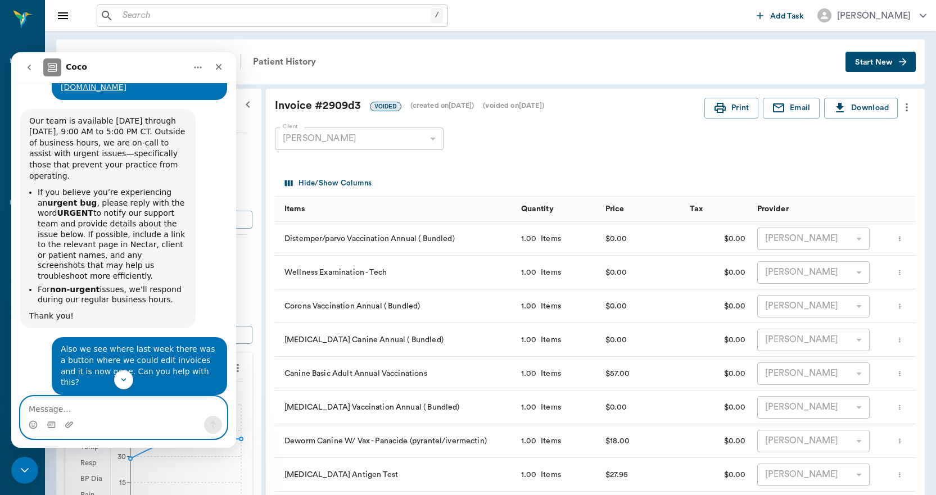
scroll to position [0, 0]
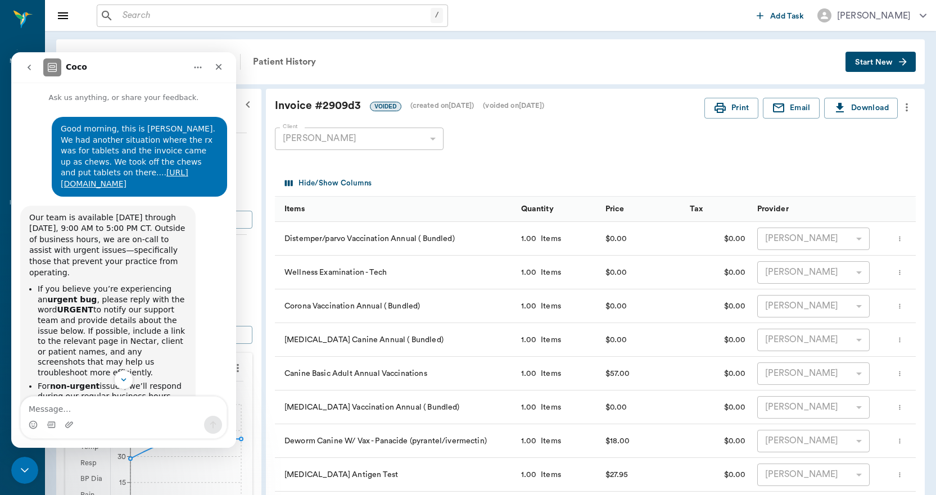
click at [28, 64] on icon "go back" at bounding box center [29, 67] width 9 height 9
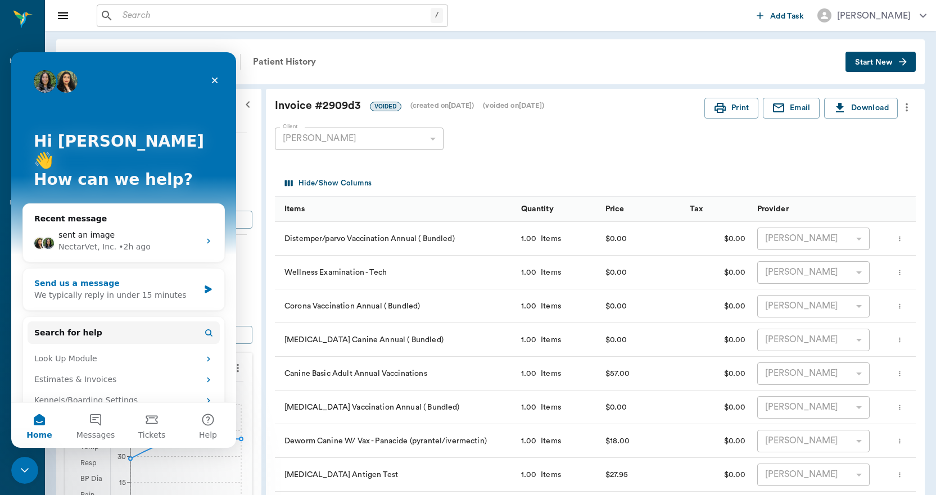
click at [156, 290] on div "We typically reply in under 15 minutes" at bounding box center [116, 296] width 165 height 12
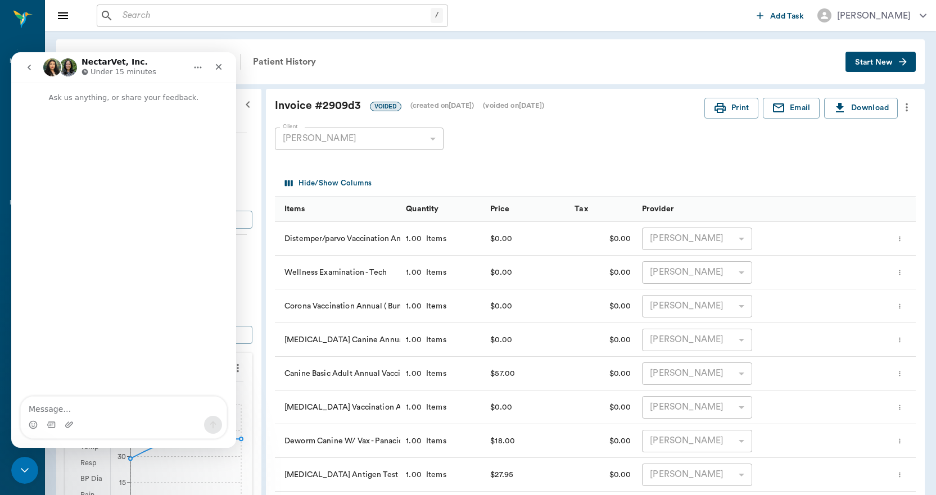
click at [116, 402] on textarea "Message…" at bounding box center [124, 406] width 206 height 19
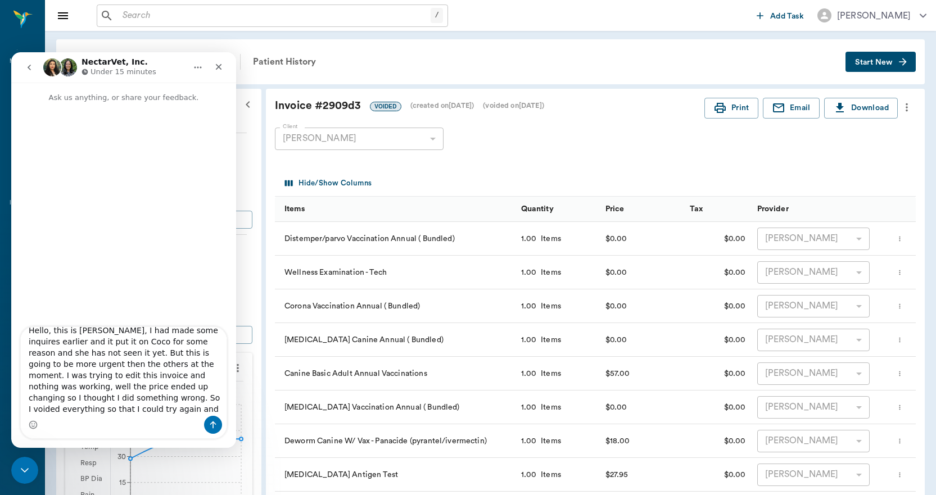
scroll to position [19, 0]
type textarea "Hello, this is [PERSON_NAME], I had made some inquires earlier and it put it on…"
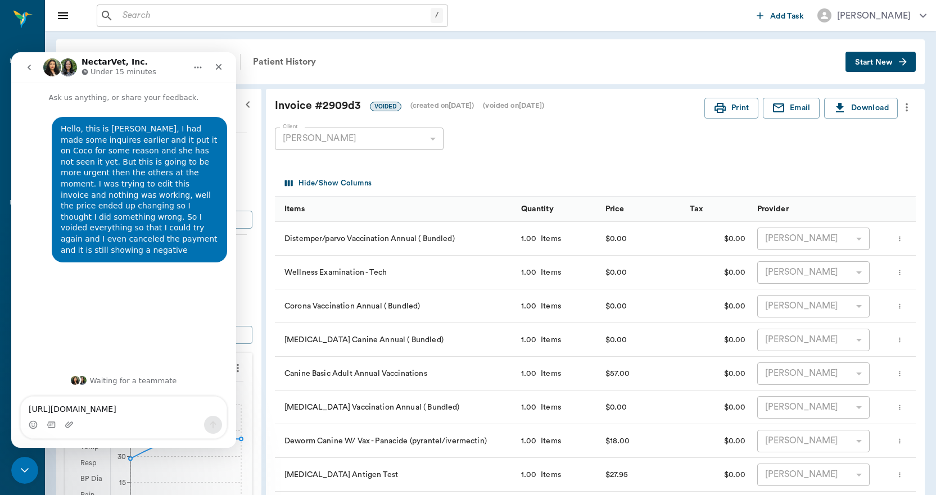
scroll to position [10, 0]
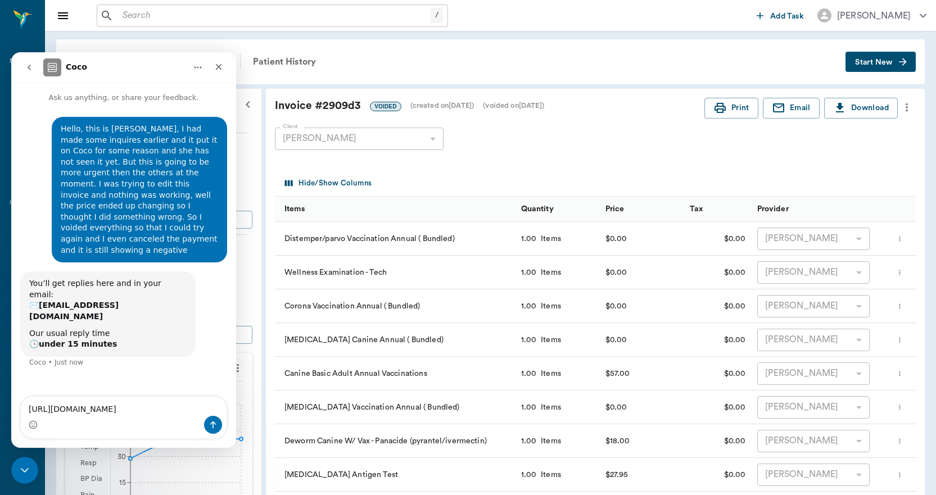
type textarea "[URL][DOMAIN_NAME]"
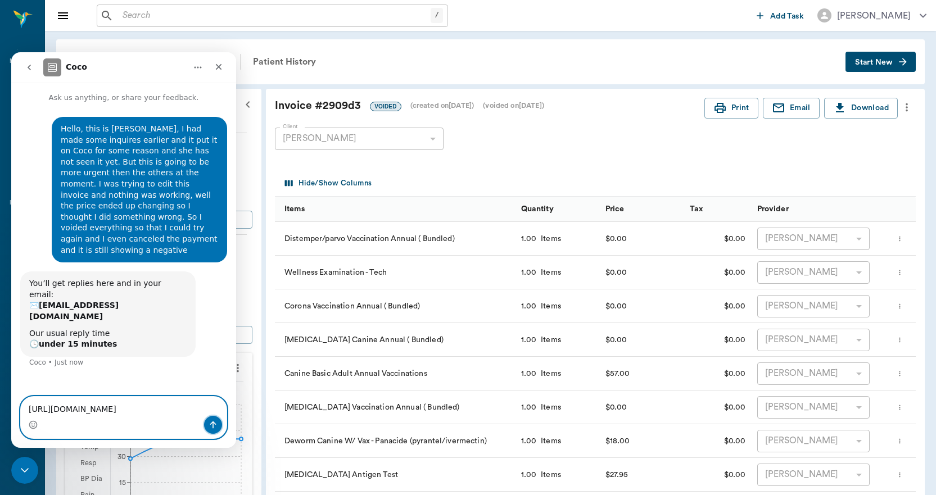
click at [210, 423] on icon "Send a message…" at bounding box center [213, 425] width 9 height 9
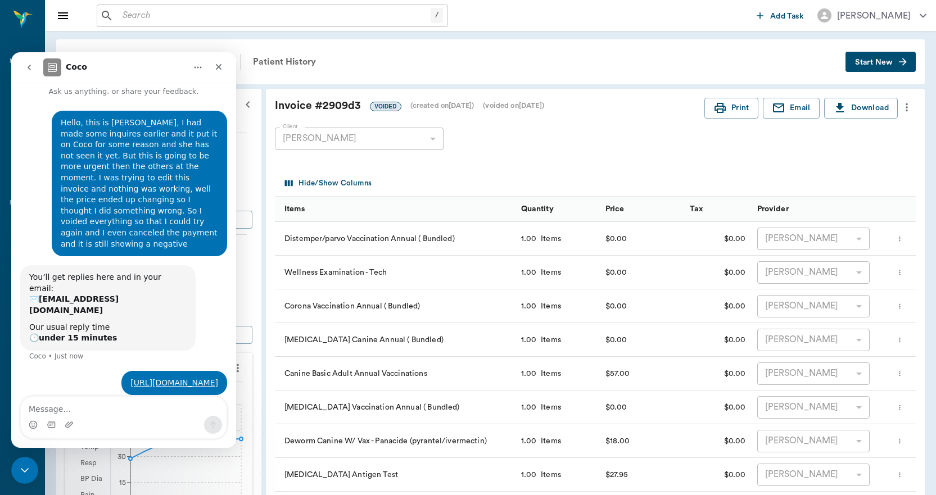
click at [28, 67] on icon "go back" at bounding box center [29, 68] width 3 height 6
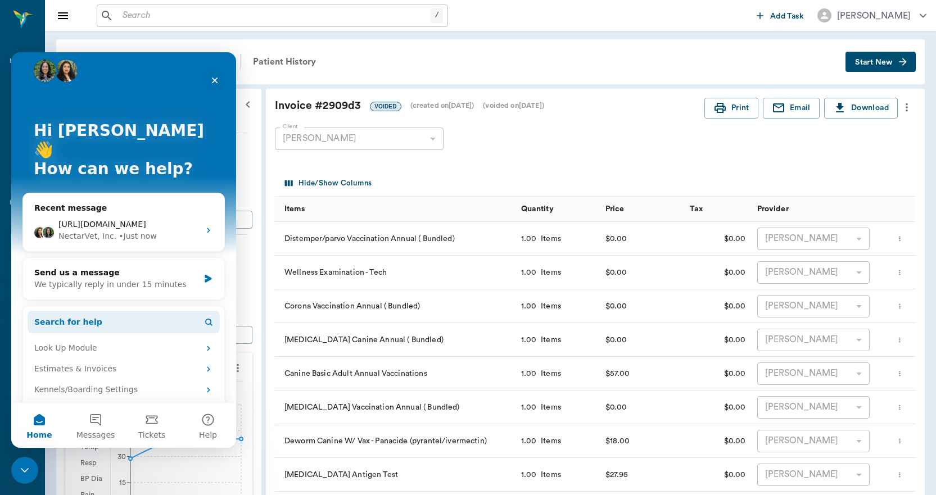
scroll to position [21, 0]
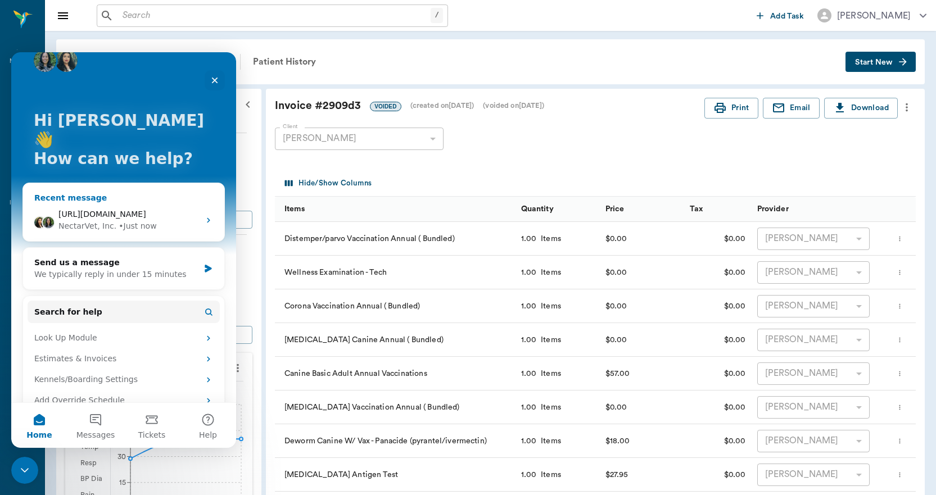
click at [119, 220] on div "• Just now" at bounding box center [138, 226] width 38 height 12
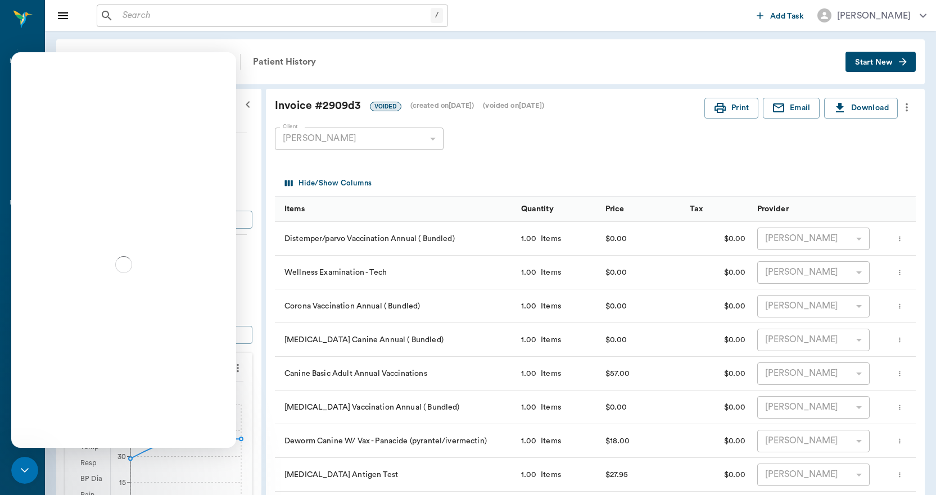
scroll to position [6, 0]
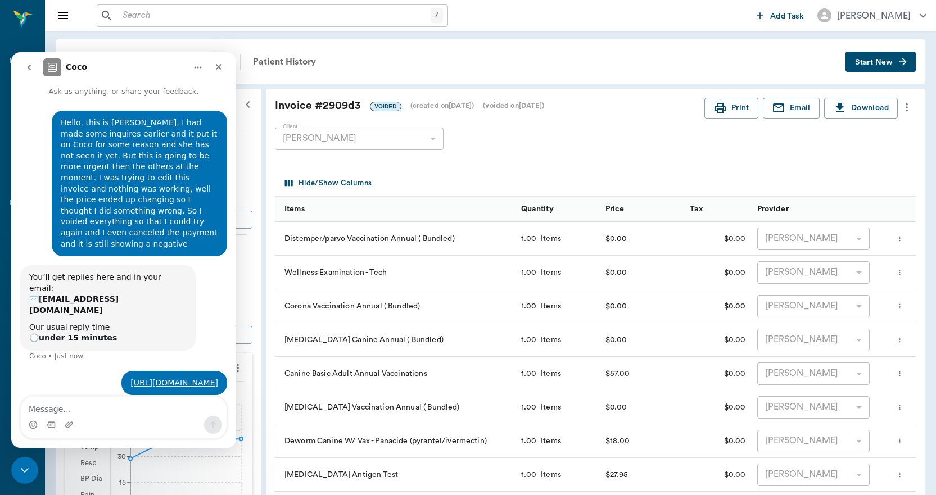
click at [53, 62] on img "Intercom messenger" at bounding box center [52, 67] width 18 height 18
click at [208, 67] on button "Home" at bounding box center [197, 67] width 21 height 21
click at [169, 69] on div "Coco" at bounding box center [114, 67] width 143 height 18
click at [30, 71] on icon "go back" at bounding box center [29, 67] width 9 height 9
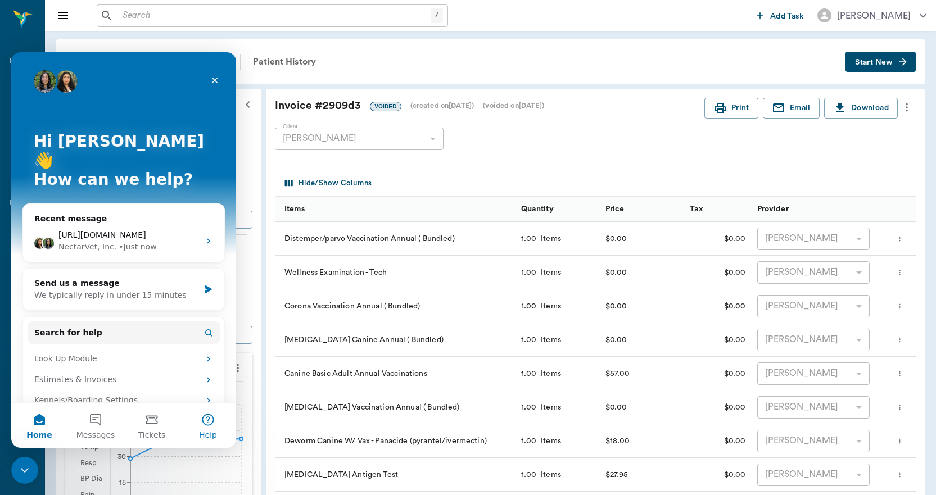
click at [210, 417] on button "Help" at bounding box center [208, 425] width 56 height 45
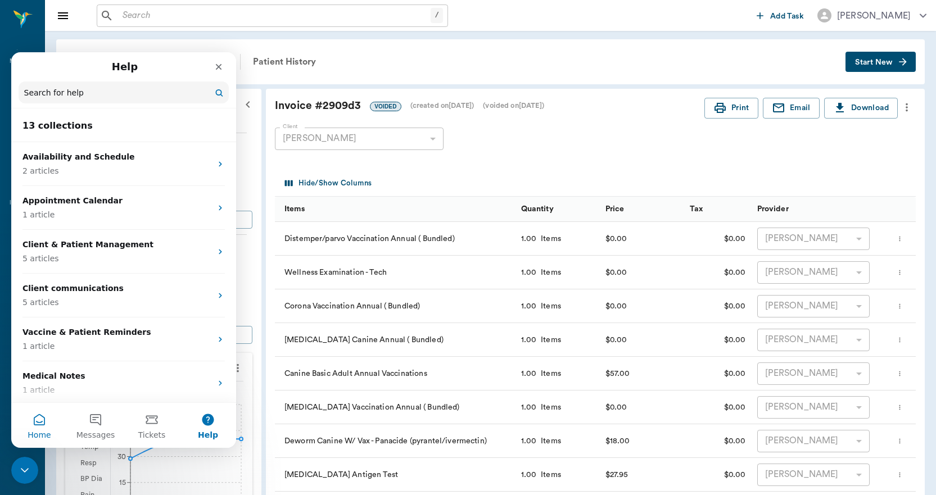
click at [39, 418] on button "Home" at bounding box center [39, 425] width 56 height 45
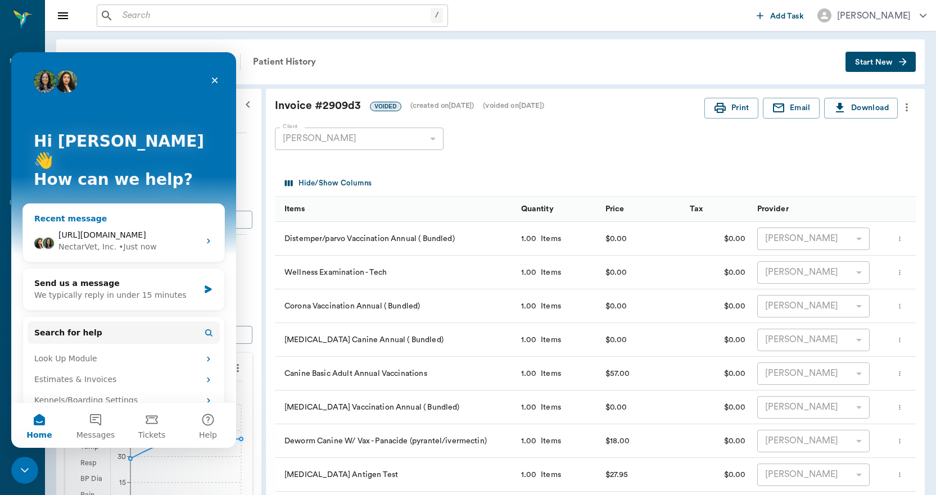
click at [146, 231] on span "[URL][DOMAIN_NAME]" at bounding box center [102, 235] width 88 height 9
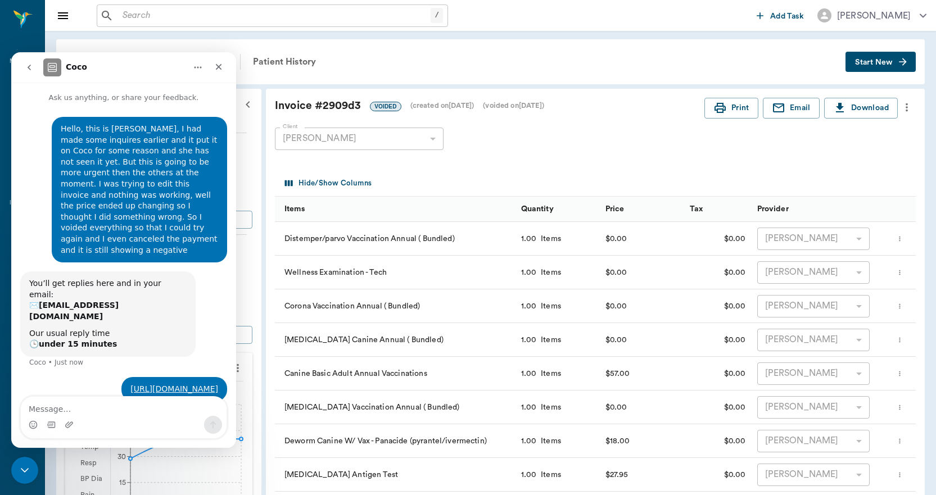
scroll to position [6, 0]
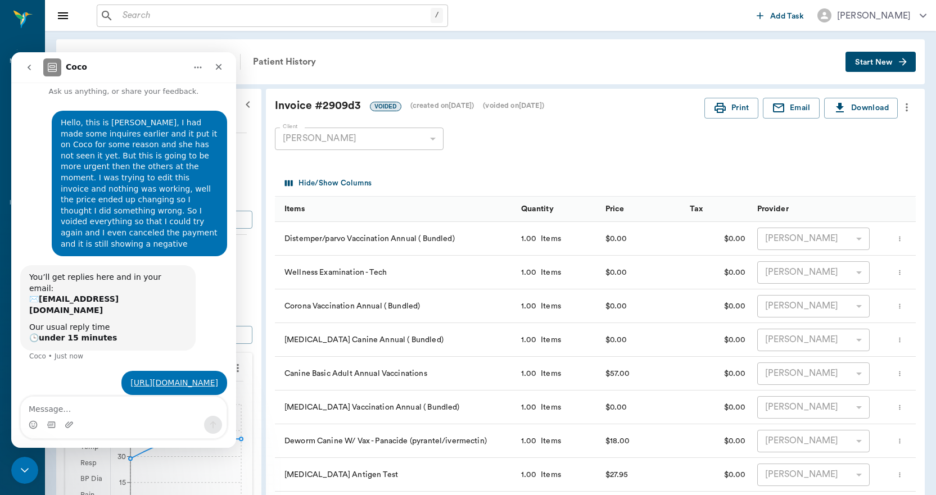
click at [31, 71] on icon "go back" at bounding box center [29, 67] width 9 height 9
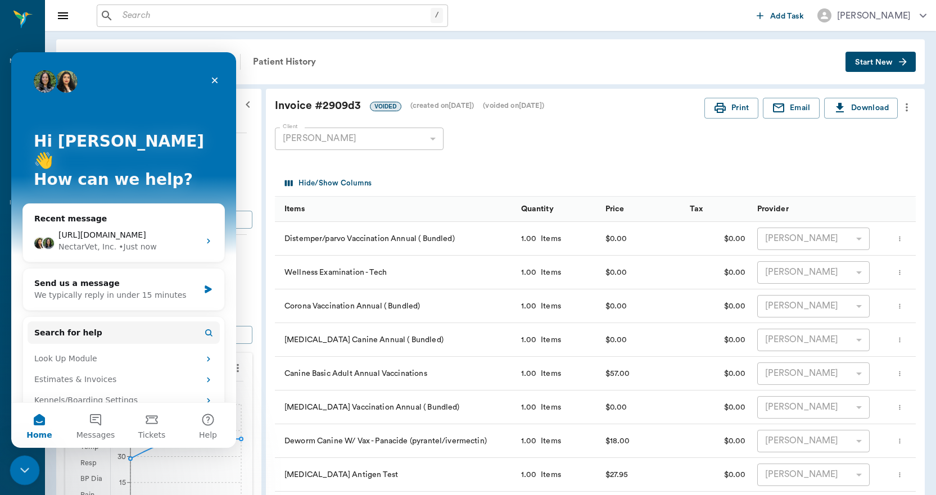
click at [18, 477] on div "Close Intercom Messenger" at bounding box center [23, 469] width 27 height 27
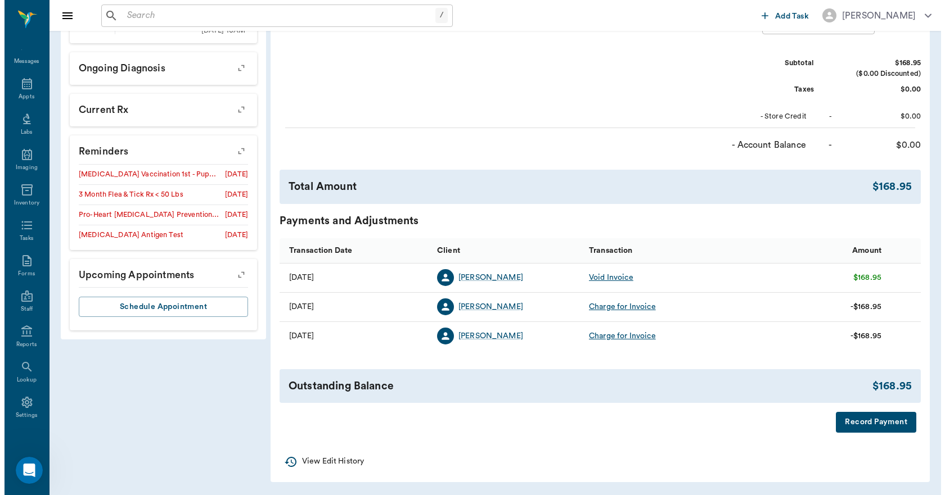
scroll to position [494, 0]
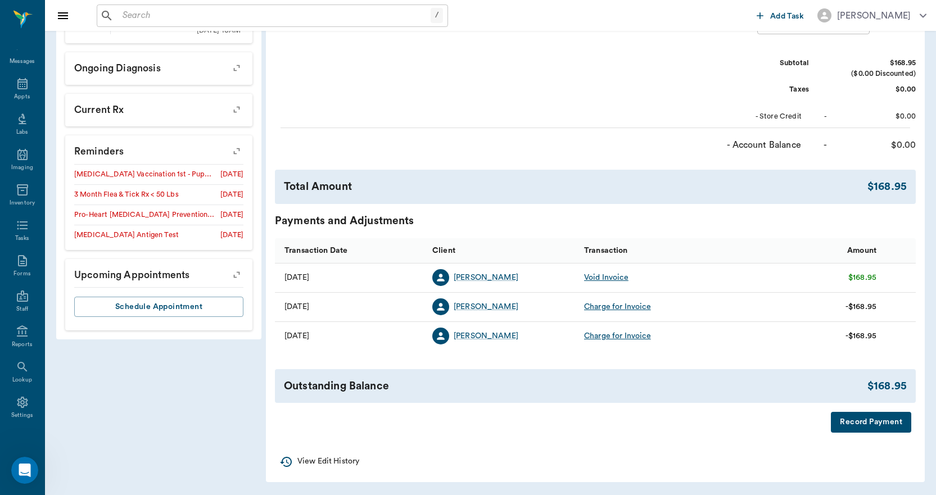
click at [610, 334] on div "Charge for Invoice" at bounding box center [617, 336] width 67 height 11
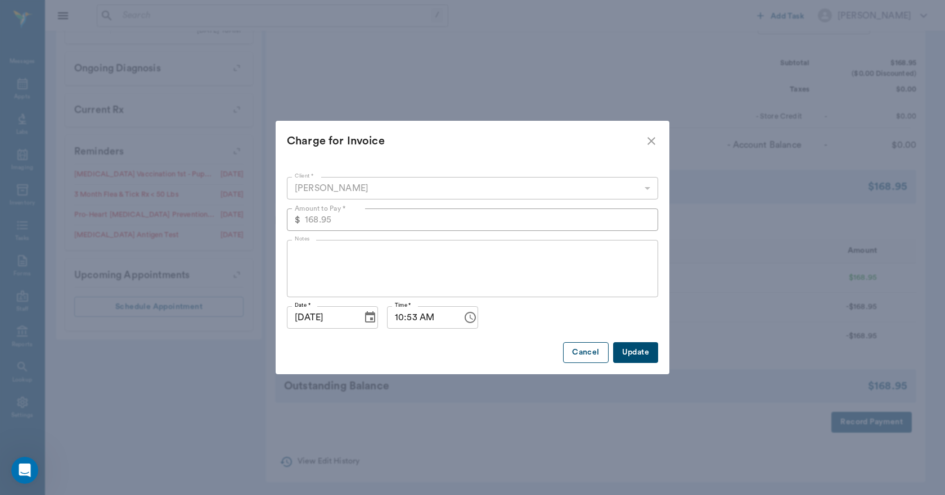
click at [583, 352] on button "Cancel" at bounding box center [585, 353] width 45 height 21
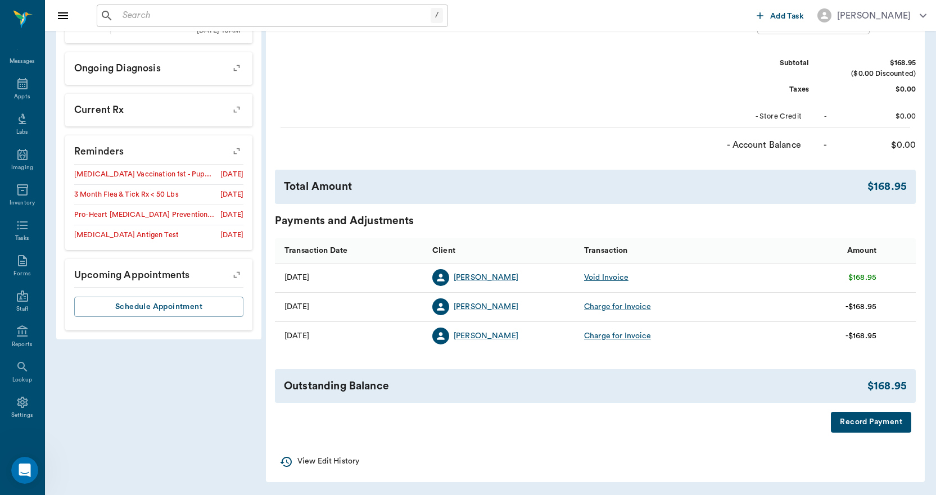
click at [605, 307] on div "Charge for Invoice" at bounding box center [617, 306] width 67 height 11
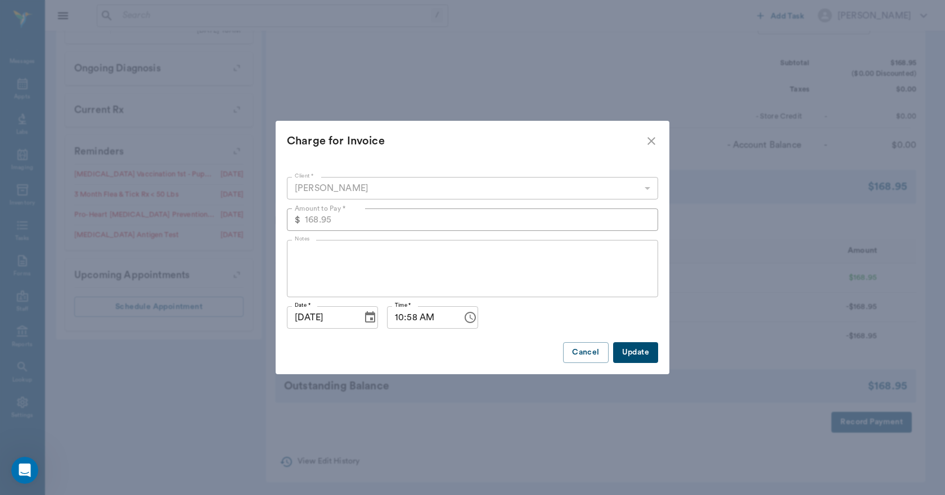
click at [621, 352] on button "Update" at bounding box center [635, 353] width 45 height 21
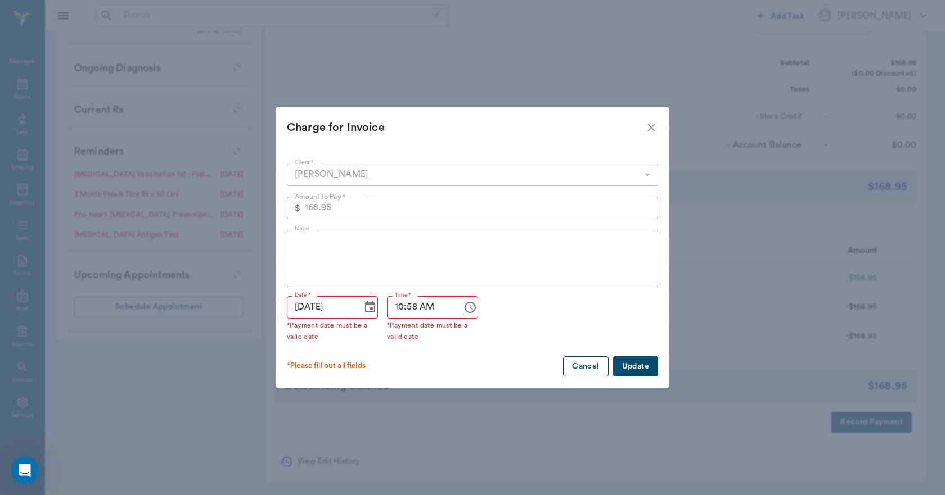
click at [598, 363] on button "Cancel" at bounding box center [585, 367] width 45 height 21
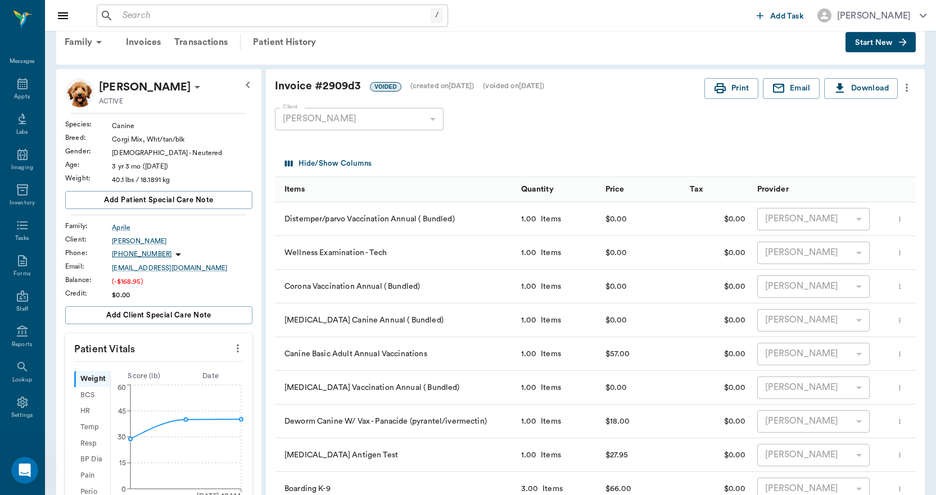
scroll to position [0, 0]
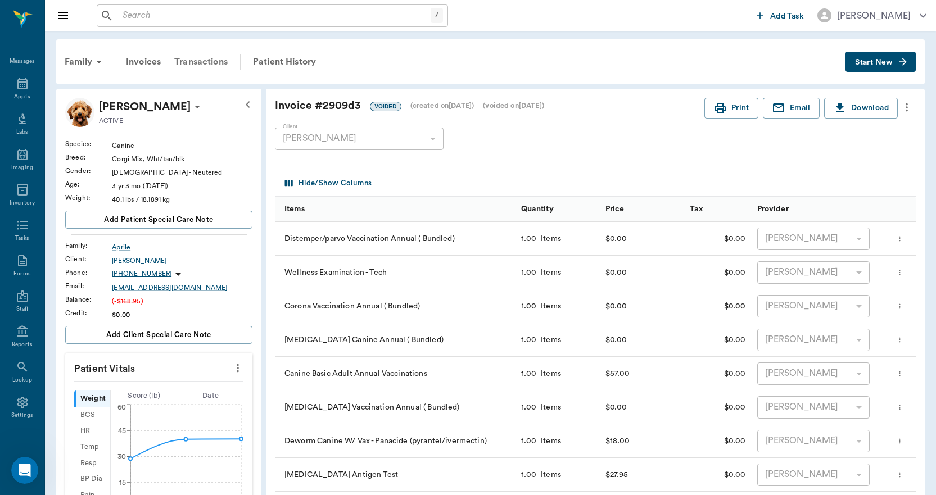
click at [223, 62] on div "Transactions" at bounding box center [201, 61] width 67 height 27
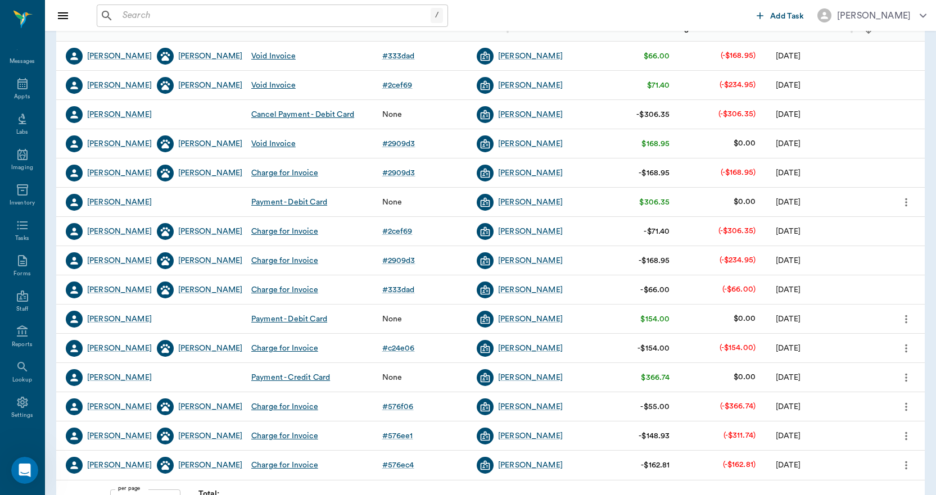
scroll to position [169, 0]
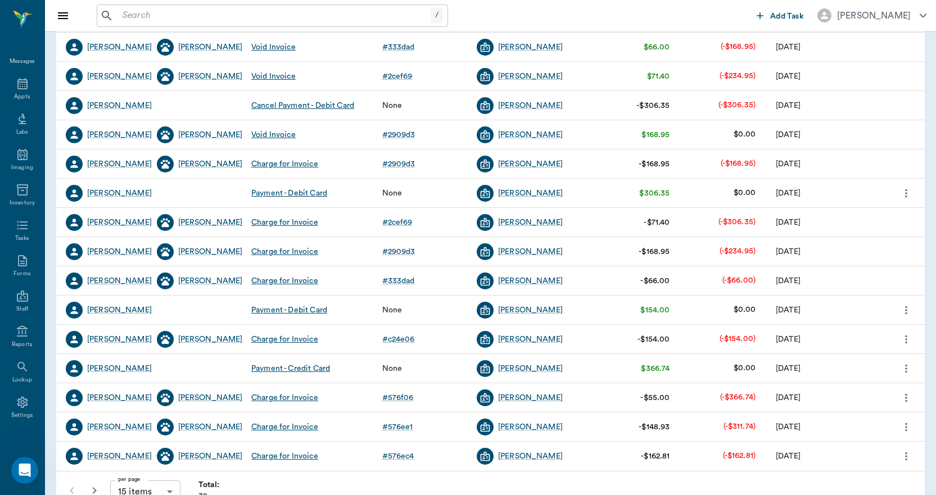
click at [907, 191] on icon "more" at bounding box center [906, 193] width 12 height 13
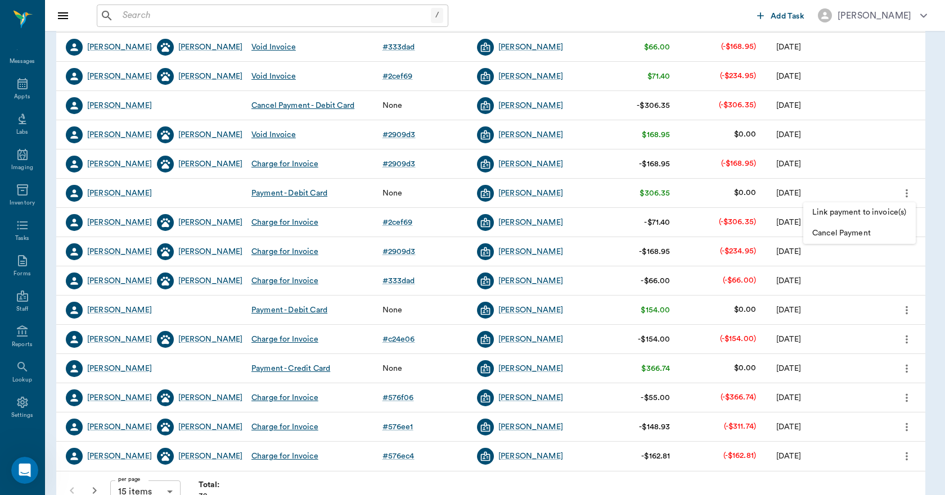
click at [857, 232] on span "Cancel Payment" at bounding box center [859, 234] width 94 height 12
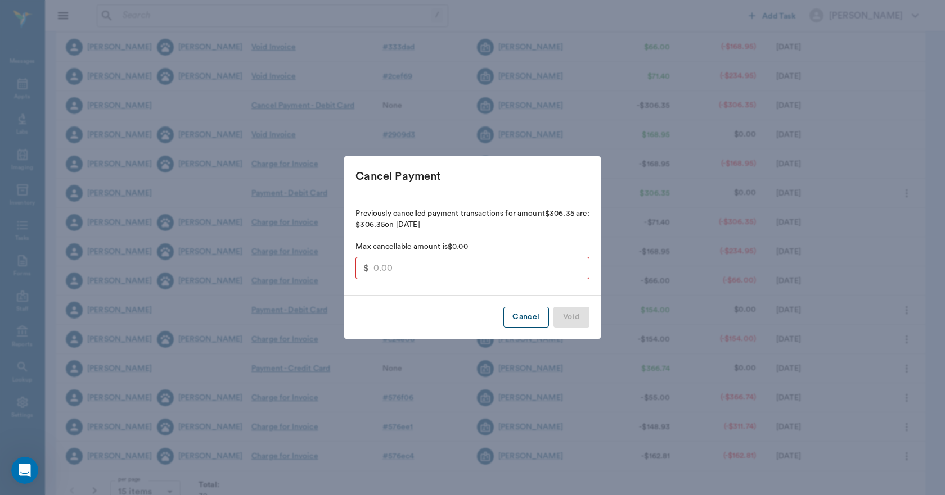
click at [534, 322] on button "Cancel" at bounding box center [525, 317] width 45 height 21
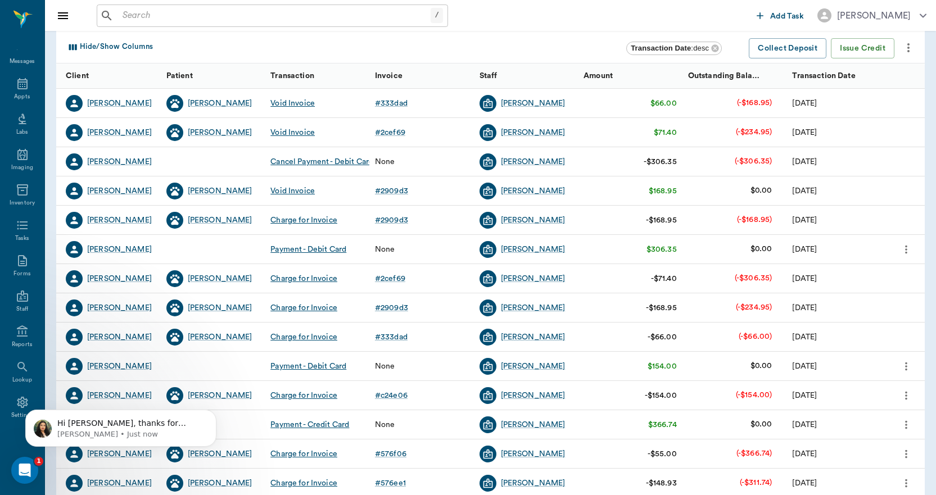
scroll to position [0, 0]
click at [20, 465] on icon "Open Intercom Messenger" at bounding box center [23, 469] width 19 height 19
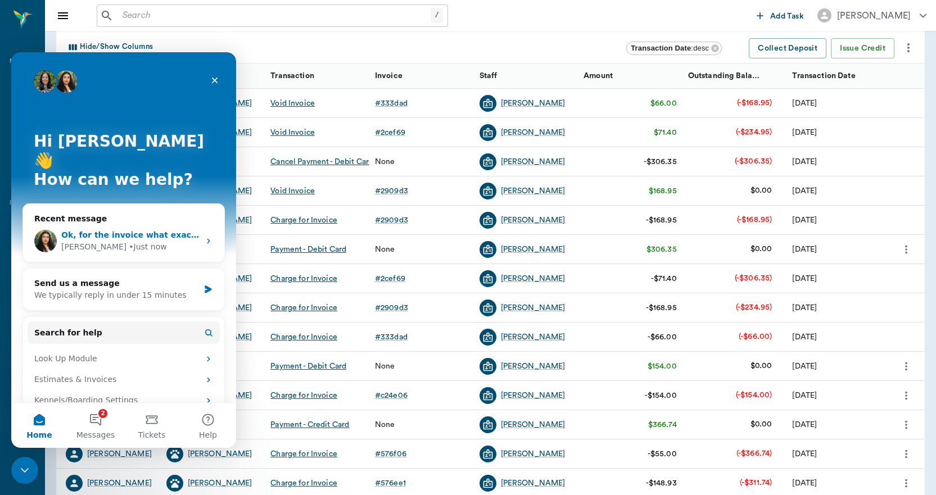
click at [133, 231] on span "Ok, for the invoice what exactly are you trying to edit/record?" at bounding box center [199, 235] width 276 height 9
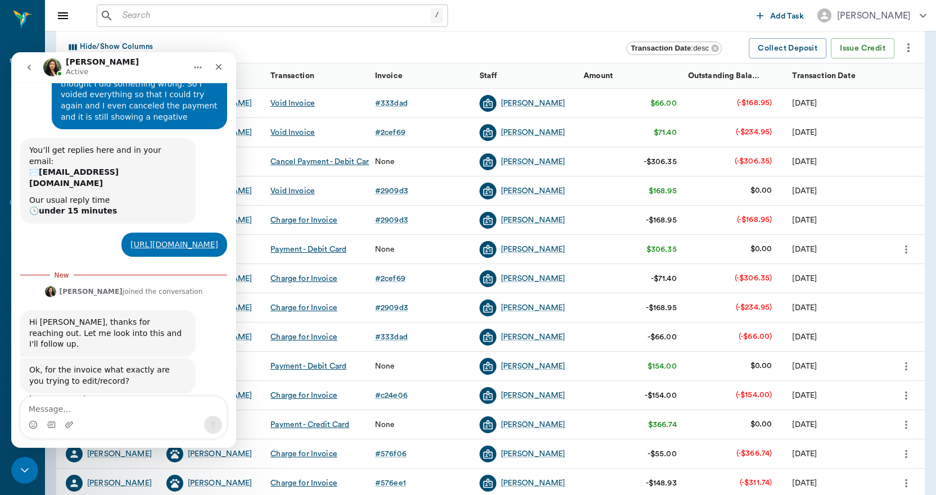
scroll to position [175, 0]
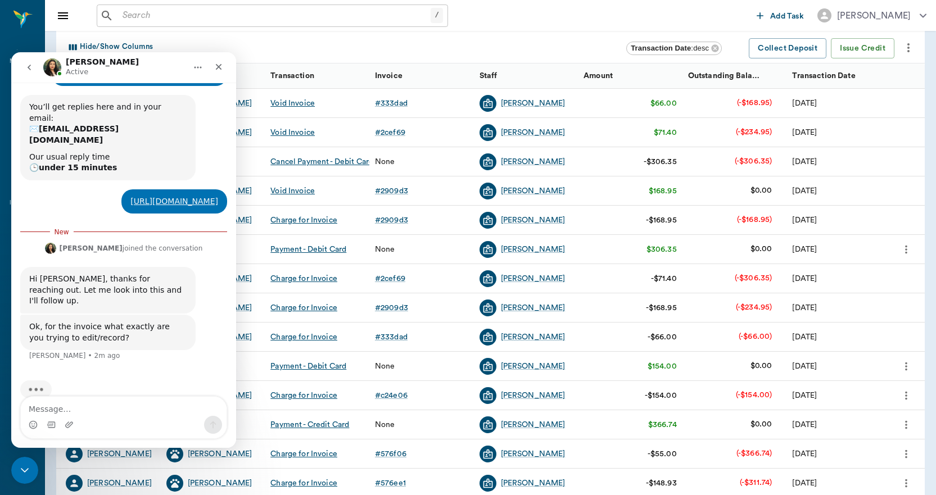
click at [132, 410] on textarea "Message…" at bounding box center [124, 406] width 206 height 19
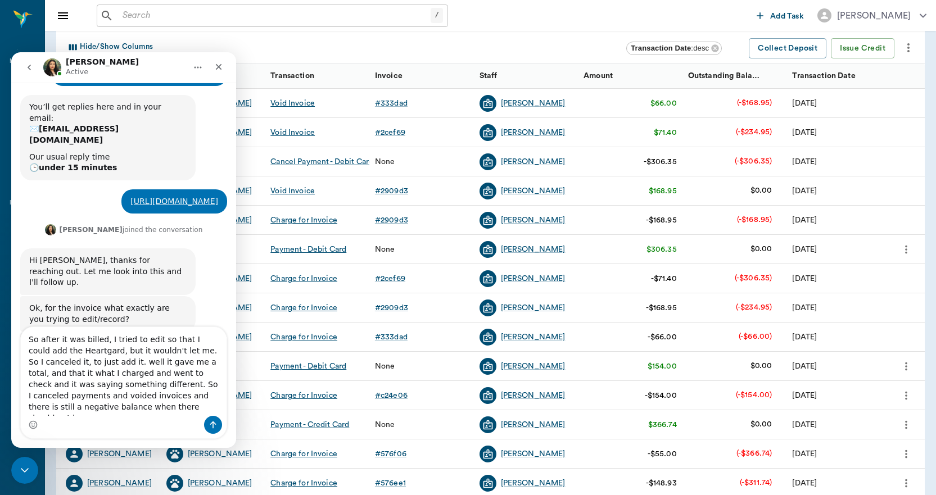
type textarea "So after it was billed, I tried to edit so that I could add the Heartgard, but …"
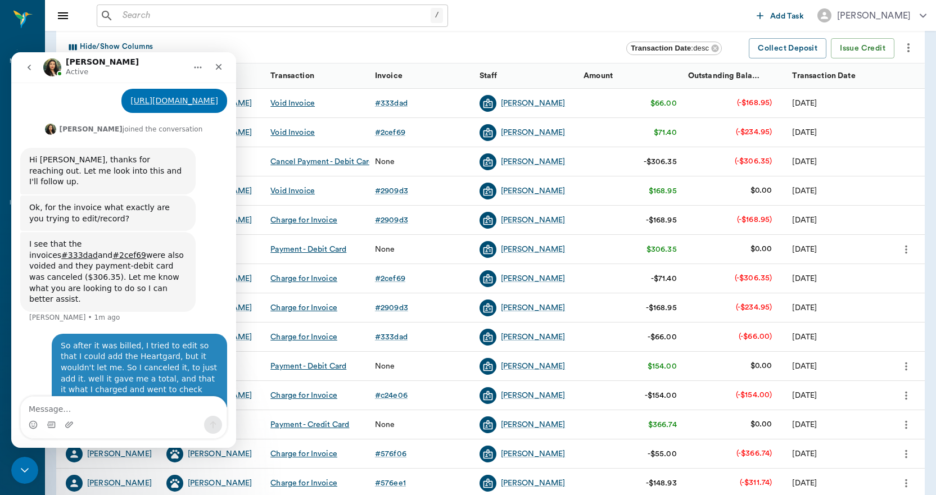
scroll to position [294, 0]
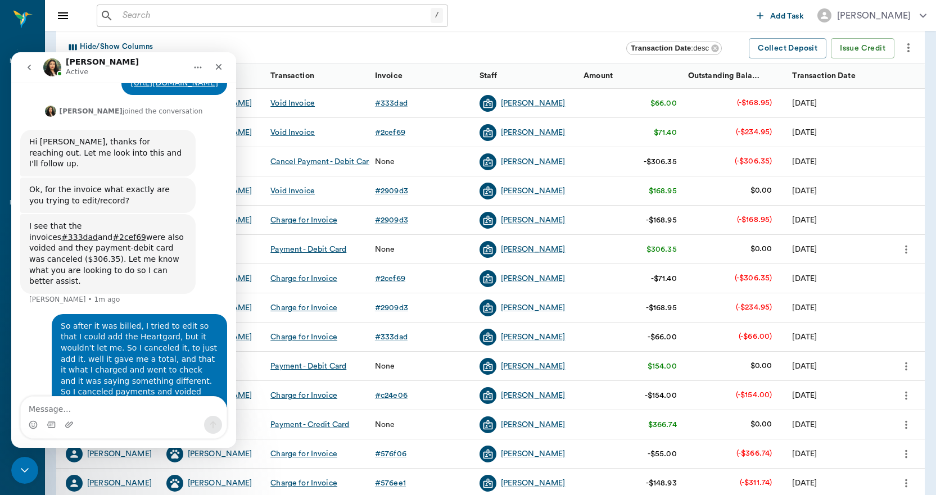
click at [28, 62] on button "go back" at bounding box center [29, 67] width 21 height 21
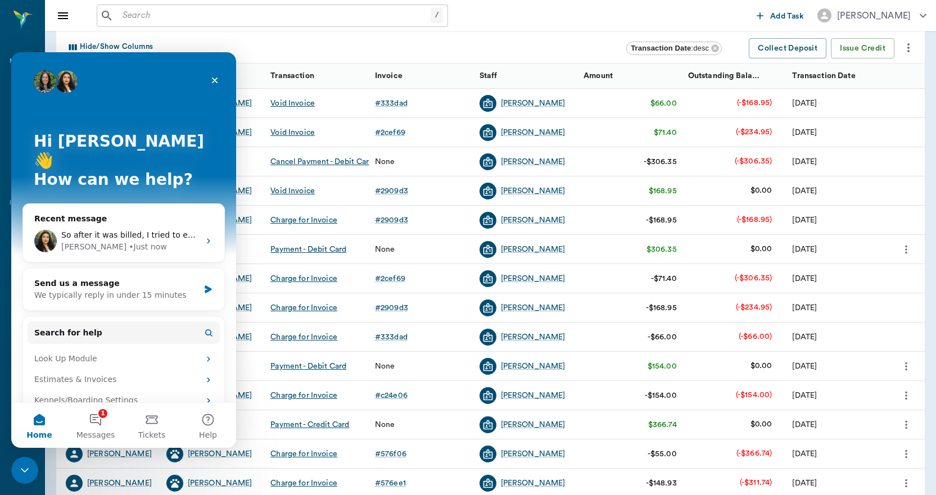
scroll to position [0, 0]
click at [105, 422] on button "1 Messages" at bounding box center [95, 425] width 56 height 45
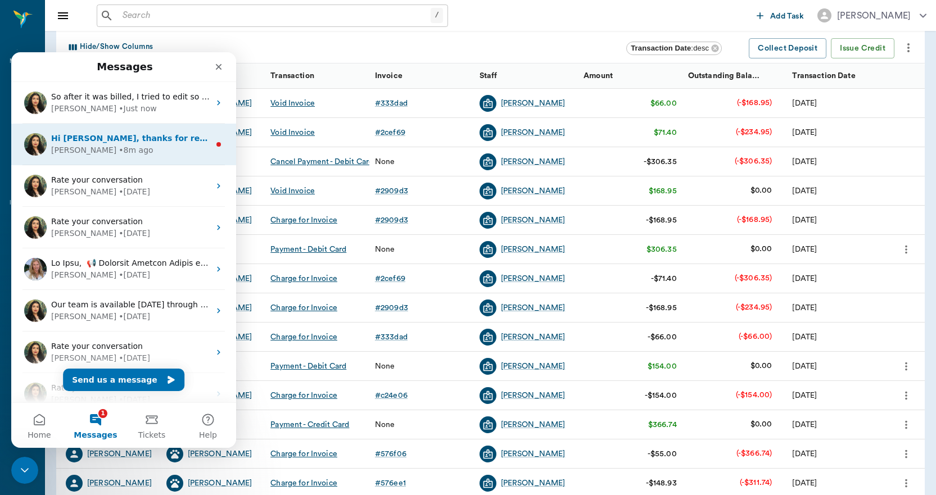
click at [119, 147] on div "Lizbeth • 8m ago" at bounding box center [130, 151] width 159 height 12
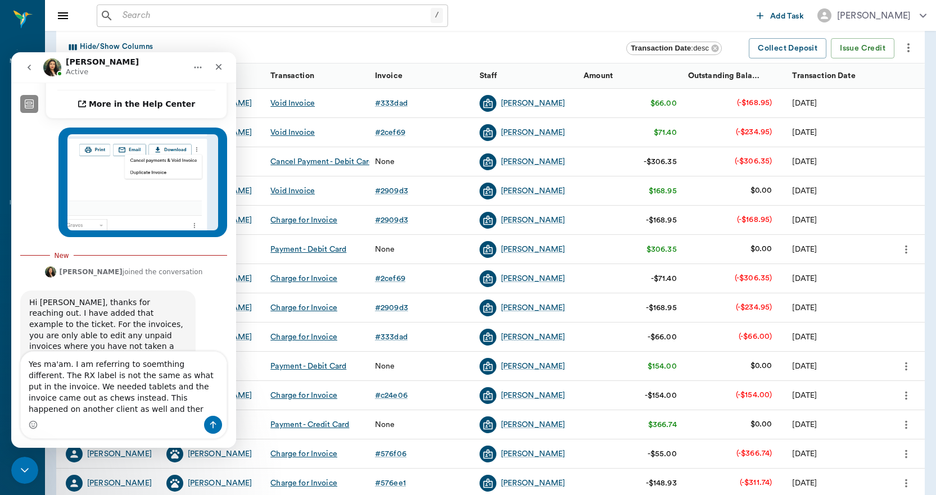
scroll to position [547, 0]
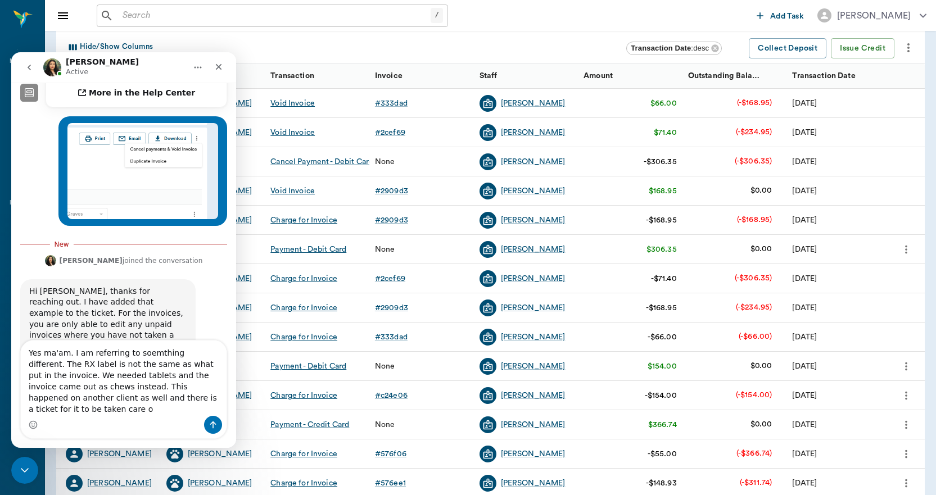
type textarea "Yes ma'am. I am referring to soemthing different. The RX label is not the same …"
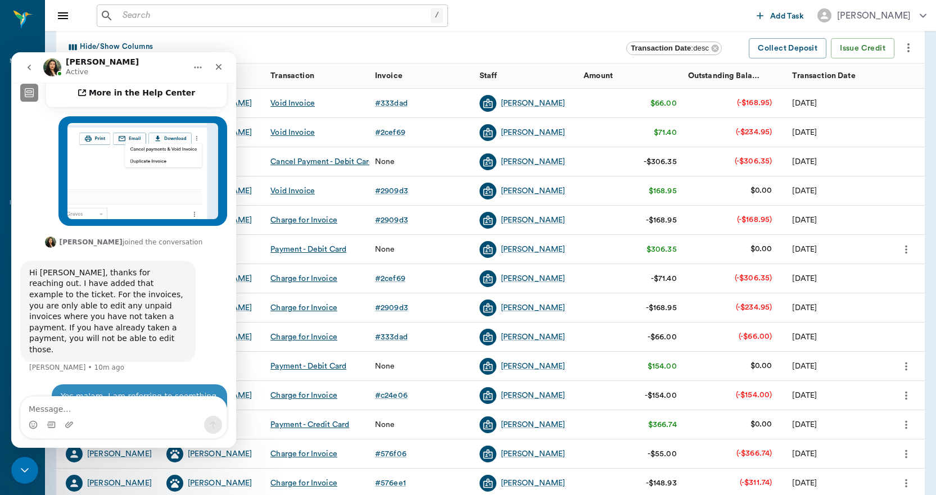
scroll to position [571, 0]
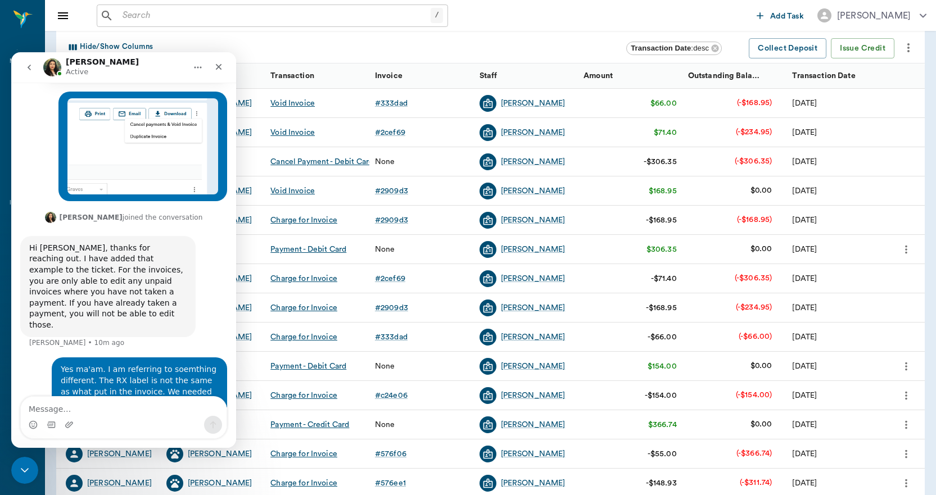
click at [35, 71] on button "go back" at bounding box center [29, 67] width 21 height 21
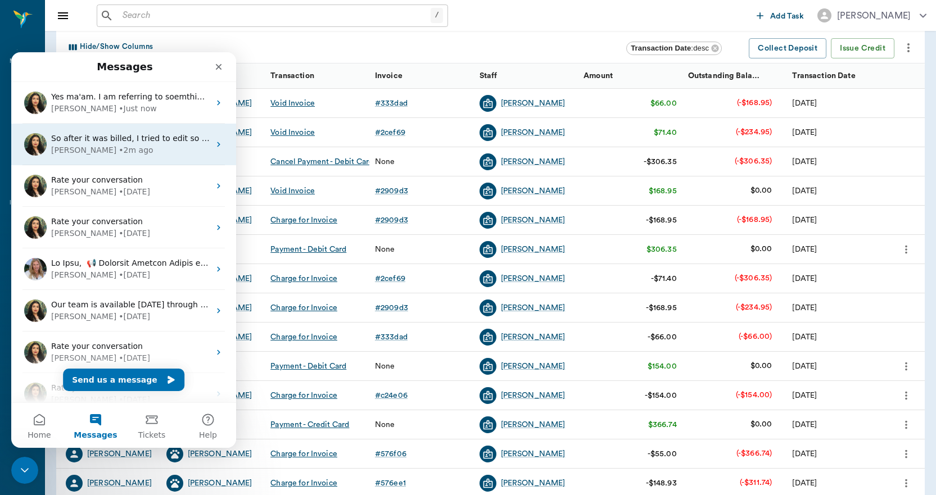
click at [119, 151] on div "• 2m ago" at bounding box center [136, 151] width 34 height 12
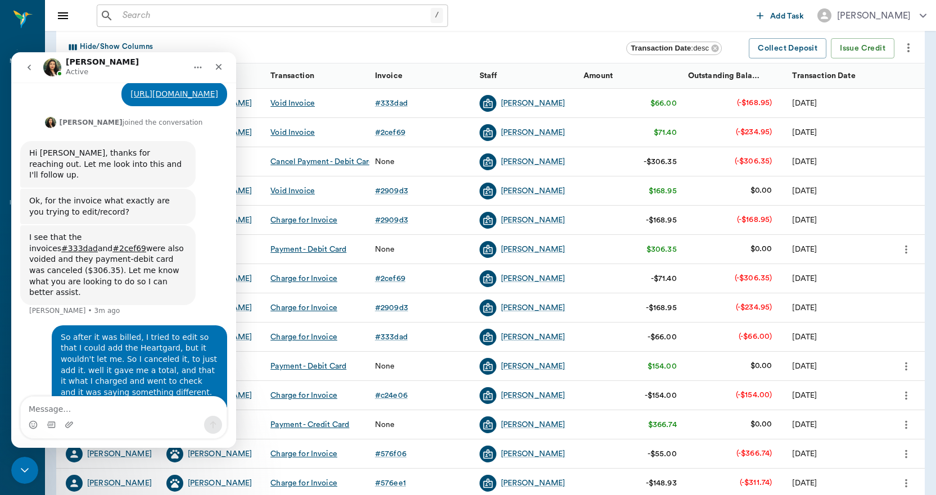
scroll to position [294, 0]
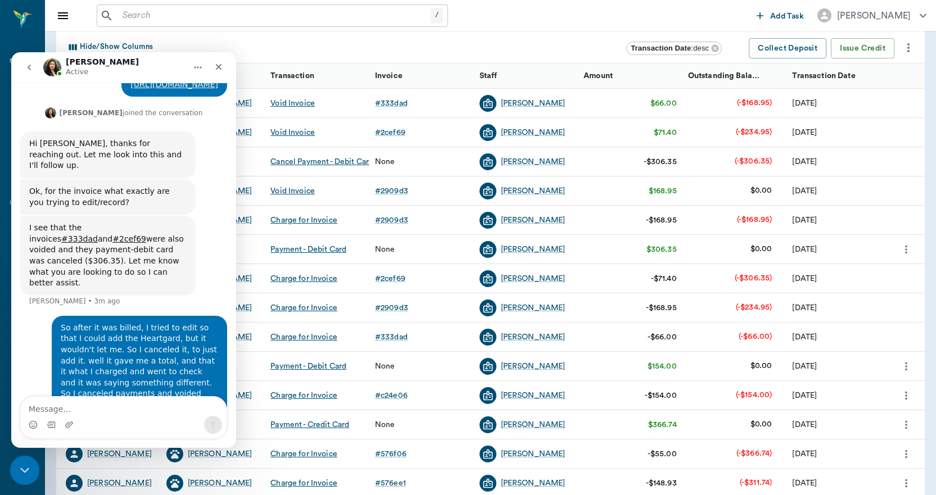
click at [21, 473] on icon "Close Intercom Messenger" at bounding box center [22, 468] width 13 height 13
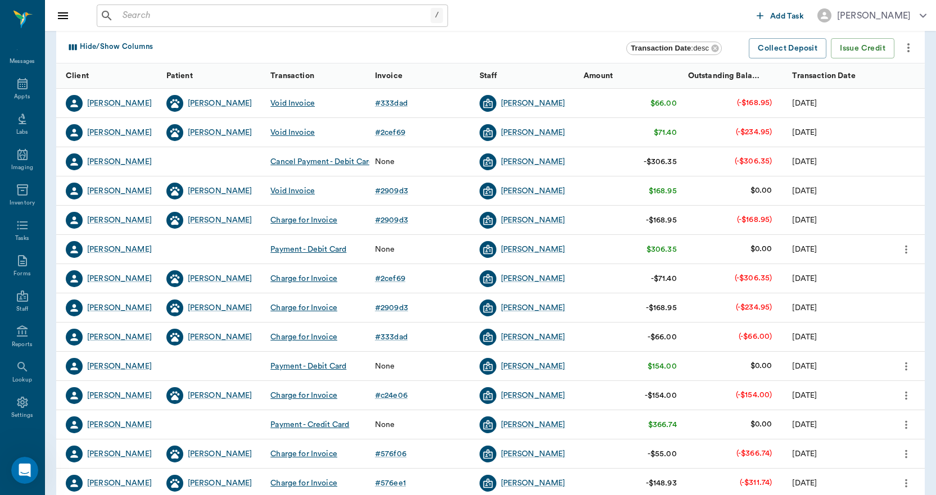
scroll to position [0, 0]
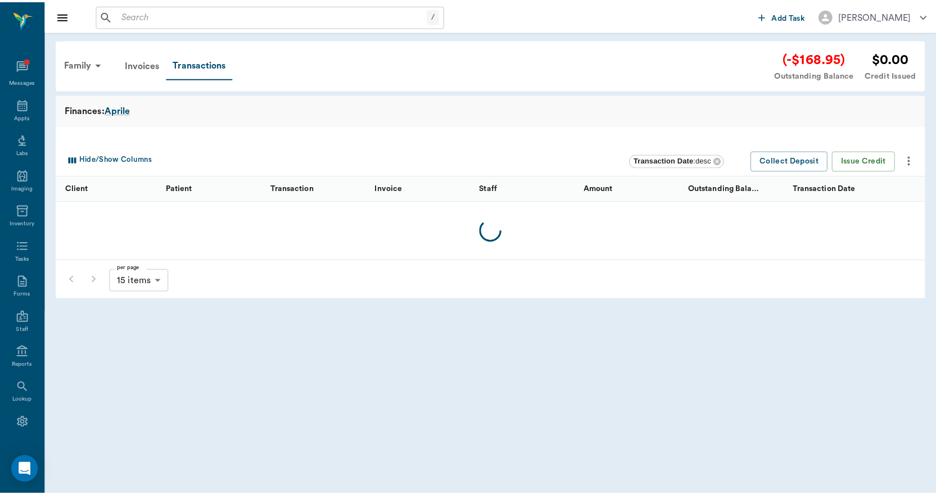
scroll to position [21, 0]
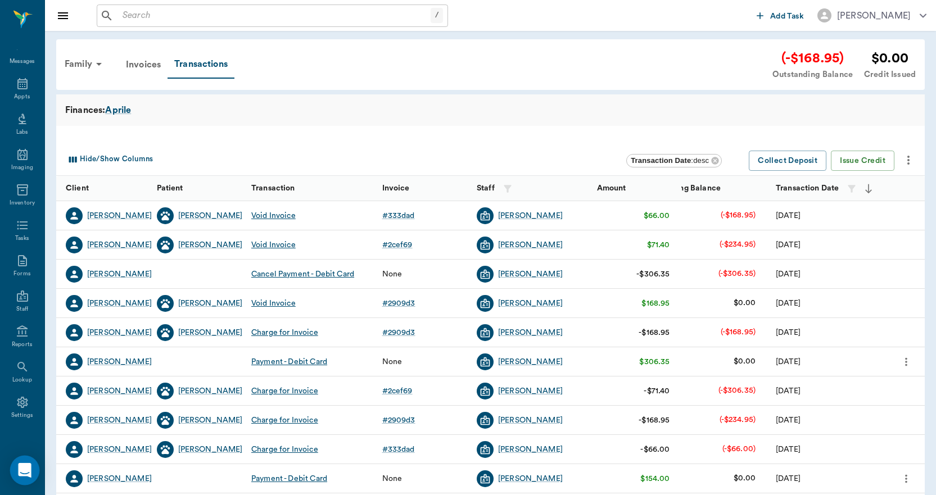
click at [30, 471] on icon "Open Intercom Messenger" at bounding box center [24, 470] width 13 height 15
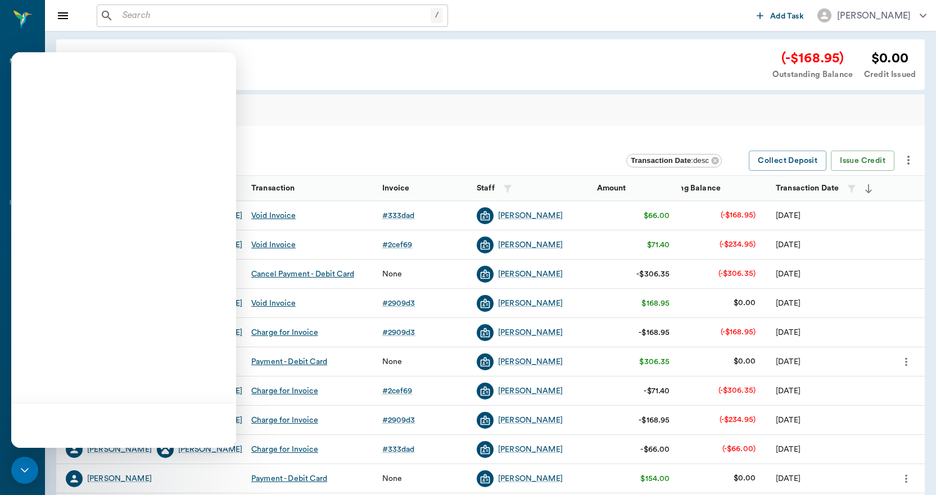
scroll to position [0, 0]
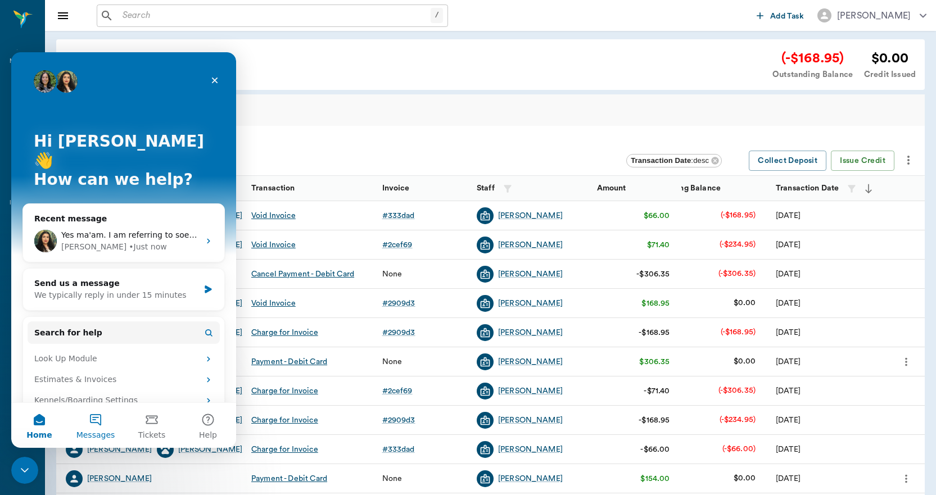
click at [94, 423] on button "Messages" at bounding box center [95, 425] width 56 height 45
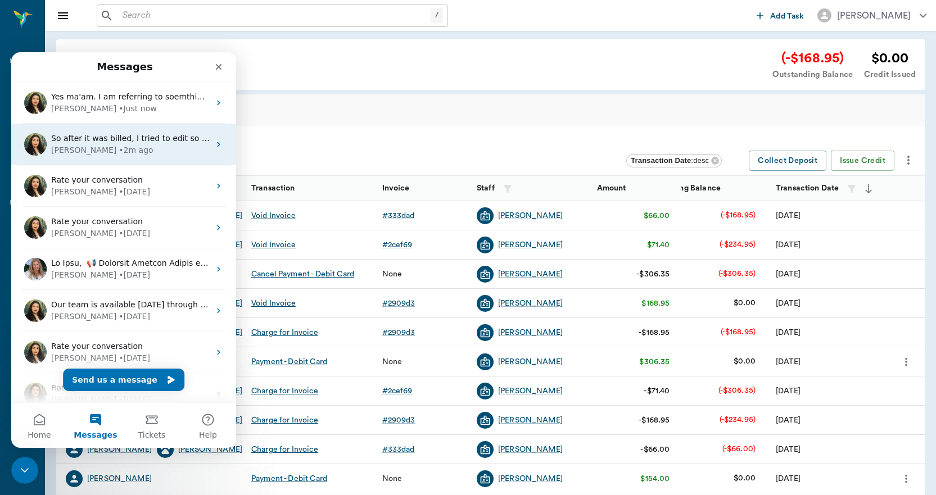
click at [121, 138] on span "So after it was billed, I tried to edit so that I could add the Heartgard, but …" at bounding box center [718, 138] width 1334 height 9
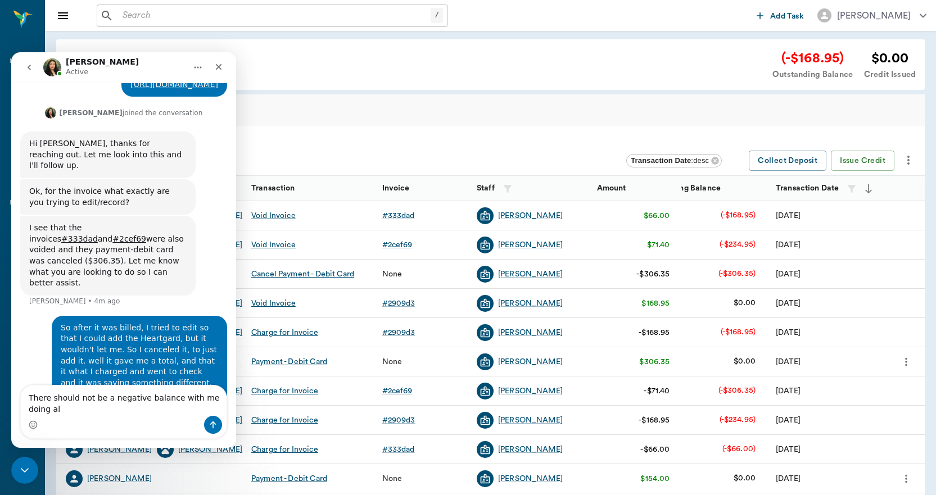
scroll to position [305, 0]
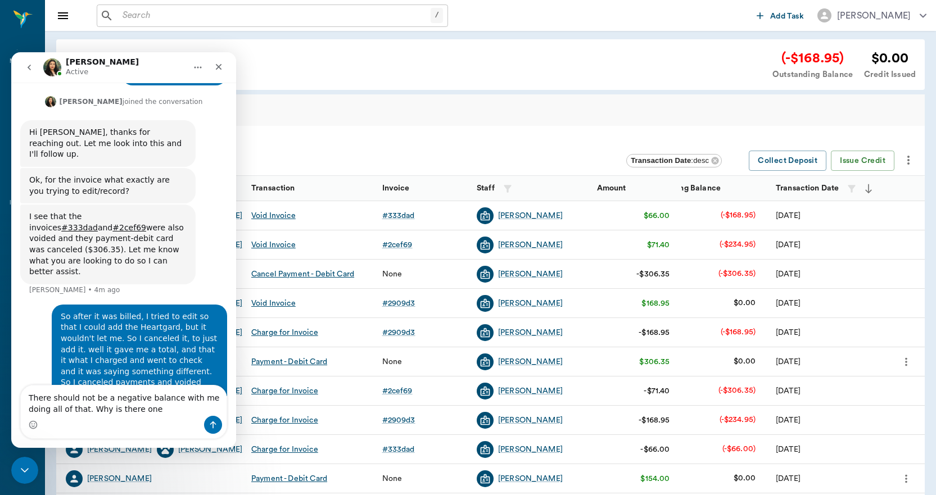
type textarea "There should not be a negative balance with me doing all of that. Why is there …"
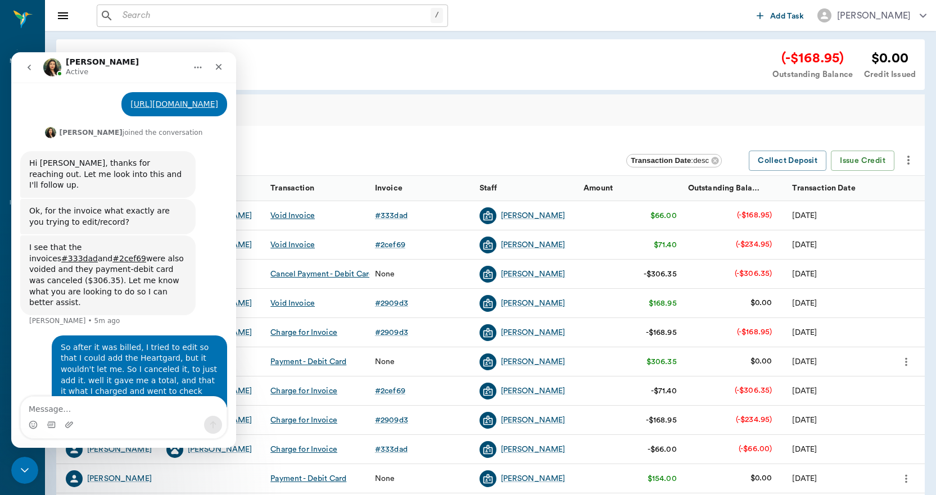
scroll to position [330, 0]
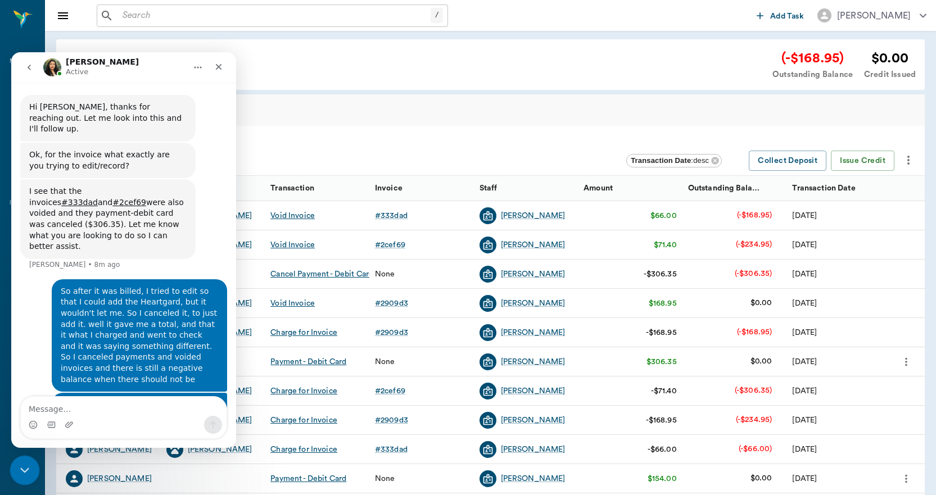
click at [24, 463] on icon "Close Intercom Messenger" at bounding box center [22, 468] width 13 height 13
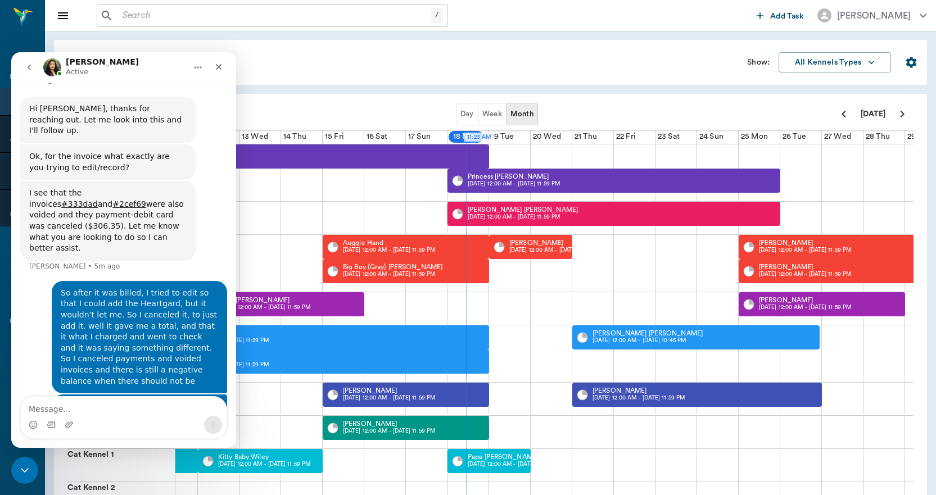
scroll to position [330, 0]
click at [25, 476] on div "Close Intercom Messenger" at bounding box center [23, 469] width 27 height 27
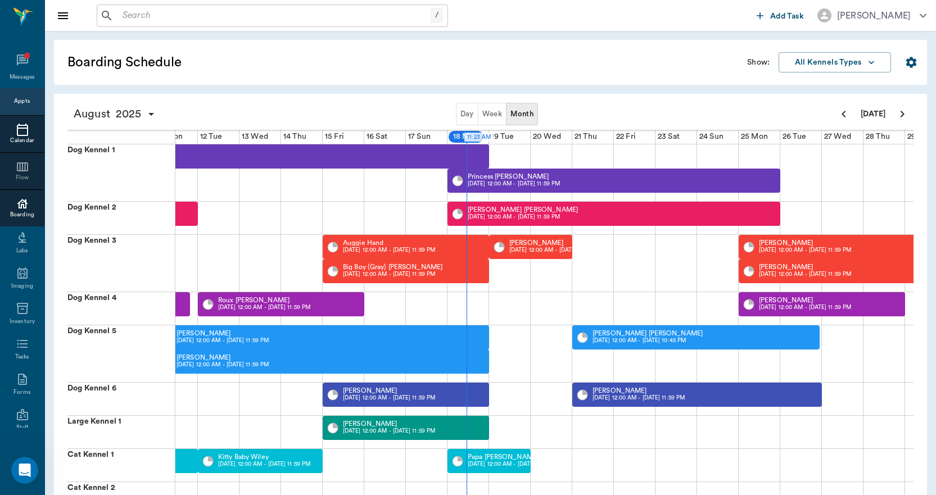
click at [16, 128] on icon at bounding box center [22, 129] width 13 height 13
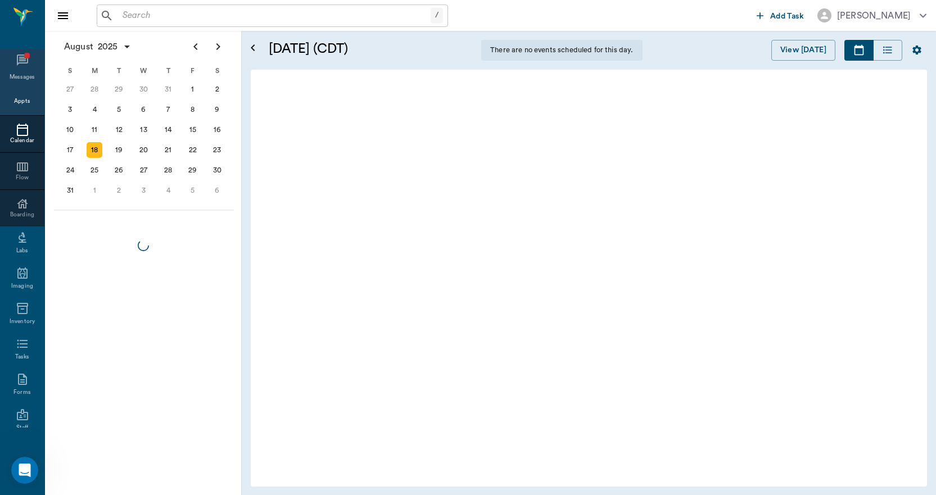
click at [17, 61] on icon at bounding box center [22, 59] width 13 height 13
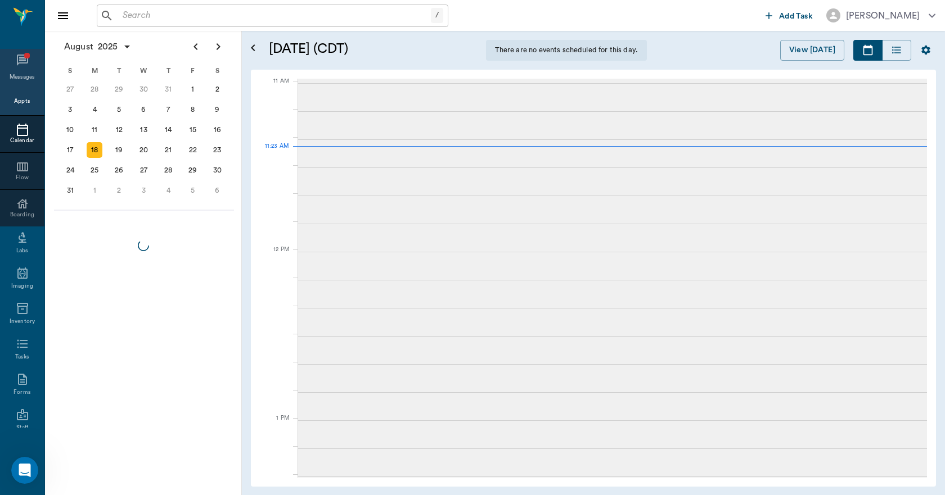
scroll to position [508, 0]
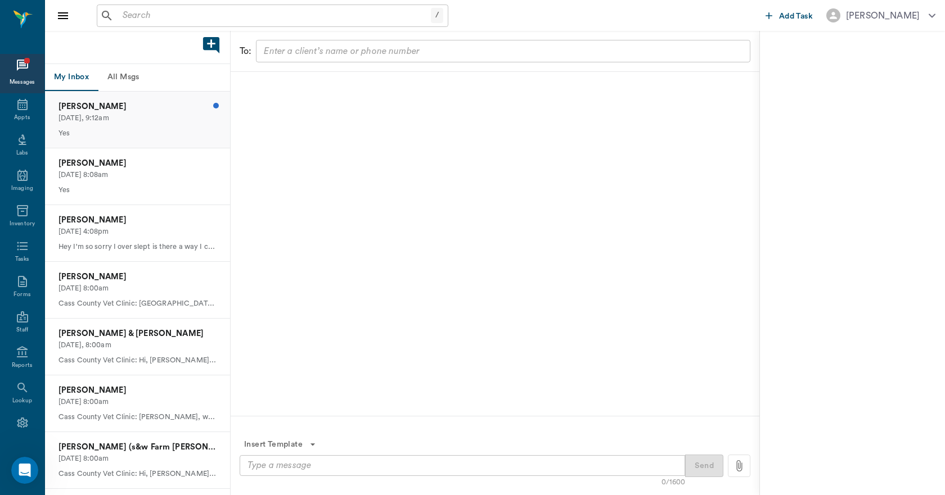
click at [133, 107] on p "[PERSON_NAME]" at bounding box center [137, 107] width 158 height 12
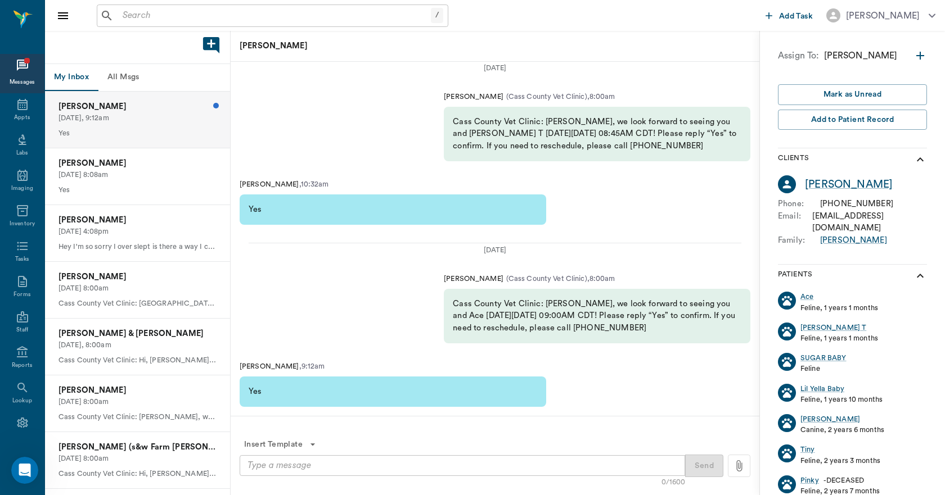
click at [119, 76] on button "All Msgs" at bounding box center [123, 77] width 51 height 27
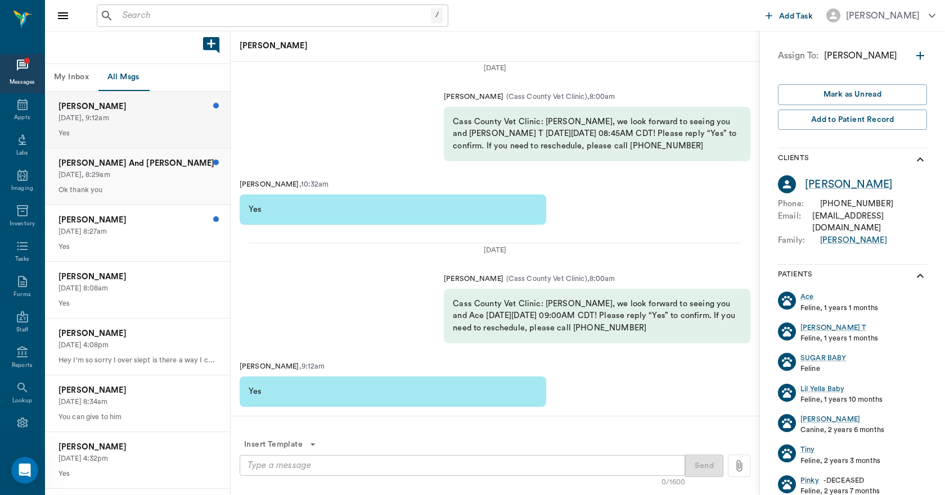
click at [128, 172] on p "[DATE], 8:29am" at bounding box center [137, 175] width 158 height 11
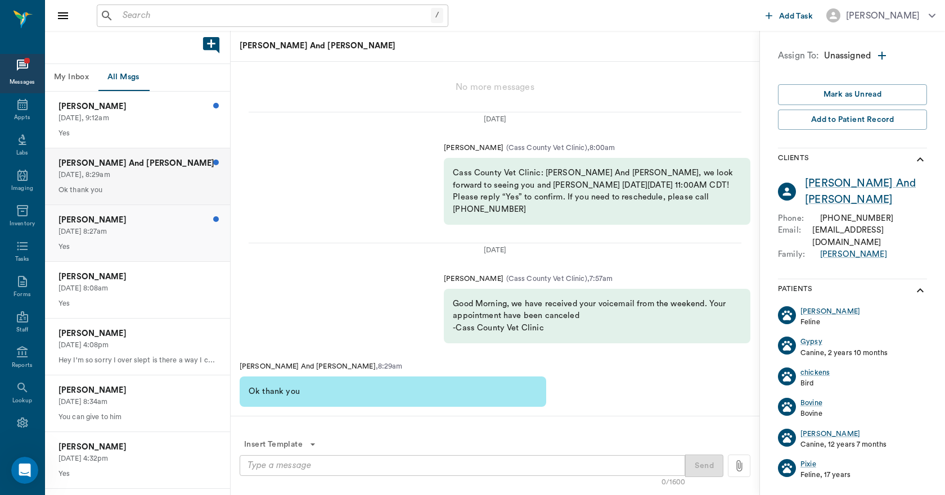
click at [131, 232] on p "[DATE] 8:27am" at bounding box center [137, 232] width 158 height 11
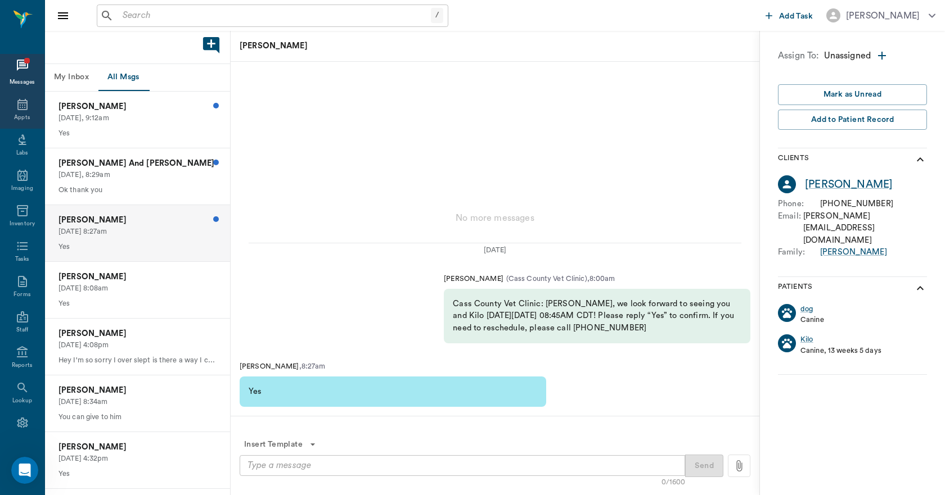
click at [16, 106] on icon at bounding box center [22, 104] width 13 height 13
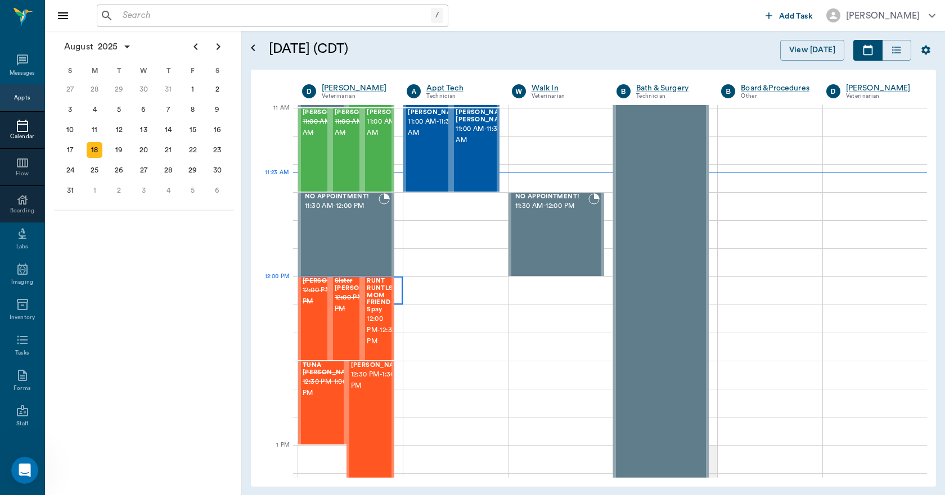
scroll to position [283, 0]
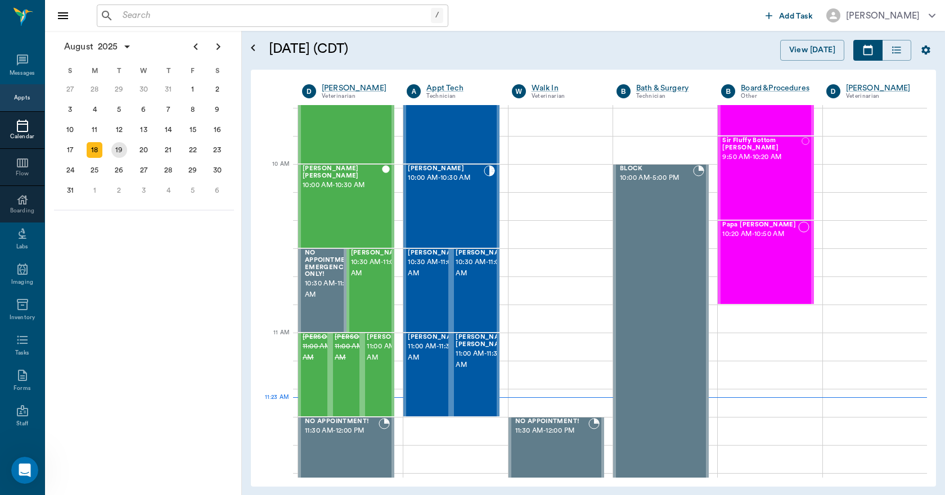
click at [112, 154] on div "19" at bounding box center [119, 150] width 16 height 16
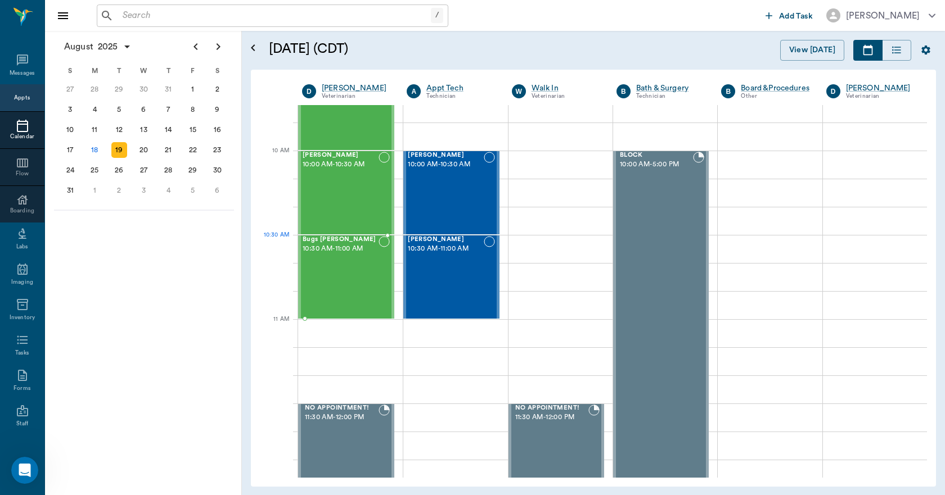
scroll to position [337, 0]
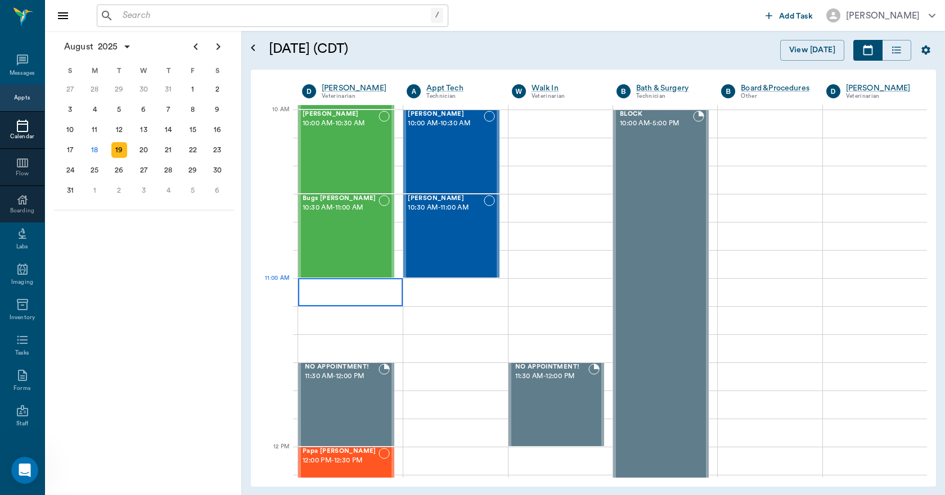
click at [375, 285] on div at bounding box center [350, 292] width 105 height 28
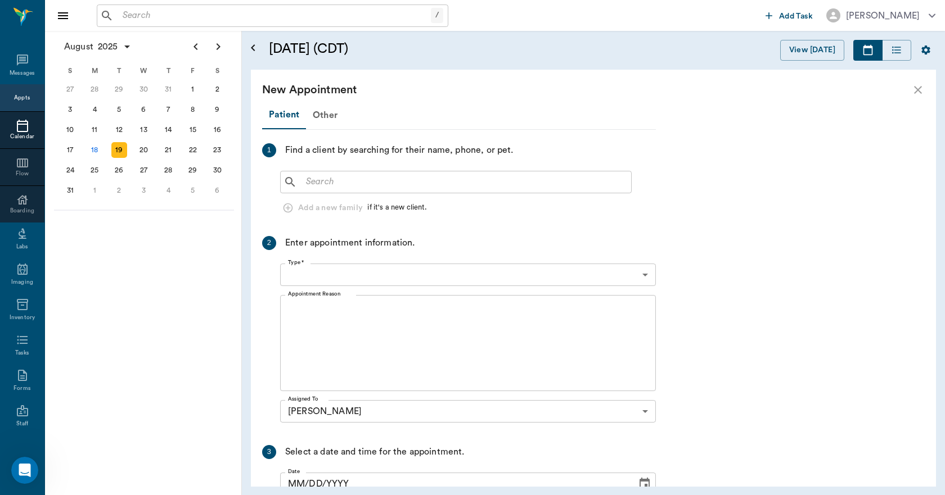
type input "[DATE]"
type input "11:00 AM"
type input "11:15 AM"
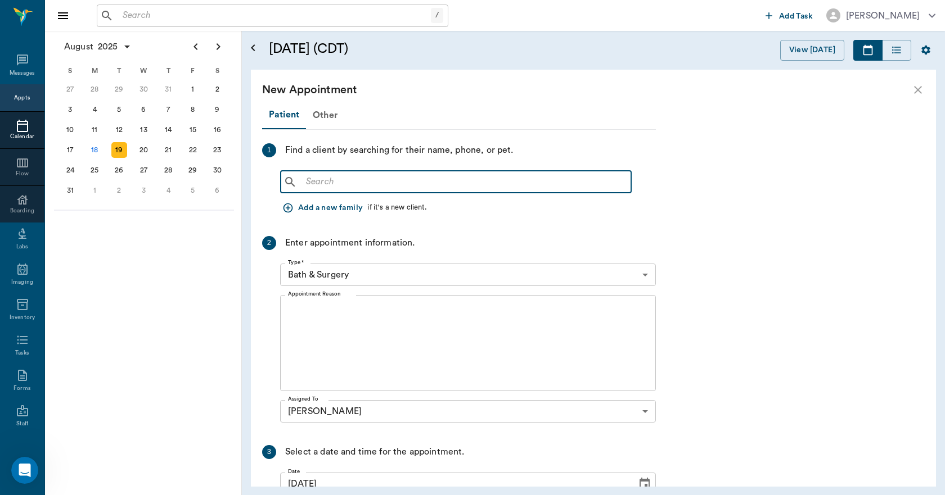
click at [318, 174] on input "text" at bounding box center [463, 182] width 325 height 16
type input "cu"
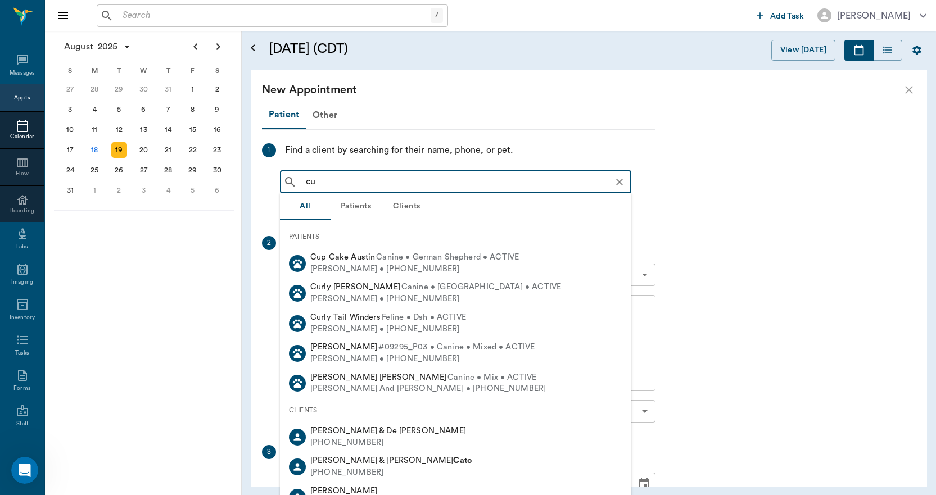
click at [620, 184] on icon "Clear" at bounding box center [619, 182] width 11 height 11
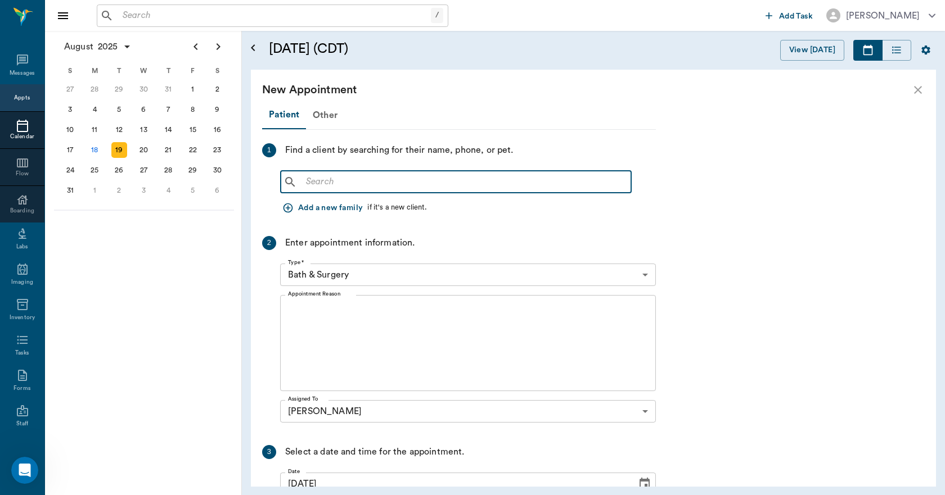
click at [916, 89] on icon "close" at bounding box center [917, 89] width 13 height 13
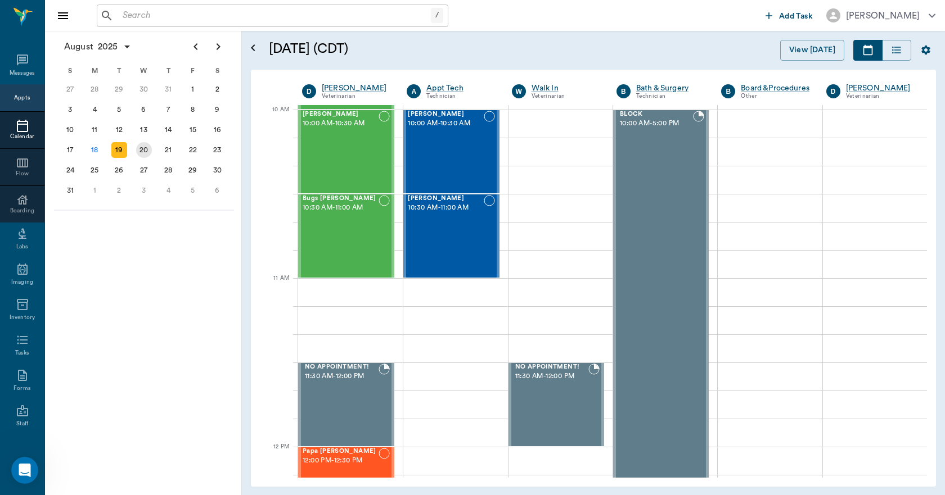
click at [152, 152] on div "20" at bounding box center [144, 150] width 25 height 20
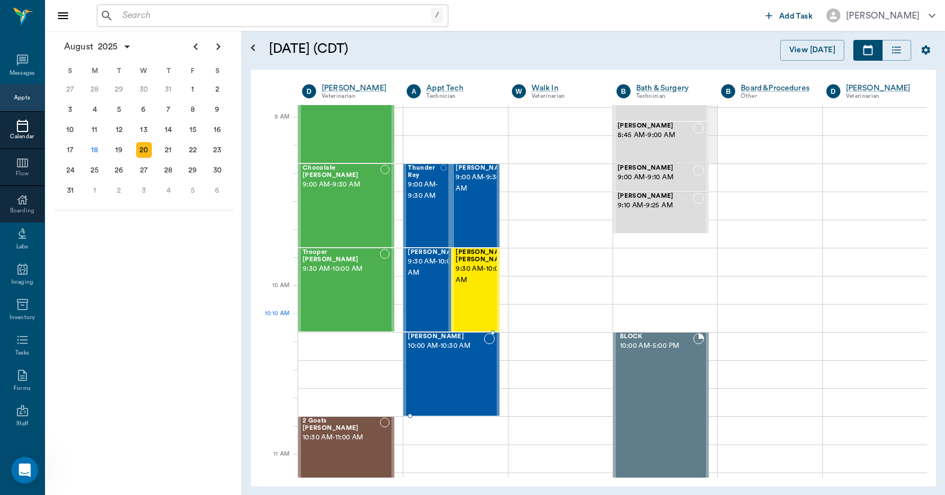
scroll to position [169, 0]
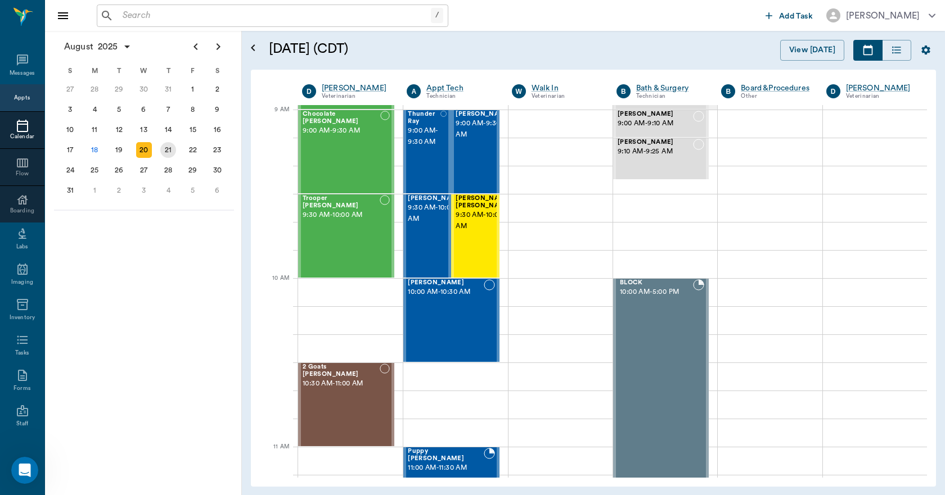
click at [171, 148] on div "21" at bounding box center [168, 150] width 16 height 16
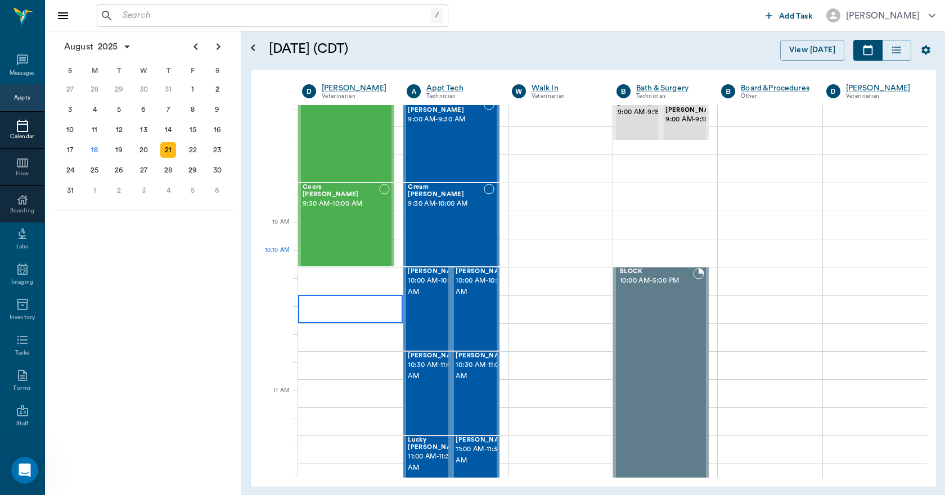
scroll to position [225, 0]
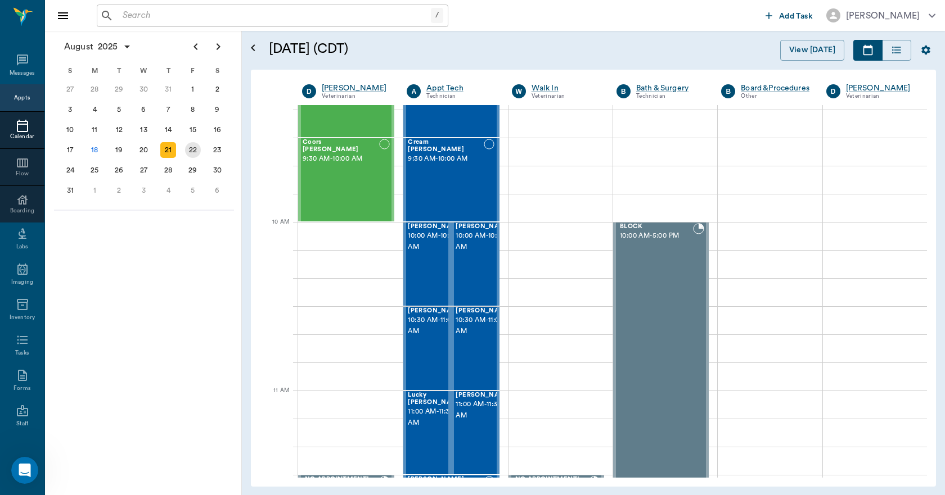
click at [191, 148] on div "22" at bounding box center [193, 150] width 16 height 16
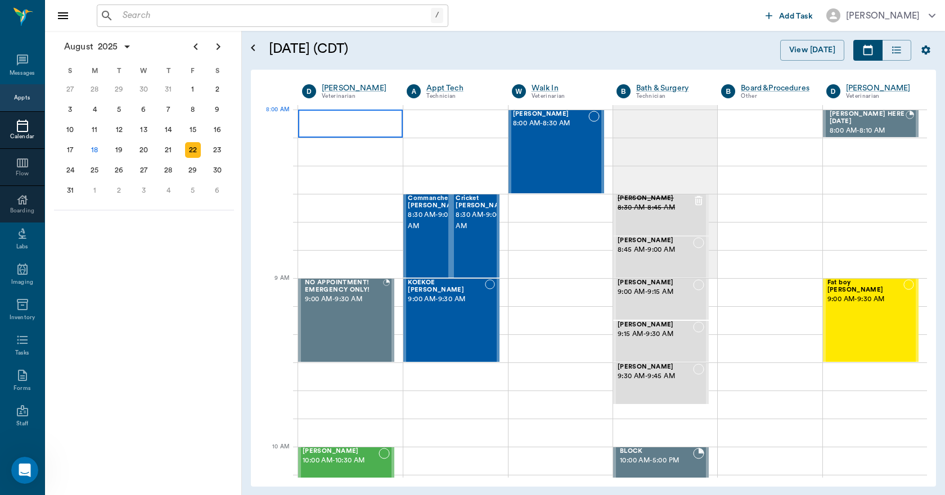
click at [312, 119] on div at bounding box center [350, 124] width 105 height 28
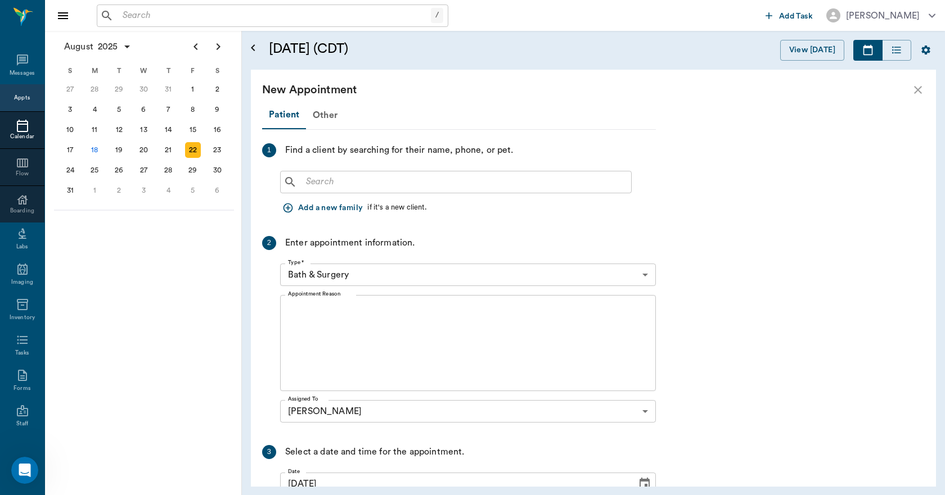
click at [344, 199] on button "Add a new family" at bounding box center [323, 208] width 87 height 21
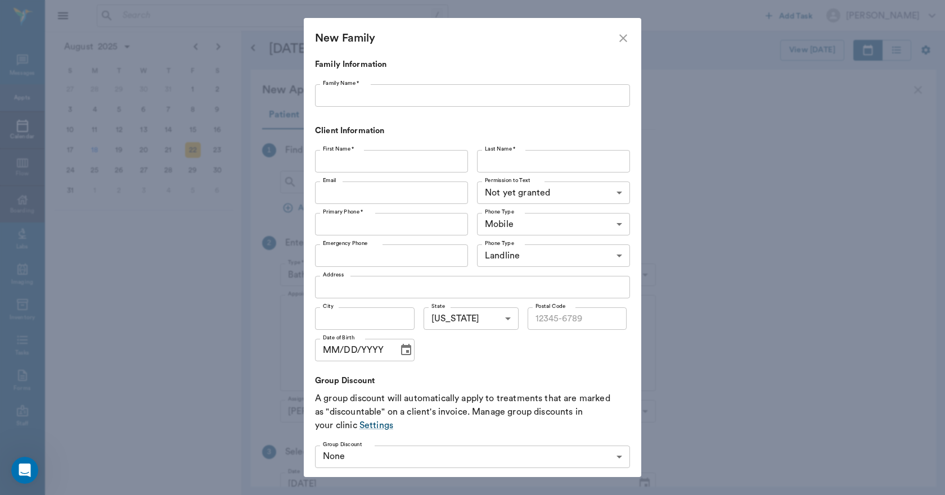
click at [632, 33] on form "New Family" at bounding box center [472, 38] width 337 height 40
click at [623, 37] on icon "close" at bounding box center [623, 38] width 8 height 8
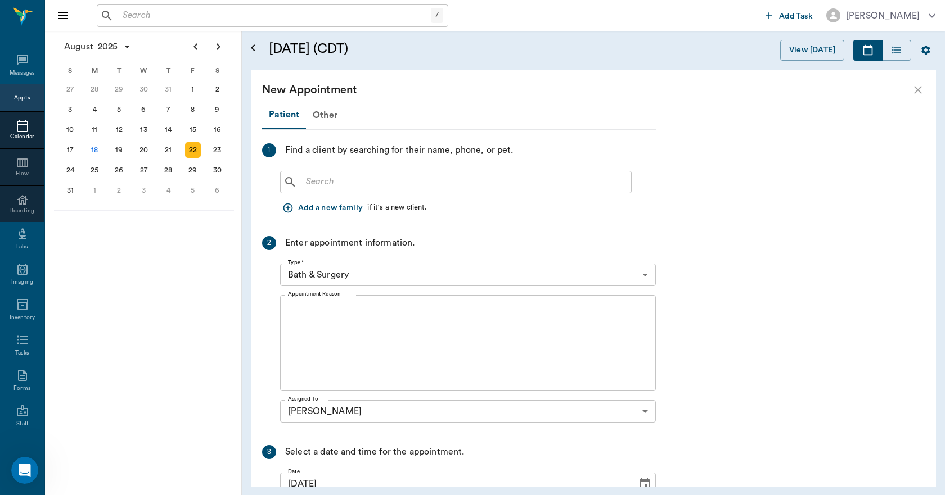
click at [360, 191] on div "​" at bounding box center [456, 182] width 352 height 22
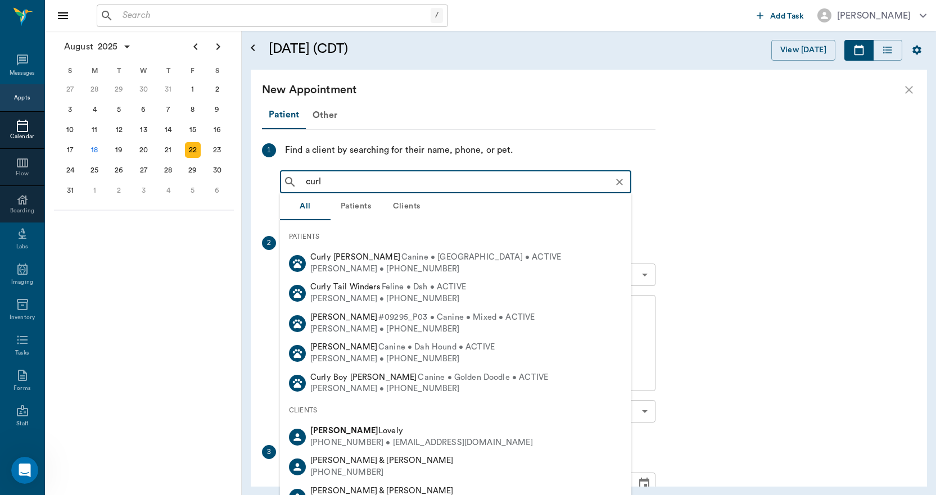
click at [353, 429] on span "[PERSON_NAME]" at bounding box center [356, 431] width 93 height 8
type input "curl"
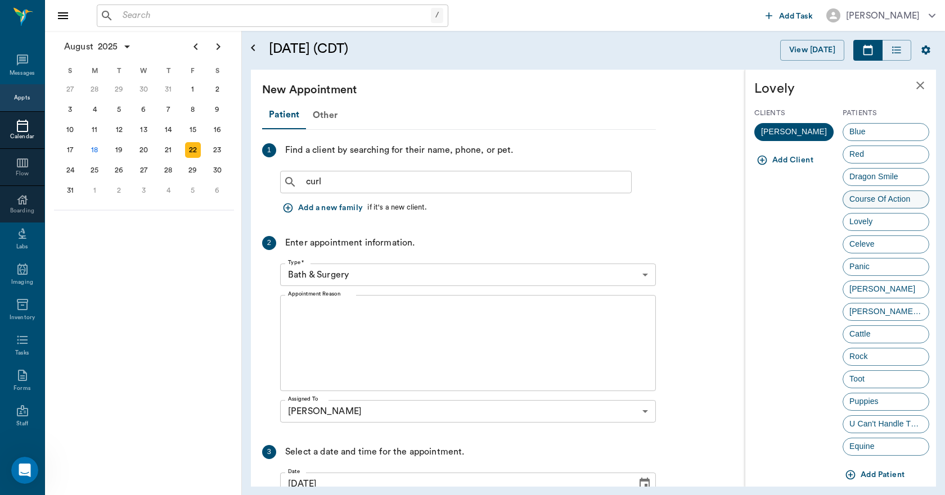
click at [844, 195] on span "Course Of Action" at bounding box center [879, 199] width 73 height 12
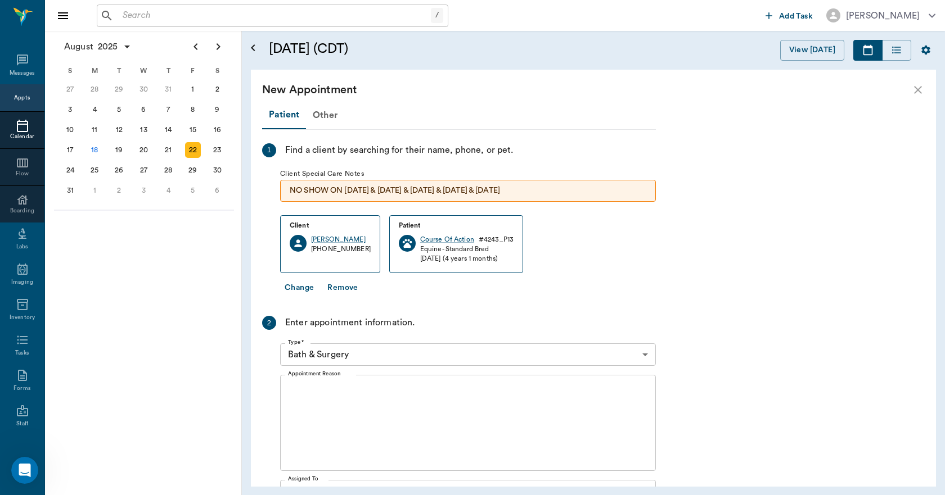
click at [366, 348] on body "/ ​ Add Task [PERSON_NAME] Nectar Messages Appts Calendar Flow Boarding Labs Im…" at bounding box center [472, 247] width 945 height 495
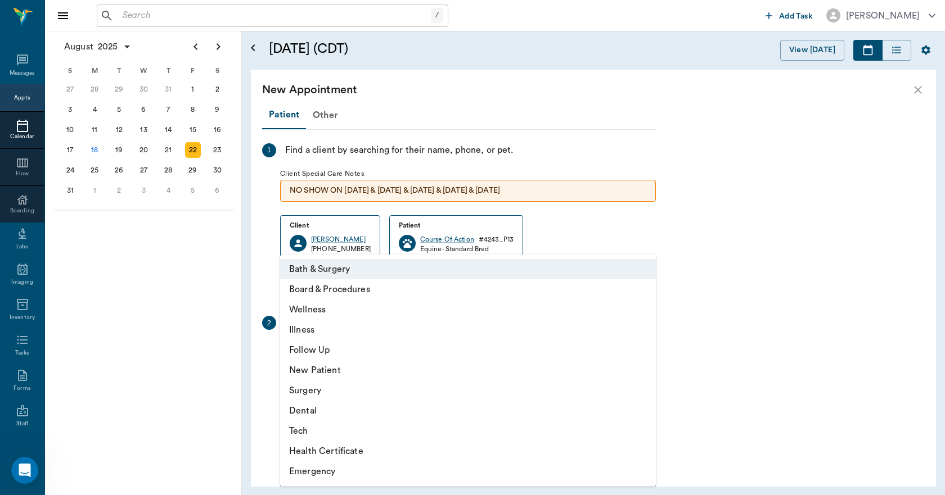
click at [310, 310] on li "Wellness" at bounding box center [468, 310] width 376 height 20
type input "65d2be4f46e3a538d89b8c14"
type input "08:30 AM"
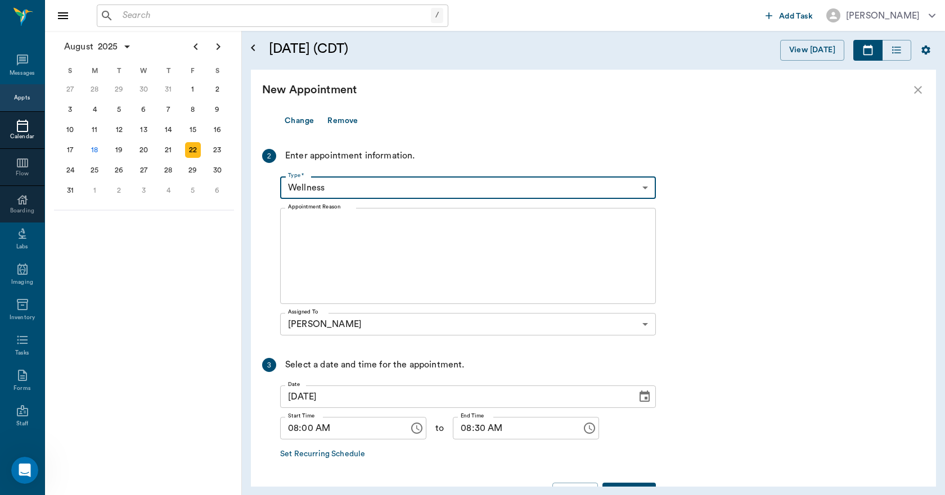
scroll to position [204, 0]
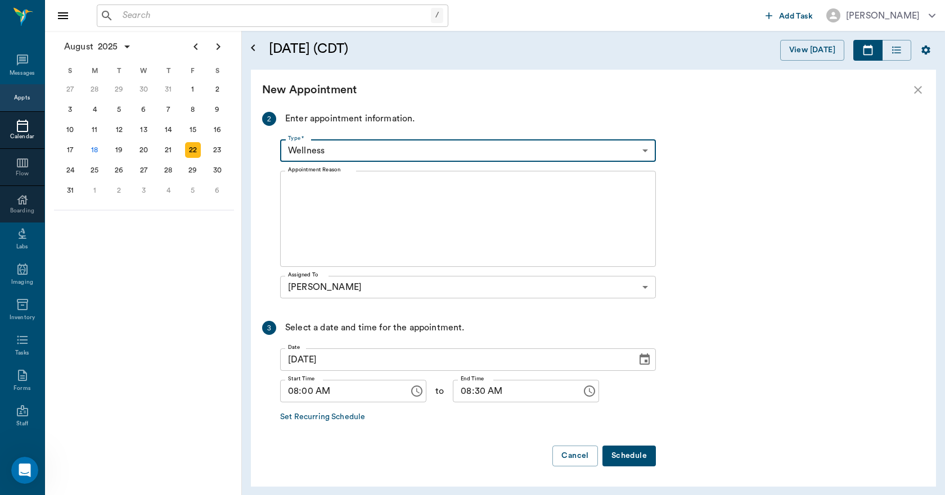
click at [322, 194] on textarea "Appointment Reason" at bounding box center [468, 220] width 360 height 78
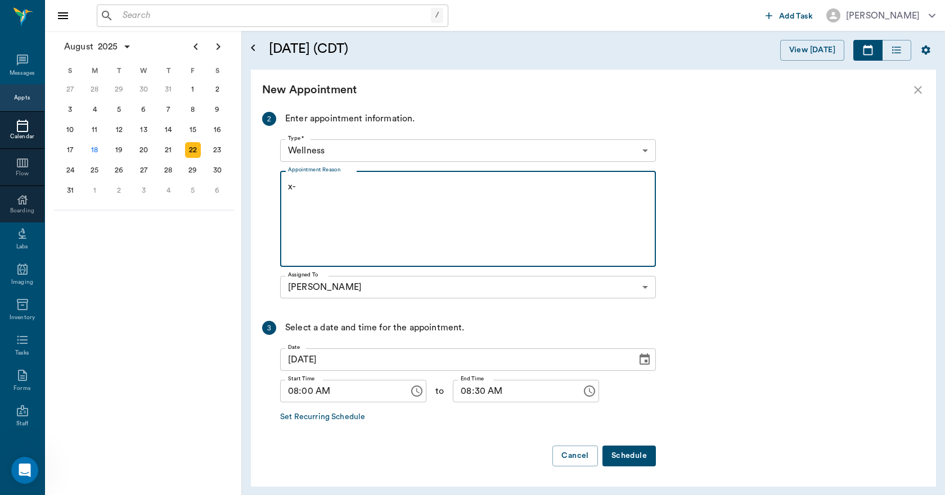
type textarea "x"
type textarea "X-RAY TO SEE IF THERE IS AN ABCESS -LORY"
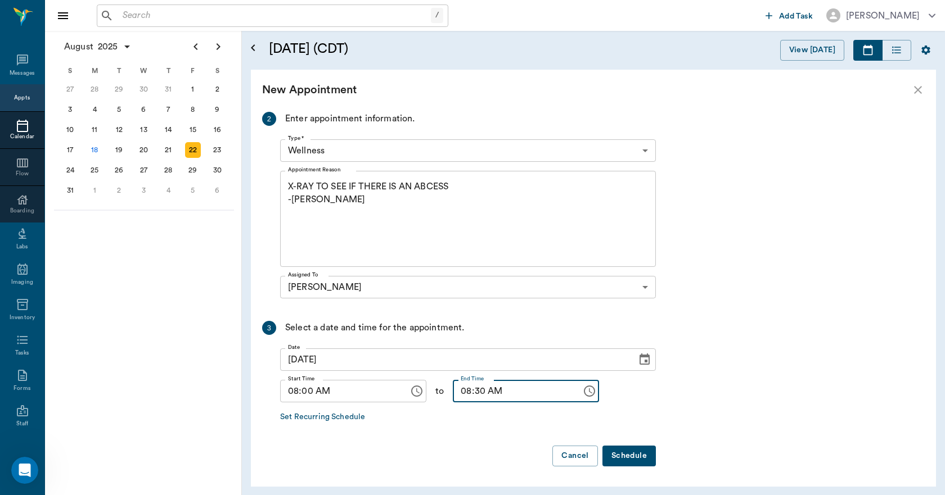
click at [457, 397] on input "08:30 AM" at bounding box center [513, 391] width 121 height 22
type input "09:00 AM"
click at [638, 462] on button "Schedule" at bounding box center [628, 456] width 53 height 21
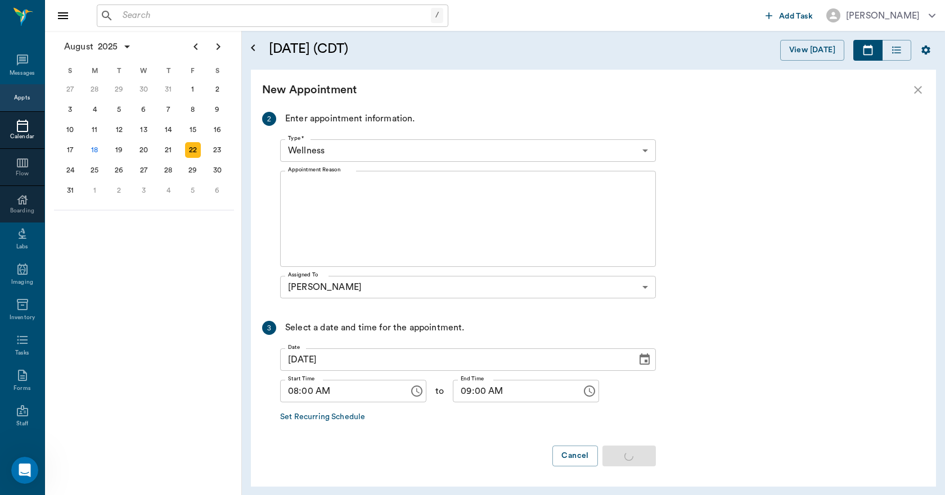
scroll to position [0, 0]
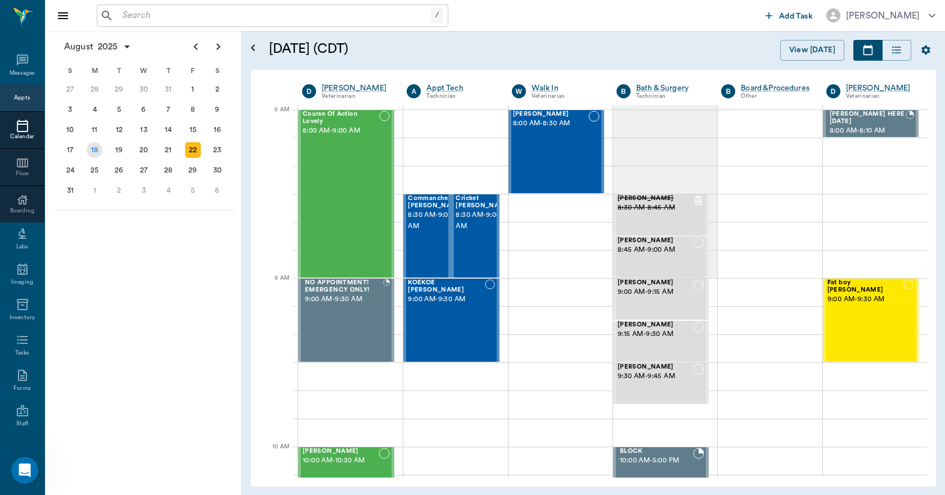
click at [98, 151] on div "18" at bounding box center [95, 150] width 16 height 16
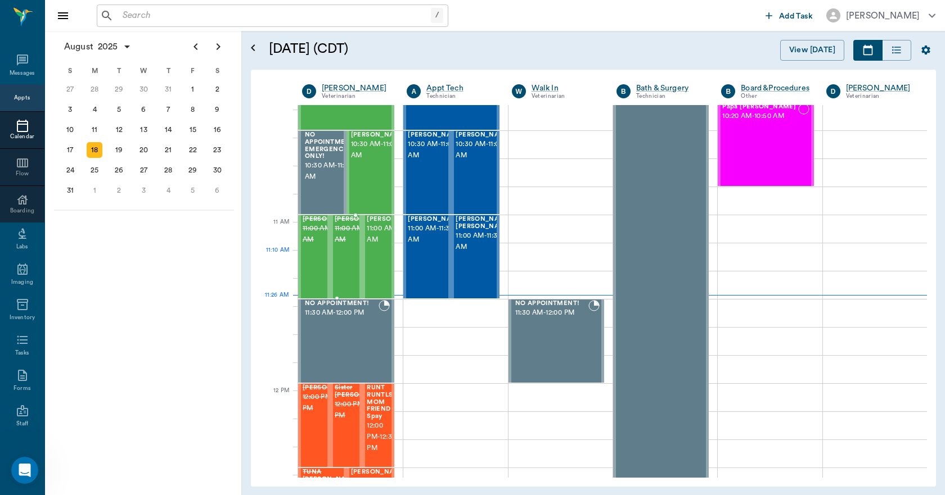
scroll to position [394, 0]
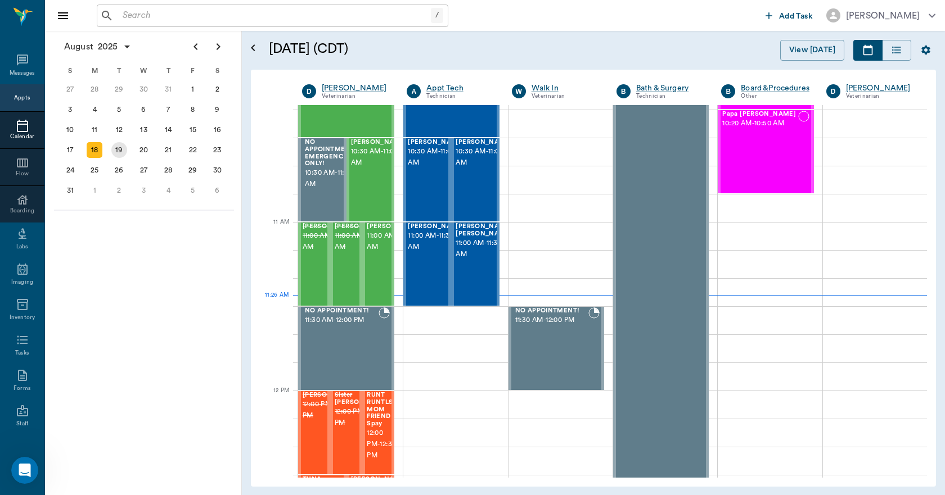
click at [124, 148] on div "19" at bounding box center [119, 150] width 16 height 16
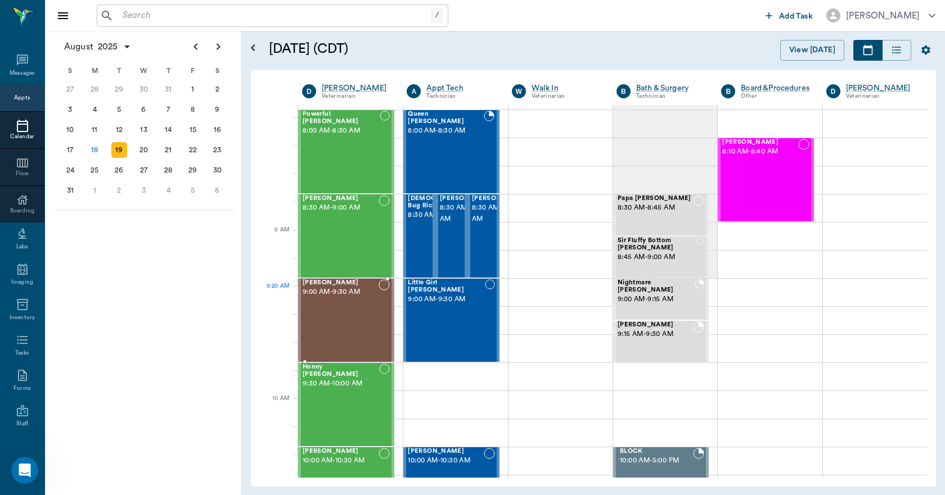
scroll to position [337, 0]
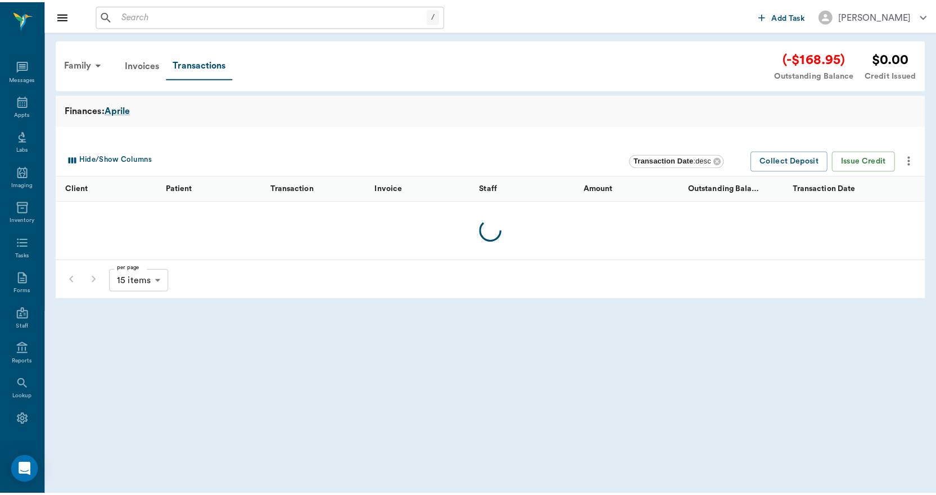
scroll to position [21, 0]
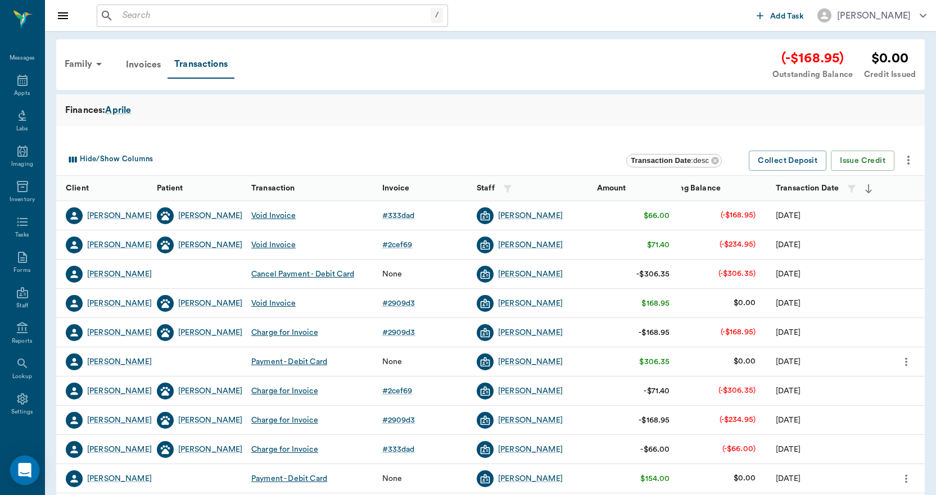
click at [19, 471] on icon "Open Intercom Messenger" at bounding box center [24, 470] width 15 height 15
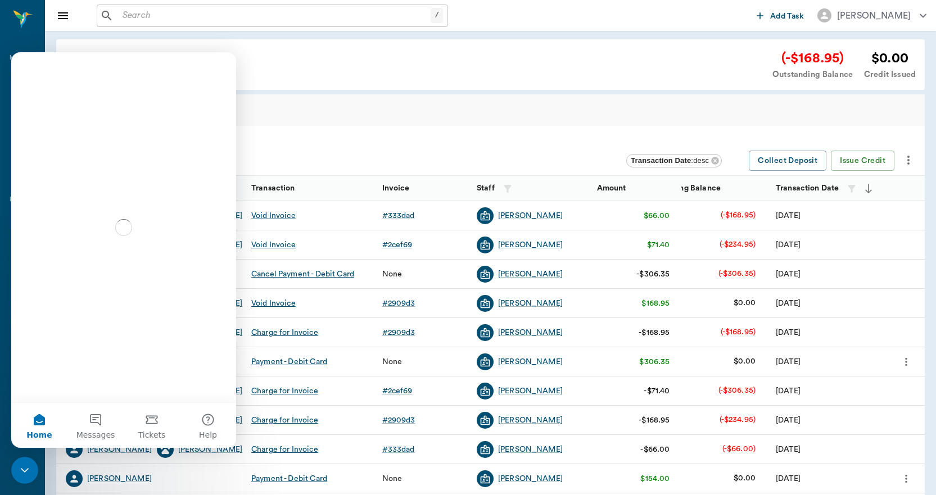
scroll to position [0, 0]
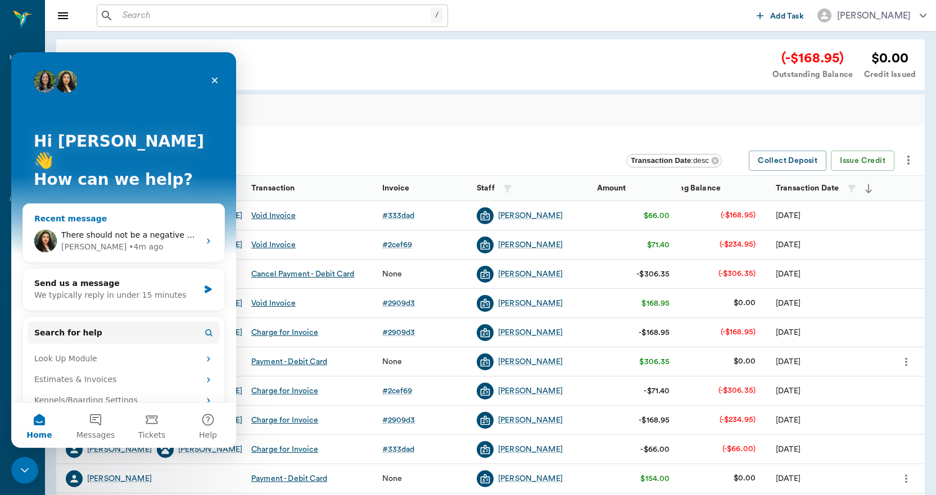
click at [103, 231] on span "There should not be a negative balance with me doing all of that. Why is there …" at bounding box center [227, 235] width 332 height 9
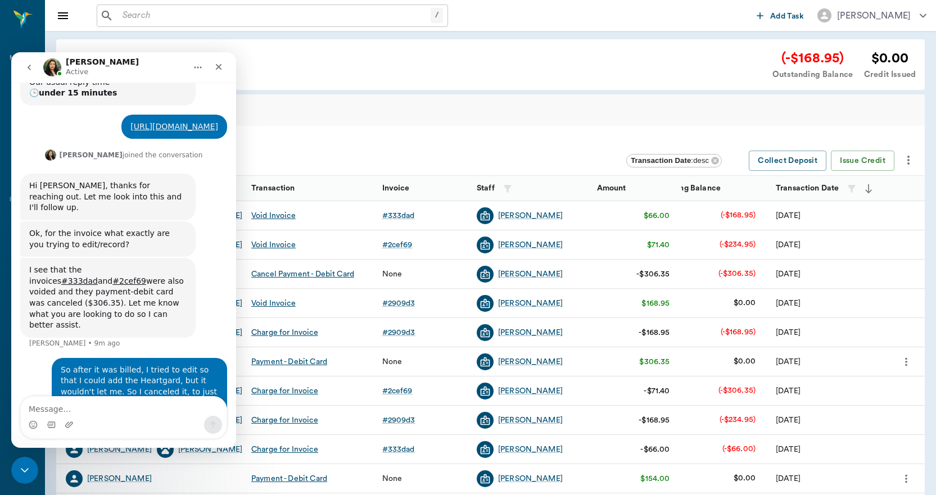
scroll to position [330, 0]
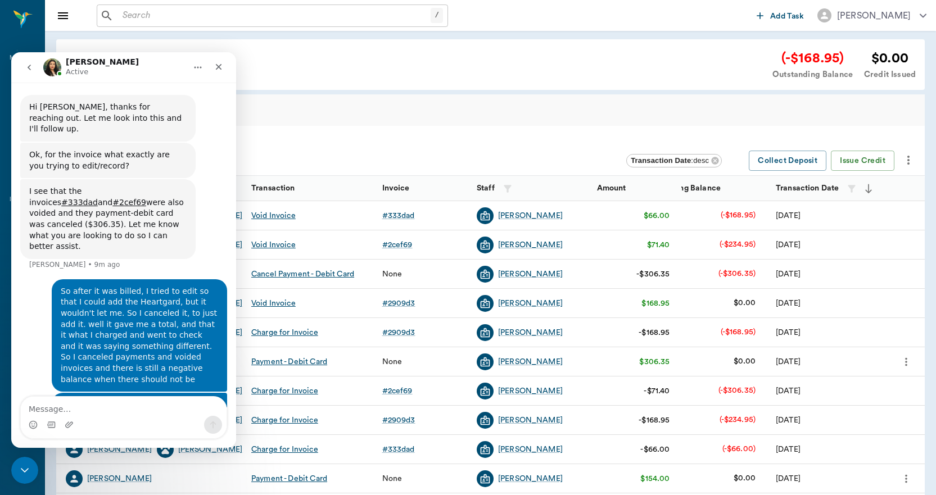
click at [28, 64] on icon "go back" at bounding box center [29, 67] width 9 height 9
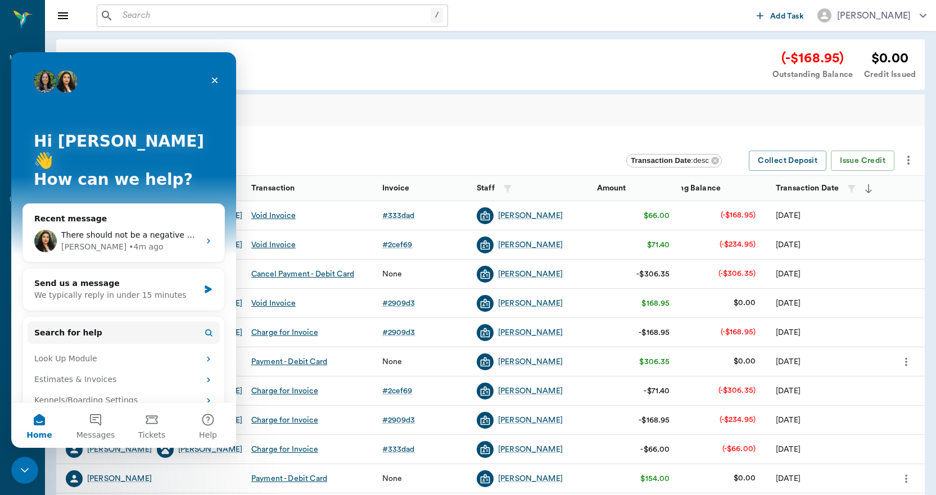
scroll to position [0, 0]
click at [93, 418] on button "Messages" at bounding box center [95, 425] width 56 height 45
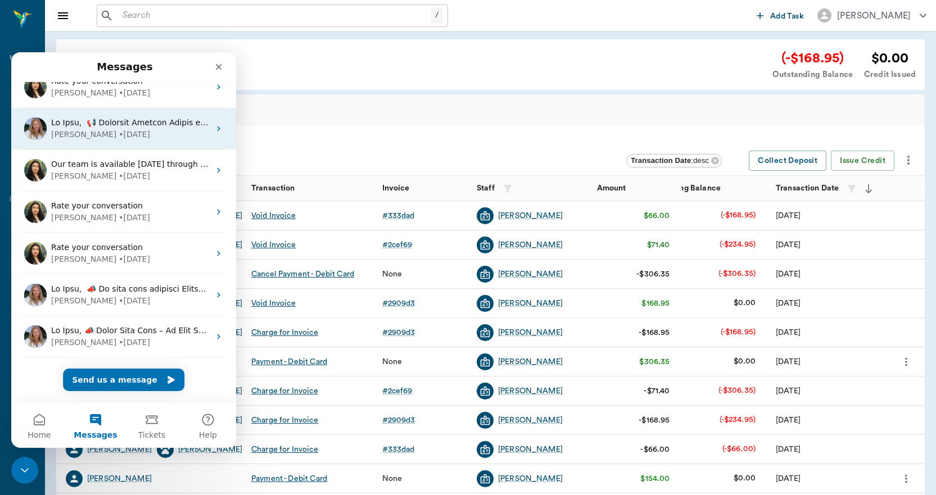
click at [119, 136] on div "• 2d ago" at bounding box center [134, 135] width 31 height 12
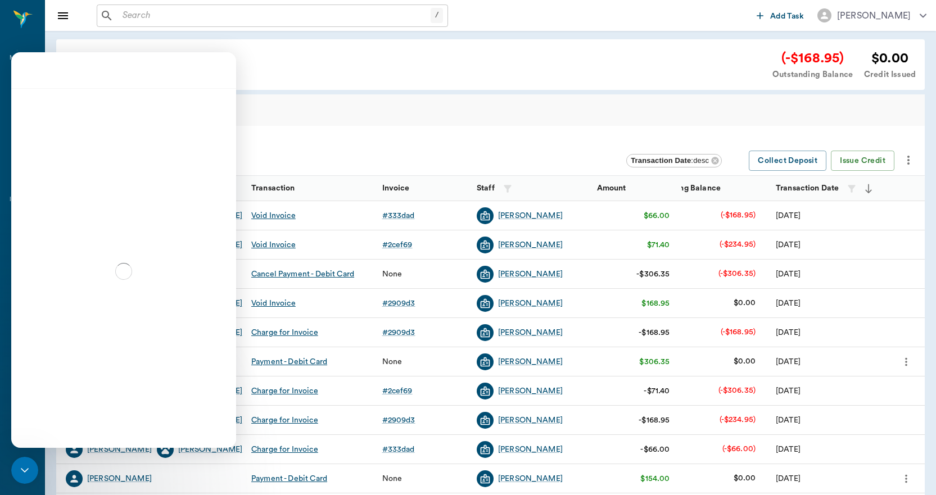
scroll to position [95, 0]
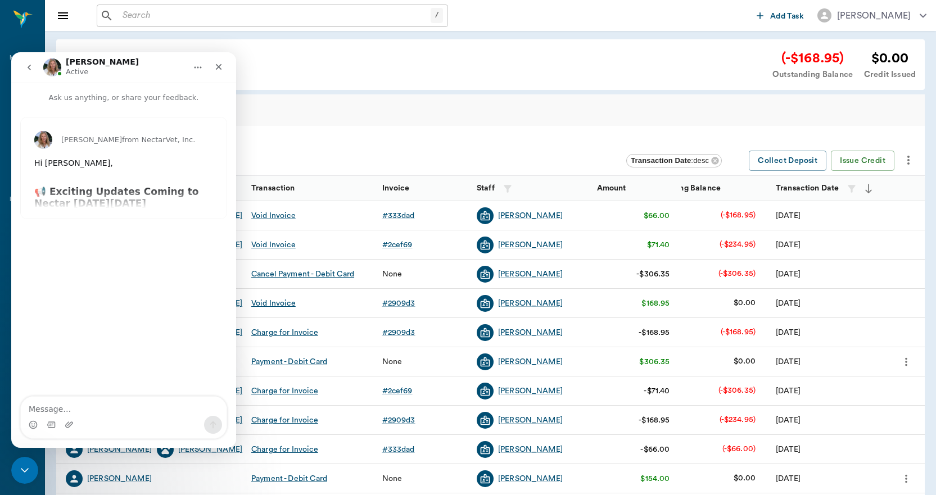
click at [31, 67] on icon "go back" at bounding box center [29, 67] width 9 height 9
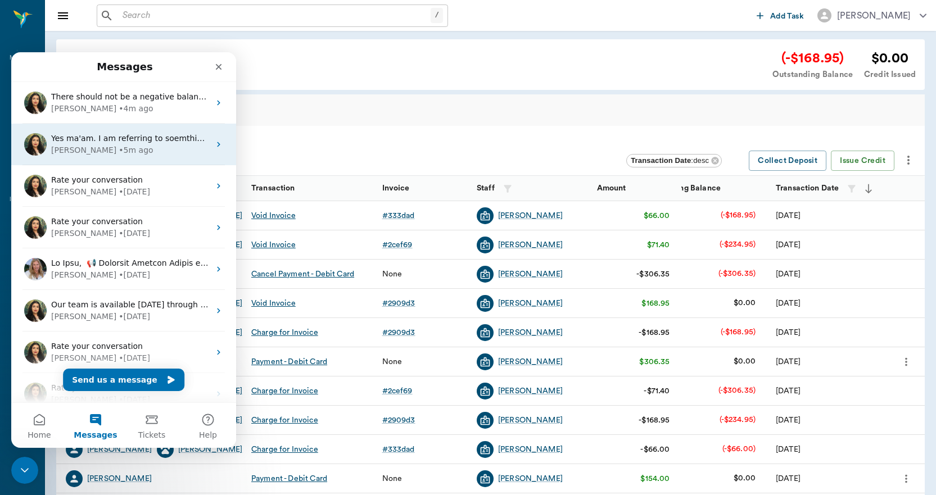
click at [128, 144] on div "Yes ma'am. I am referring to soemthing different. The RX label is not the same …" at bounding box center [130, 139] width 159 height 12
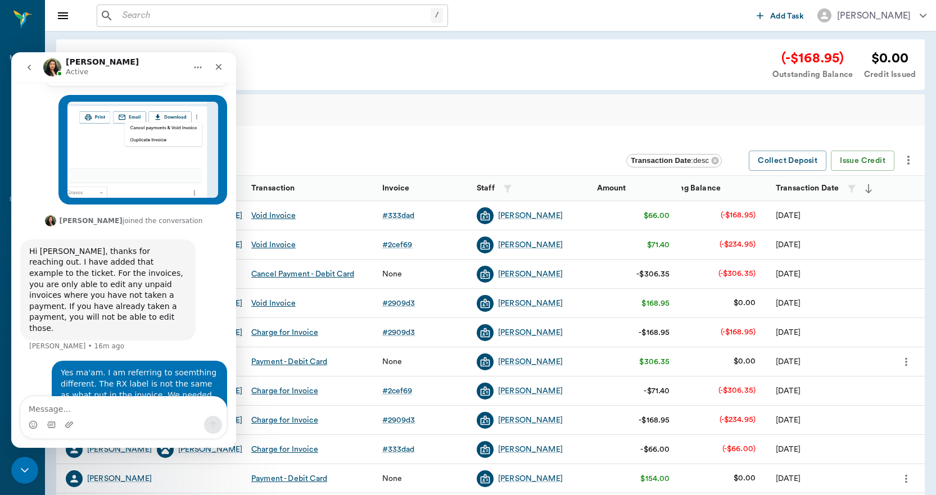
scroll to position [571, 0]
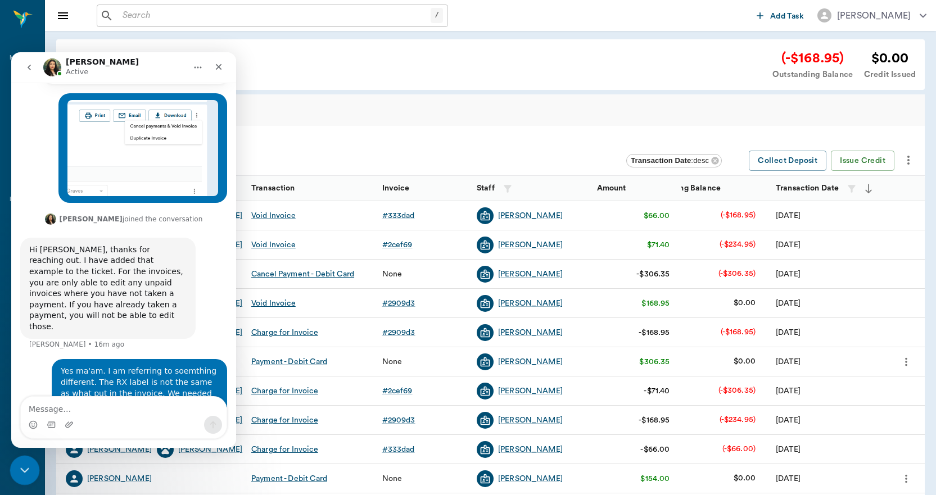
click at [23, 463] on icon "Close Intercom Messenger" at bounding box center [22, 468] width 13 height 13
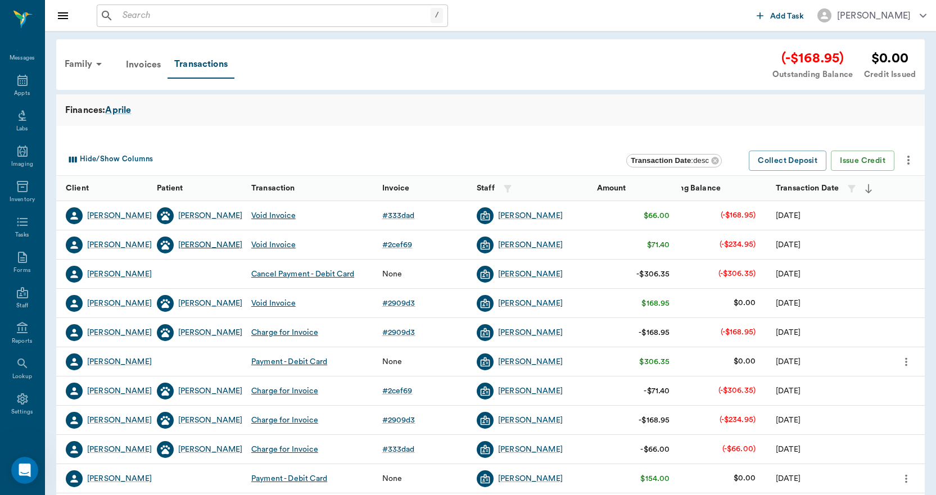
click at [192, 246] on div "Hopper" at bounding box center [210, 245] width 65 height 11
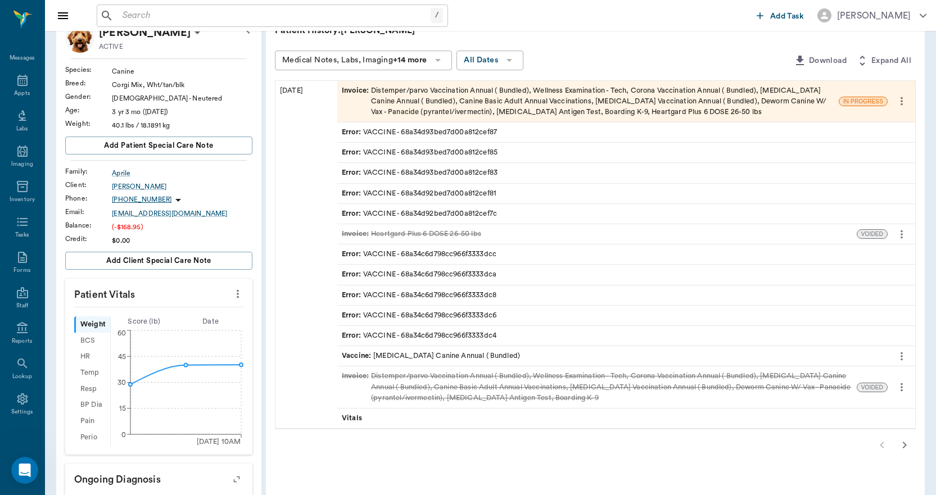
scroll to position [56, 0]
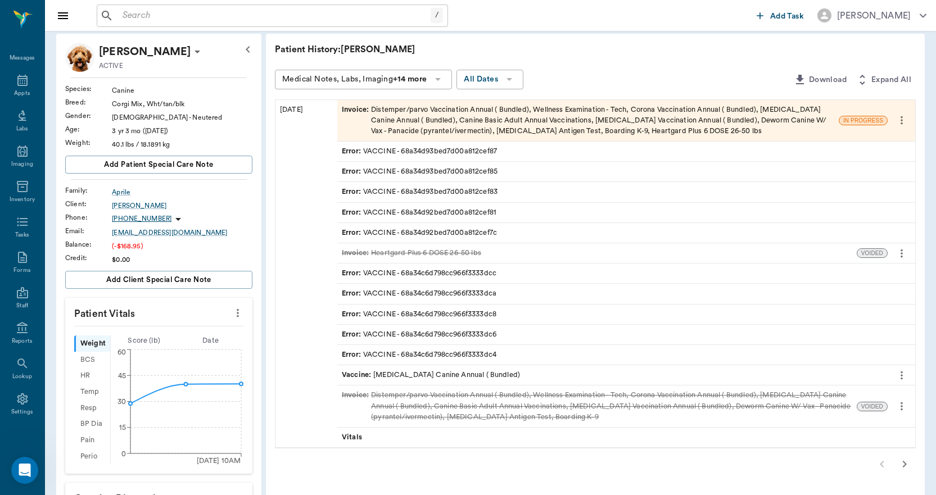
click at [908, 461] on icon "button" at bounding box center [904, 464] width 13 height 13
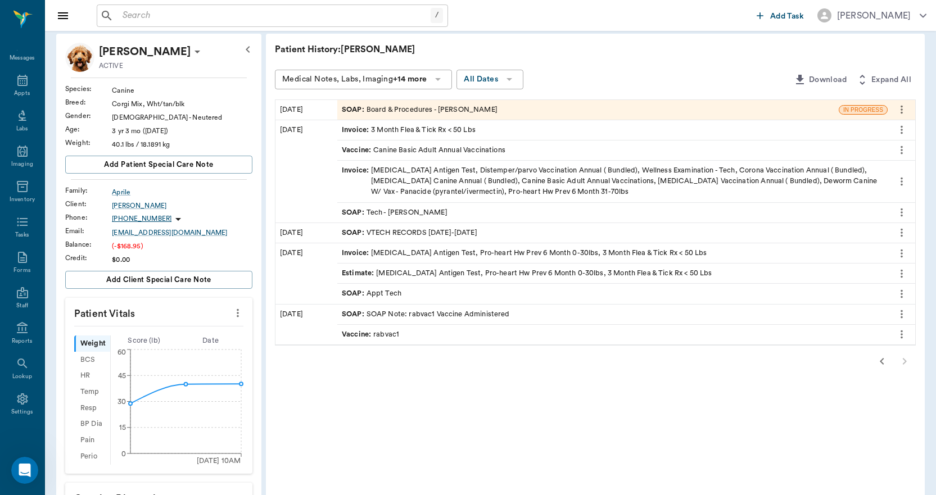
click at [464, 110] on div "SOAP : Board & Procedures - Julie Dickerson" at bounding box center [420, 110] width 156 height 11
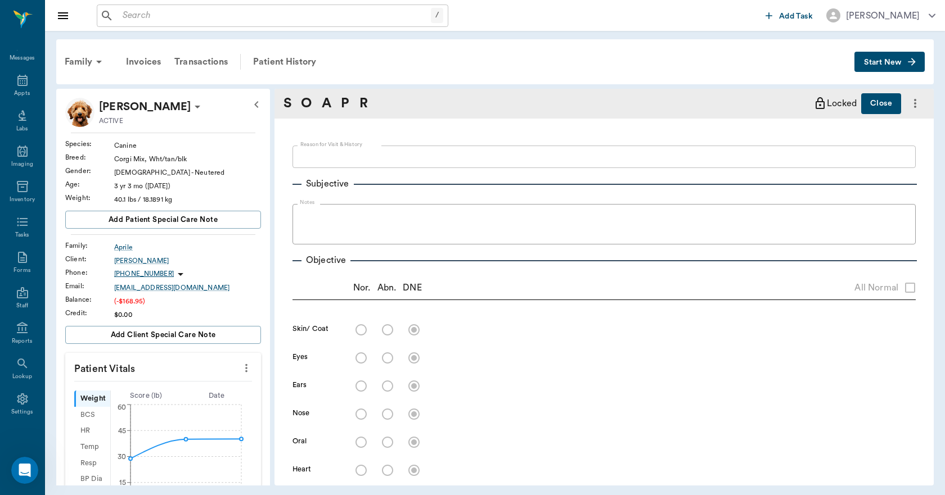
type textarea "BOARD TIL 8/18 LORY"
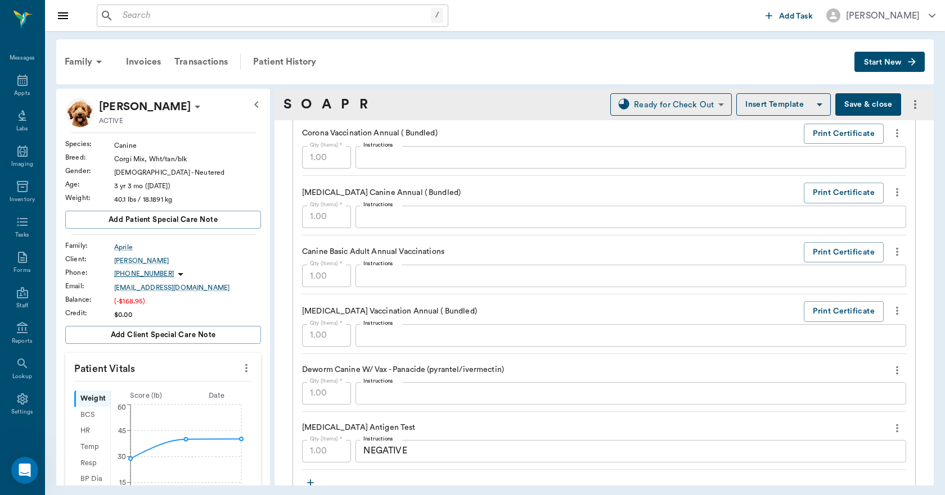
scroll to position [900, 0]
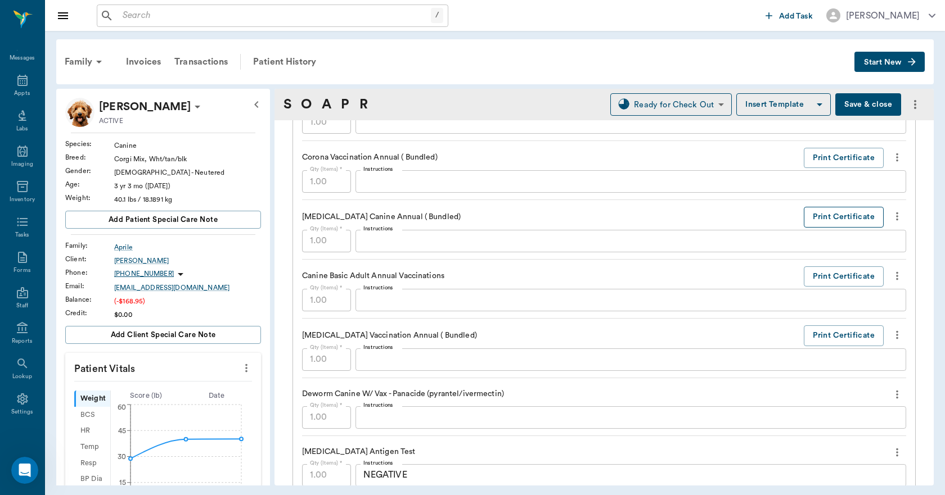
click at [827, 219] on button "Print Certificate" at bounding box center [844, 217] width 80 height 21
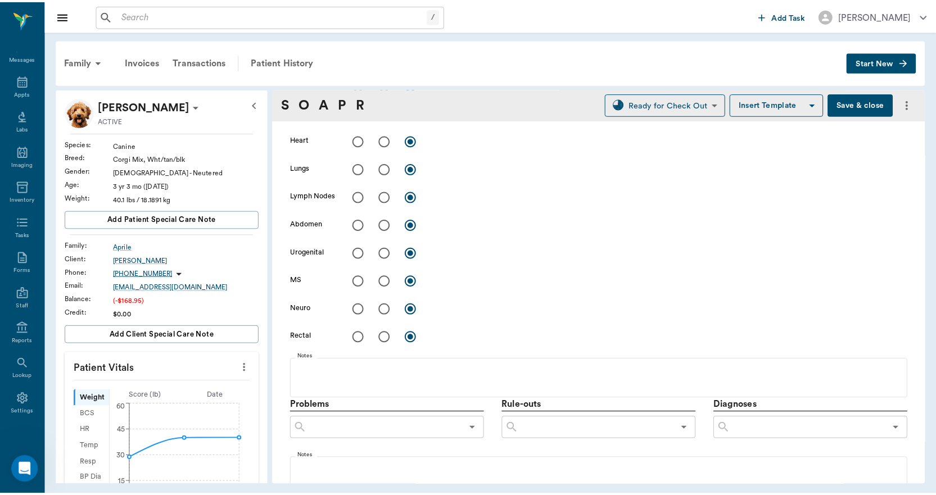
scroll to position [225, 0]
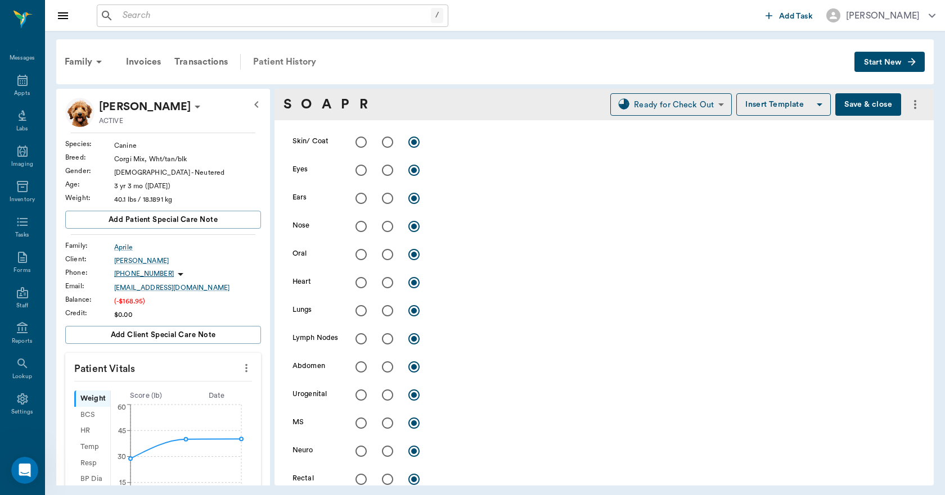
click at [289, 57] on div "Patient History" at bounding box center [284, 61] width 76 height 27
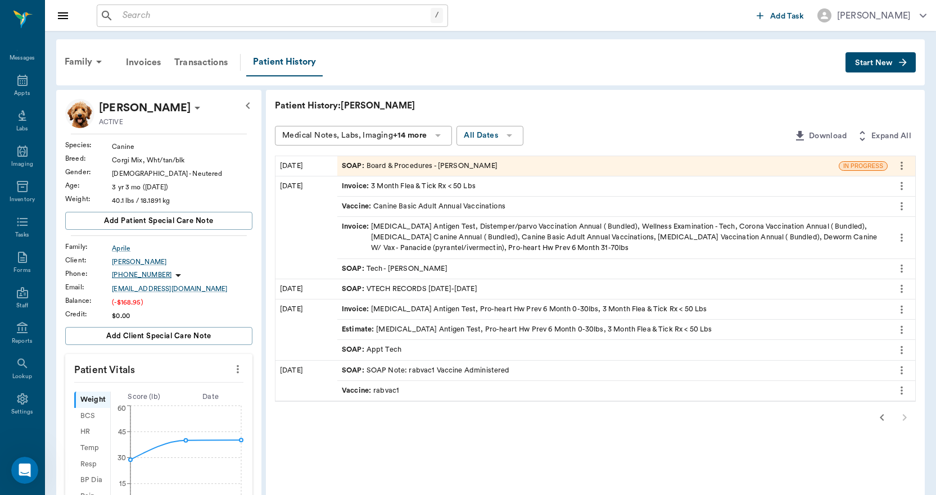
click at [882, 418] on icon "button" at bounding box center [882, 417] width 13 height 13
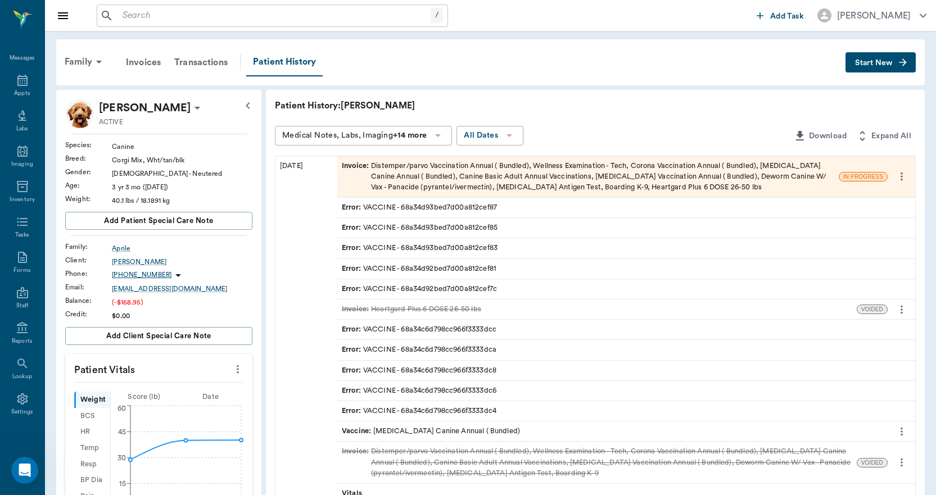
click at [623, 178] on div "Invoice : Distemper/parvo Vaccination Annual ( Bundled), Wellness Examination -…" at bounding box center [588, 177] width 493 height 33
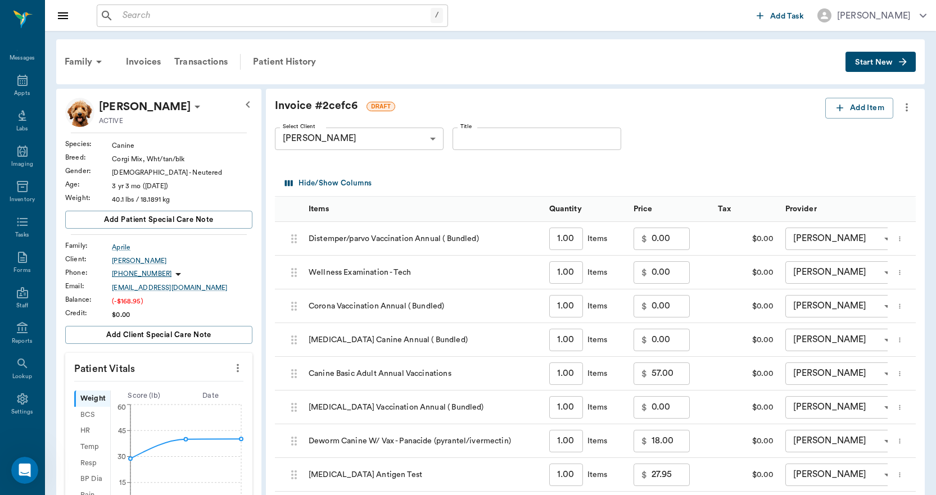
click at [908, 106] on icon "more" at bounding box center [907, 107] width 12 height 13
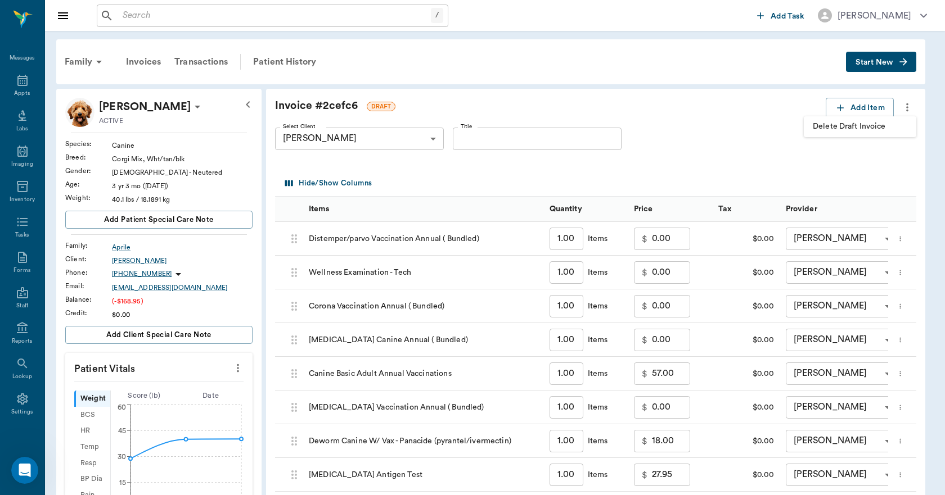
click at [881, 123] on span "Delete Draft Invoice" at bounding box center [860, 127] width 94 height 12
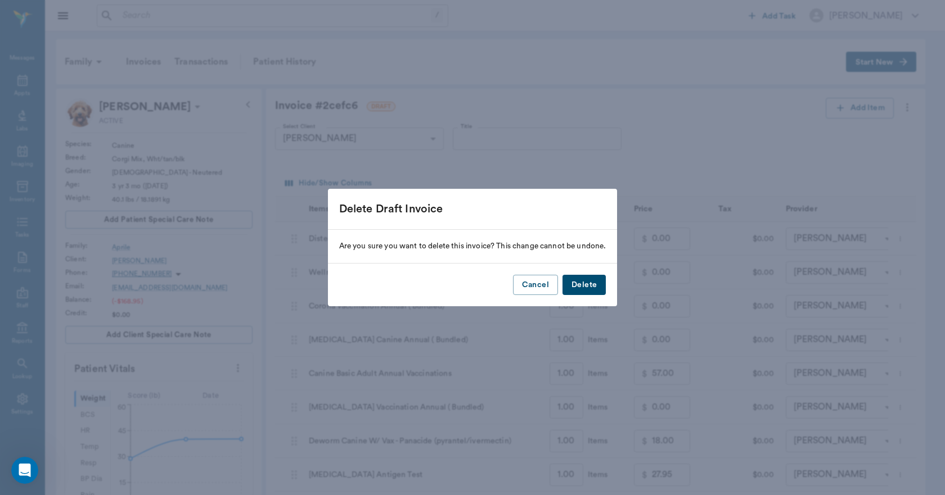
click at [595, 291] on button "Delete" at bounding box center [583, 285] width 43 height 21
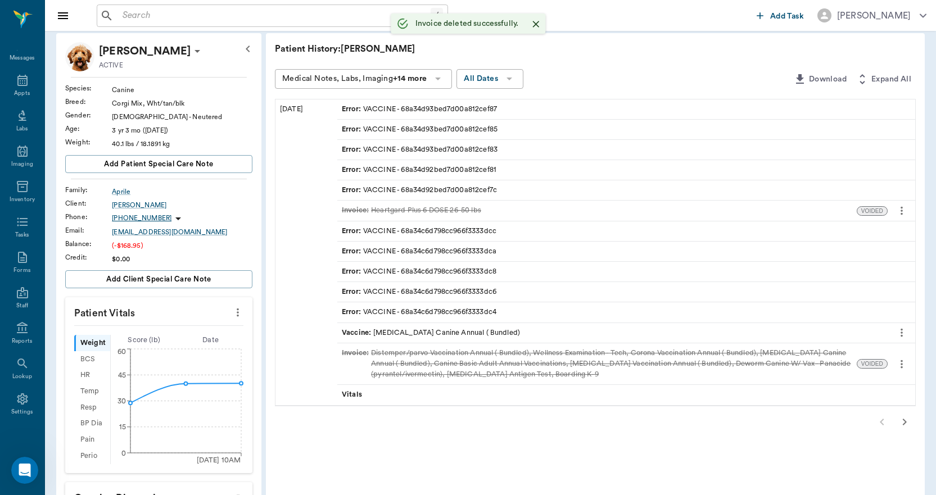
scroll to position [56, 0]
click at [905, 423] on icon "button" at bounding box center [904, 422] width 13 height 13
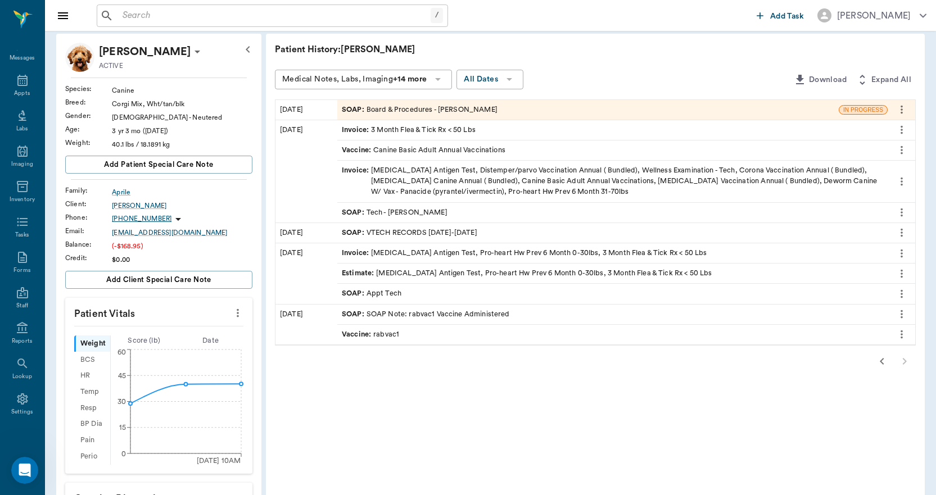
click at [420, 109] on div "SOAP : Board & Procedures - Julie Dickerson" at bounding box center [420, 110] width 156 height 11
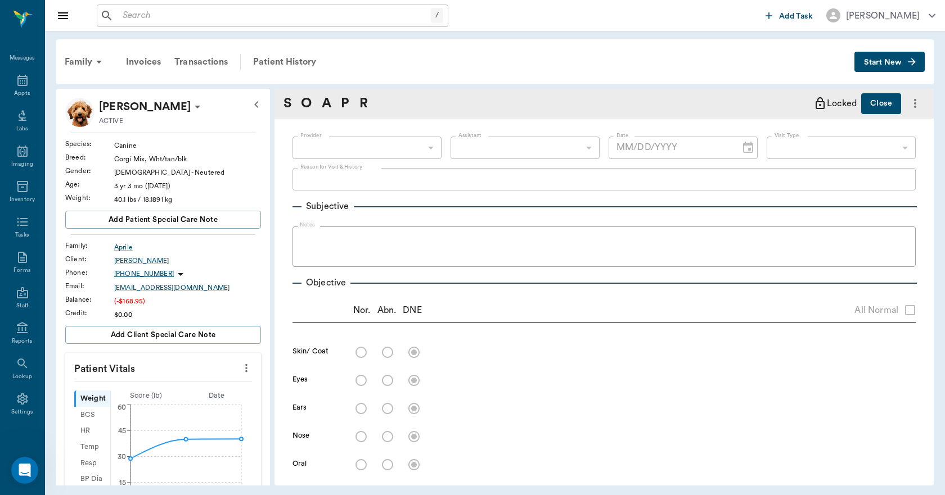
type input "63ec2e7e52e12b0ba117b124"
type input "682b670d8bdc6f7f8feef3db"
type input "67816c1cf444b6f7d0a603e8"
type textarea "BOARD TIL 8/18 LORY"
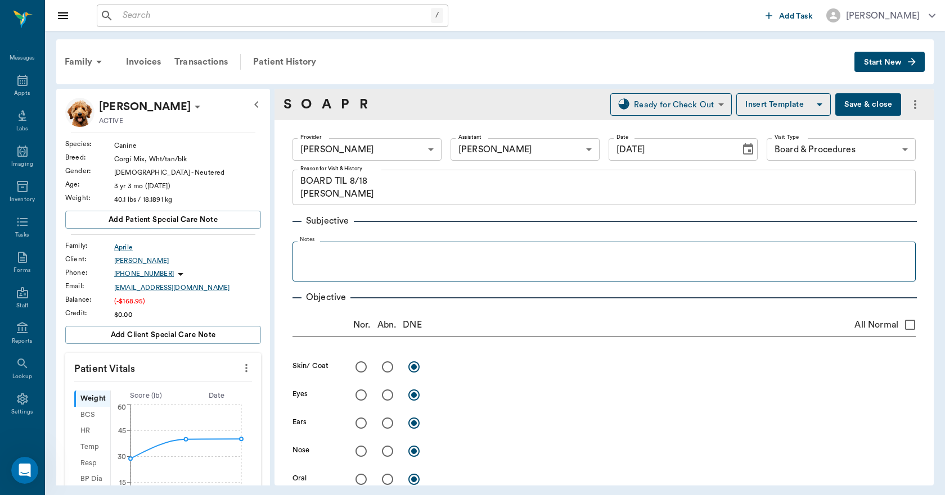
type input "08/18/2025"
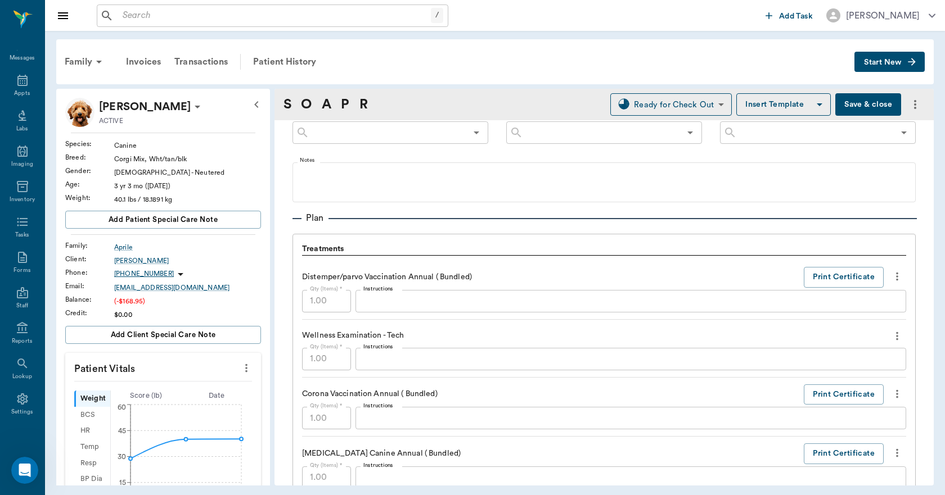
scroll to position [731, 0]
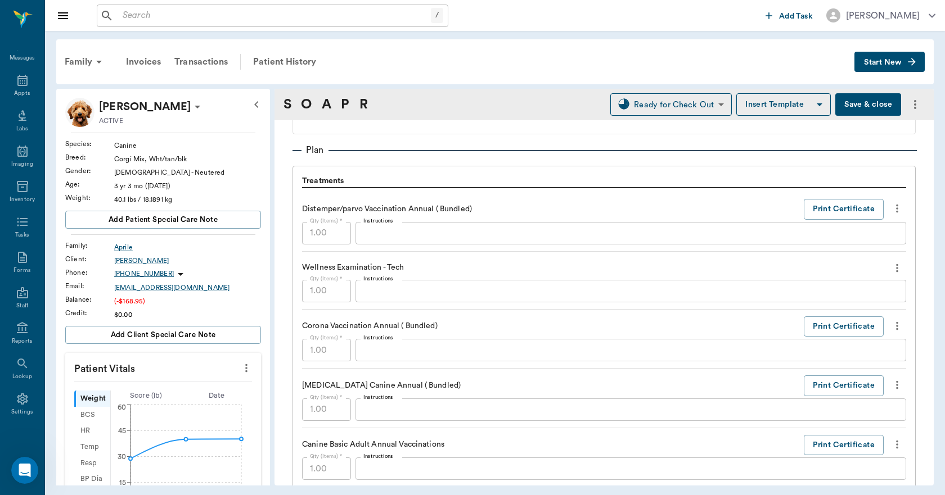
click at [891, 386] on icon "more" at bounding box center [897, 385] width 12 height 13
click at [728, 352] on div at bounding box center [472, 247] width 945 height 495
click at [891, 208] on icon "more" at bounding box center [897, 208] width 12 height 13
drag, startPoint x: 699, startPoint y: 197, endPoint x: 689, endPoint y: 196, distance: 10.3
click at [699, 197] on div at bounding box center [472, 247] width 945 height 495
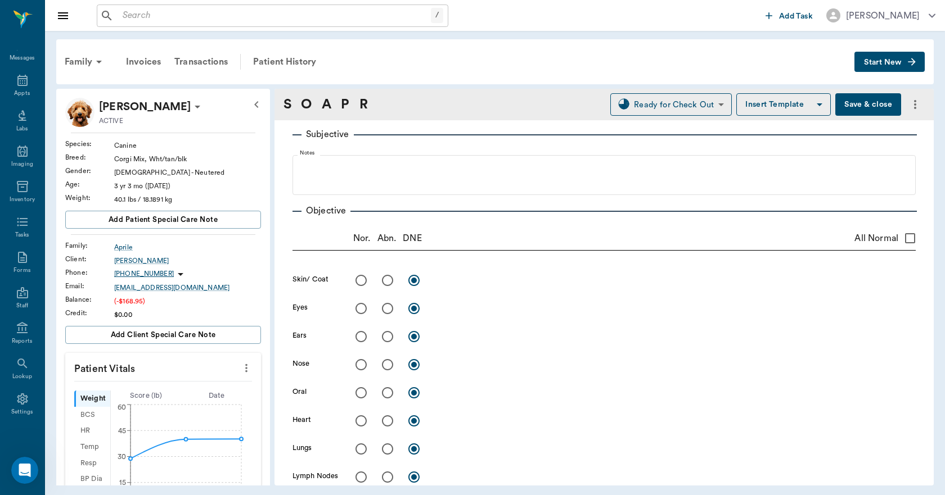
scroll to position [0, 0]
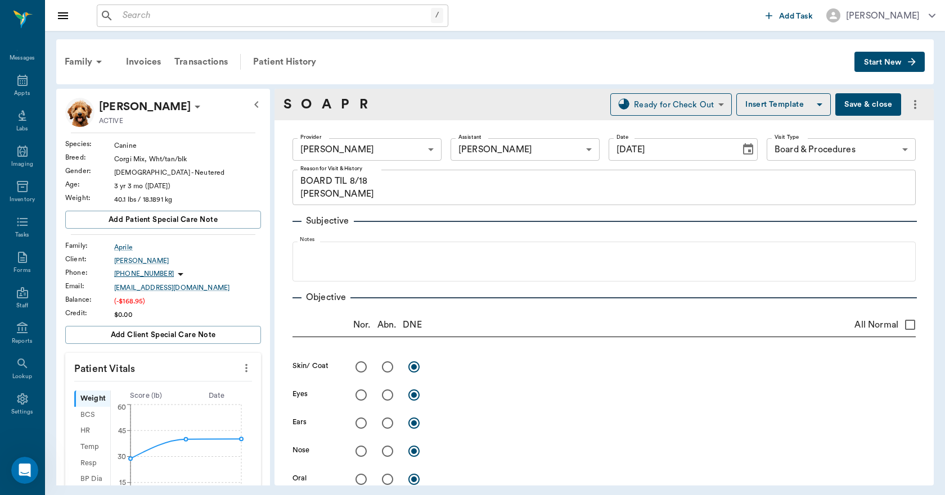
click at [882, 62] on span "Start New" at bounding box center [883, 62] width 38 height 0
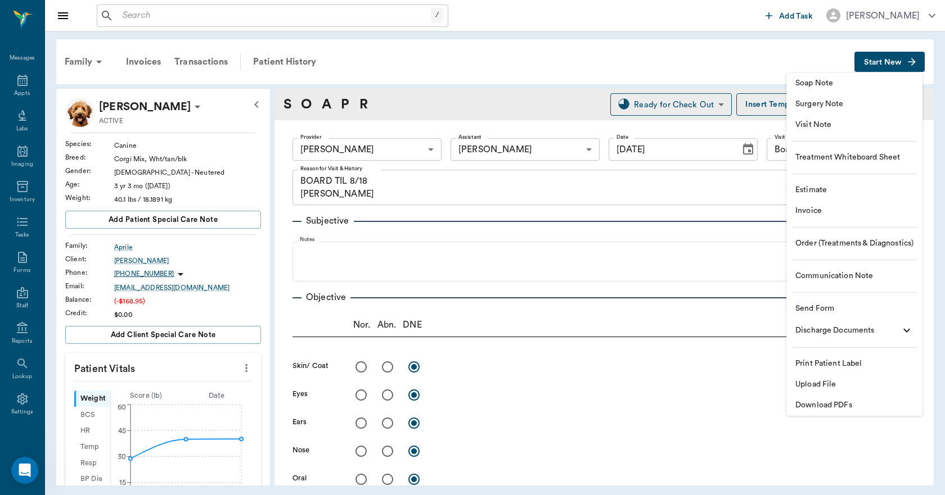
click at [812, 85] on span "Soap Note" at bounding box center [854, 84] width 118 height 12
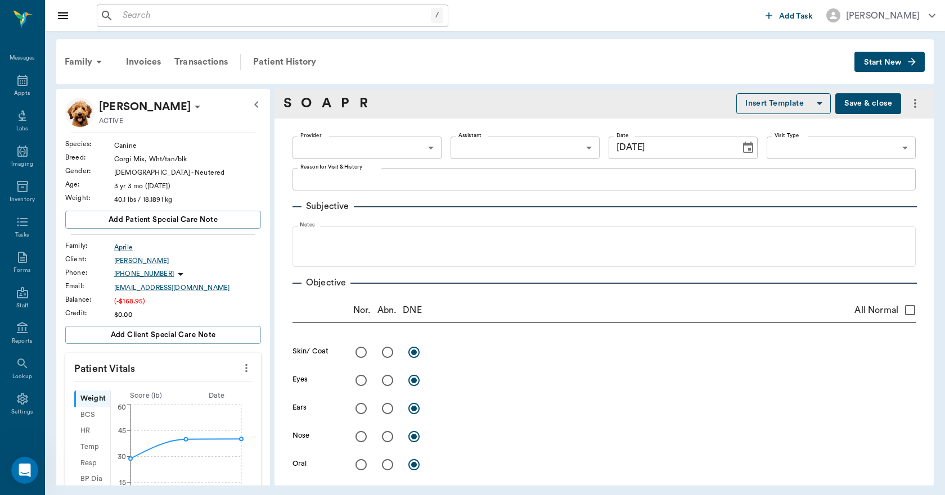
type input "08/18/2025"
click at [426, 143] on body "/ ​ Add Task Dr. Bert Ellsworth Nectar Messages Appts Labs Imaging Inventory Ta…" at bounding box center [472, 247] width 945 height 495
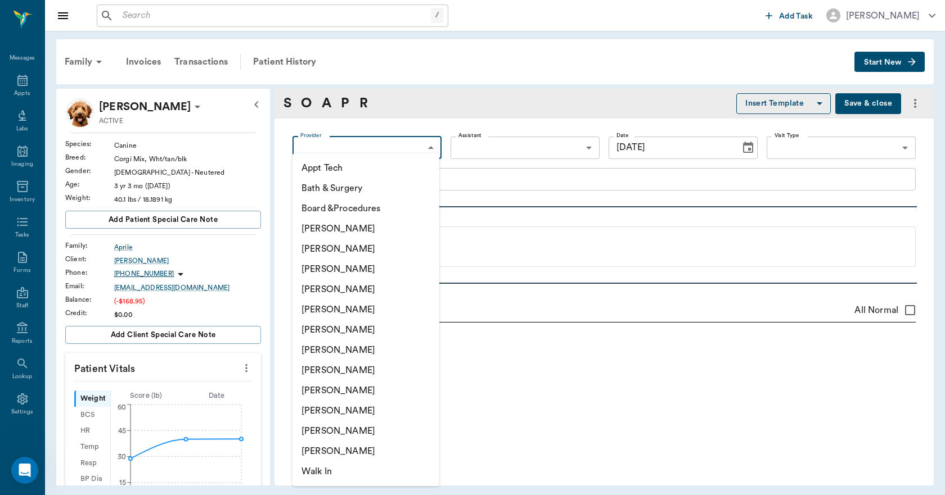
click at [350, 372] on li "Julie Dickerson" at bounding box center [365, 371] width 147 height 20
type input "63ec2e7e52e12b0ba117b124"
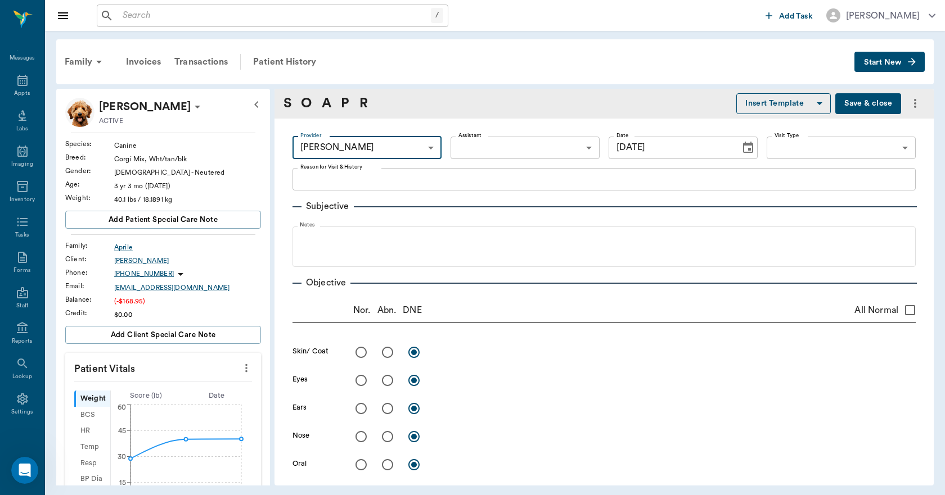
click at [483, 143] on body "/ ​ Add Task Dr. Bert Ellsworth Nectar Messages Appts Labs Imaging Inventory Ta…" at bounding box center [472, 247] width 945 height 495
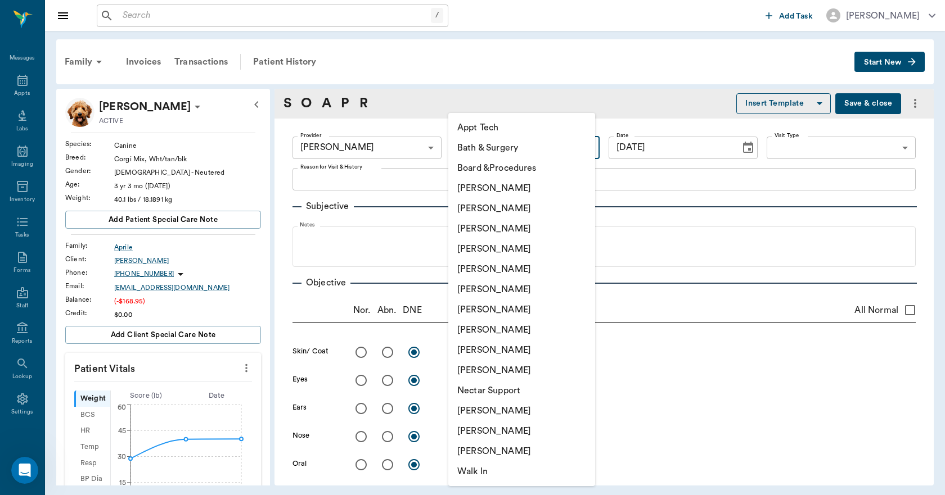
click at [500, 283] on li "Hunter Graves" at bounding box center [521, 290] width 147 height 20
type input "682b670d8bdc6f7f8feef3db"
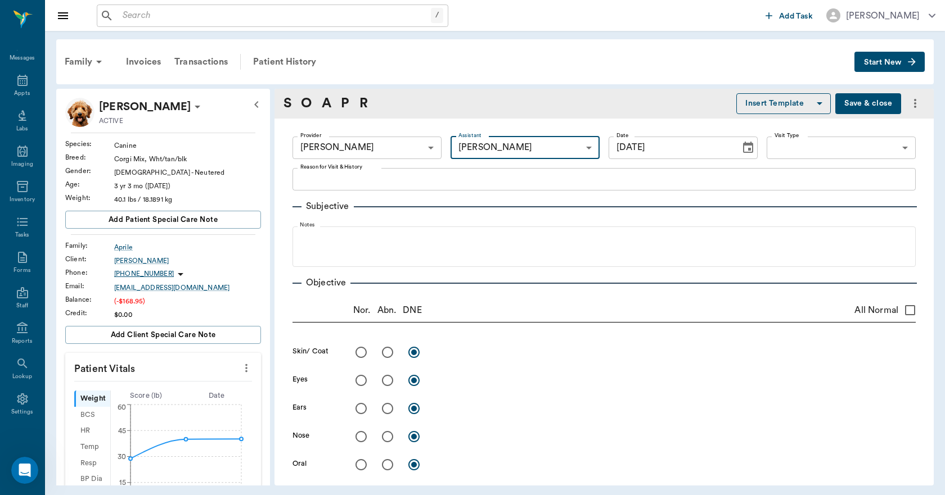
click at [450, 181] on textarea "Reason for Visit & History" at bounding box center [603, 179] width 607 height 13
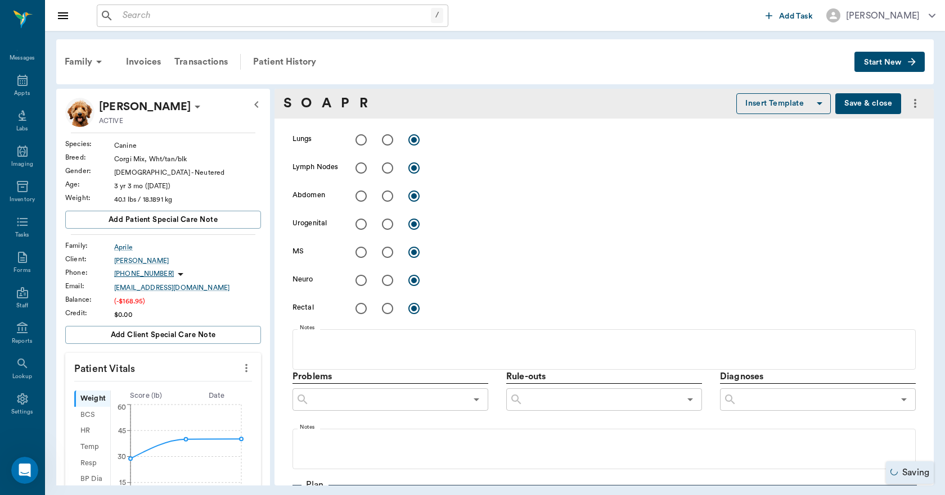
scroll to position [562, 0]
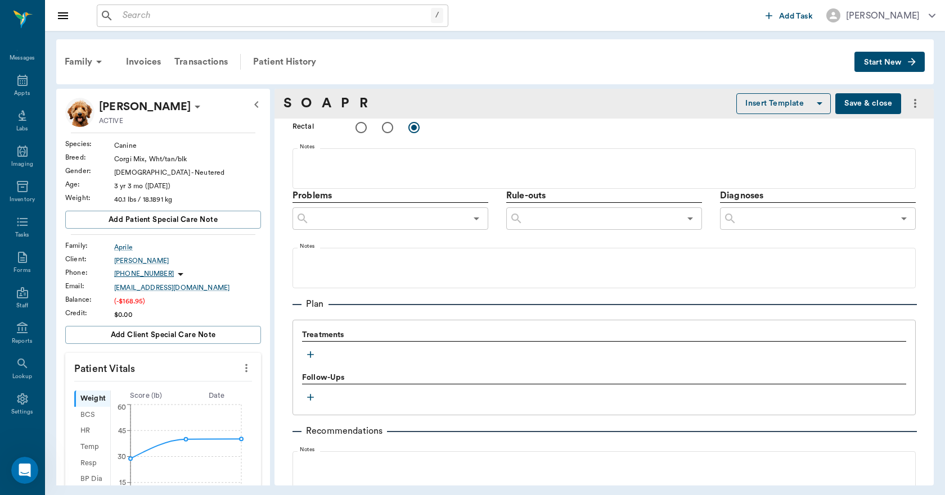
type textarea "HAD PROBLEMS WITH GETTING THE INVOICES.LL"
click at [312, 355] on icon "button" at bounding box center [310, 354] width 11 height 11
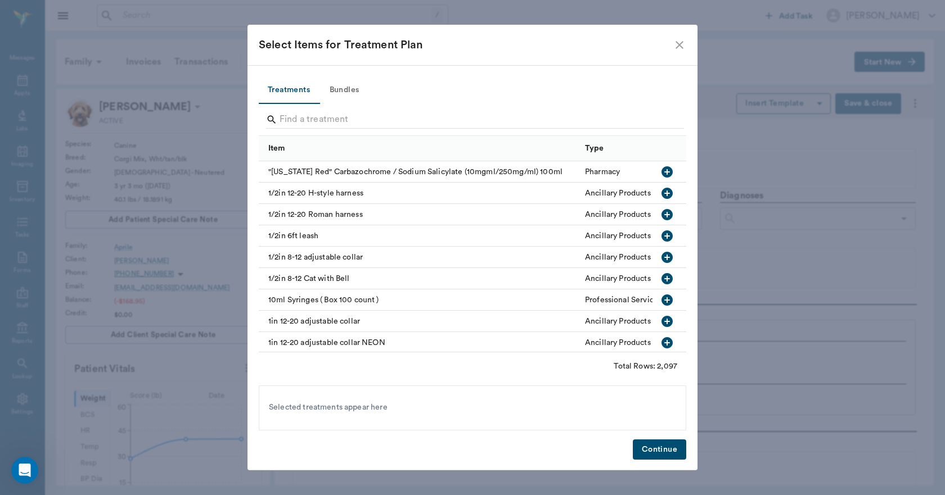
click at [354, 89] on button "Bundles" at bounding box center [344, 90] width 51 height 27
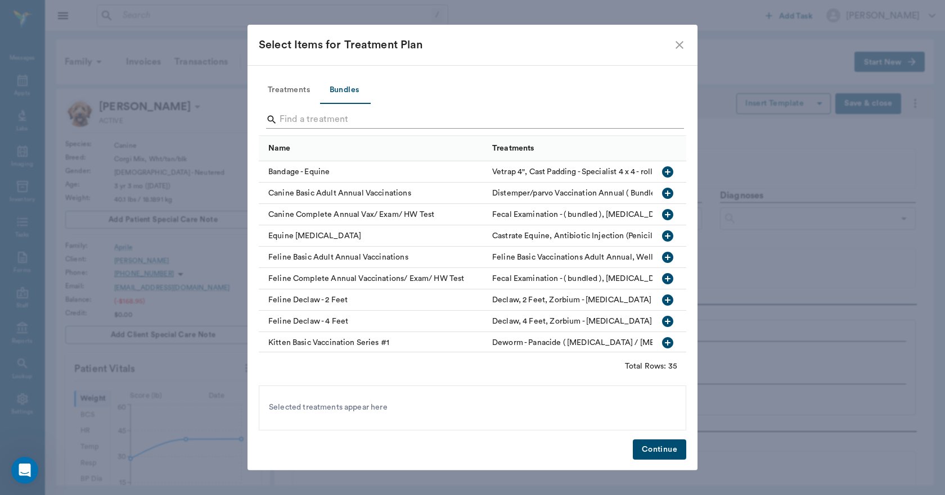
click at [349, 119] on input "Search" at bounding box center [474, 120] width 388 height 18
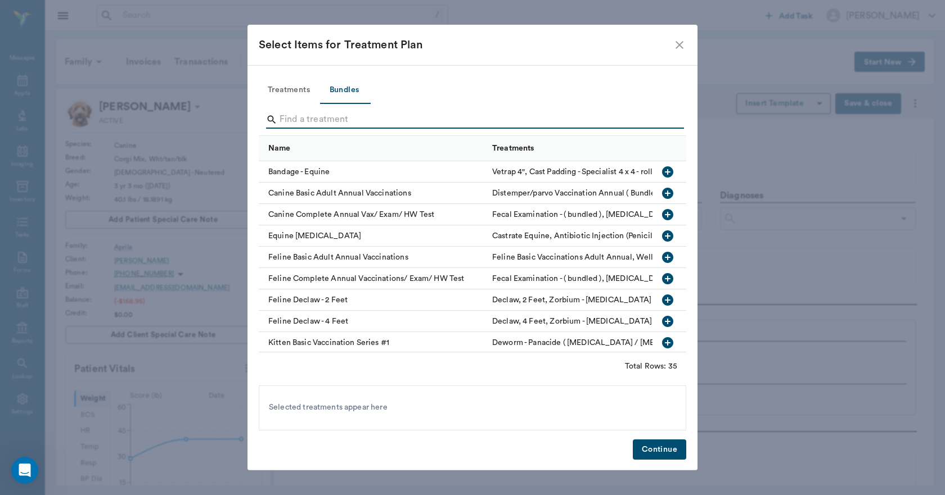
click at [662, 191] on icon "button" at bounding box center [667, 193] width 11 height 11
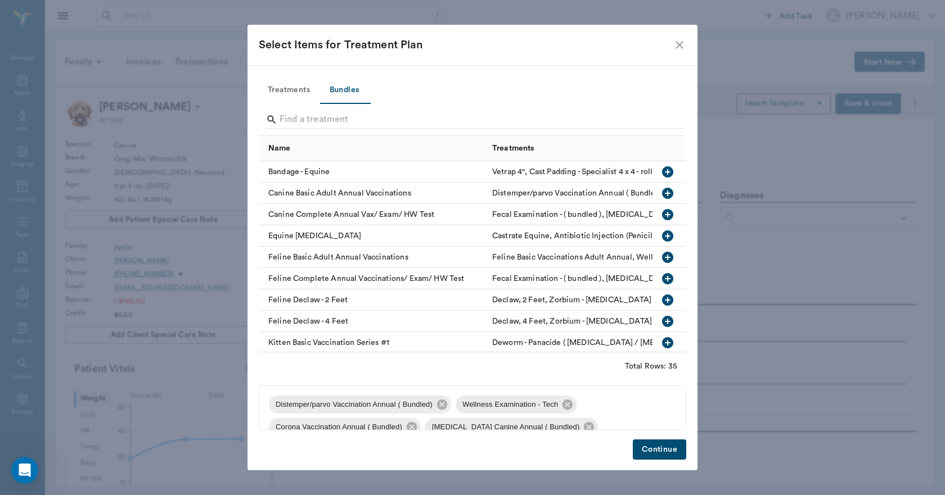
click at [284, 80] on button "Treatments" at bounding box center [289, 90] width 60 height 27
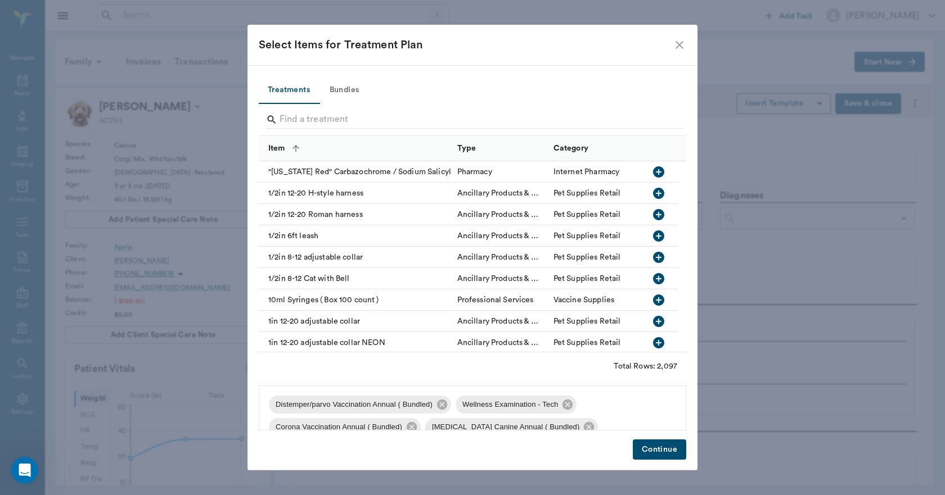
click at [286, 83] on button "Treatments" at bounding box center [289, 90] width 60 height 27
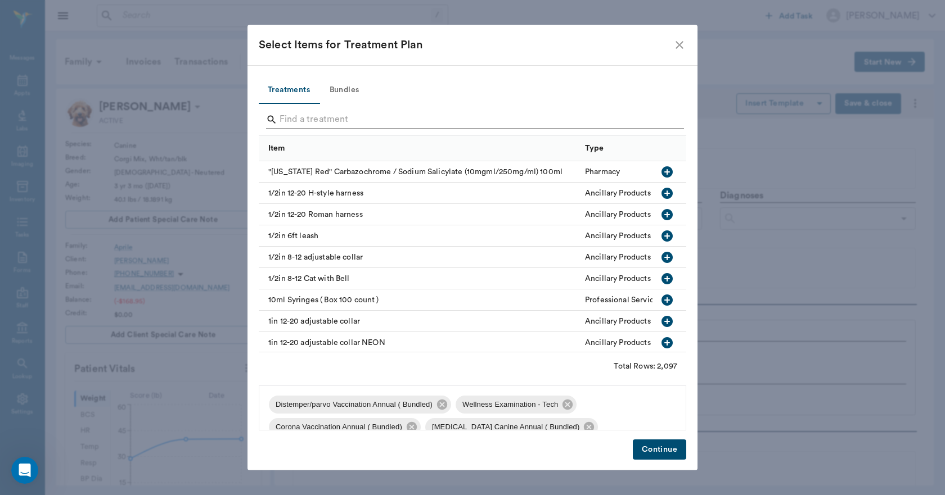
click at [300, 119] on input "Search" at bounding box center [474, 120] width 388 height 18
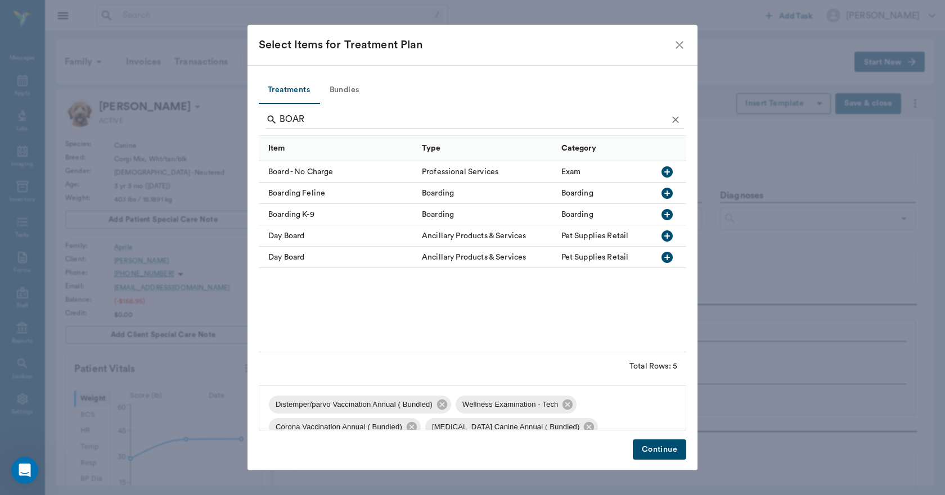
click at [667, 215] on icon "button" at bounding box center [666, 214] width 13 height 13
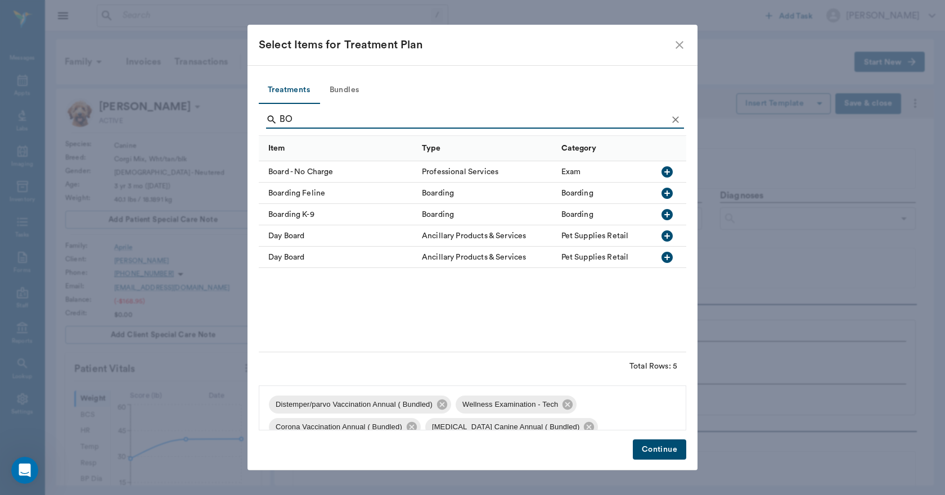
type input "B"
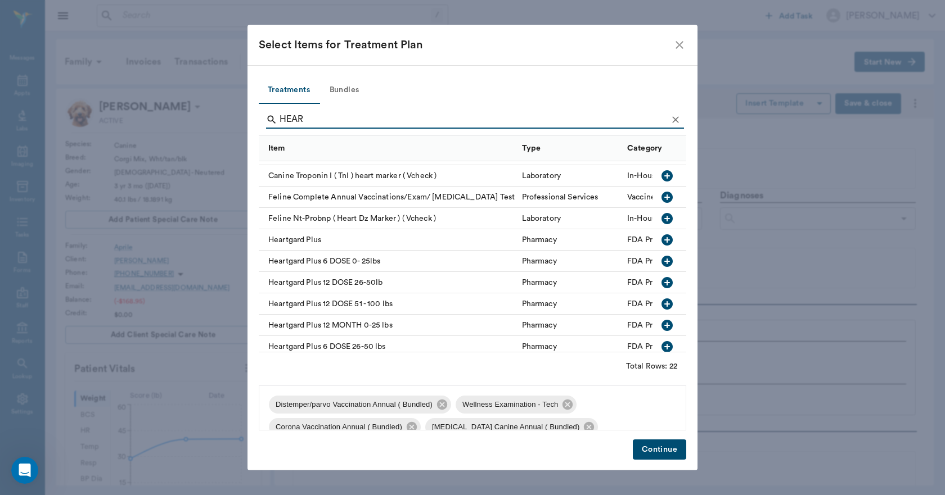
scroll to position [112, 0]
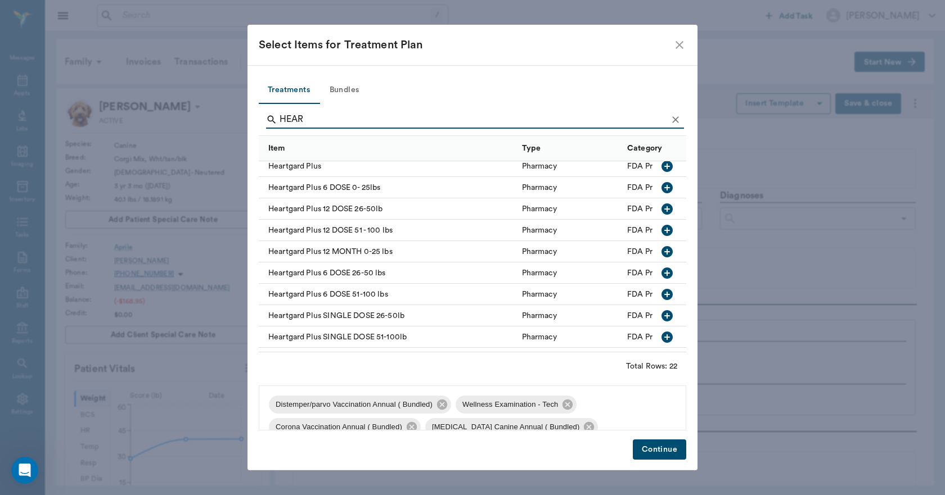
type input "HEAR"
click at [661, 271] on icon "button" at bounding box center [666, 273] width 11 height 11
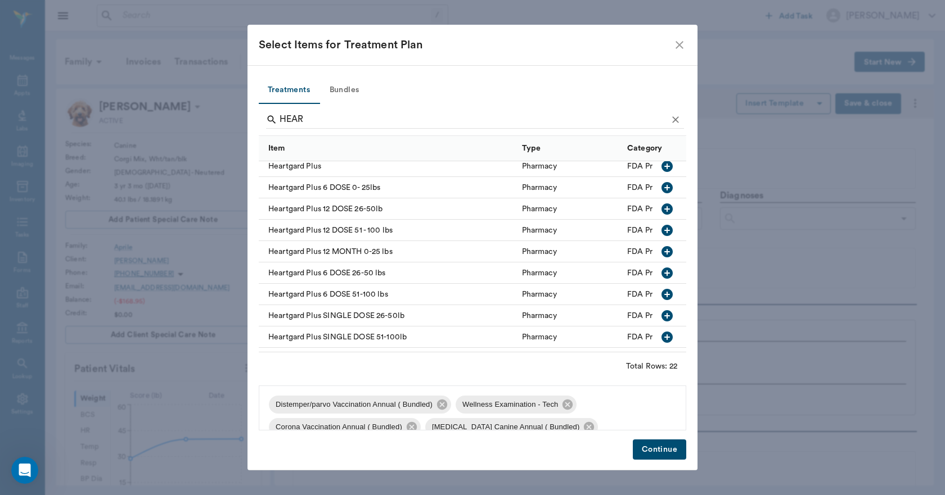
click at [672, 448] on button "Continue" at bounding box center [659, 450] width 53 height 21
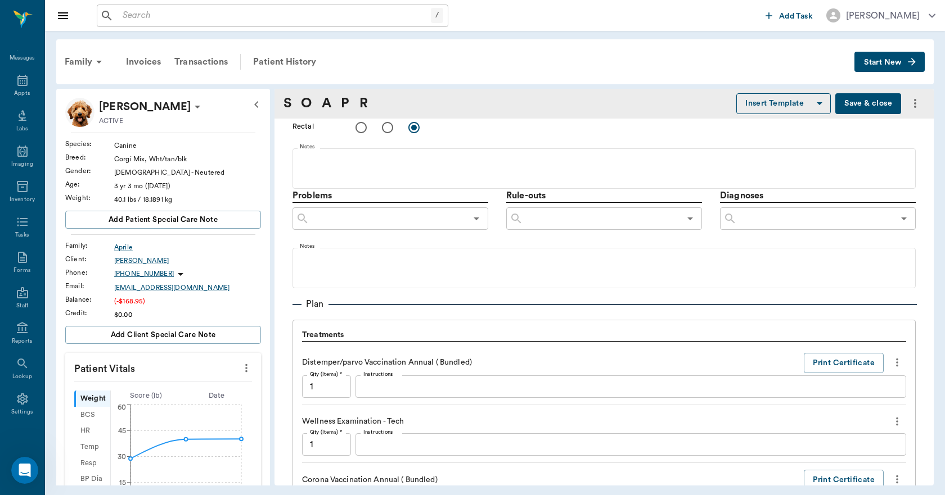
scroll to position [787, 0]
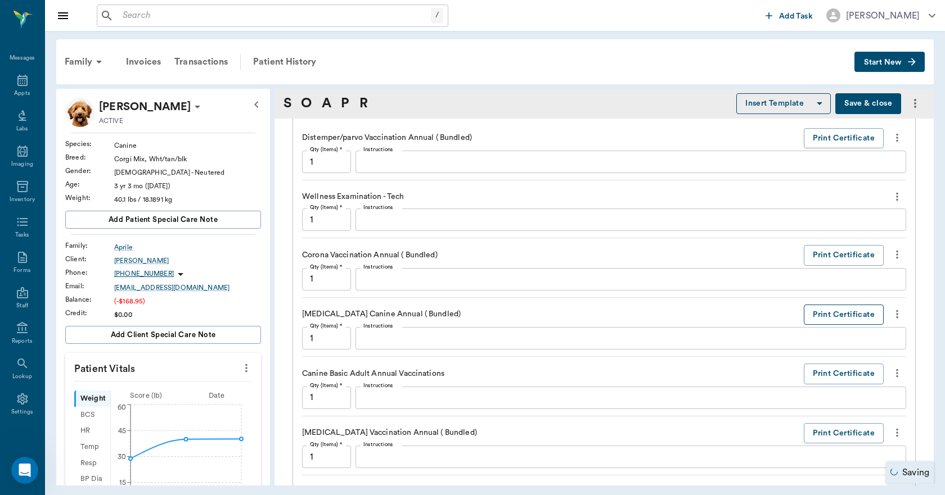
click at [812, 318] on button "Print Certificate" at bounding box center [844, 315] width 80 height 21
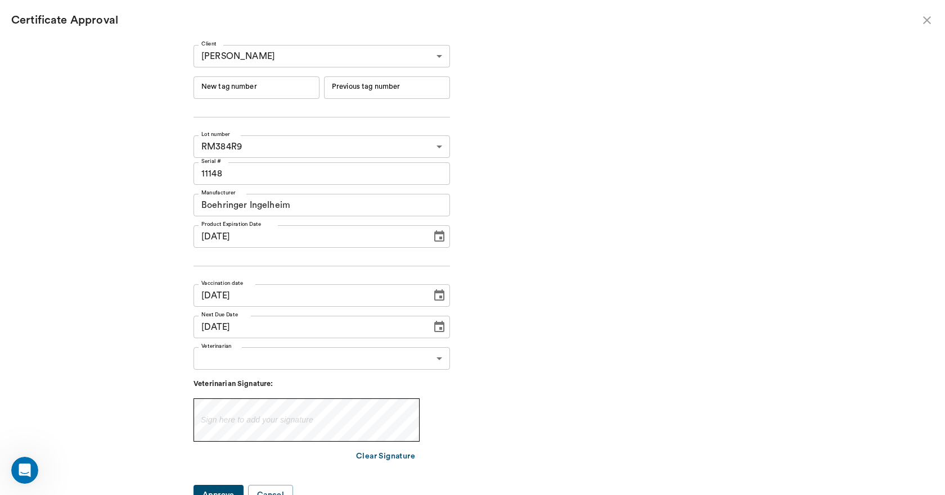
type input "251010"
type input "251009"
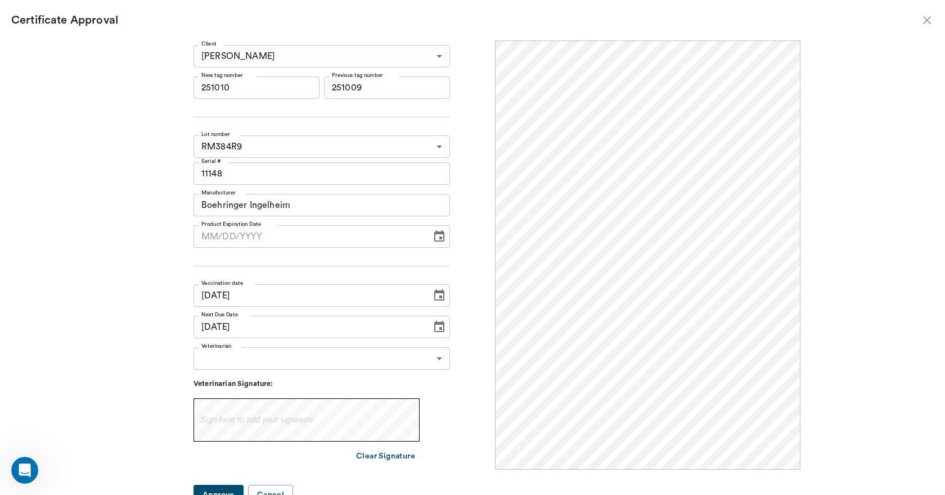
scroll to position [0, 0]
click at [301, 77] on div "Client Kristen Aprile 63ec2ed052e12b0ba117cd1a Client New tag number 251010 New…" at bounding box center [321, 275] width 256 height 461
click at [303, 88] on input "251010" at bounding box center [256, 87] width 126 height 22
type input "2"
type input "251009"
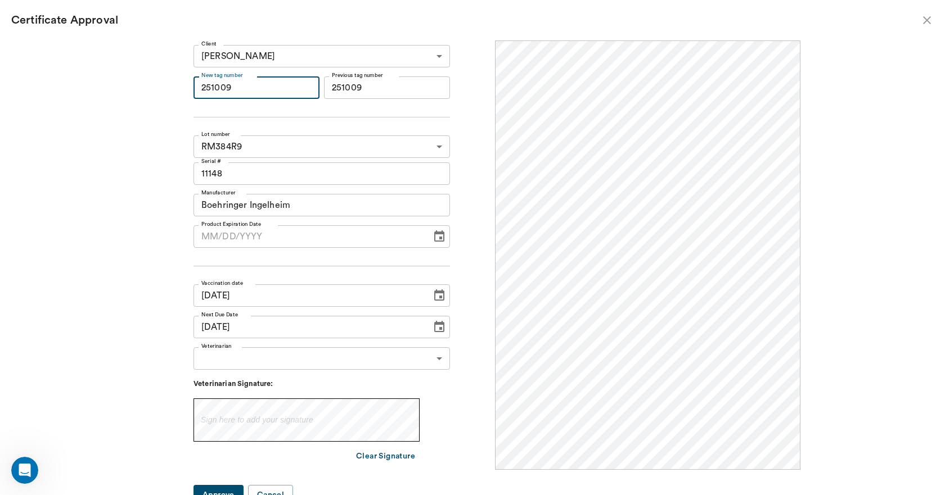
click at [313, 365] on body "/ ​ Add Task Dr. Bert Ellsworth Nectar Messages Appts Labs Imaging Inventory Ta…" at bounding box center [472, 247] width 945 height 495
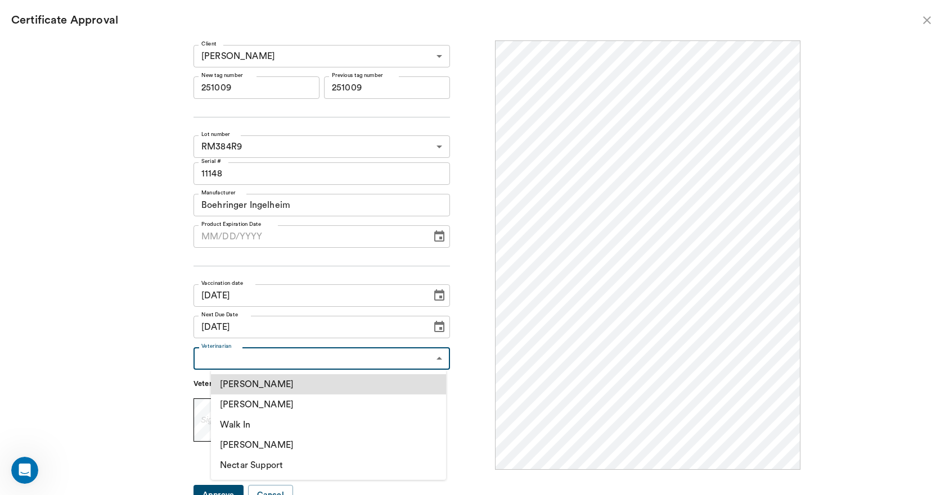
click at [267, 404] on li "[PERSON_NAME]" at bounding box center [328, 405] width 235 height 20
type input "63ec2f075fda476ae8351a4d"
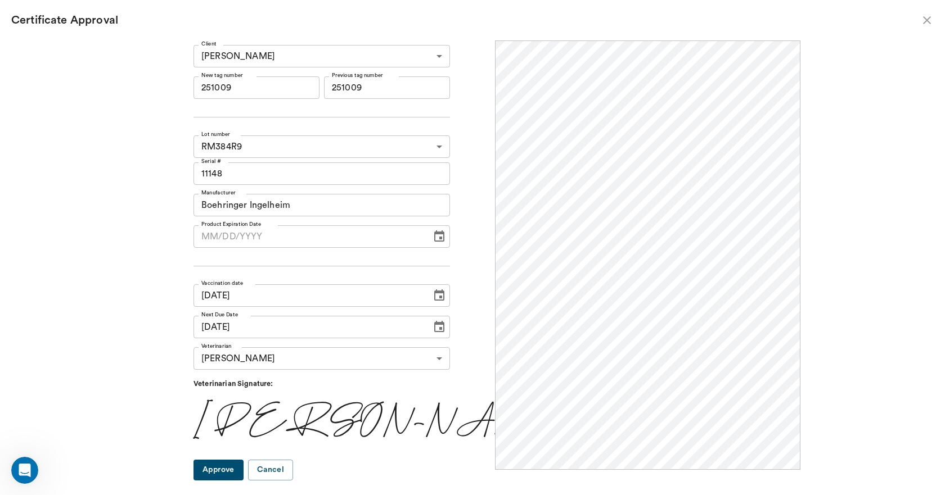
click at [244, 465] on button "Approve" at bounding box center [218, 470] width 50 height 21
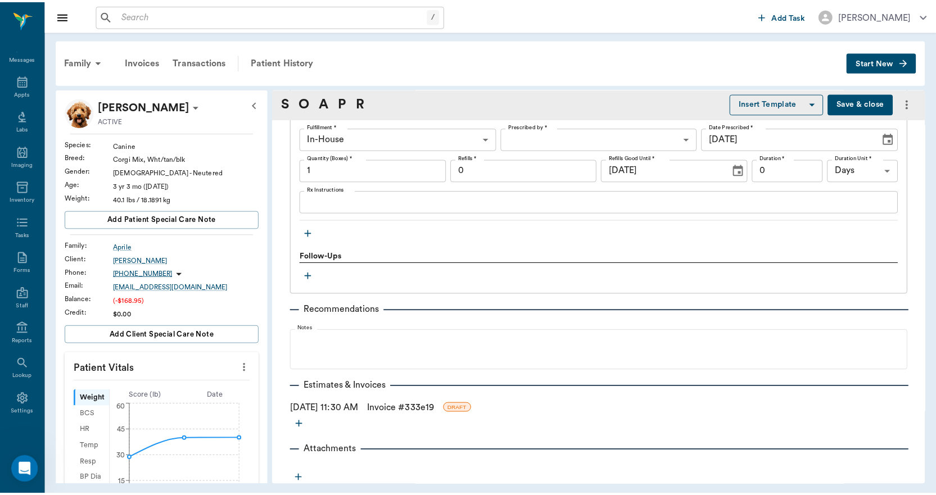
scroll to position [1408, 0]
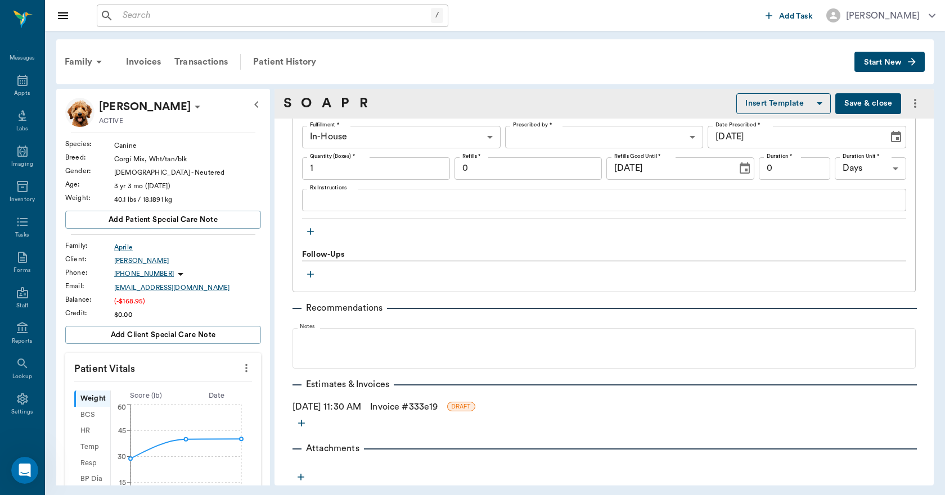
click at [438, 407] on link "Invoice # 333e19" at bounding box center [403, 406] width 67 height 13
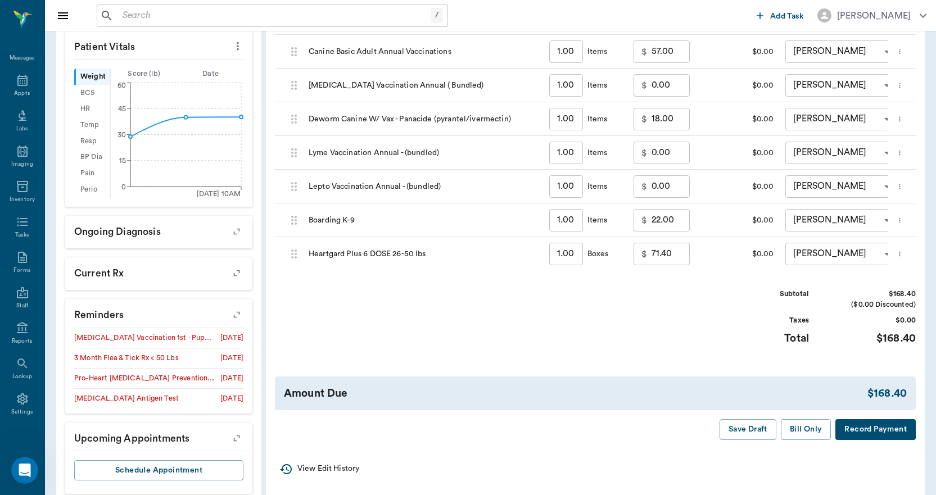
scroll to position [343, 0]
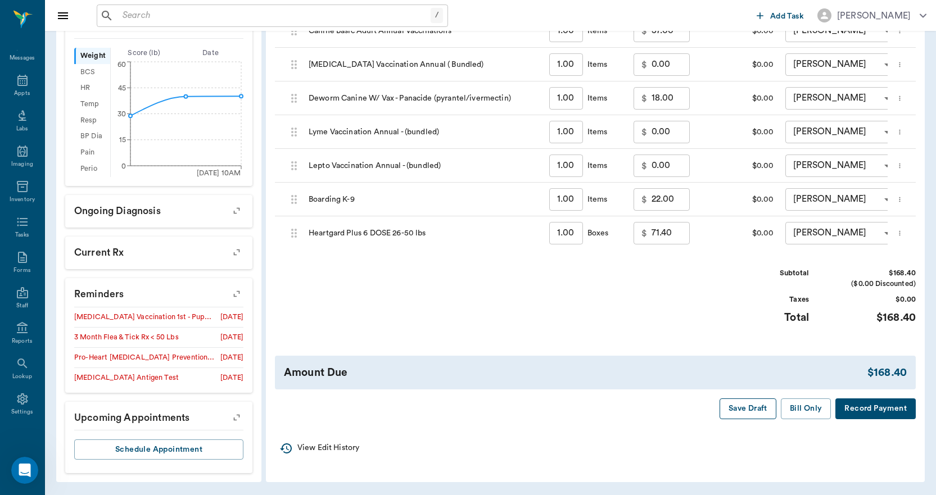
click at [742, 418] on button "Save Draft" at bounding box center [748, 409] width 57 height 21
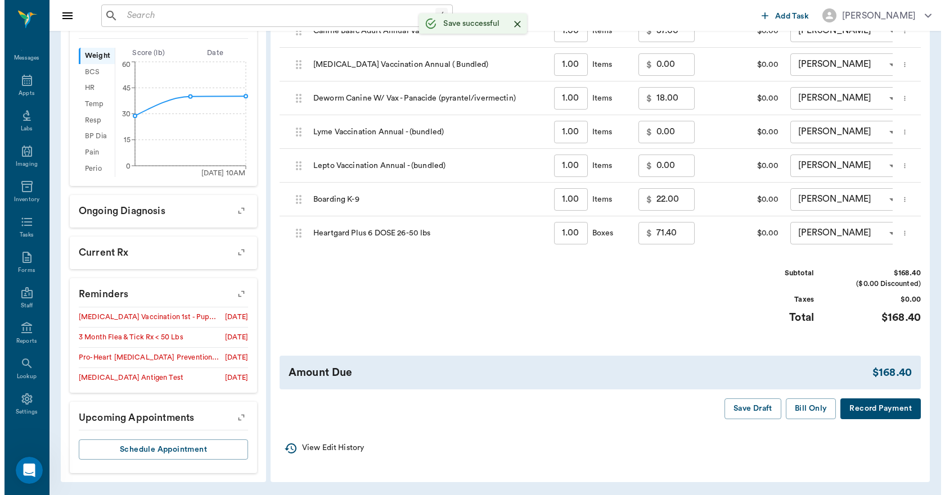
scroll to position [0, 0]
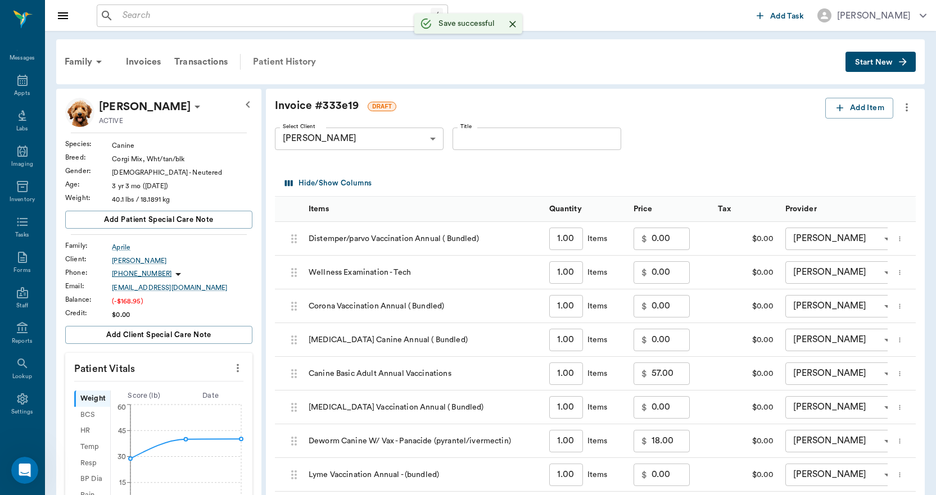
click at [305, 64] on div "Patient History" at bounding box center [284, 61] width 76 height 27
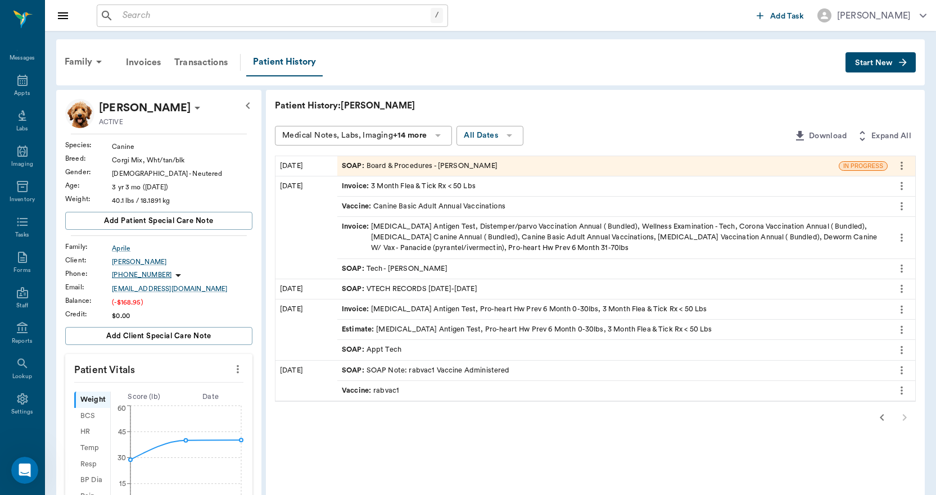
click at [910, 165] on button "more" at bounding box center [902, 165] width 18 height 19
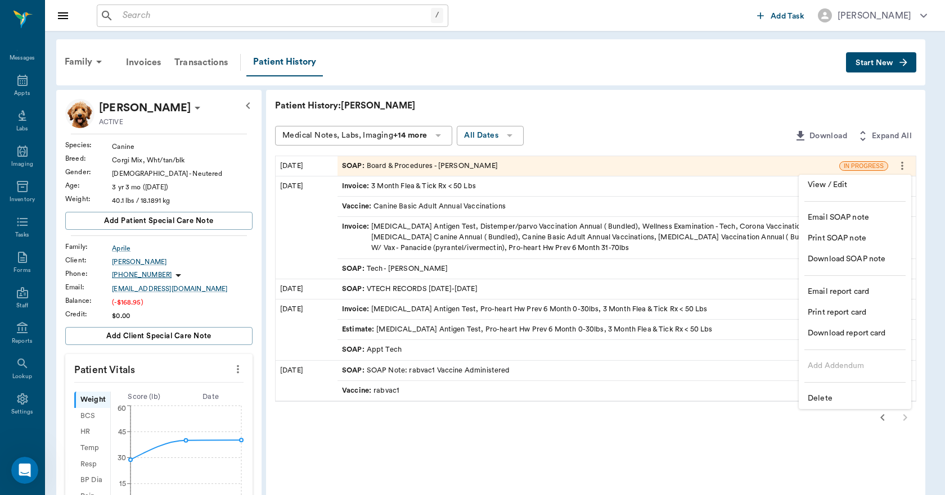
click at [595, 115] on div at bounding box center [472, 247] width 945 height 495
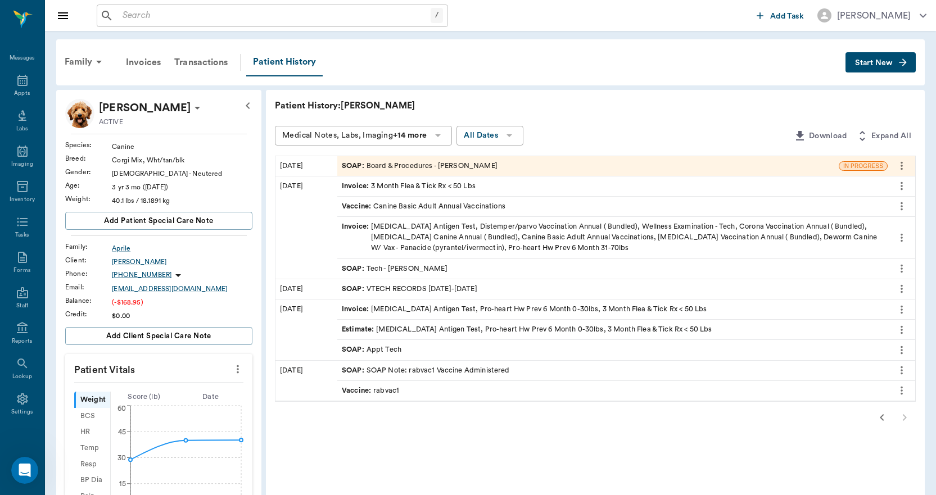
click at [480, 159] on div "SOAP : Board & Procedures - Julie Dickerson" at bounding box center [588, 166] width 502 height 20
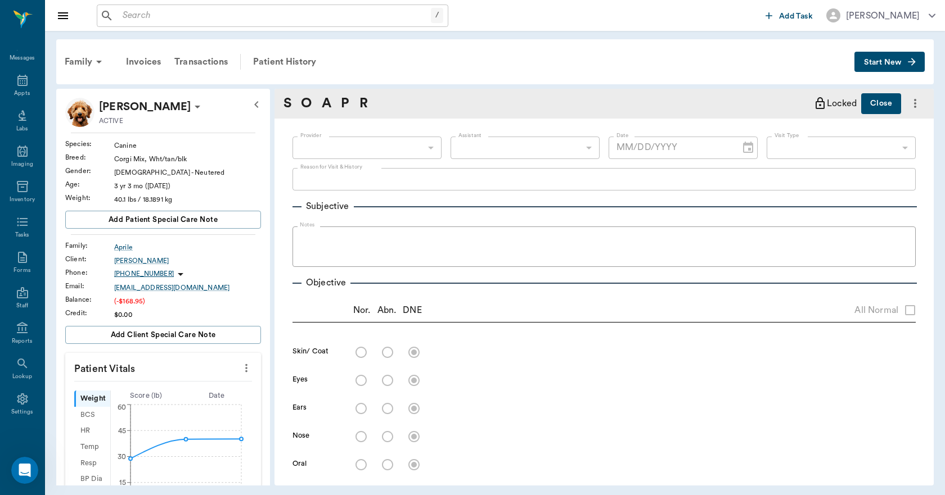
type input "63ec2e7e52e12b0ba117b124"
type input "682b670d8bdc6f7f8feef3db"
type input "67816c1cf444b6f7d0a603e8"
type textarea "BOARD TIL 8/18 LORY"
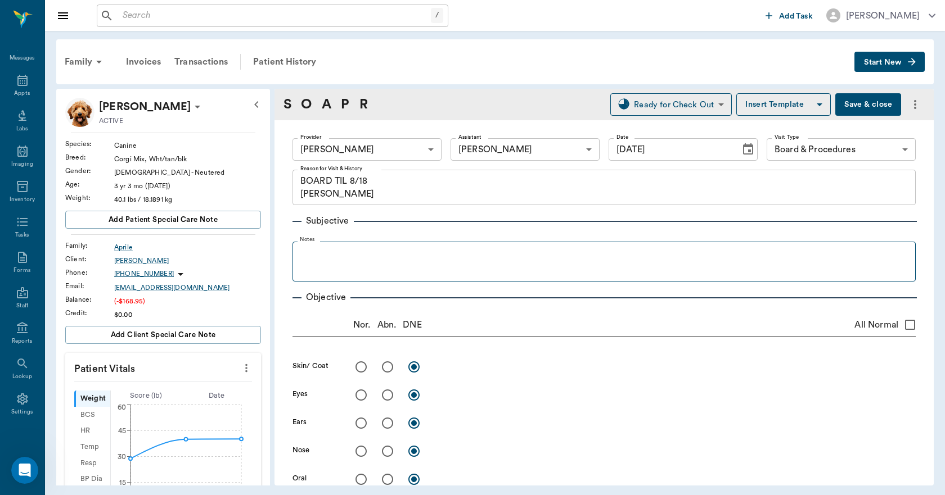
type input "08/18/2025"
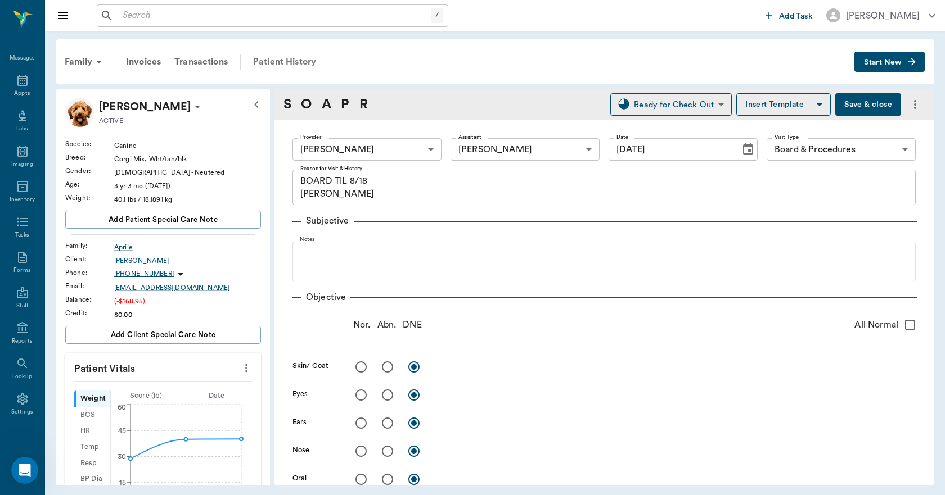
click at [304, 62] on div "Patient History" at bounding box center [284, 61] width 76 height 27
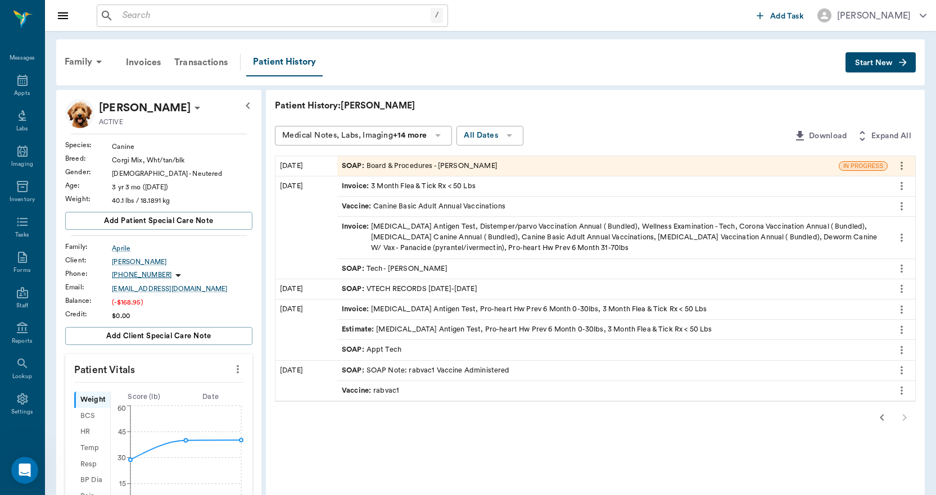
click at [882, 420] on icon "button" at bounding box center [882, 418] width 4 height 7
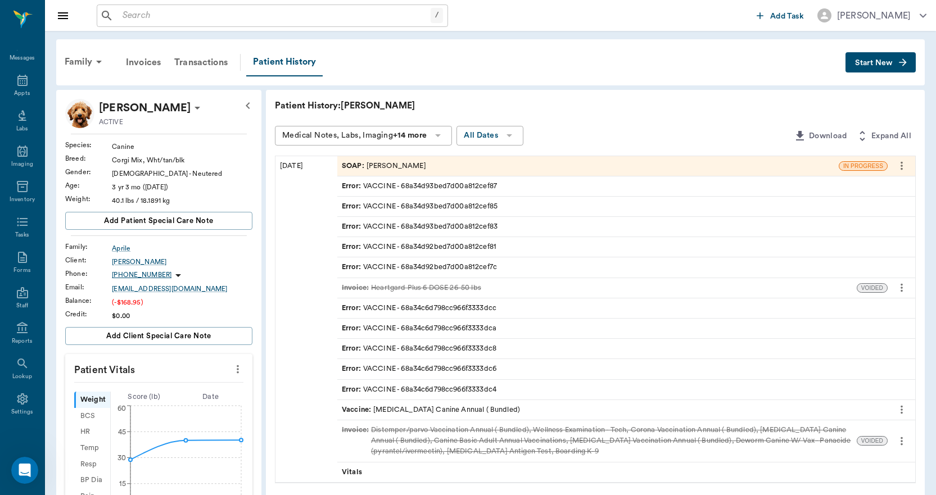
click at [413, 169] on div "SOAP : Julie Dickerson" at bounding box center [384, 166] width 84 height 11
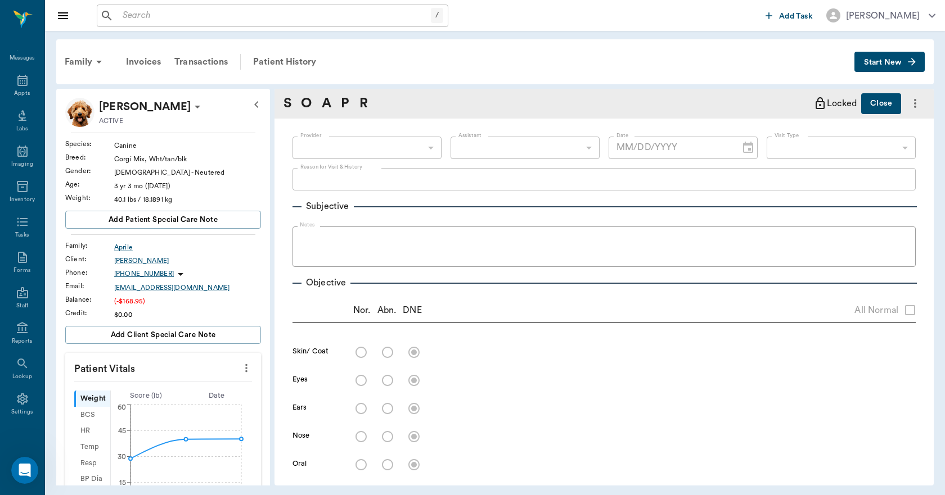
type input "63ec2e7e52e12b0ba117b124"
type input "682b670d8bdc6f7f8feef3db"
type textarea "HAD PROBLEMS WITH GETTING THE INVOICES.LL"
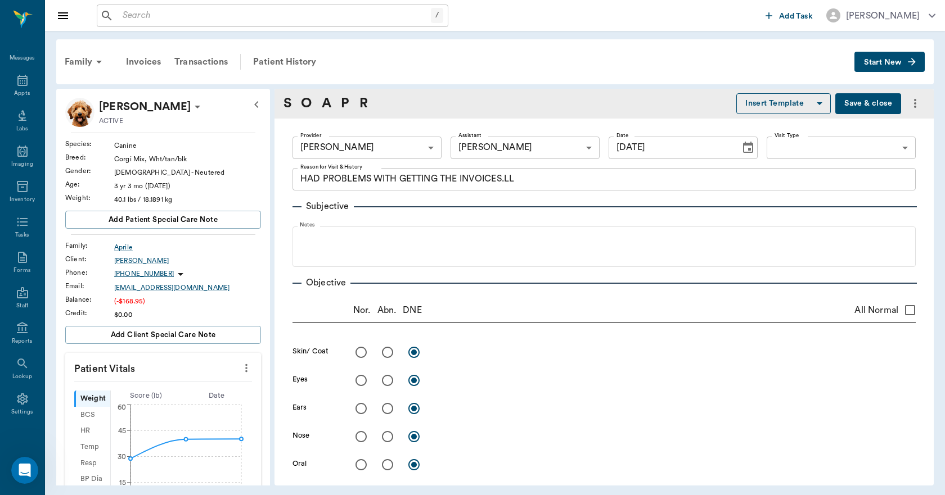
type input "08/18/2025"
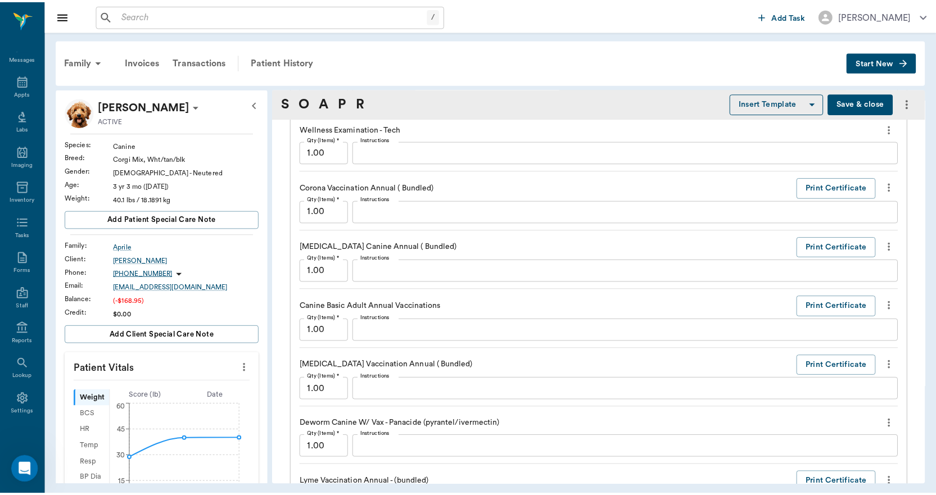
scroll to position [846, 0]
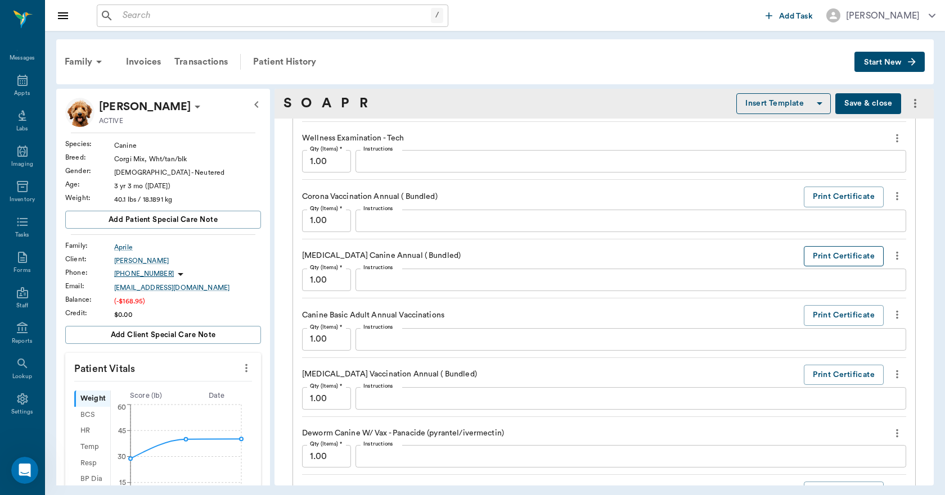
click at [823, 262] on button "Print Certificate" at bounding box center [844, 256] width 80 height 21
click at [303, 62] on div "Patient History" at bounding box center [284, 61] width 76 height 27
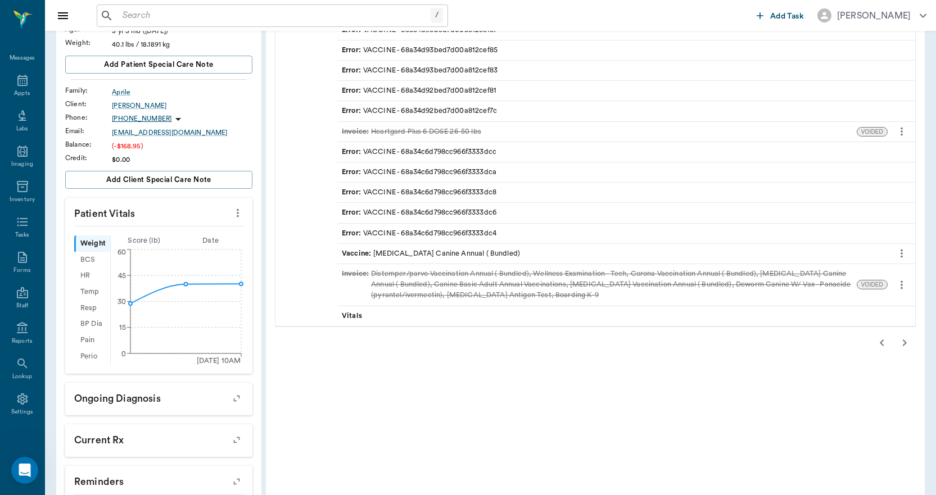
scroll to position [169, 0]
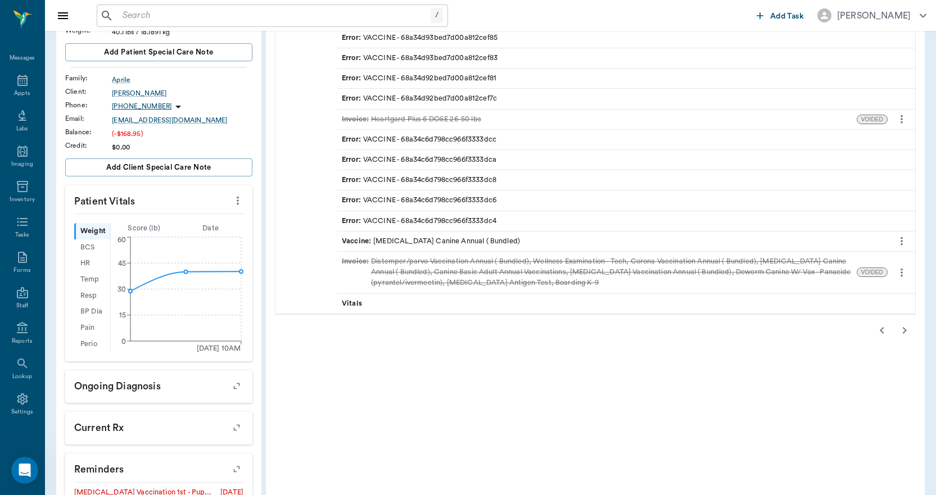
click at [904, 331] on icon "button" at bounding box center [904, 330] width 13 height 13
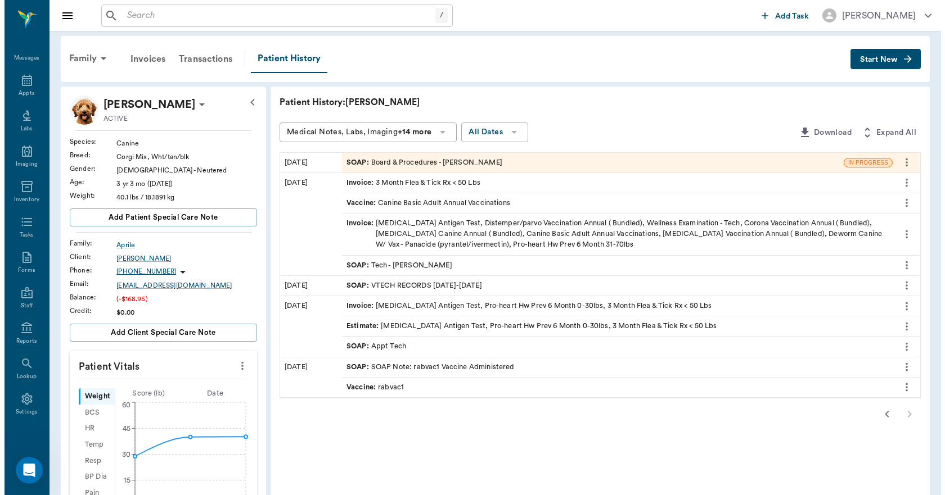
scroll to position [0, 0]
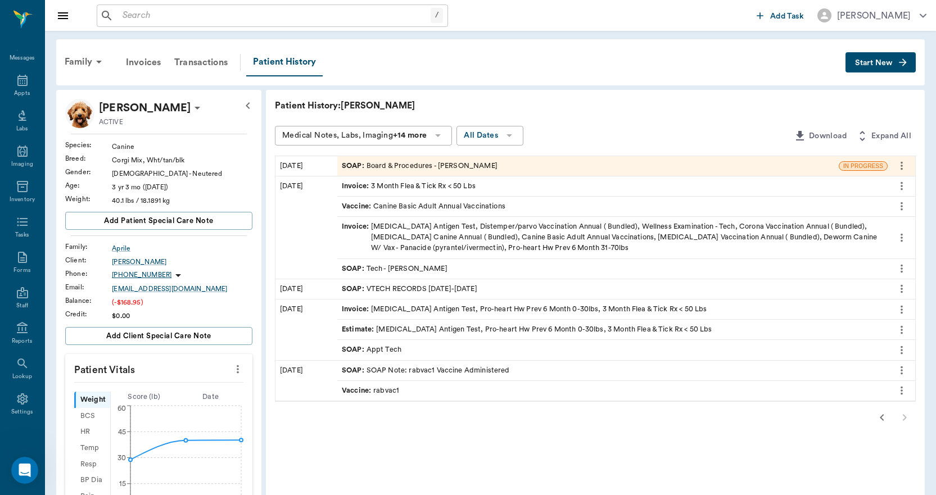
click at [902, 167] on icon "more" at bounding box center [902, 165] width 12 height 13
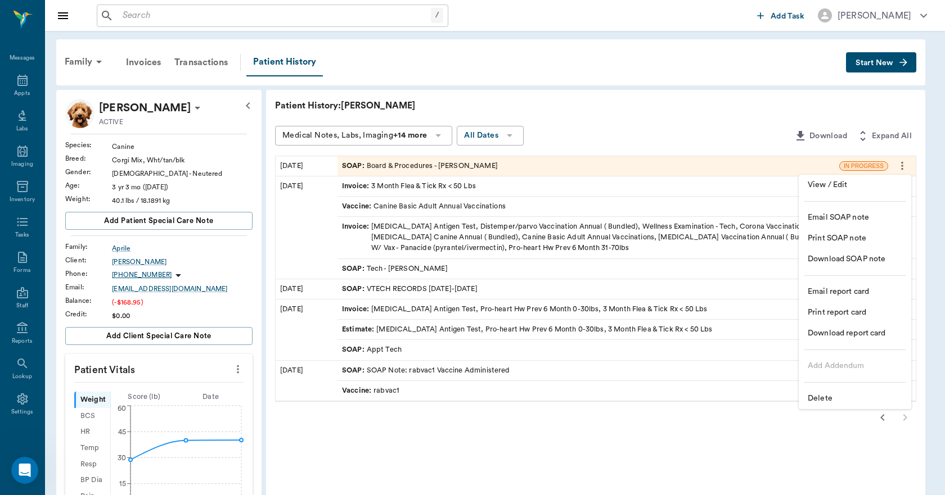
click at [826, 398] on span "Delete" at bounding box center [855, 399] width 94 height 12
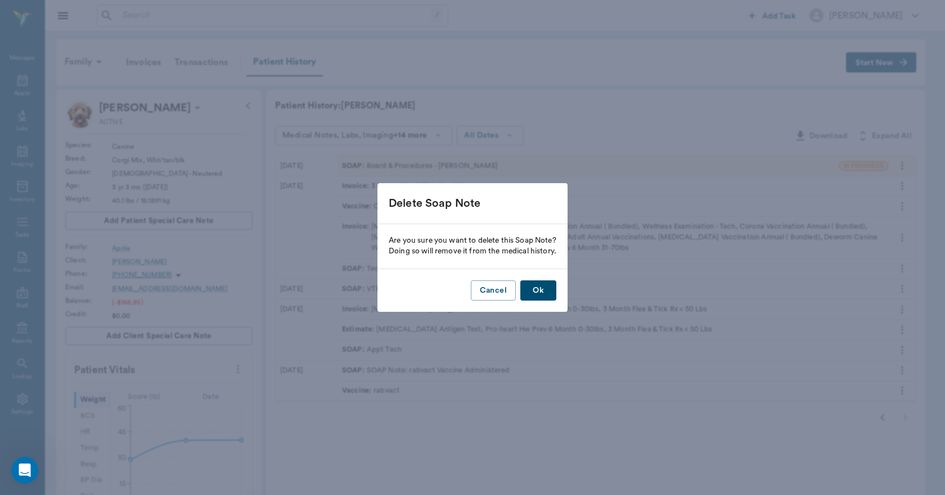
click at [548, 293] on button "Ok" at bounding box center [538, 291] width 36 height 21
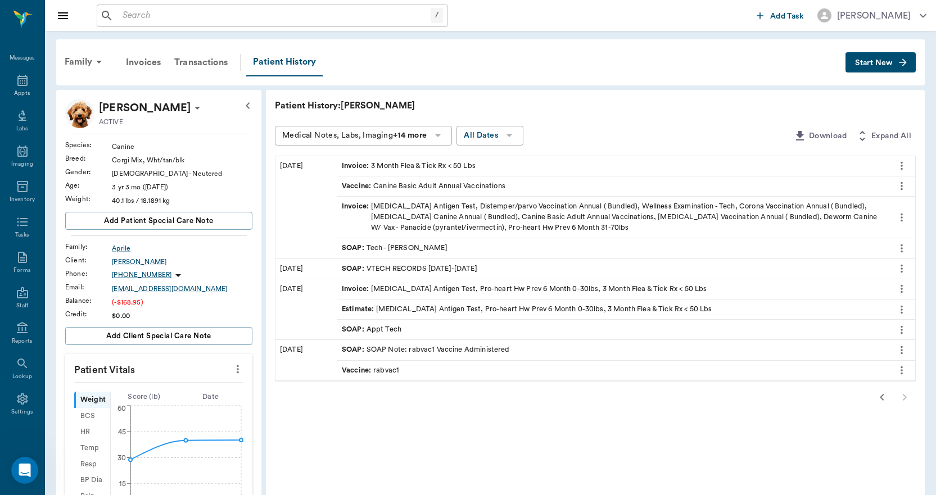
click at [879, 397] on icon "button" at bounding box center [882, 397] width 13 height 13
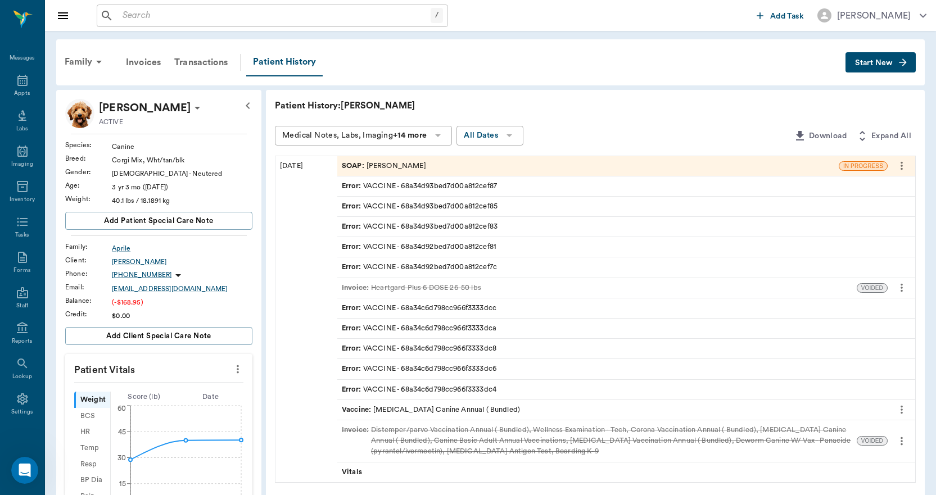
click at [403, 169] on div "SOAP : Julie Dickerson" at bounding box center [384, 166] width 84 height 11
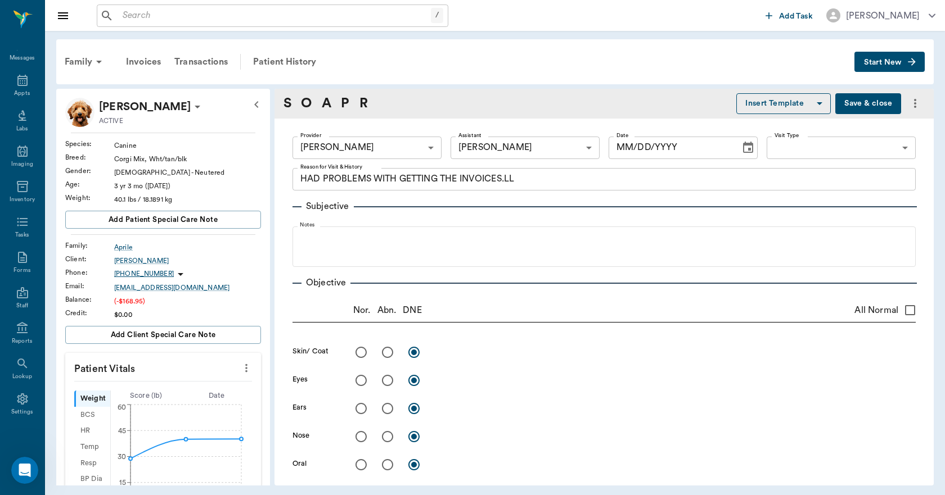
type input "63ec2e7e52e12b0ba117b124"
type input "682b670d8bdc6f7f8feef3db"
type textarea "HAD PROBLEMS WITH GETTING THE INVOICES.LL"
type input "08/18/2025"
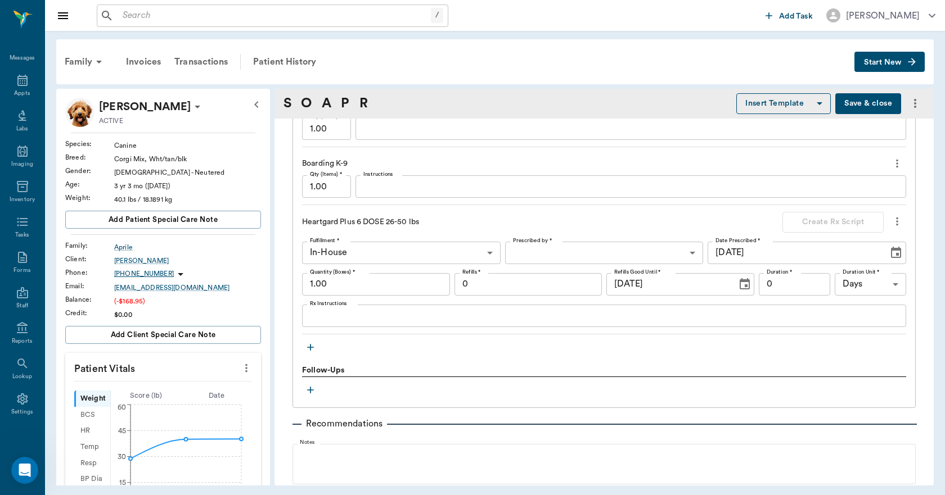
scroll to position [1294, 0]
click at [578, 251] on body "/ ​ Add Task Dr. Bert Ellsworth Nectar Messages Appts Labs Imaging Inventory Ta…" at bounding box center [472, 247] width 945 height 495
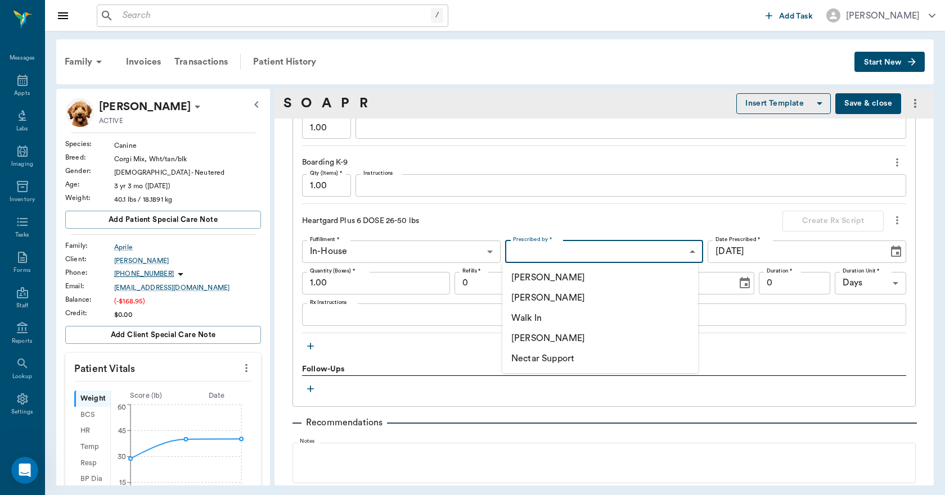
click at [543, 296] on li "[PERSON_NAME]" at bounding box center [600, 298] width 196 height 20
type input "63ec2f075fda476ae8351a4d"
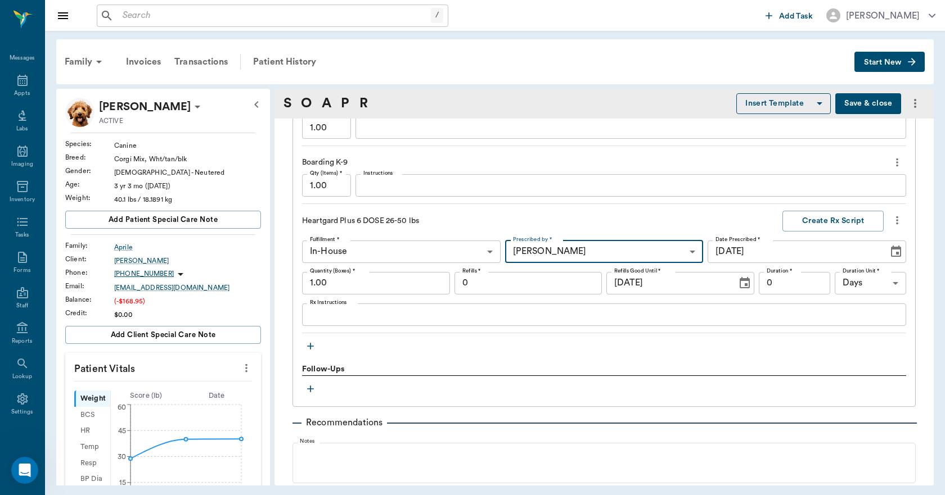
click at [774, 282] on input "0" at bounding box center [794, 283] width 71 height 22
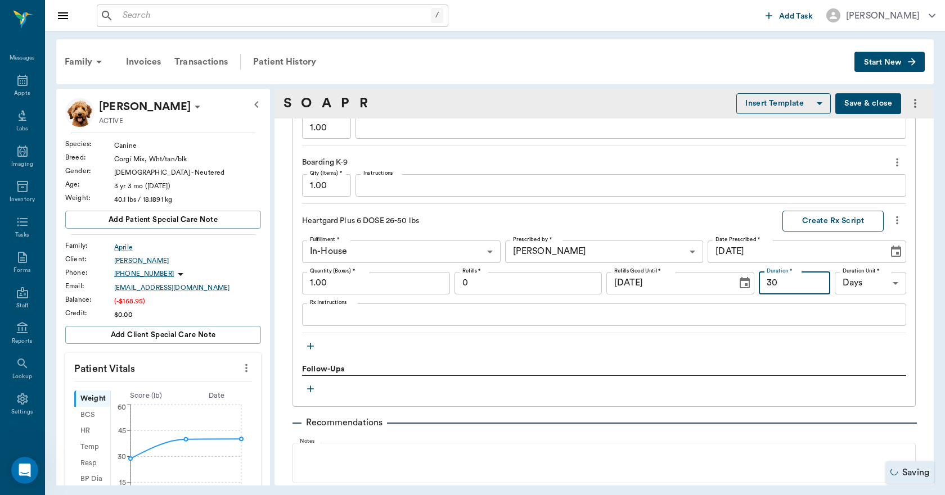
type input "30"
click at [824, 222] on button "Create Rx Script" at bounding box center [832, 221] width 101 height 21
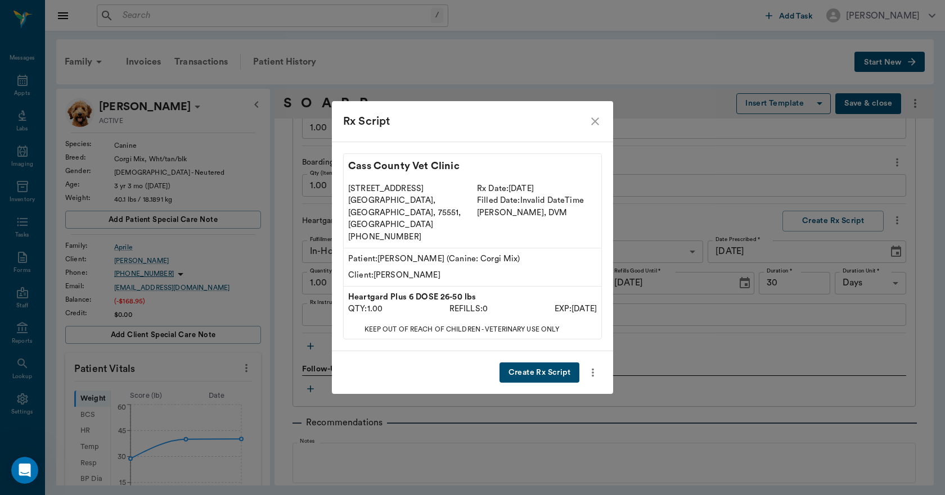
click at [551, 363] on button "Create Rx Script" at bounding box center [539, 373] width 80 height 21
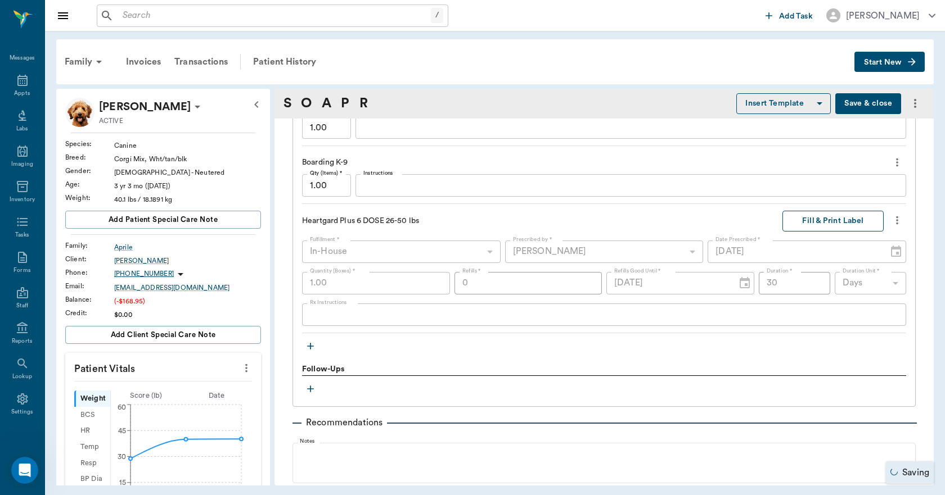
click at [853, 227] on button "Fill & Print Label" at bounding box center [832, 221] width 101 height 21
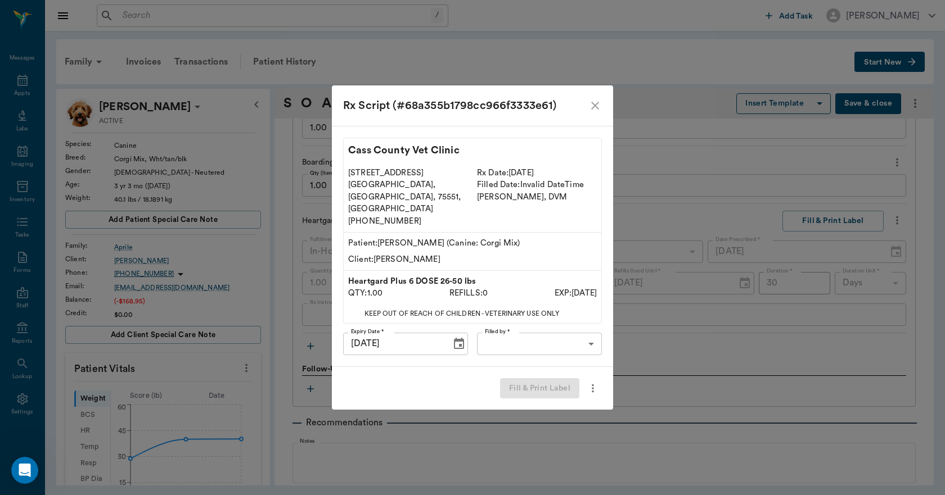
click at [580, 329] on body "/ ​ Add Task Dr. Bert Ellsworth Nectar Messages Appts Labs Imaging Inventory Ta…" at bounding box center [472, 247] width 945 height 495
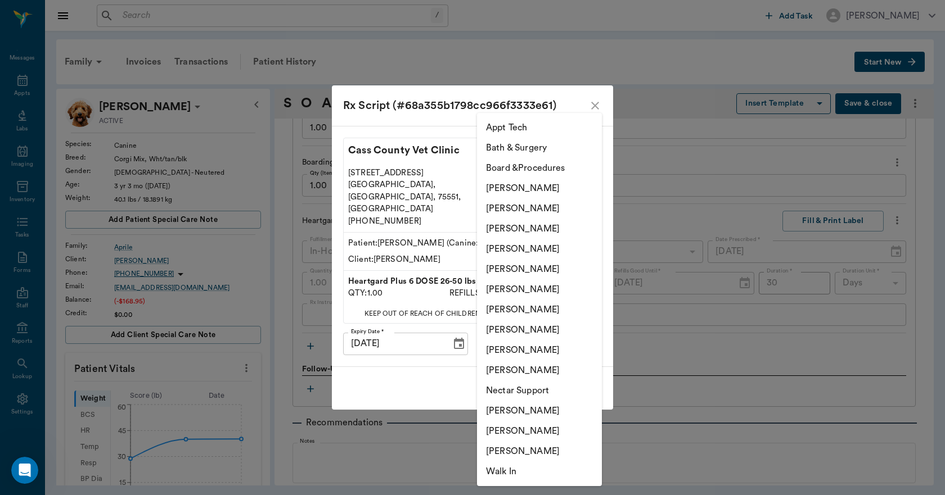
click at [528, 371] on li "Lorean Lingle" at bounding box center [539, 371] width 125 height 20
type input "63ec2ece52e12b0ba117cc90"
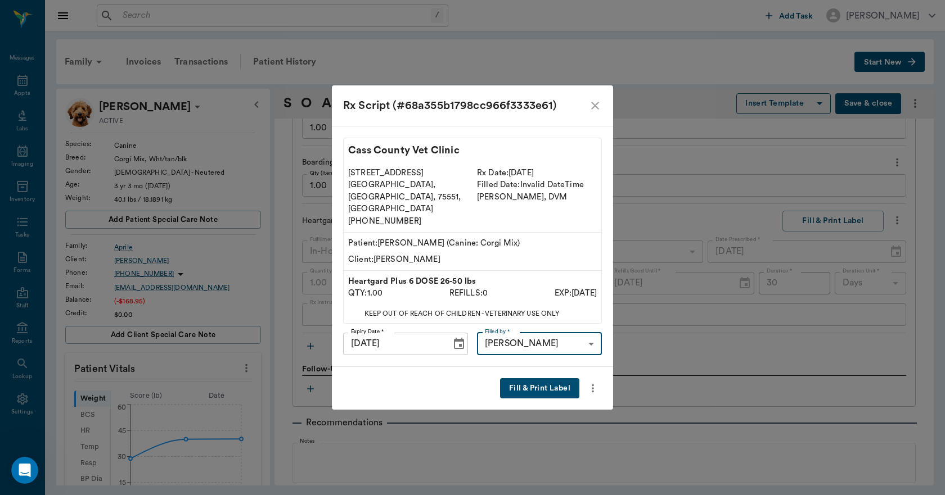
click at [552, 379] on button "Fill & Print Label" at bounding box center [539, 389] width 79 height 21
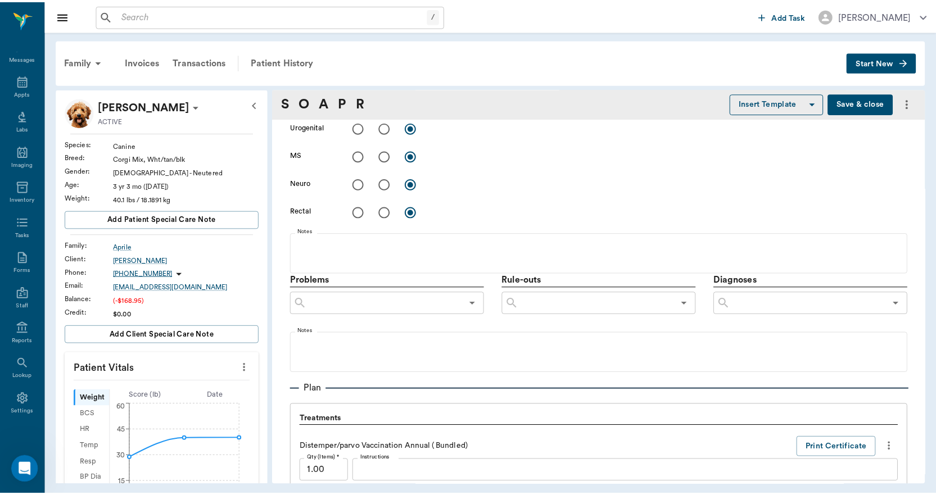
scroll to position [281, 0]
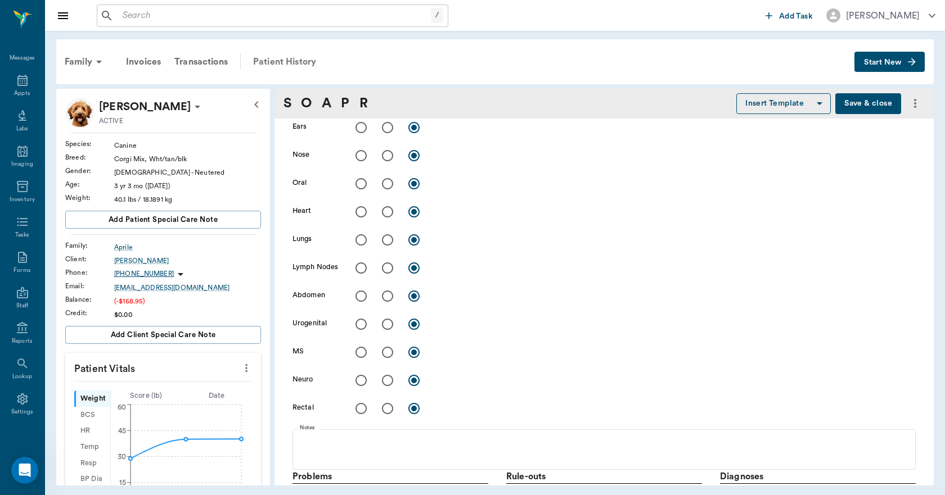
click at [305, 61] on div "Patient History" at bounding box center [284, 61] width 76 height 27
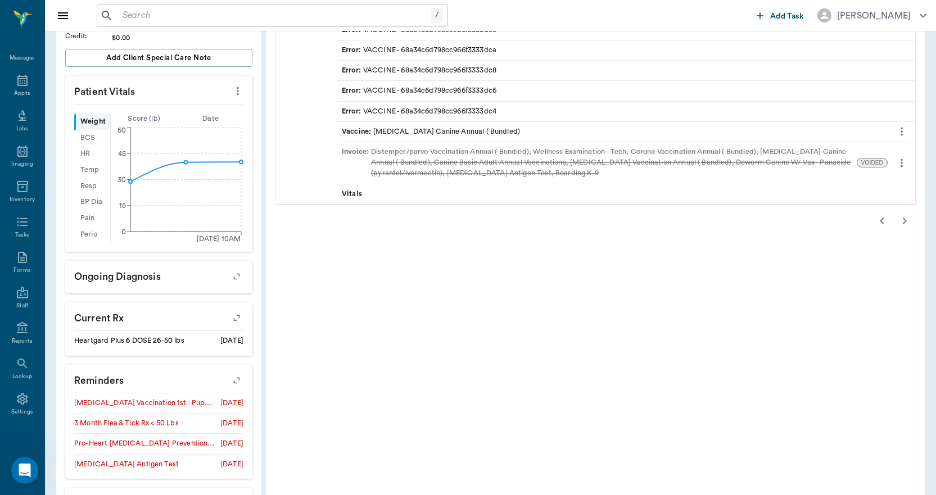
scroll to position [281, 0]
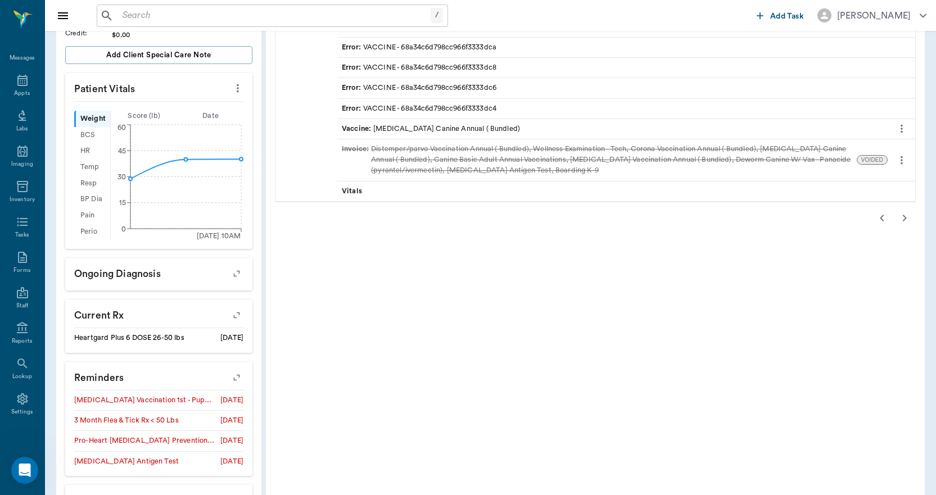
click at [884, 222] on icon "button" at bounding box center [882, 217] width 13 height 13
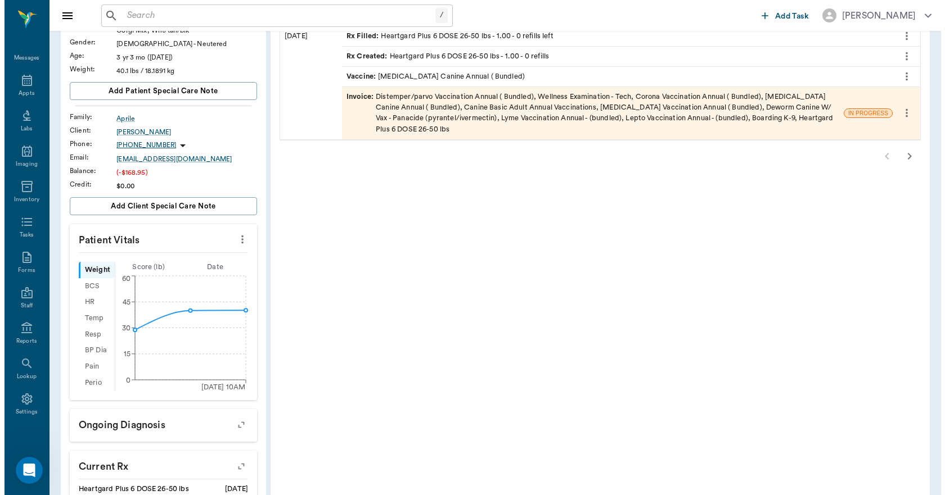
scroll to position [0, 0]
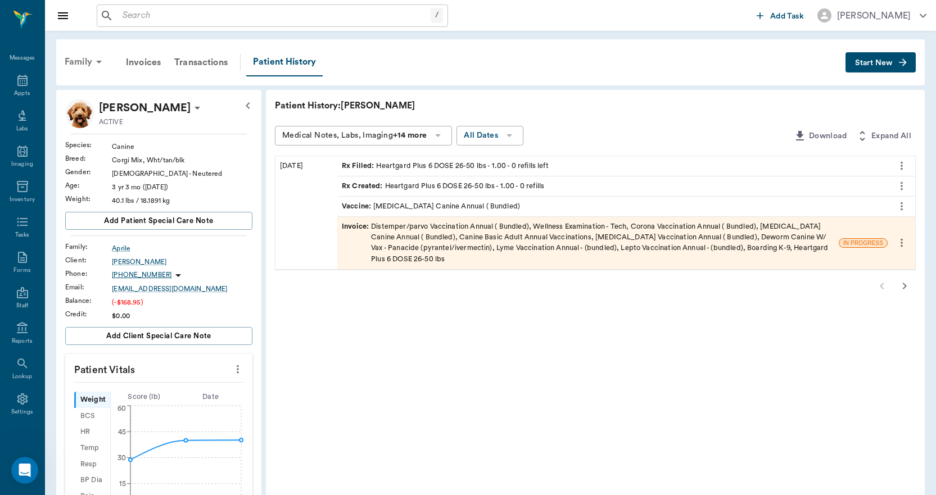
click at [79, 60] on div "Family" at bounding box center [85, 61] width 55 height 27
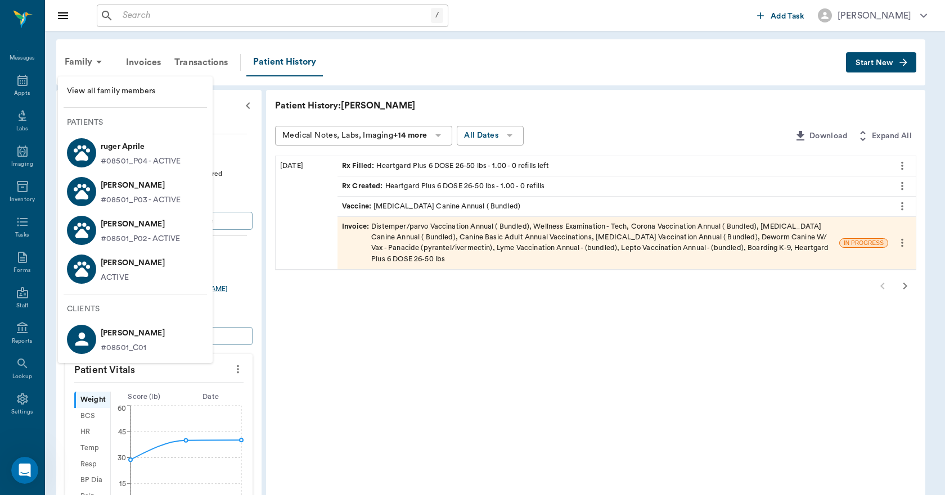
click at [107, 188] on p "Juliette Aprile" at bounding box center [141, 186] width 80 height 18
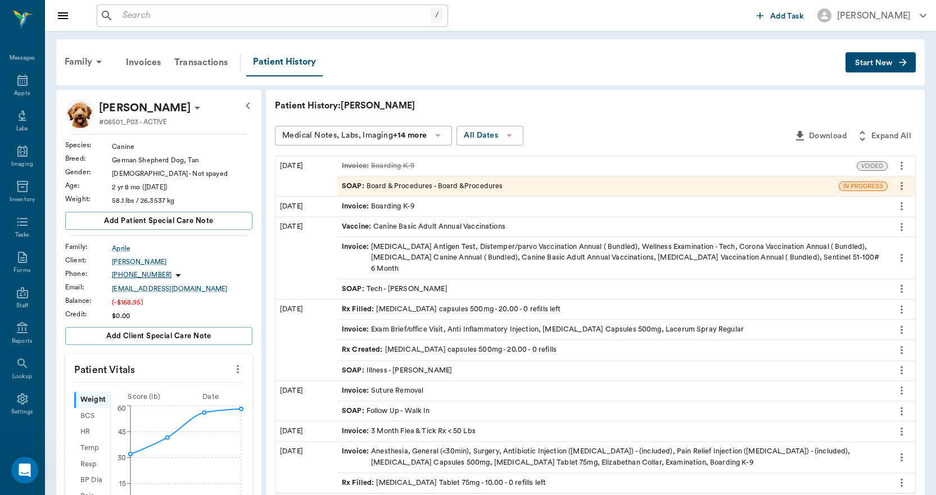
click at [396, 187] on div "SOAP : Board & Procedures - Board &Procedures" at bounding box center [422, 186] width 161 height 11
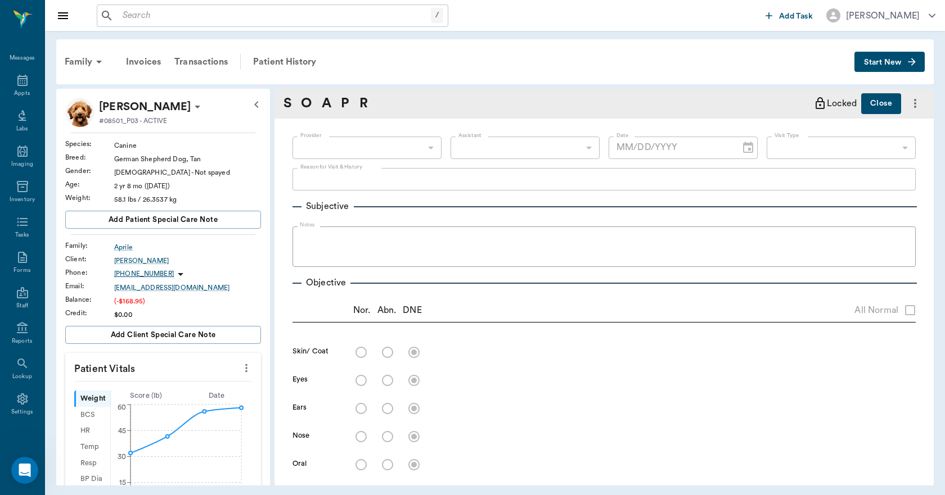
type input "63ec2f075fda476ae8351a51"
type input "67816c1cf444b6f7d0a603e8"
type textarea "BOARD TIL 8/18 -LORY"
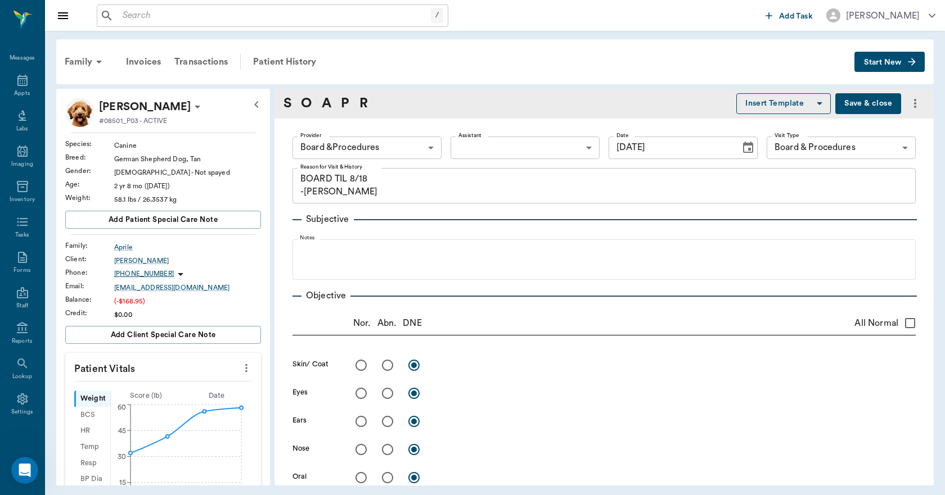
type input "08/18/2025"
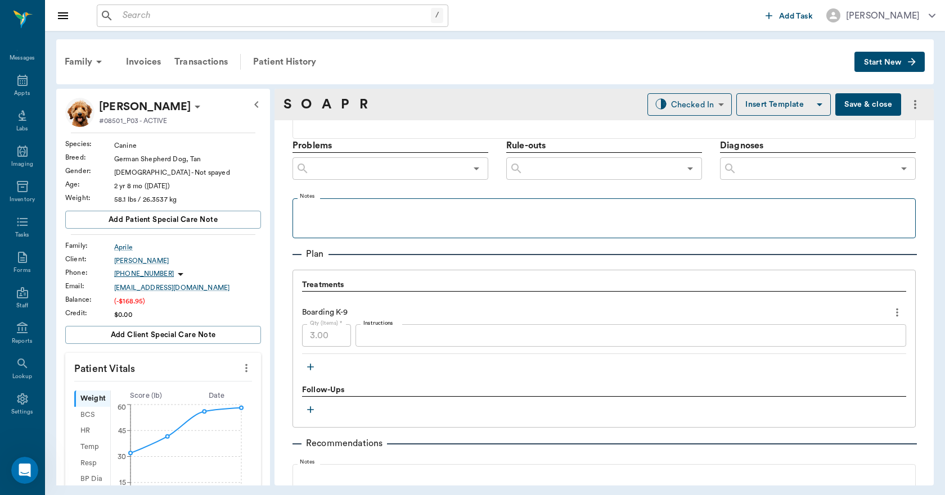
scroll to position [763, 0]
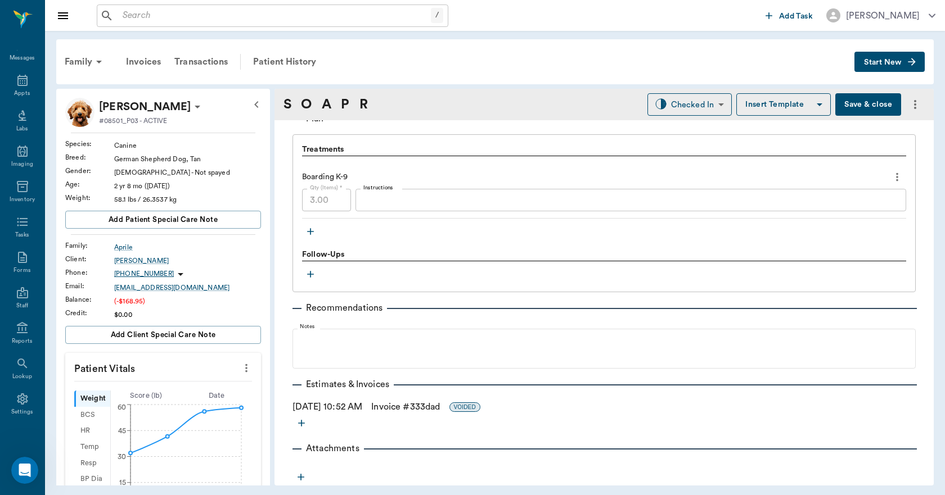
click at [298, 423] on icon "more" at bounding box center [301, 423] width 11 height 11
click at [276, 462] on span "Invoice" at bounding box center [301, 464] width 94 height 12
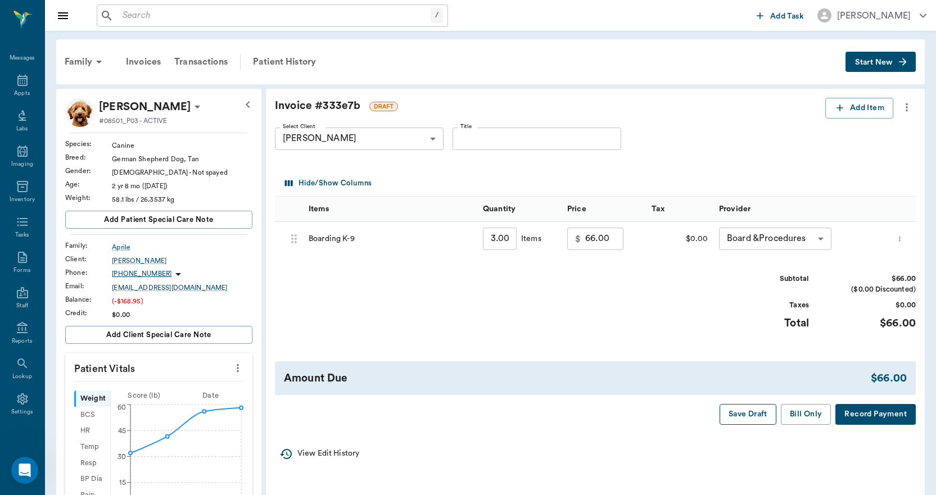
click at [741, 416] on button "Save Draft" at bounding box center [748, 414] width 57 height 21
click at [227, 62] on div "Transactions" at bounding box center [201, 61] width 67 height 27
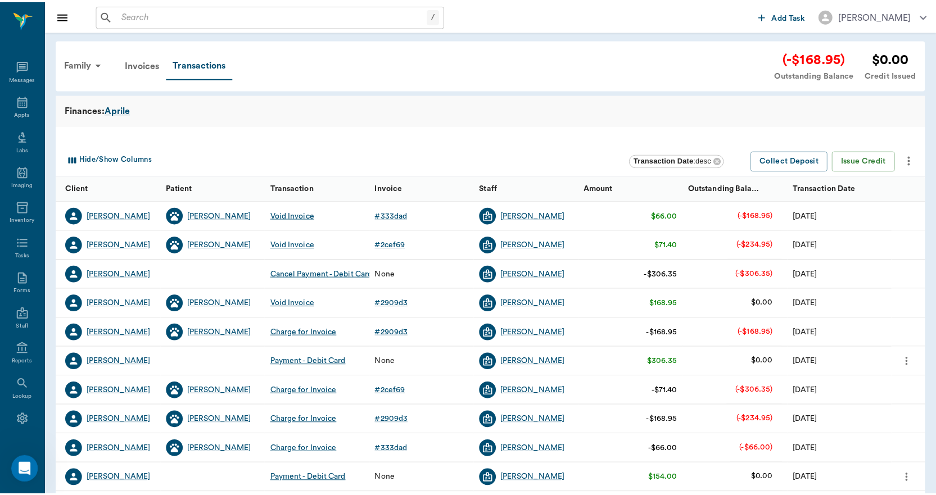
scroll to position [21, 0]
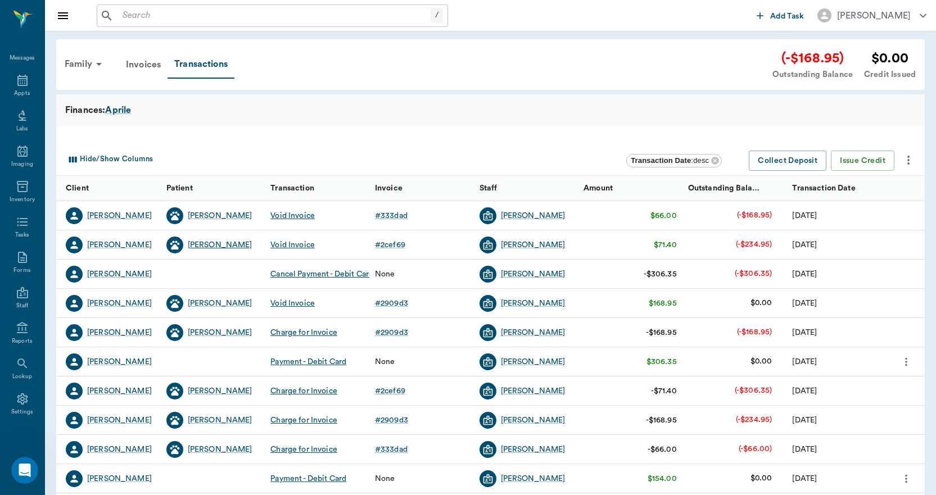
click at [210, 250] on div "Hopper" at bounding box center [220, 245] width 65 height 11
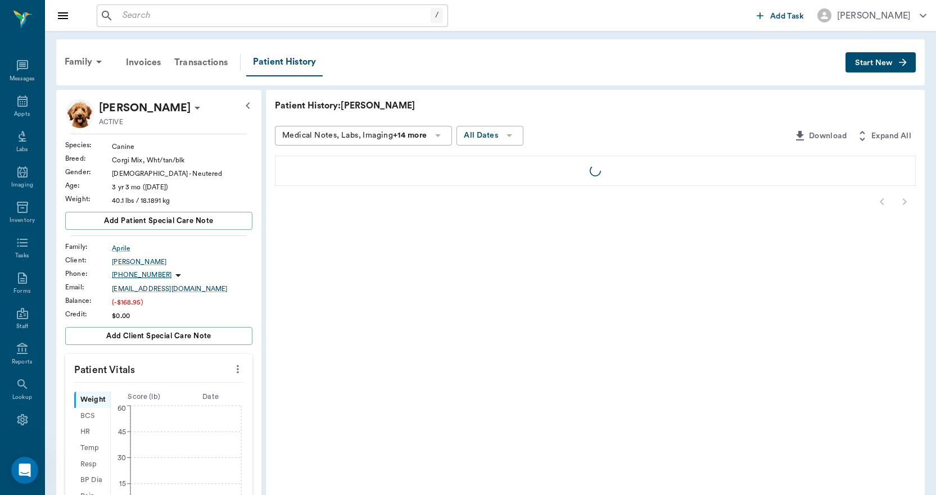
scroll to position [21, 0]
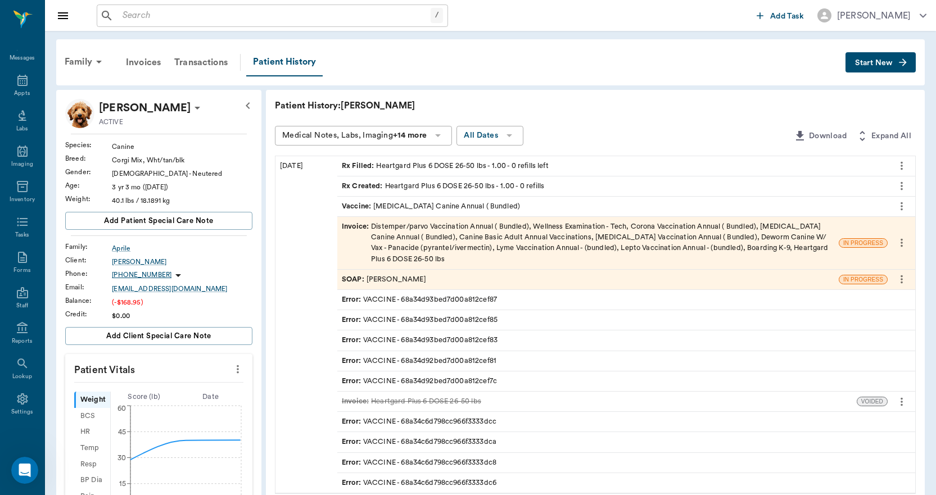
click at [426, 241] on div "Invoice : Distemper/parvo Vaccination Annual ( Bundled), Wellness Examination -…" at bounding box center [588, 243] width 493 height 43
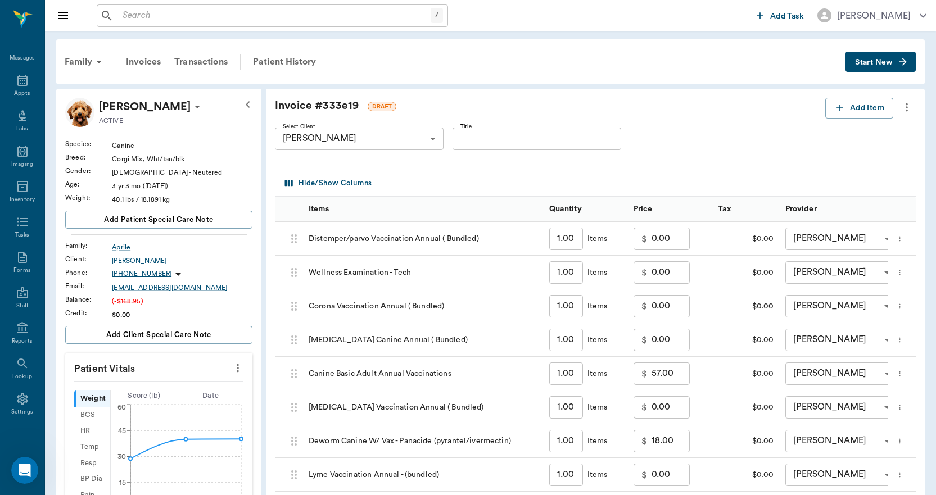
type input "none-63ec2f075fda476ae8351a4d"
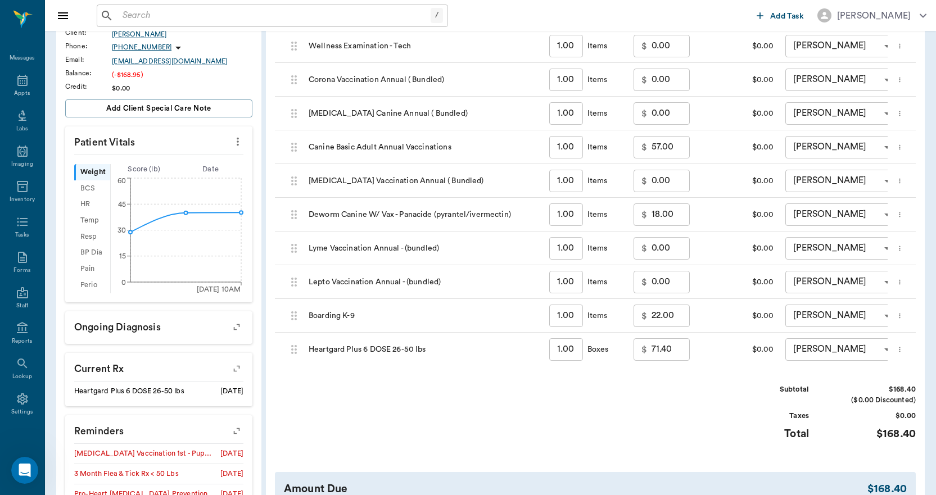
scroll to position [251, 0]
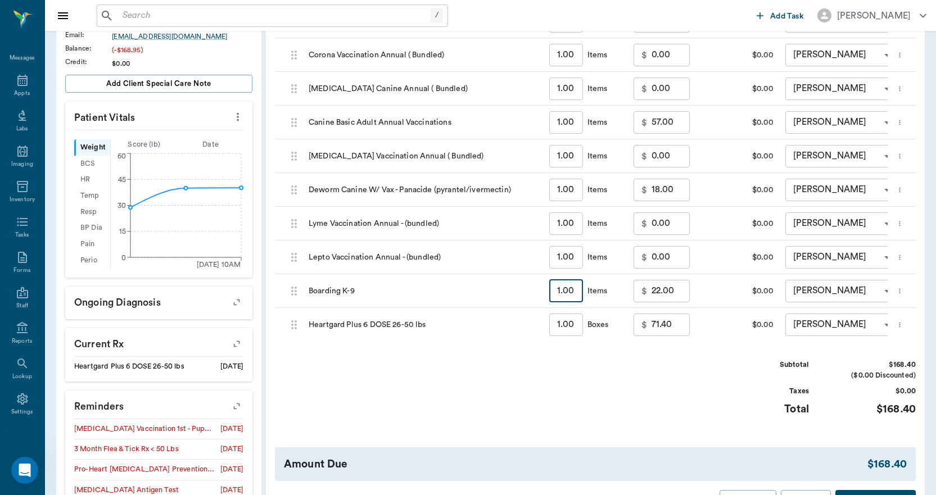
click at [571, 288] on input "1.00" at bounding box center [566, 291] width 34 height 22
type input "3"
type input "66.00"
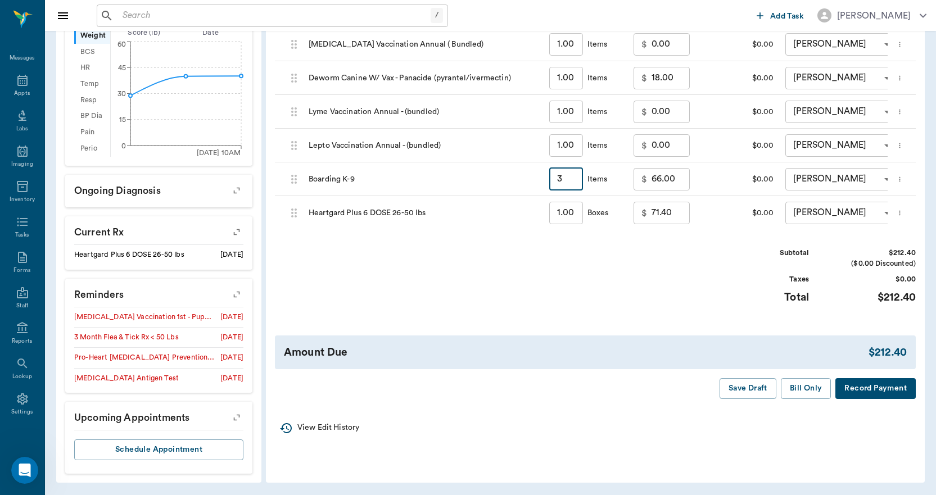
scroll to position [364, 0]
click at [751, 398] on button "Save Draft" at bounding box center [748, 388] width 57 height 21
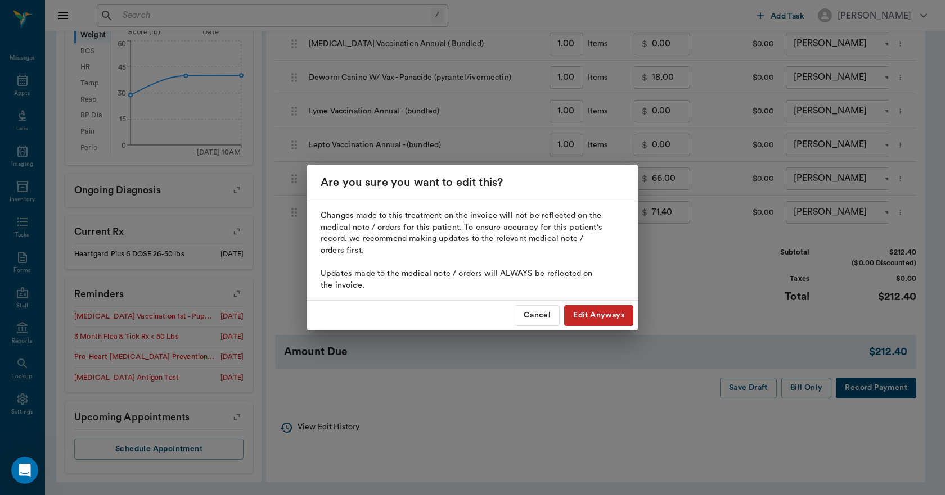
click at [583, 313] on button "Edit Anyways" at bounding box center [598, 315] width 69 height 21
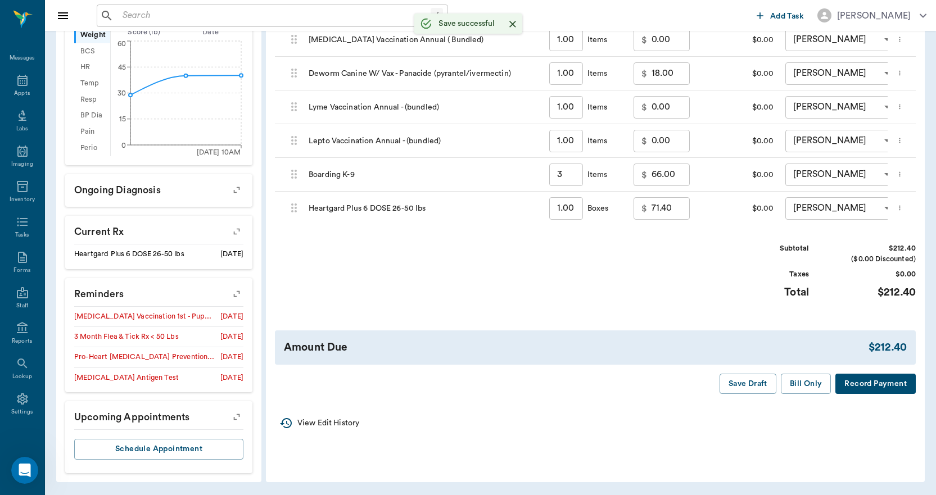
type input "3.00"
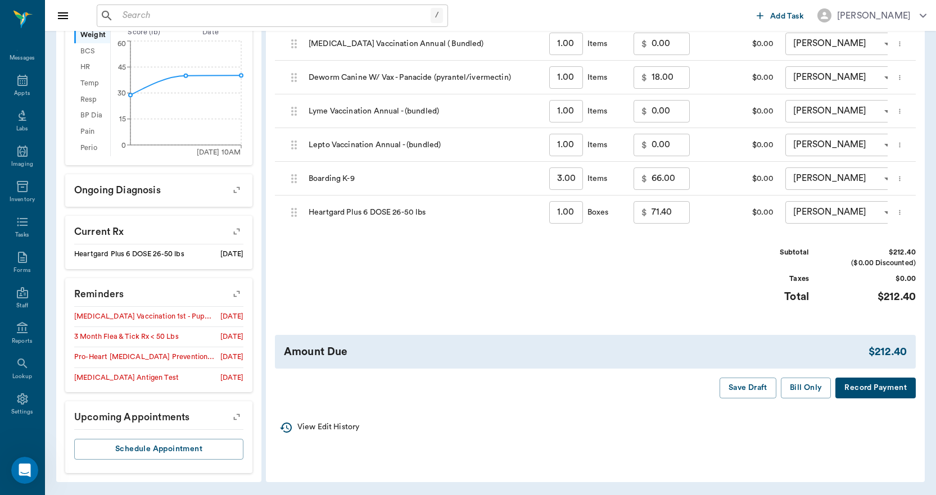
click at [755, 406] on div "Invoice # 333e19 DRAFT Add Item Select Client Kristen Aprile 63ec2ed052e12b0ba1…" at bounding box center [595, 66] width 659 height 683
click at [755, 393] on button "Save Draft" at bounding box center [748, 388] width 57 height 21
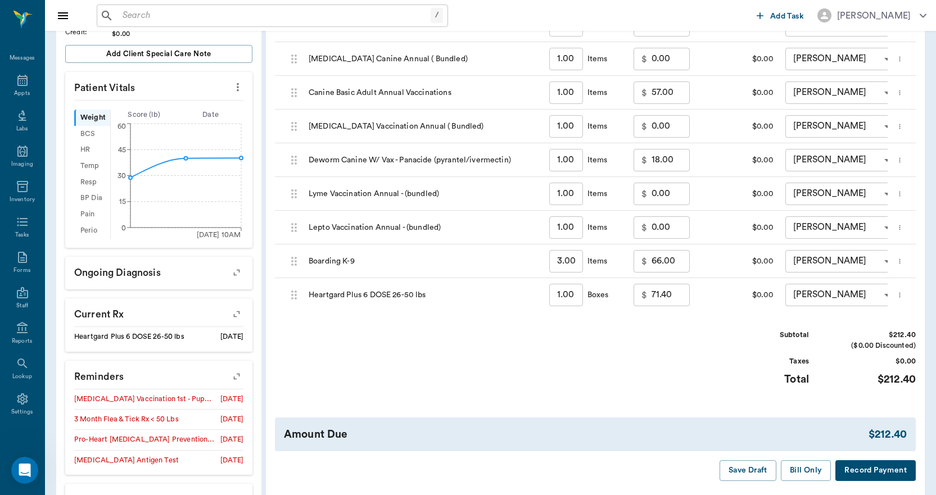
scroll to position [0, 0]
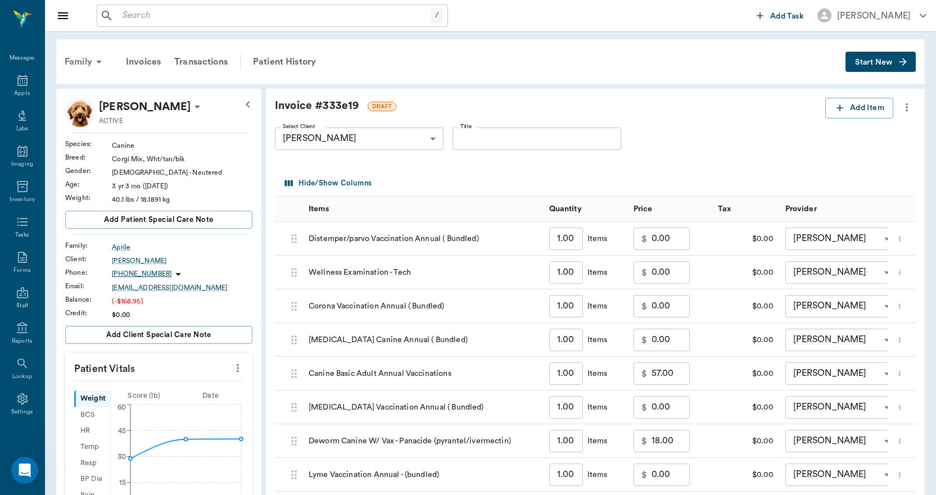
click at [76, 61] on div "Family" at bounding box center [85, 61] width 55 height 27
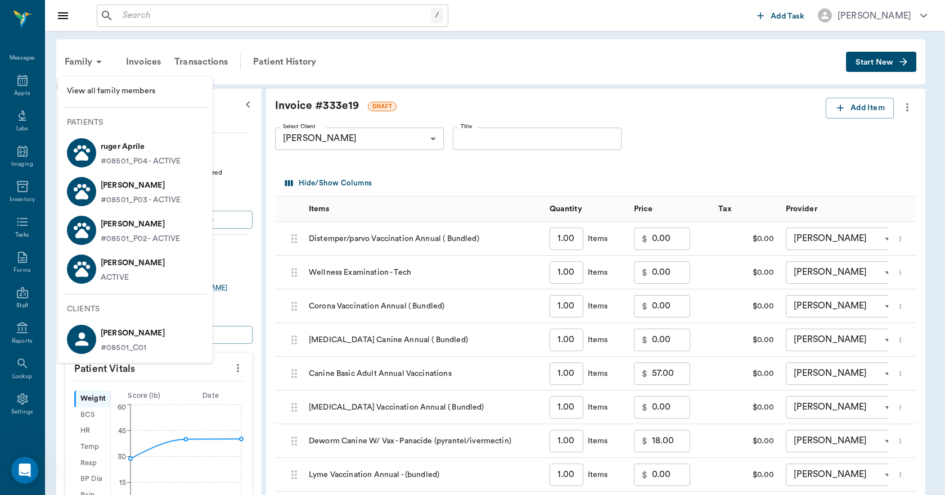
click at [111, 192] on p "Juliette Aprile" at bounding box center [141, 186] width 80 height 18
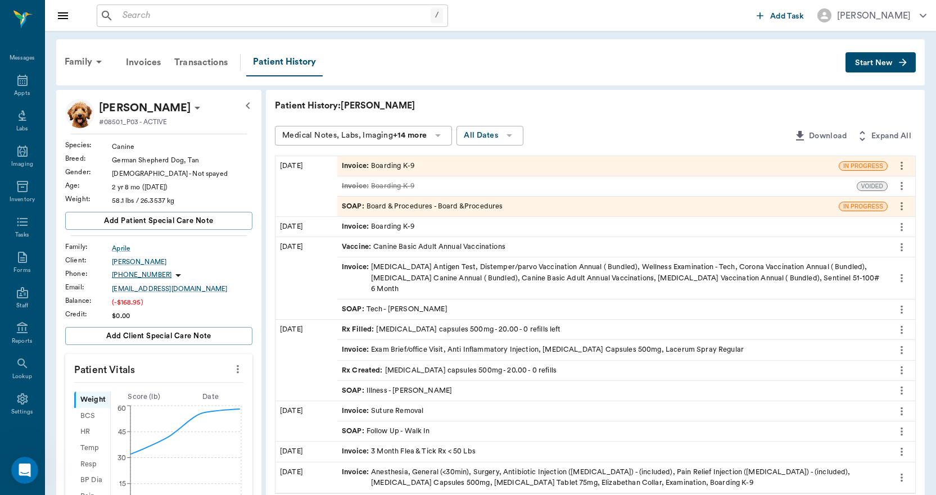
click at [398, 166] on div "Invoice : Boarding K-9" at bounding box center [378, 166] width 73 height 11
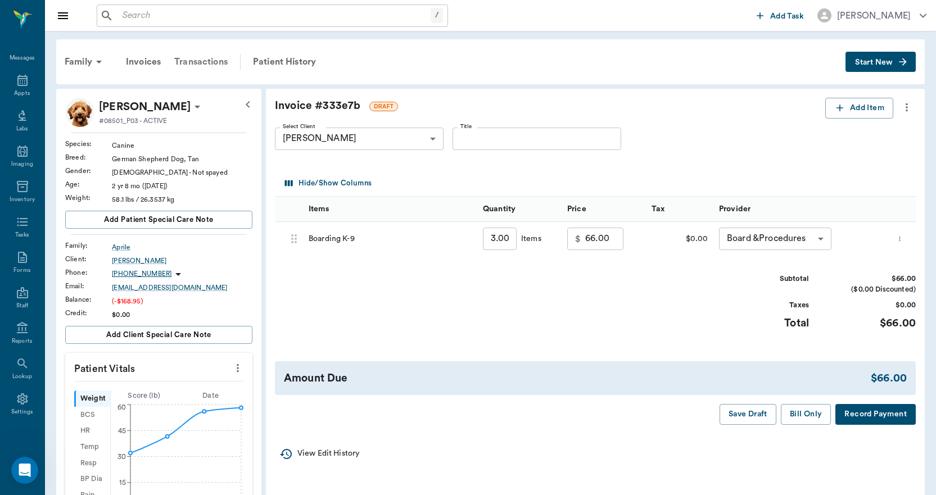
click at [209, 57] on div "Transactions" at bounding box center [201, 61] width 67 height 27
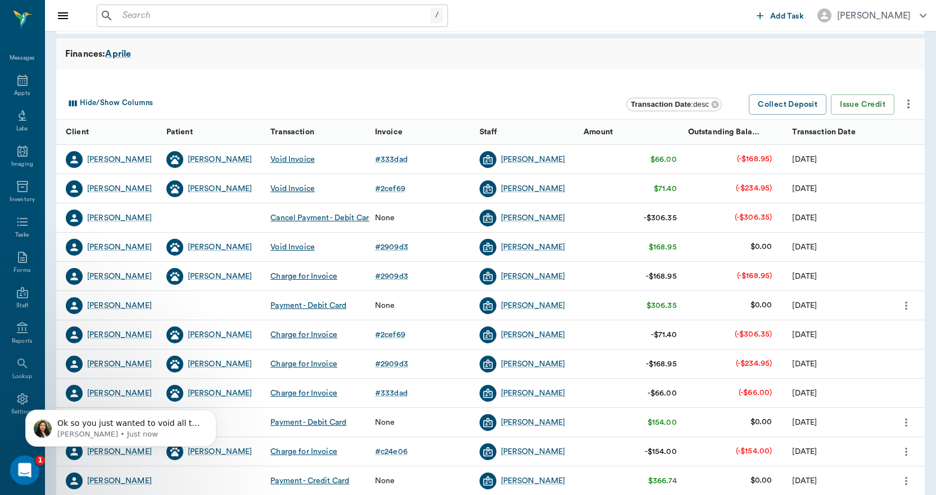
click at [20, 466] on icon "Open Intercom Messenger" at bounding box center [23, 469] width 19 height 19
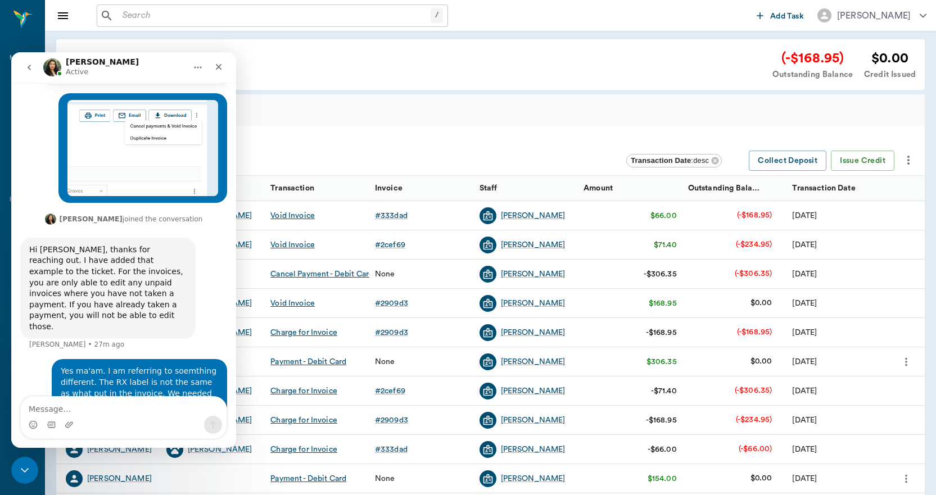
click at [30, 70] on icon "go back" at bounding box center [29, 67] width 9 height 9
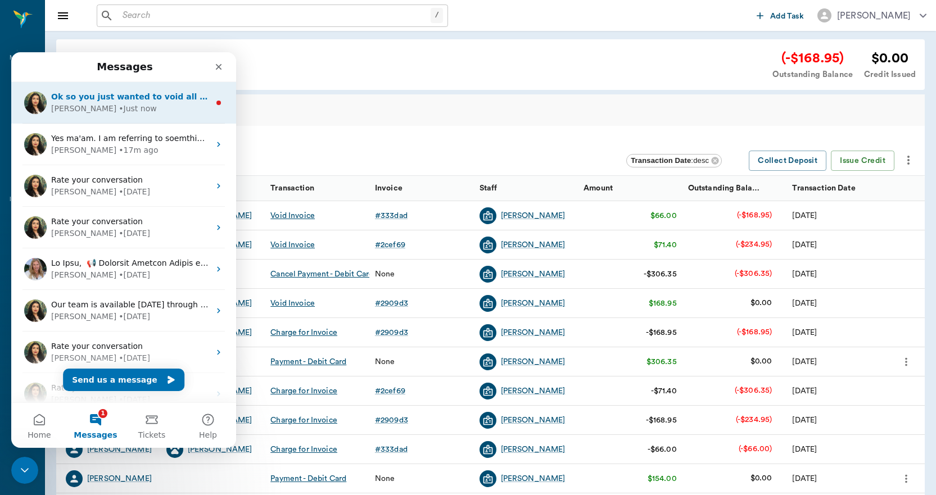
click at [117, 103] on div "Lizbeth • Just now" at bounding box center [130, 109] width 159 height 12
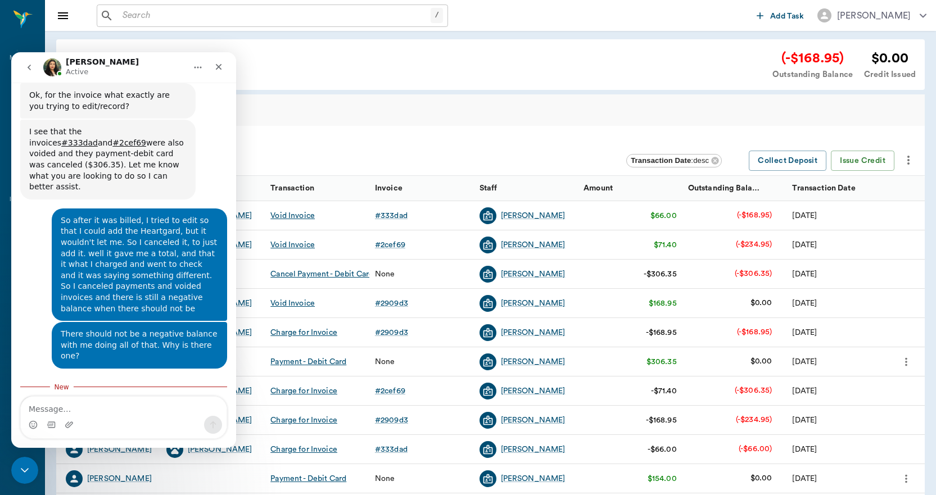
scroll to position [415, 0]
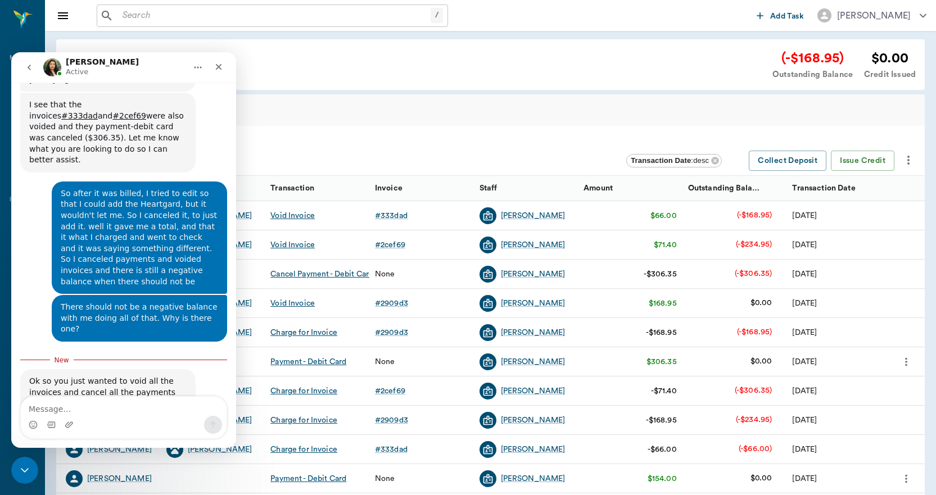
click at [130, 409] on textarea "Message…" at bounding box center [124, 406] width 206 height 19
type textarea "y"
type textarea "Yes ma'am, please"
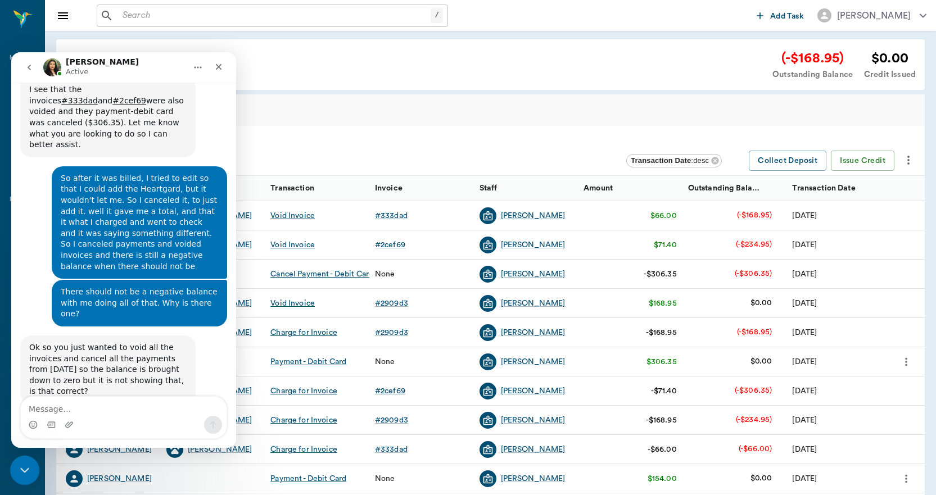
click at [24, 466] on icon "Close Intercom Messenger" at bounding box center [22, 468] width 13 height 13
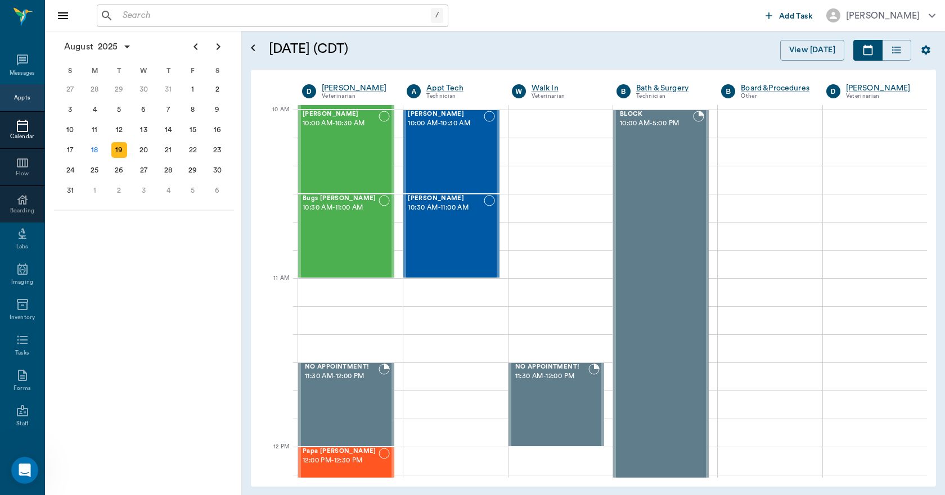
scroll to position [430, 0]
click at [98, 148] on div "18" at bounding box center [95, 150] width 16 height 16
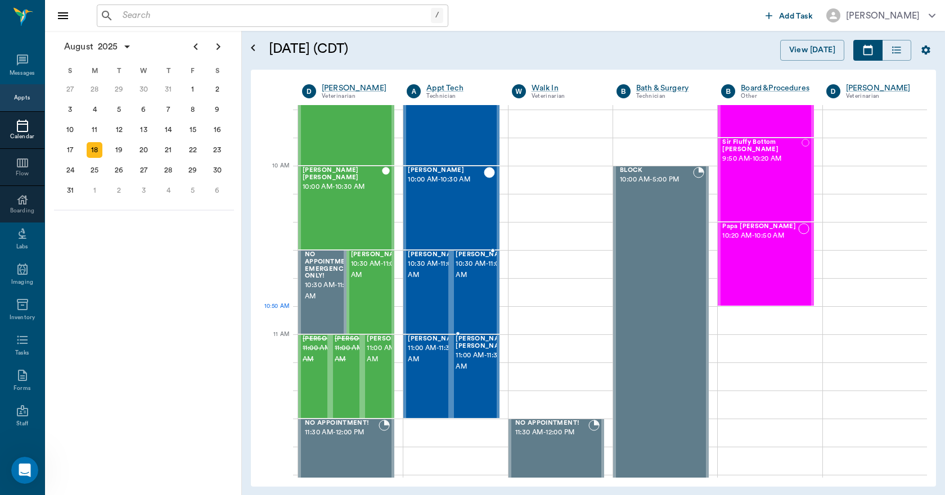
scroll to position [337, 0]
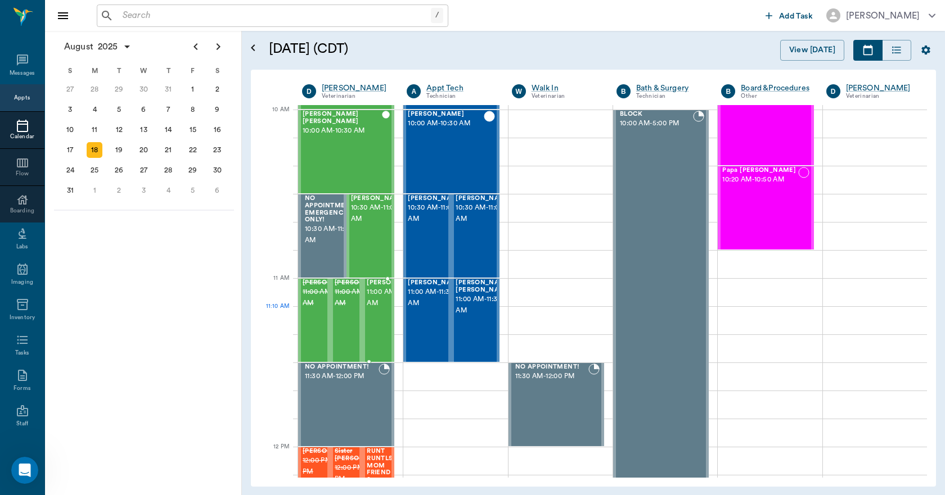
click at [423, 314] on div at bounding box center [423, 321] width 0 height 82
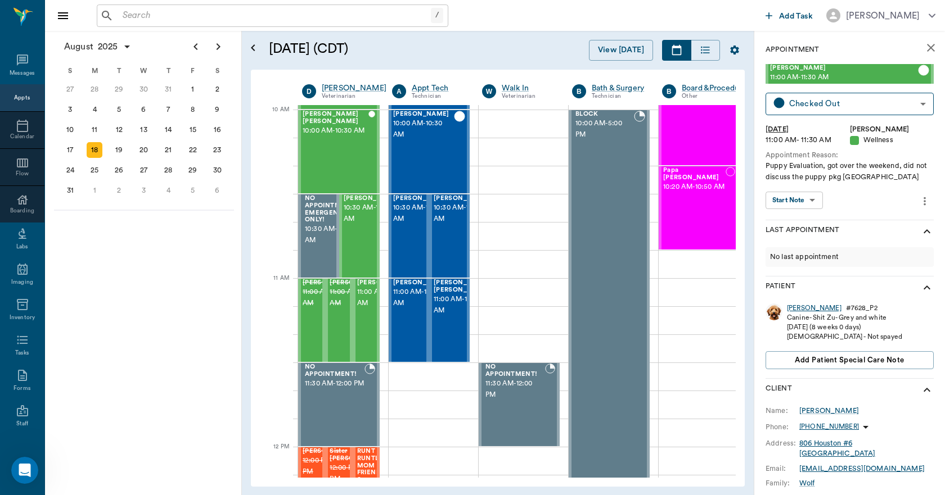
click at [792, 308] on div "[PERSON_NAME]" at bounding box center [814, 309] width 55 height 10
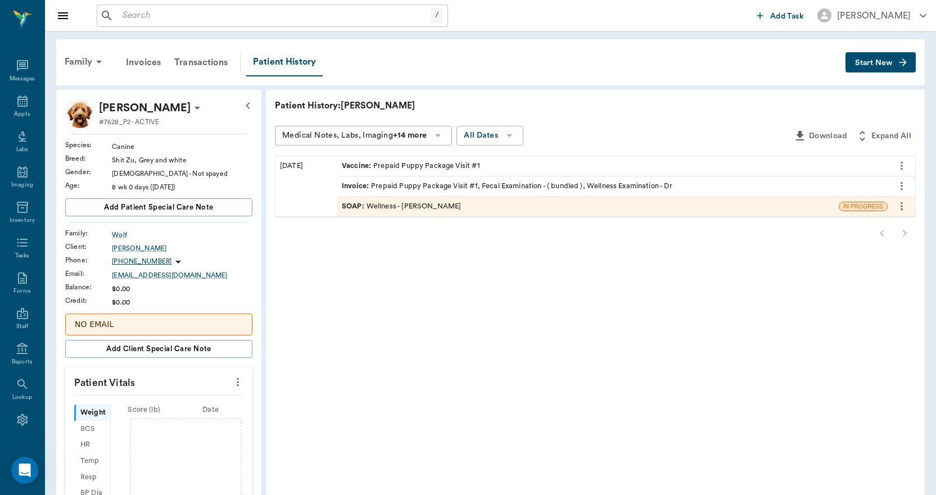
click at [893, 71] on button "Start New" at bounding box center [881, 62] width 70 height 21
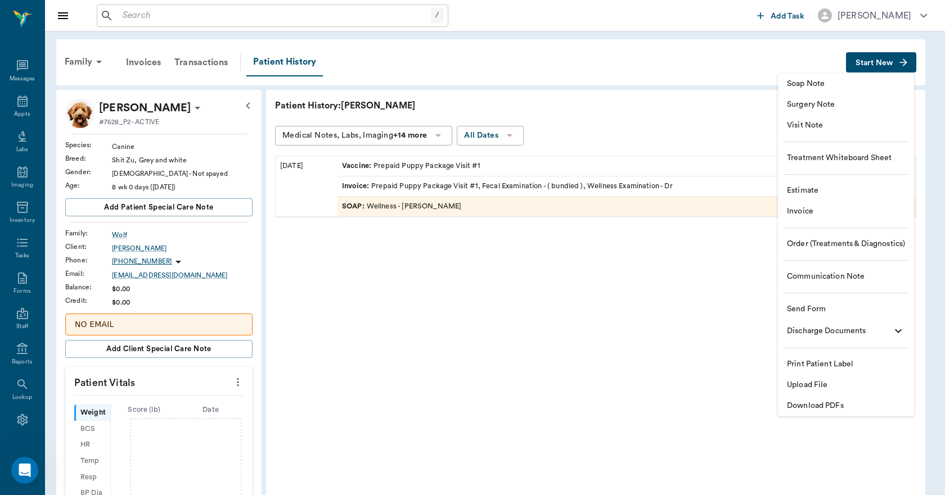
click at [836, 389] on span "Upload File" at bounding box center [846, 386] width 118 height 12
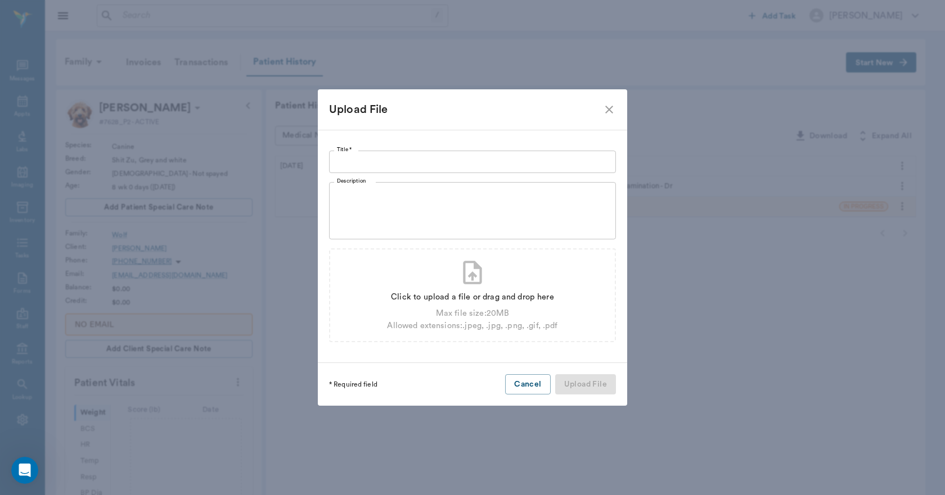
click at [373, 163] on input "Title *" at bounding box center [472, 162] width 287 height 22
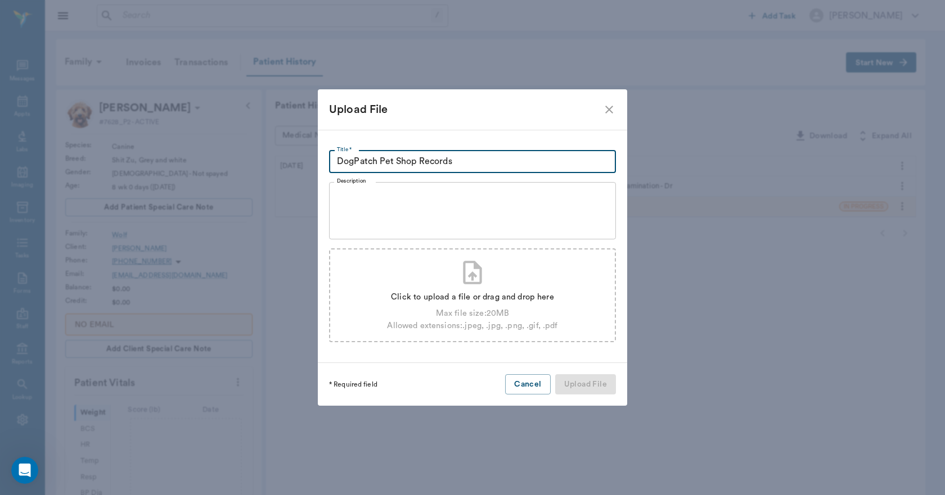
type input "DogPatch Pet Shop Records"
click at [471, 285] on icon at bounding box center [472, 273] width 28 height 28
type input "C:\fakepath\[PERSON_NAME].[PERSON_NAME].[DATE].pdf"
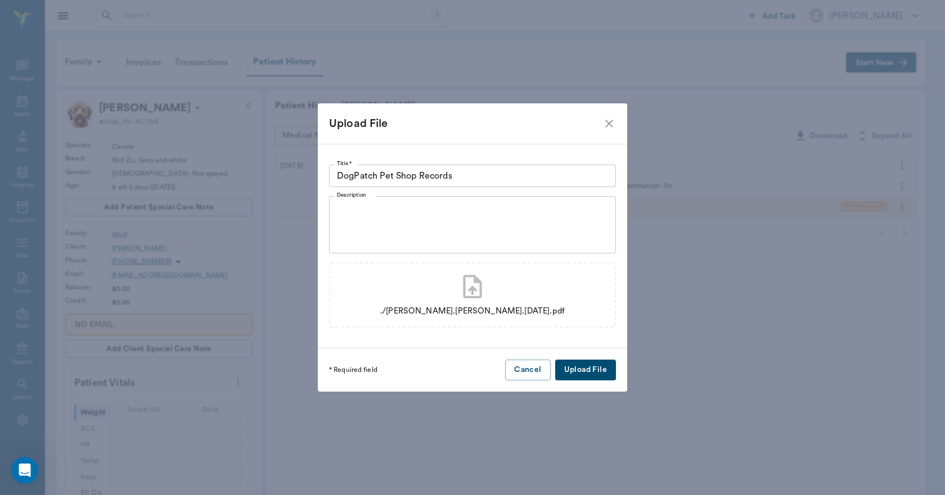
click at [573, 365] on button "Upload File" at bounding box center [585, 370] width 61 height 21
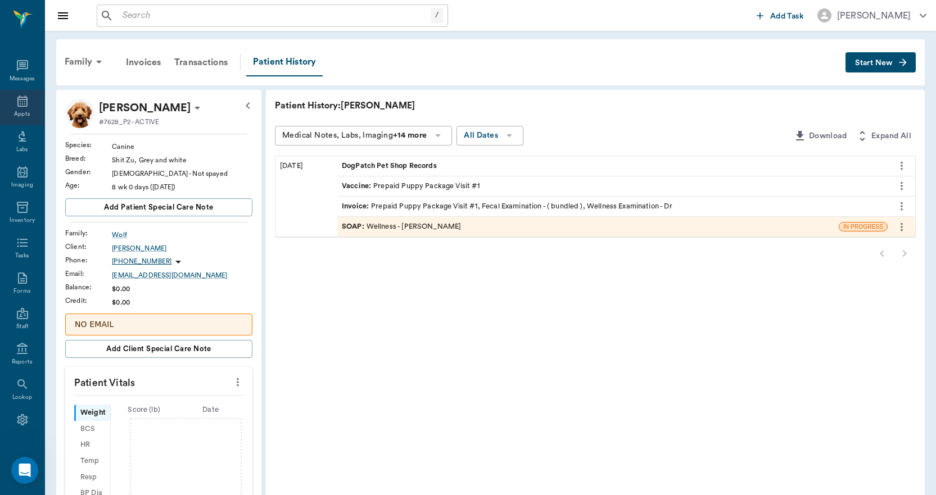
click at [28, 108] on div "Appts" at bounding box center [22, 107] width 44 height 35
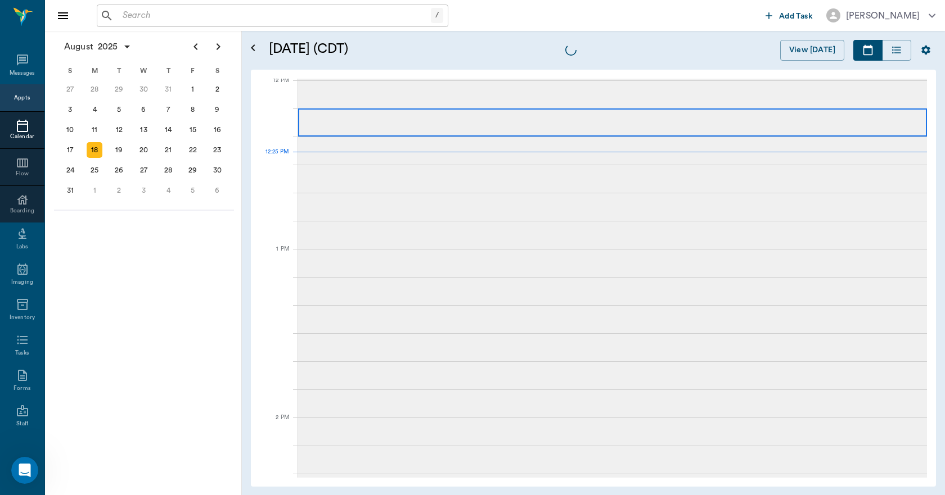
scroll to position [677, 0]
